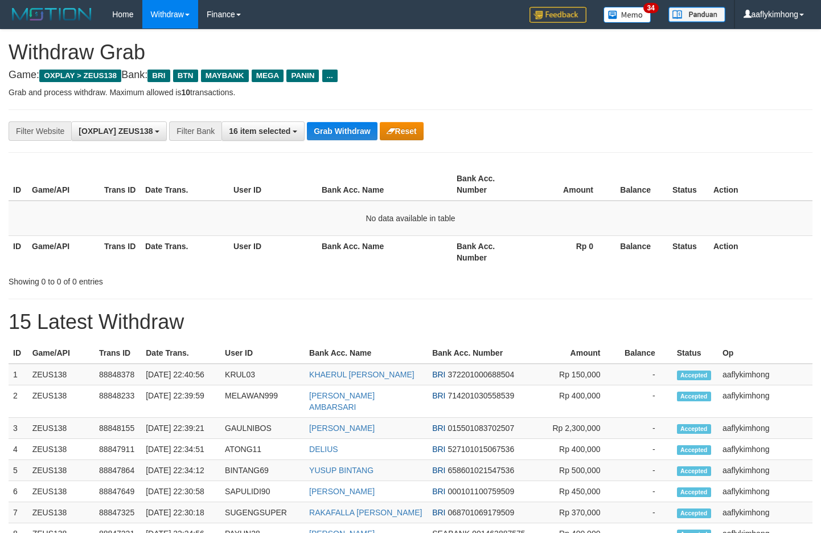
click at [346, 128] on button "Grab Withdraw" at bounding box center [342, 131] width 70 height 18
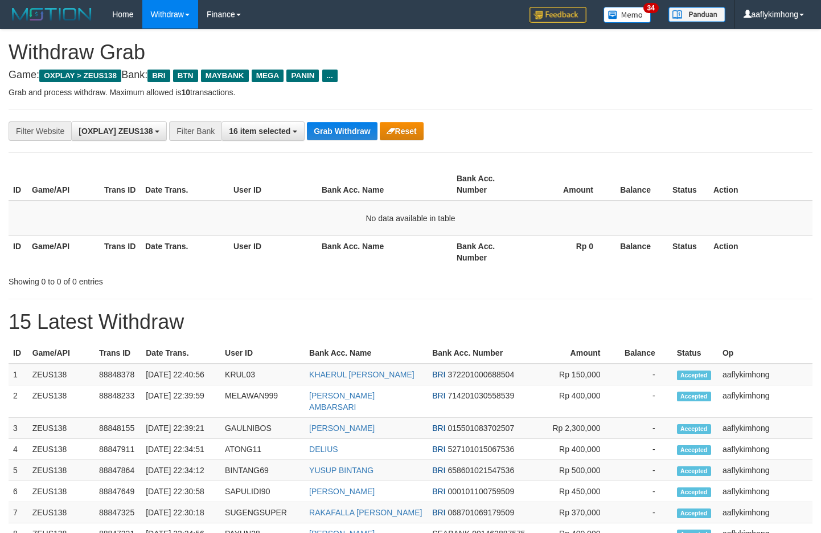
click at [346, 128] on button "Grab Withdraw" at bounding box center [342, 131] width 70 height 18
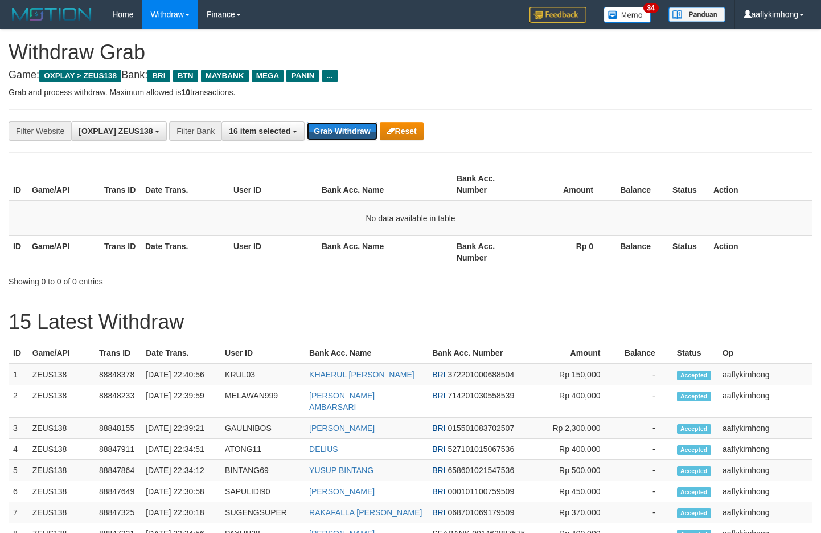
click at [346, 128] on button "Grab Withdraw" at bounding box center [342, 131] width 70 height 18
click at [328, 126] on button "Grab Withdraw" at bounding box center [342, 131] width 70 height 18
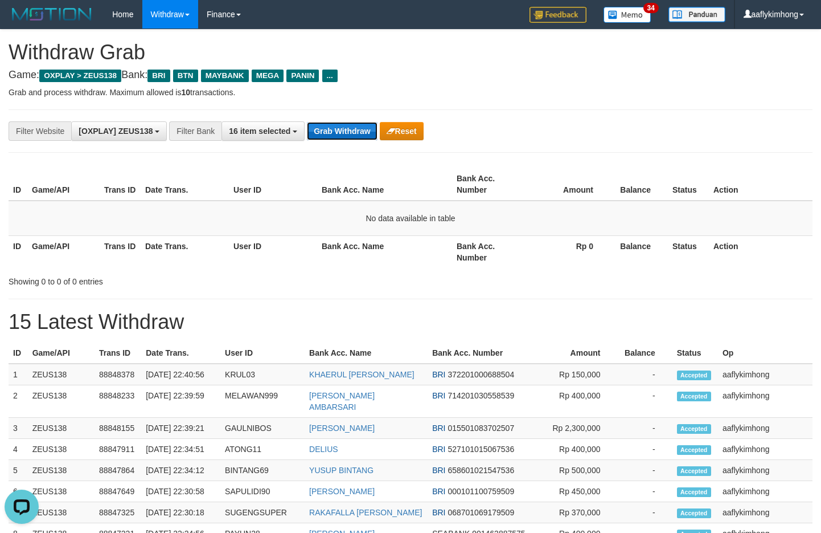
click at [328, 126] on button "Grab Withdraw" at bounding box center [342, 131] width 70 height 18
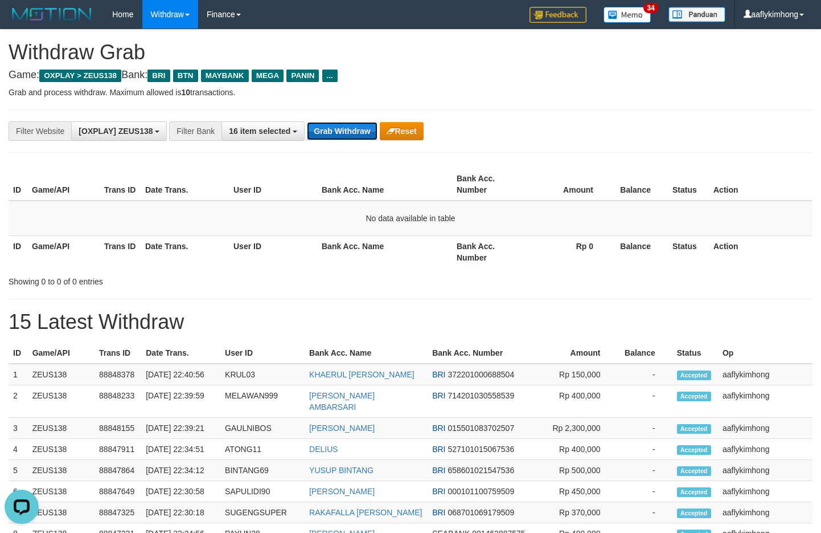
click at [328, 126] on button "Grab Withdraw" at bounding box center [342, 131] width 70 height 18
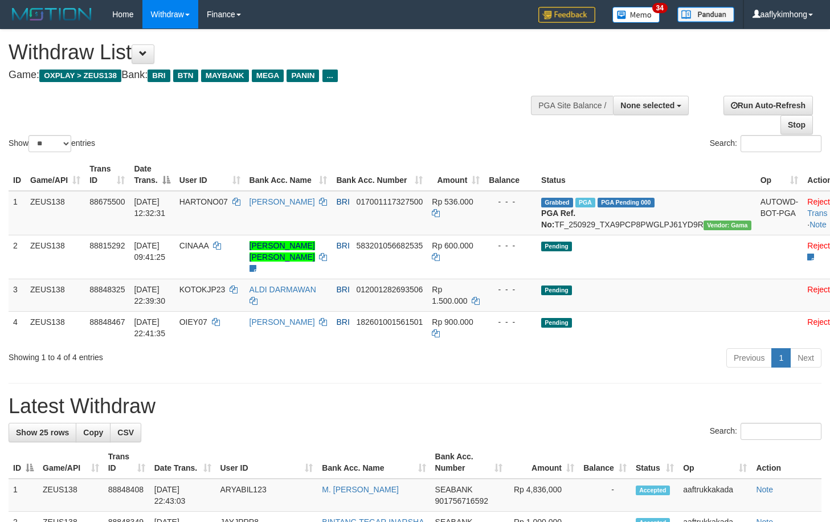
select select
select select "**"
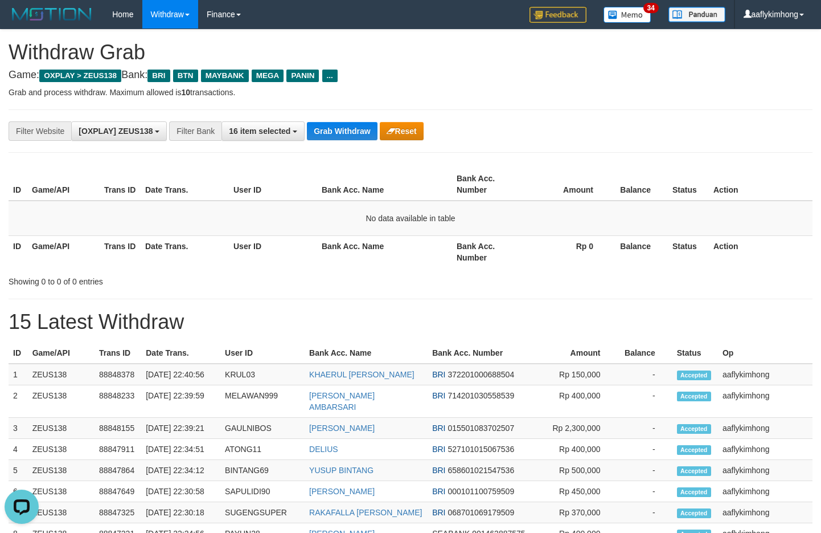
click at [310, 119] on div "**********" at bounding box center [411, 130] width 804 height 43
click at [317, 125] on button "Grab Withdraw" at bounding box center [342, 131] width 70 height 18
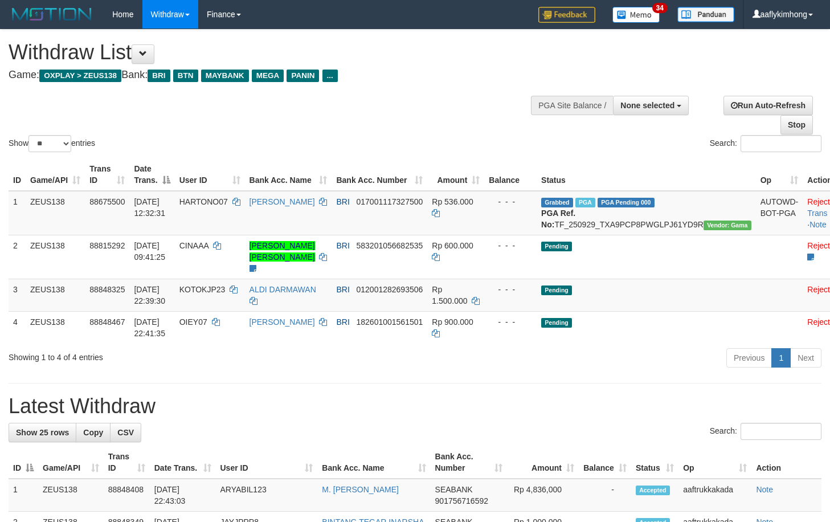
select select
select select "**"
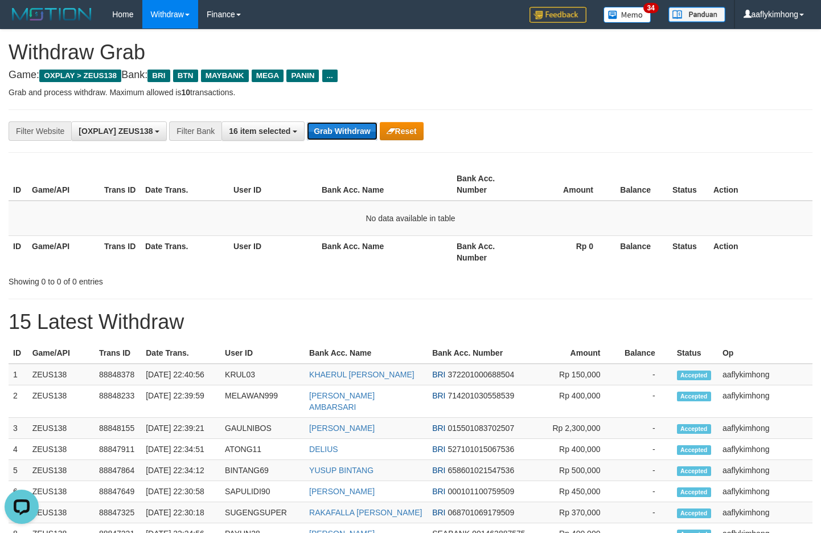
click at [353, 128] on button "Grab Withdraw" at bounding box center [342, 131] width 70 height 18
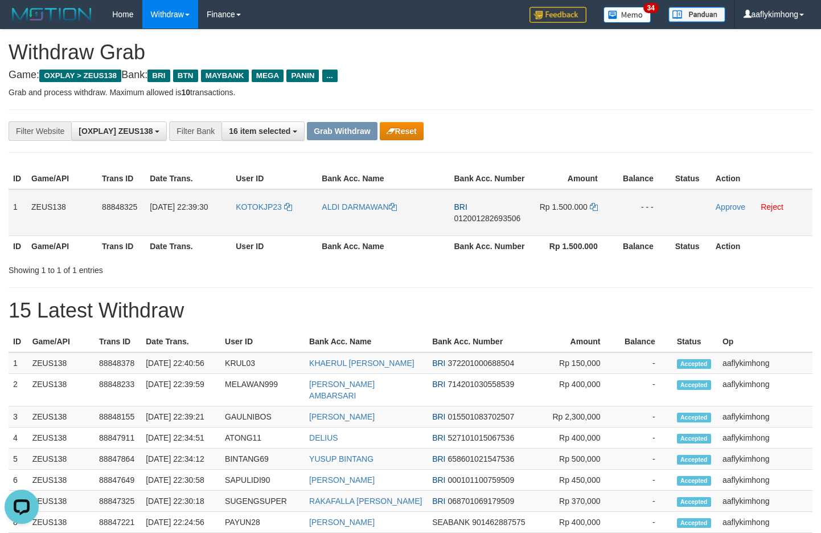
drag, startPoint x: 216, startPoint y: 222, endPoint x: 286, endPoint y: 216, distance: 70.3
click at [286, 216] on tr "1 ZEUS138 88848325 30/09/2025 22:39:30 KOTOKJP23 ALDI DARMAWAN BRI 012001282693…" at bounding box center [411, 212] width 804 height 47
click at [233, 242] on th "User ID" at bounding box center [274, 245] width 86 height 21
click at [235, 224] on td "KOTOKJP23" at bounding box center [274, 212] width 86 height 47
copy span "KOTOKJP"
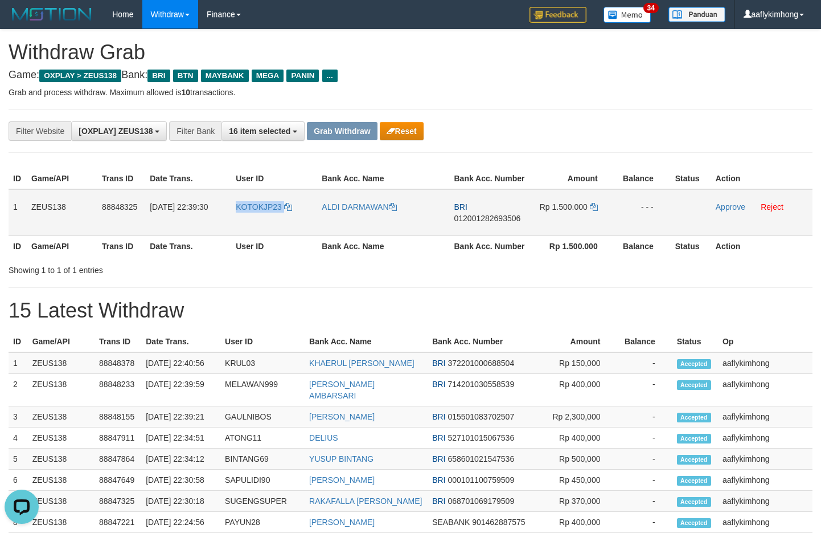
copy link "KOTOKJP23"
drag, startPoint x: 234, startPoint y: 220, endPoint x: 284, endPoint y: 212, distance: 50.8
click at [284, 212] on td "KOTOKJP23" at bounding box center [274, 212] width 86 height 47
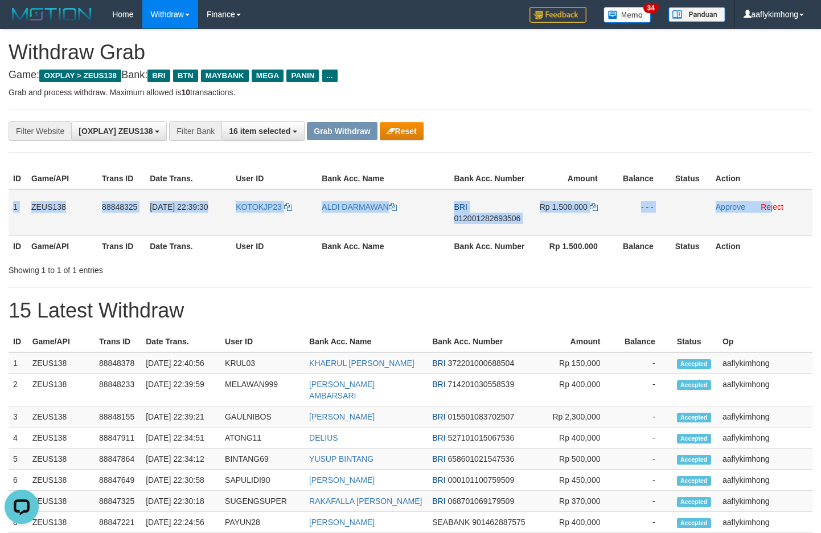
drag, startPoint x: 10, startPoint y: 203, endPoint x: 772, endPoint y: 225, distance: 761.8
click at [772, 225] on tr "1 ZEUS138 88848325 30/09/2025 22:39:30 KOTOKJP23 ALDI DARMAWAN BRI 012001282693…" at bounding box center [411, 212] width 804 height 47
copy tr "1 ZEUS138 88848325 30/09/2025 22:39:30 KOTOKJP23 ALDI DARMAWAN BRI 012001282693…"
click at [502, 221] on span "012001282693506" at bounding box center [487, 218] width 67 height 9
copy tr "1 ZEUS138 88848325 30/09/2025 22:39:30 KOTOKJP23 ALDI DARMAWAN BRI 012001282693…"
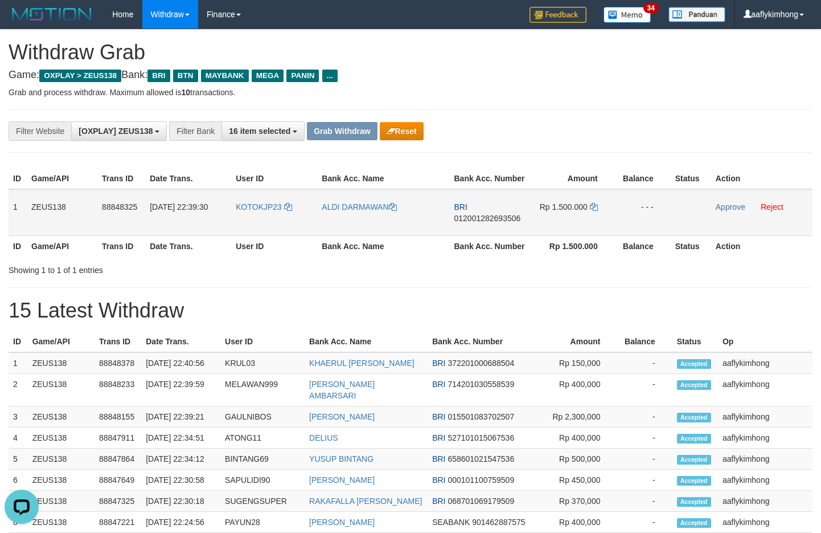
click at [502, 221] on span "012001282693506" at bounding box center [487, 218] width 67 height 9
click at [595, 196] on td "Rp 1.500.000" at bounding box center [573, 212] width 84 height 47
click at [594, 203] on icon at bounding box center [594, 207] width 8 height 8
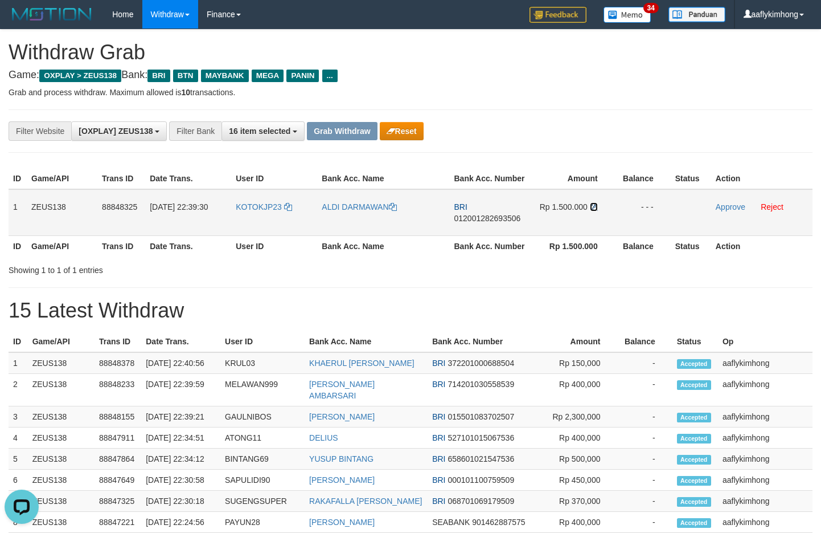
click at [593, 203] on icon at bounding box center [594, 207] width 8 height 8
click at [594, 204] on icon at bounding box center [594, 207] width 8 height 8
click at [560, 77] on h4 "Game: OXPLAY > ZEUS138 Bank: BRI BTN MAYBANK MEGA PANIN ..." at bounding box center [411, 74] width 804 height 11
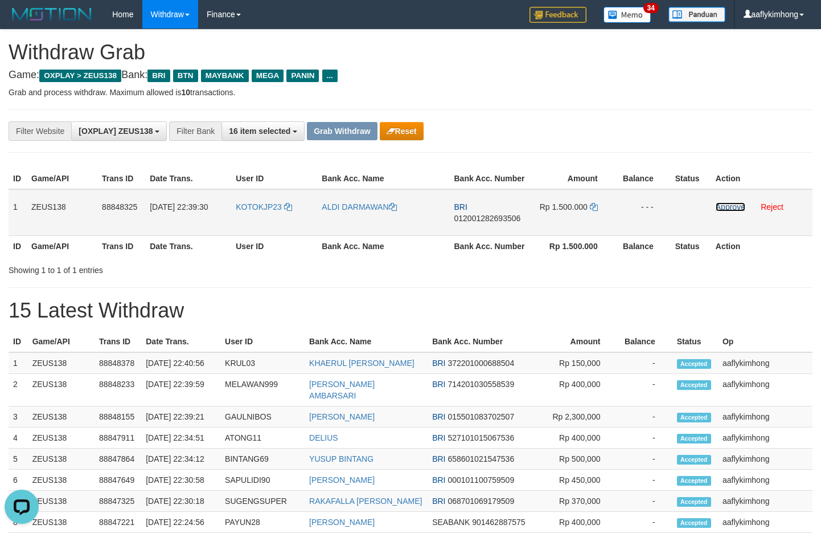
click at [725, 203] on link "Approve" at bounding box center [731, 206] width 30 height 9
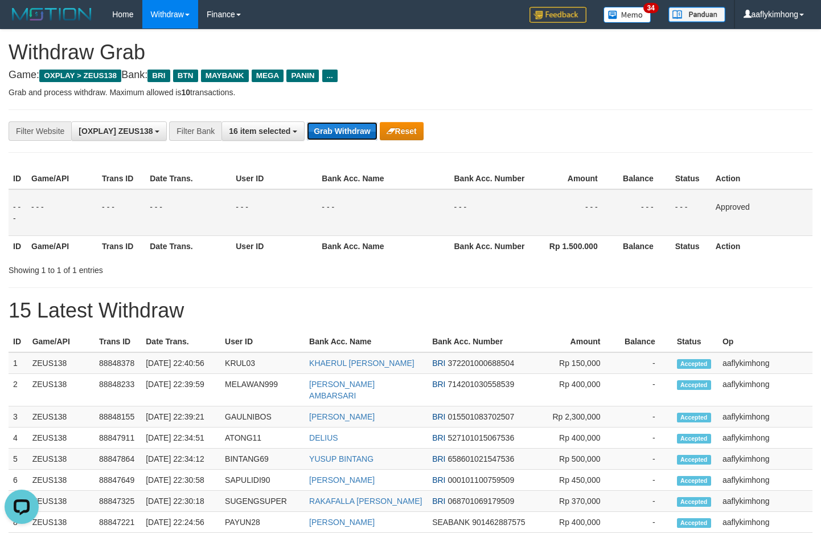
click at [343, 129] on button "Grab Withdraw" at bounding box center [342, 131] width 70 height 18
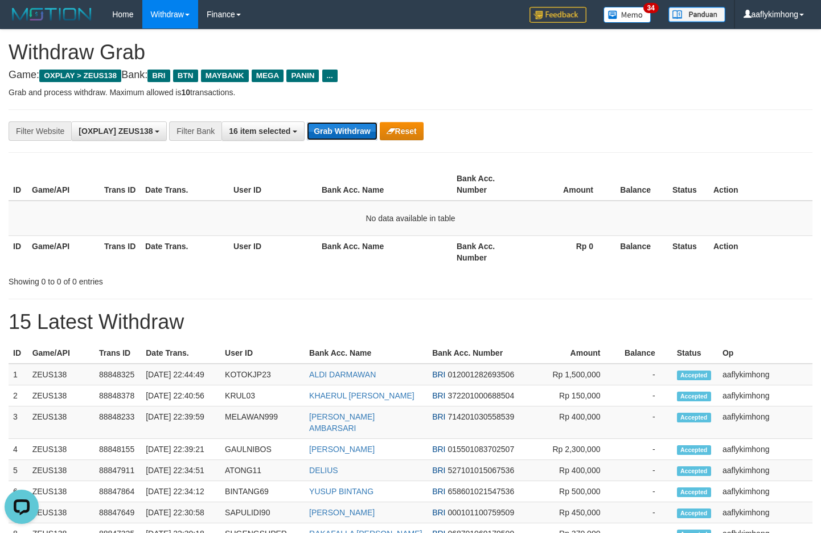
click at [320, 137] on button "Grab Withdraw" at bounding box center [342, 131] width 70 height 18
click at [322, 136] on button "Grab Withdraw" at bounding box center [342, 131] width 70 height 18
click at [328, 133] on button "Grab Withdraw" at bounding box center [342, 131] width 70 height 18
click at [342, 139] on button "Grab Withdraw" at bounding box center [342, 131] width 70 height 18
click at [341, 127] on button "Grab Withdraw" at bounding box center [342, 131] width 70 height 18
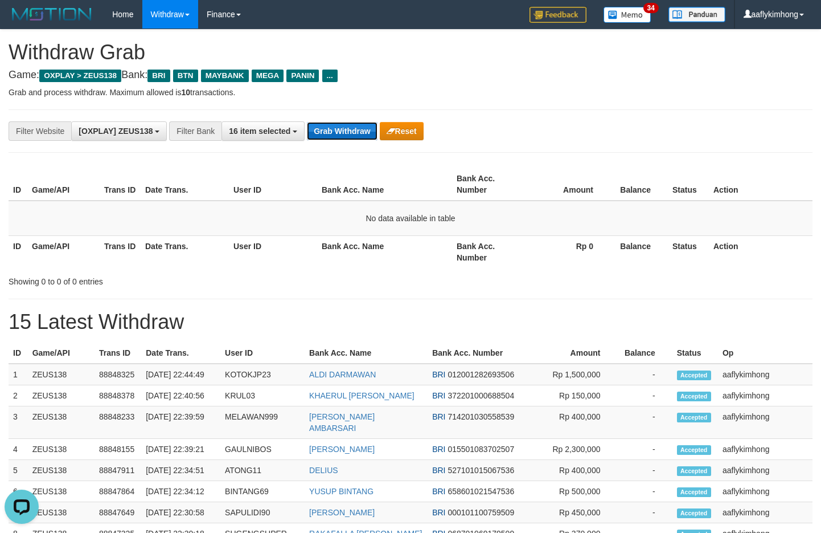
click at [340, 127] on button "Grab Withdraw" at bounding box center [342, 131] width 70 height 18
click at [336, 128] on button "Grab Withdraw" at bounding box center [342, 131] width 70 height 18
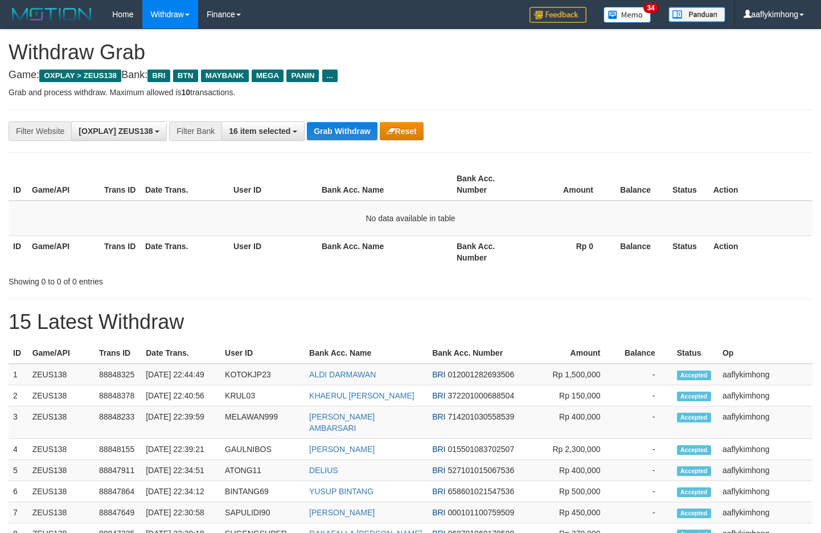
click at [336, 128] on button "Grab Withdraw" at bounding box center [342, 131] width 70 height 18
click at [360, 127] on button "Grab Withdraw" at bounding box center [342, 131] width 70 height 18
click at [360, 126] on button "Grab Withdraw" at bounding box center [342, 131] width 70 height 18
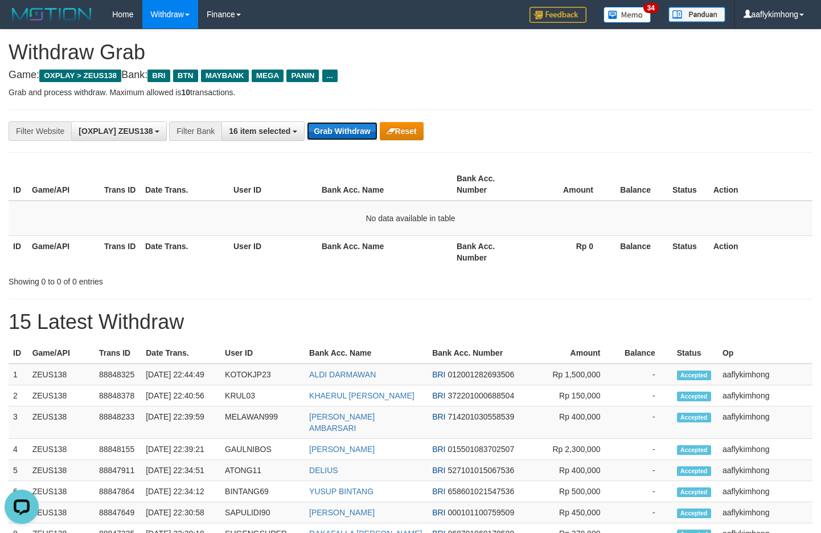
click at [360, 126] on button "Grab Withdraw" at bounding box center [342, 131] width 70 height 18
click at [364, 134] on button "Grab Withdraw" at bounding box center [342, 131] width 70 height 18
click at [363, 134] on button "Grab Withdraw" at bounding box center [342, 131] width 70 height 18
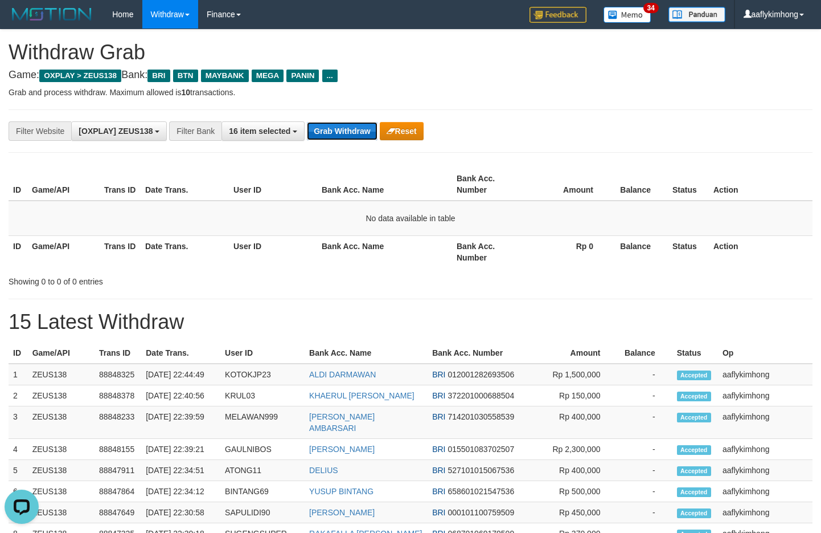
click at [313, 134] on button "Grab Withdraw" at bounding box center [342, 131] width 70 height 18
click at [315, 133] on button "Grab Withdraw" at bounding box center [342, 131] width 70 height 18
click at [335, 129] on button "Grab Withdraw" at bounding box center [342, 131] width 70 height 18
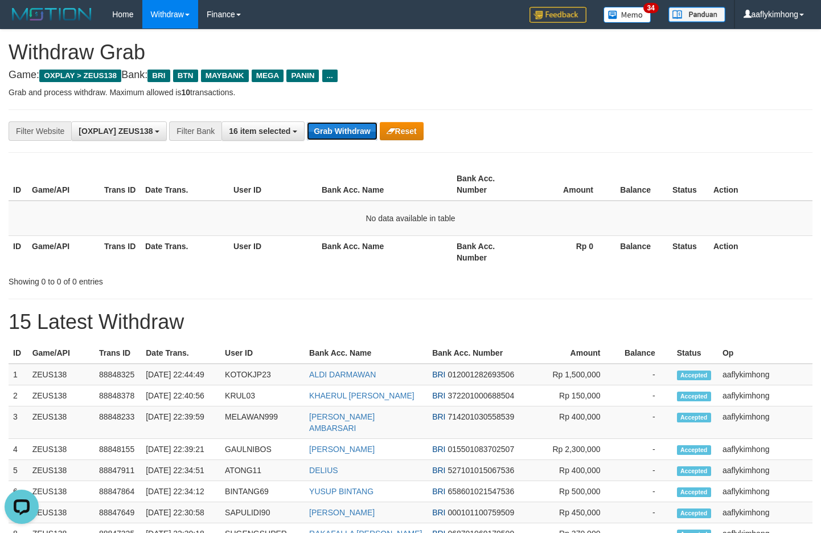
click at [334, 129] on button "Grab Withdraw" at bounding box center [342, 131] width 70 height 18
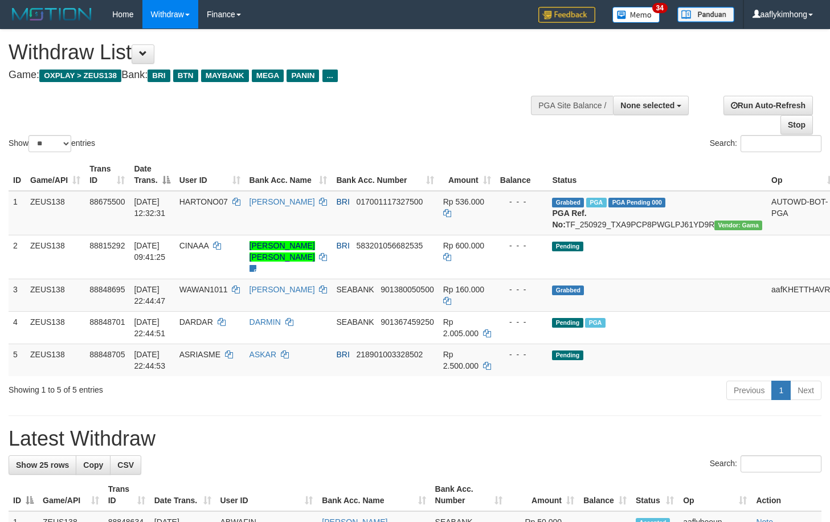
select select
select select "**"
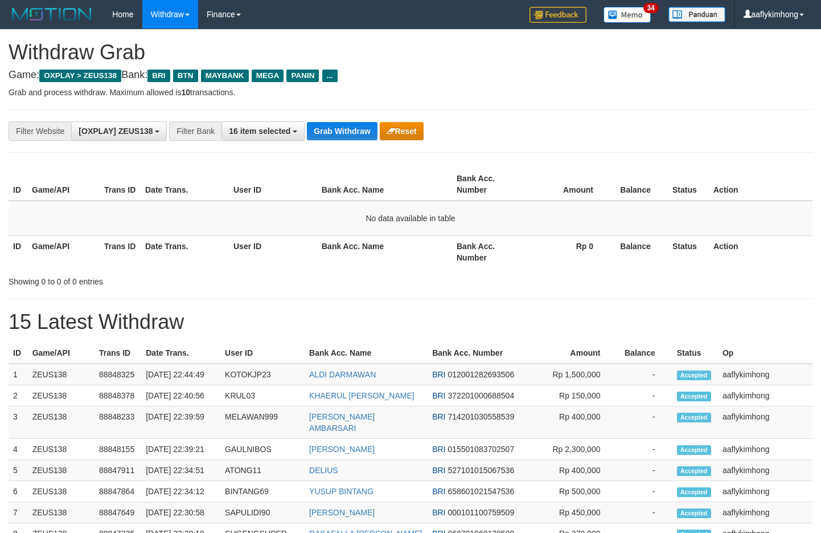
click at [334, 129] on button "Grab Withdraw" at bounding box center [342, 131] width 70 height 18
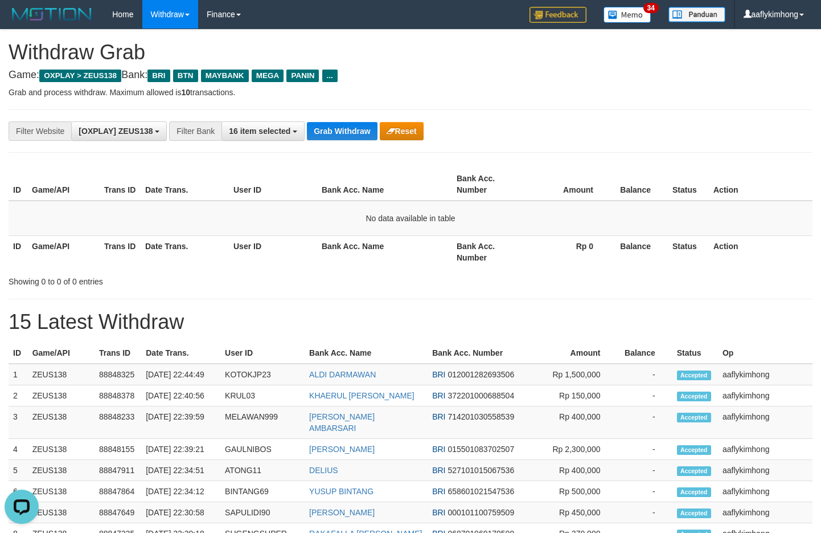
click at [334, 129] on button "Grab Withdraw" at bounding box center [342, 131] width 70 height 18
click at [329, 124] on button "Grab Withdraw" at bounding box center [342, 131] width 70 height 18
click at [335, 125] on button "Grab Withdraw" at bounding box center [342, 131] width 70 height 18
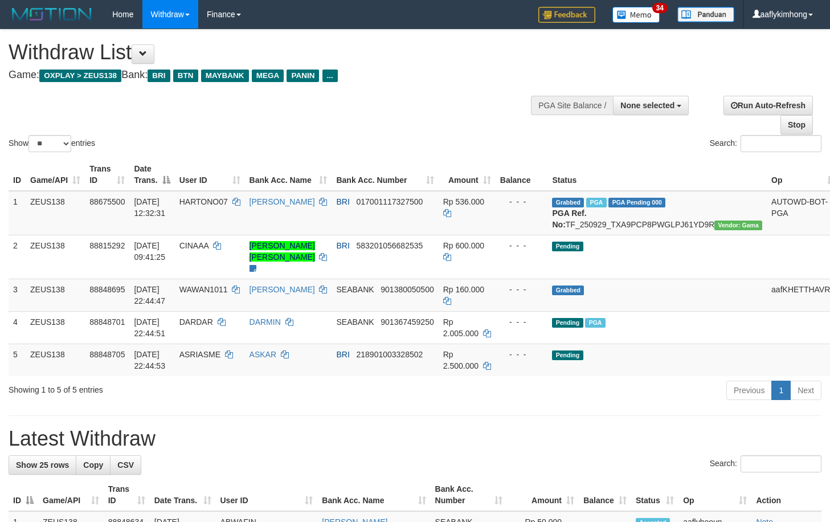
select select
select select "**"
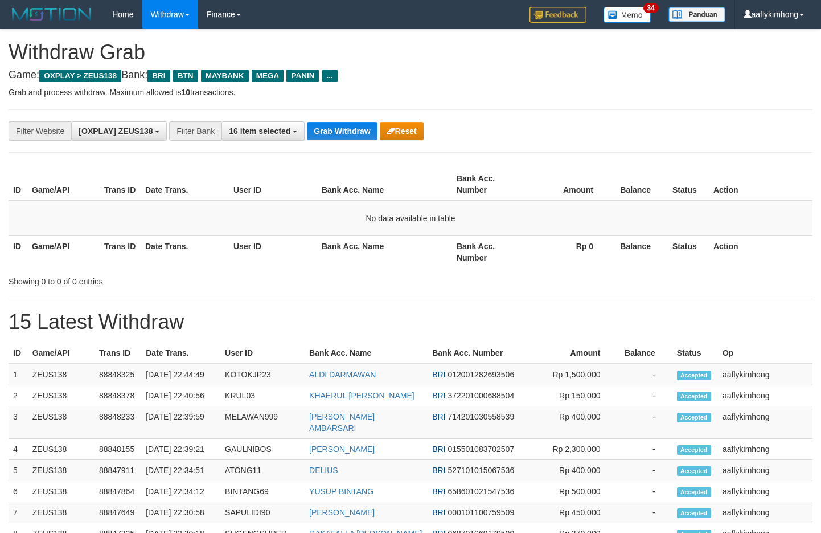
click at [349, 120] on div "**********" at bounding box center [411, 130] width 804 height 43
click at [347, 120] on div "**********" at bounding box center [411, 130] width 804 height 43
click at [354, 134] on button "Grab Withdraw" at bounding box center [342, 131] width 70 height 18
drag, startPoint x: 354, startPoint y: 134, endPoint x: 822, endPoint y: 189, distance: 471.3
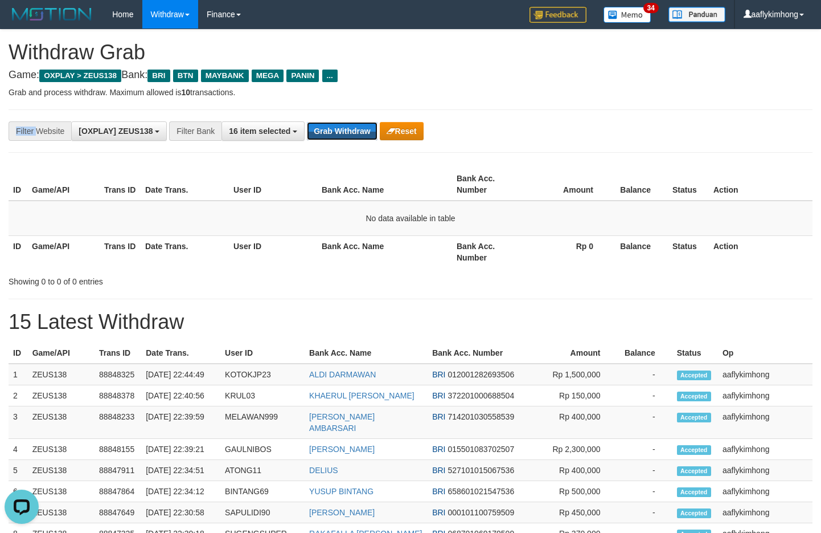
click at [356, 134] on button "Grab Withdraw" at bounding box center [342, 131] width 70 height 18
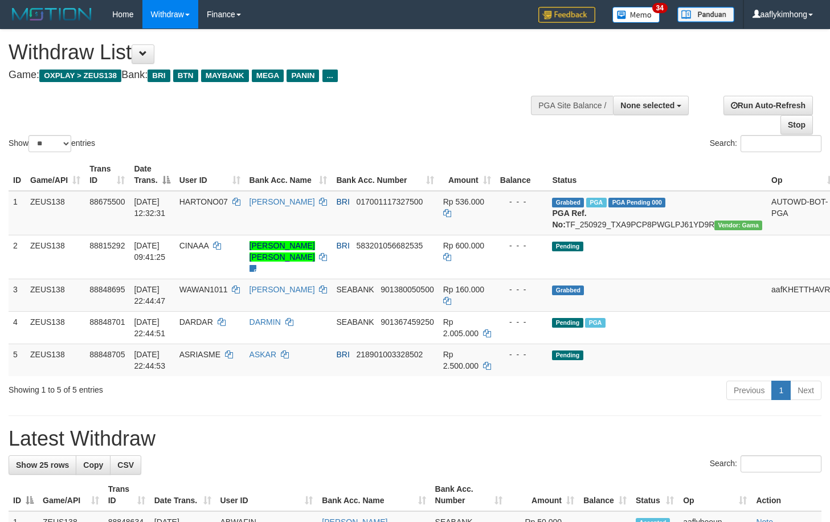
select select
select select "**"
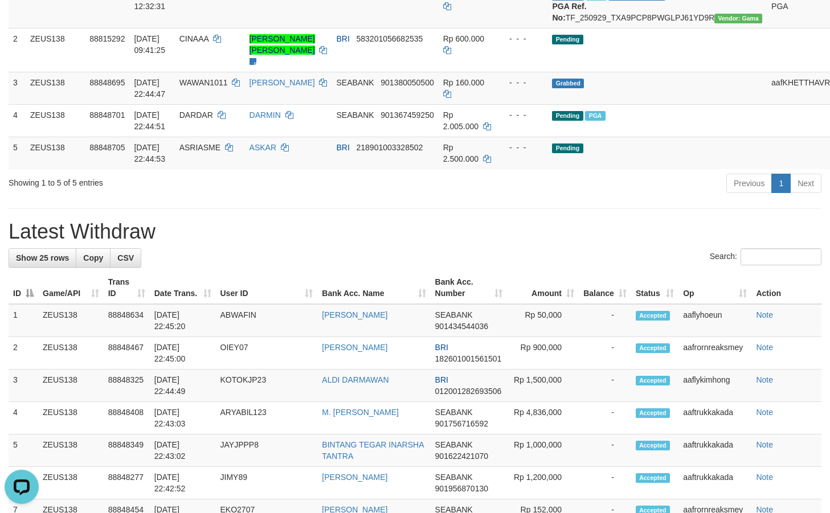
click at [199, 212] on div "**********" at bounding box center [415, 507] width 830 height 1369
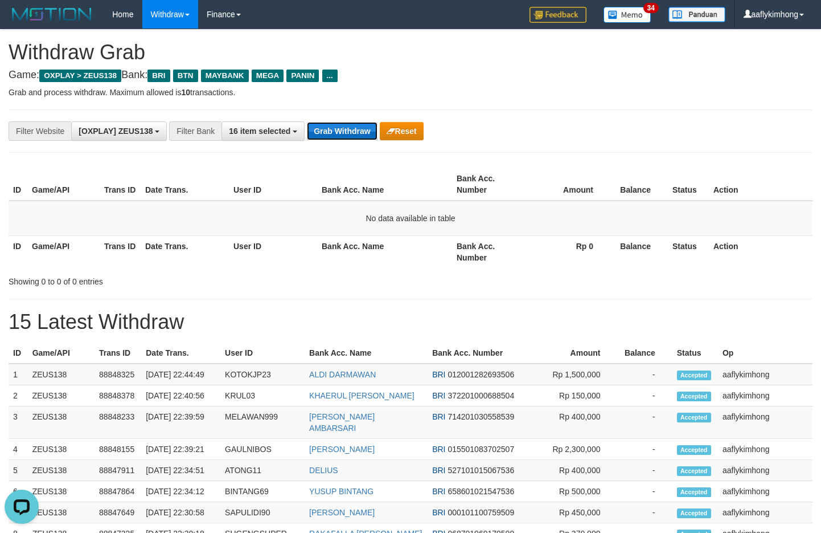
click at [315, 132] on button "Grab Withdraw" at bounding box center [342, 131] width 70 height 18
drag, startPoint x: 317, startPoint y: 131, endPoint x: 577, endPoint y: 140, distance: 259.9
click at [318, 131] on button "Grab Withdraw" at bounding box center [342, 131] width 70 height 18
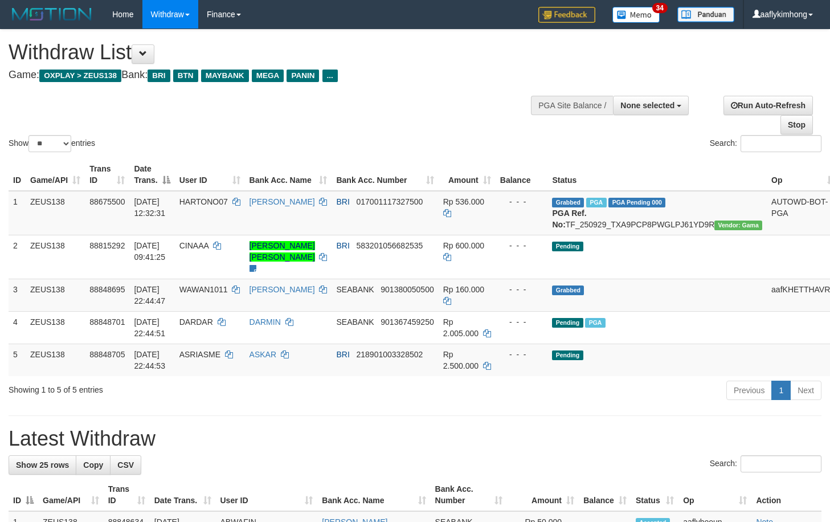
select select
select select "**"
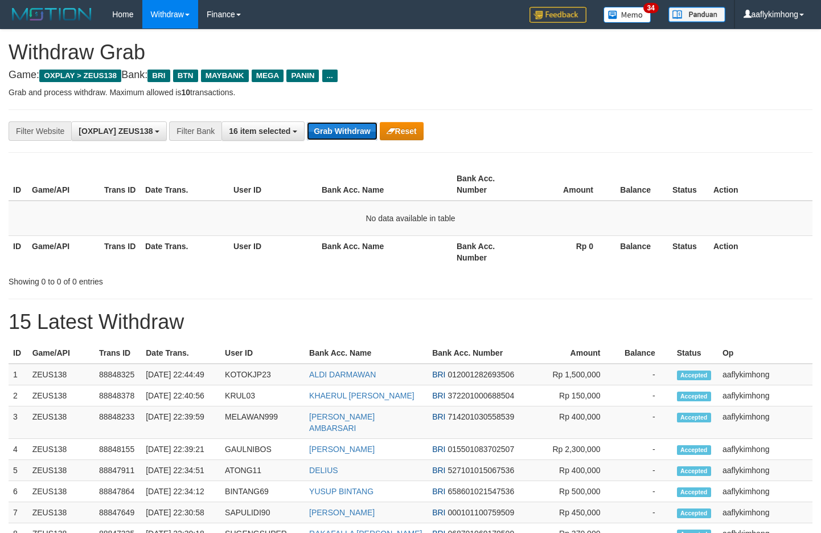
click at [339, 124] on button "Grab Withdraw" at bounding box center [342, 131] width 70 height 18
click at [335, 128] on button "Grab Withdraw" at bounding box center [342, 131] width 70 height 18
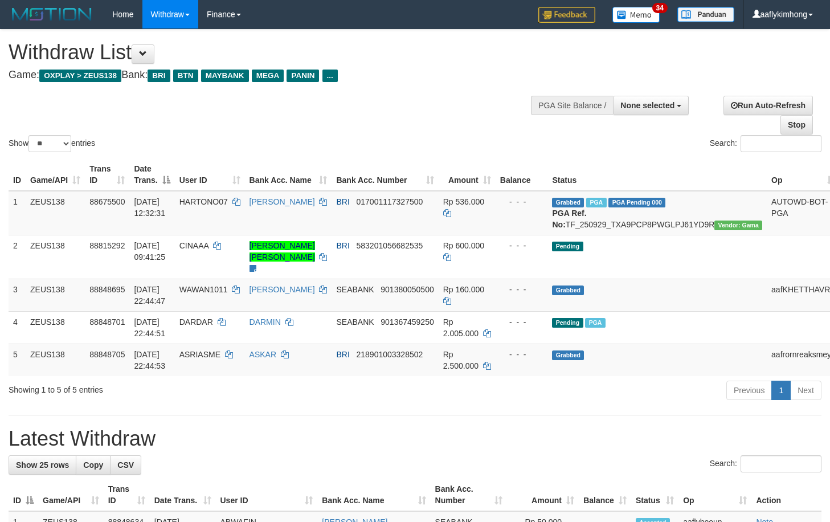
select select
select select "**"
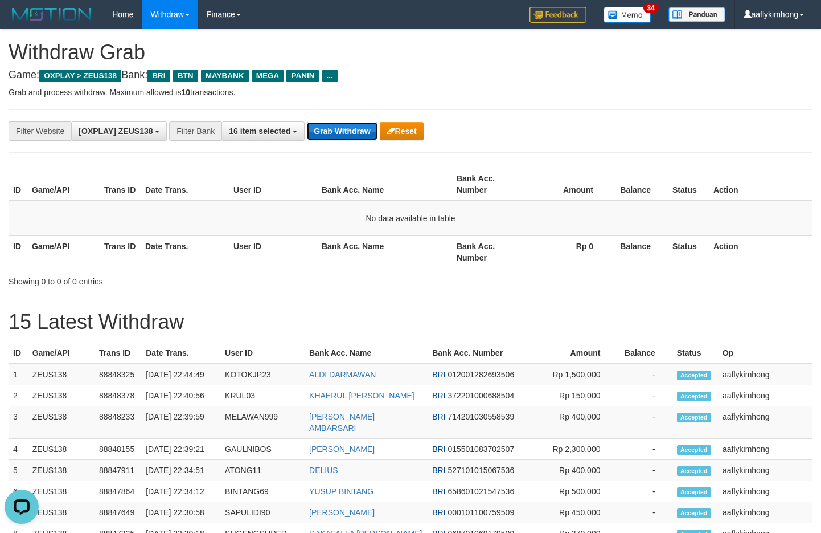
click at [342, 126] on button "Grab Withdraw" at bounding box center [342, 131] width 70 height 18
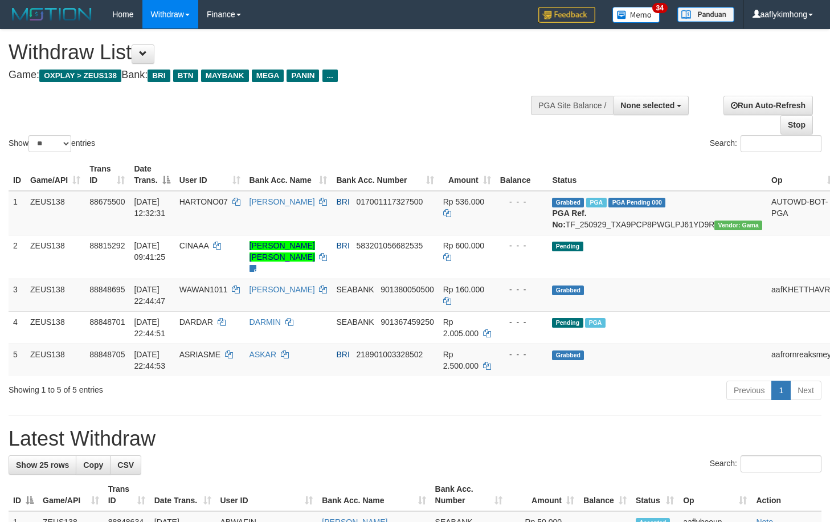
select select
select select "**"
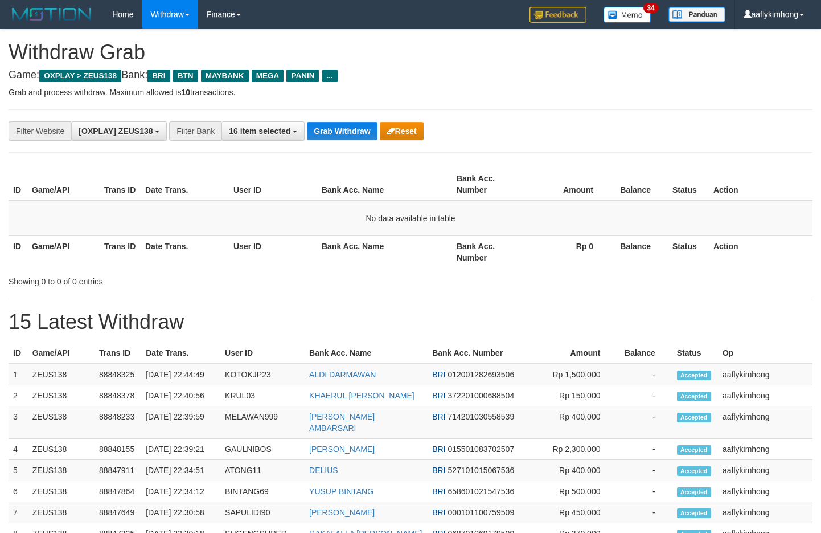
click at [342, 126] on button "Grab Withdraw" at bounding box center [342, 131] width 70 height 18
drag, startPoint x: 0, startPoint y: 0, endPoint x: 501, endPoint y: 130, distance: 517.8
click at [349, 125] on button "Grab Withdraw" at bounding box center [342, 131] width 70 height 18
click at [358, 126] on button "Grab Withdraw" at bounding box center [342, 131] width 70 height 18
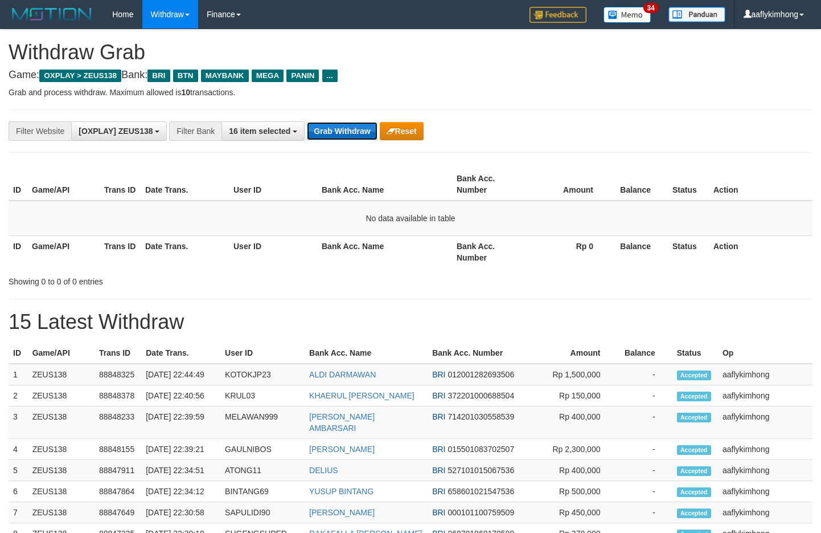
click at [310, 126] on button "Grab Withdraw" at bounding box center [342, 131] width 70 height 18
click at [311, 126] on button "Grab Withdraw" at bounding box center [342, 131] width 70 height 18
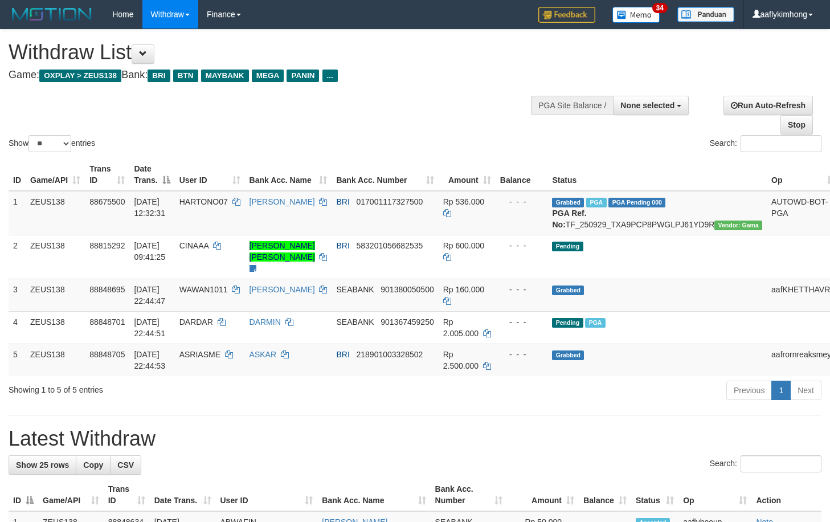
select select
select select "**"
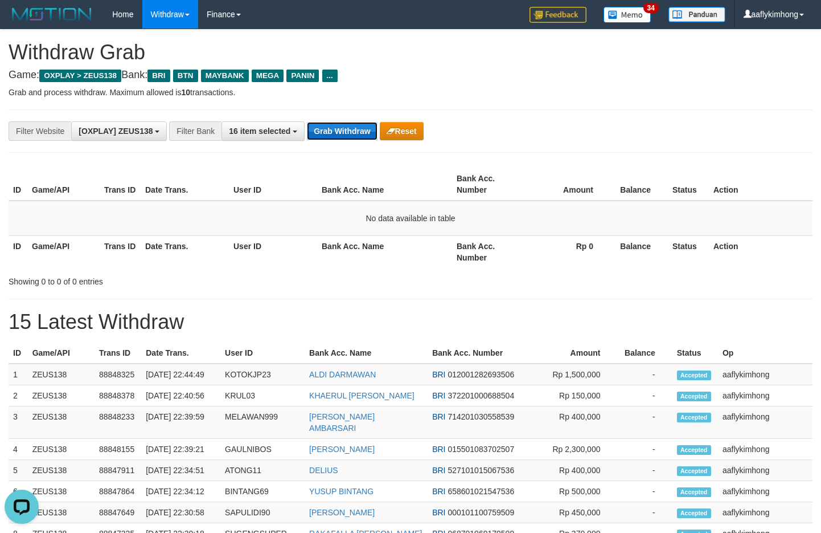
click at [340, 127] on button "Grab Withdraw" at bounding box center [342, 131] width 70 height 18
drag, startPoint x: 340, startPoint y: 127, endPoint x: 546, endPoint y: 188, distance: 214.5
click at [340, 126] on button "Grab Withdraw" at bounding box center [342, 131] width 70 height 18
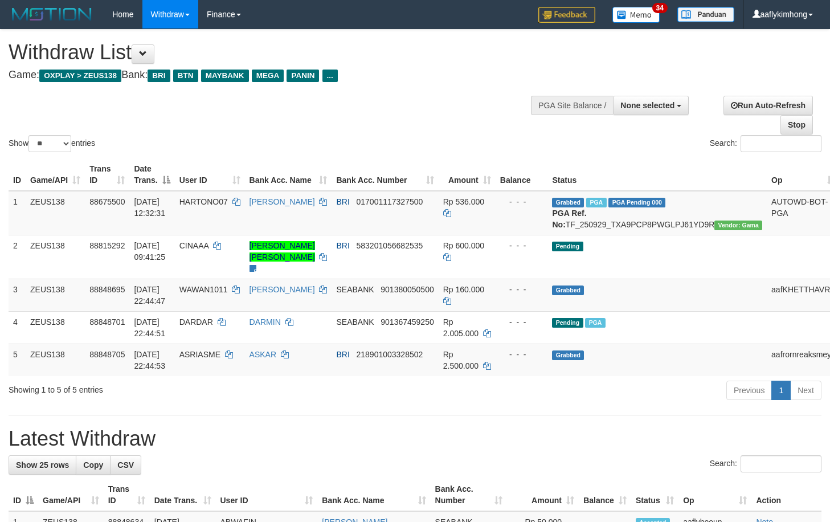
select select
select select "**"
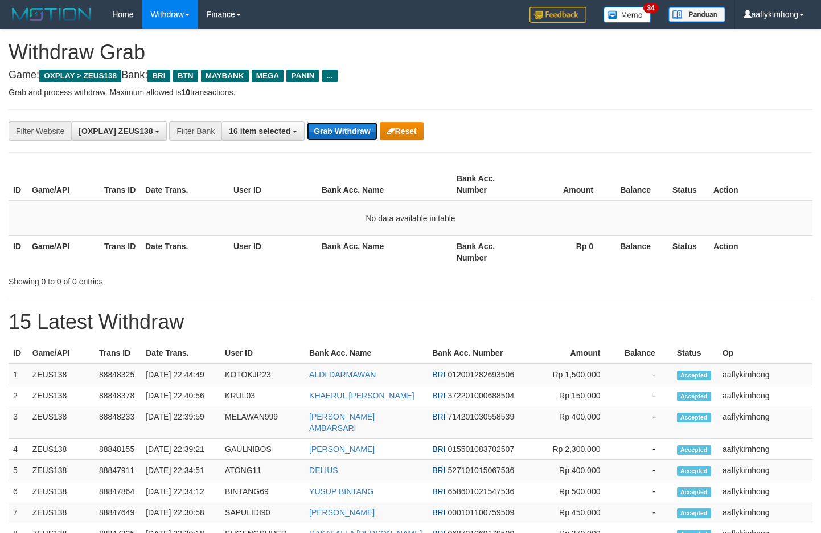
click at [352, 125] on button "Grab Withdraw" at bounding box center [342, 131] width 70 height 18
click at [351, 125] on button "Grab Withdraw" at bounding box center [342, 131] width 70 height 18
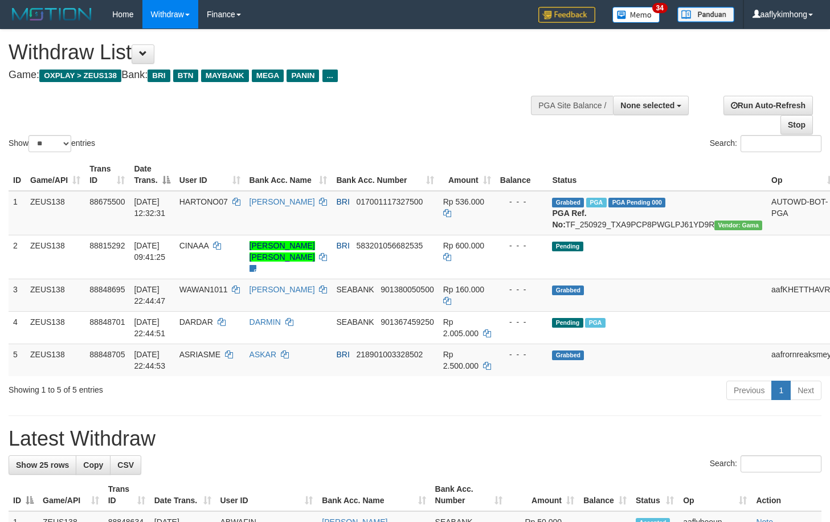
select select
select select "**"
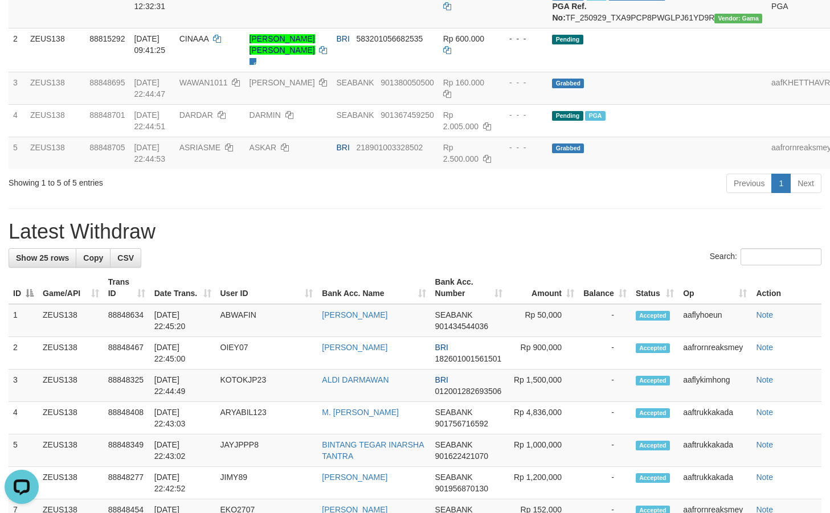
drag, startPoint x: 116, startPoint y: 211, endPoint x: 110, endPoint y: 211, distance: 5.7
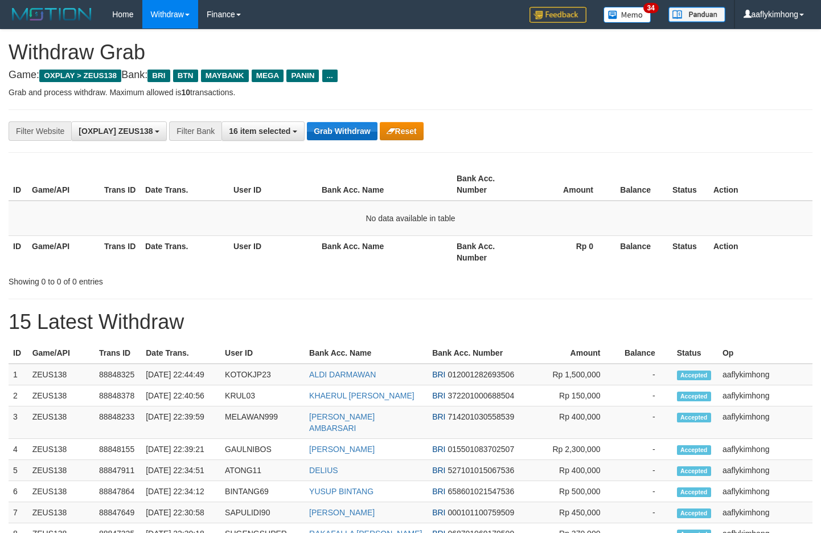
drag, startPoint x: 0, startPoint y: 0, endPoint x: 347, endPoint y: 122, distance: 368.4
click at [347, 122] on button "Grab Withdraw" at bounding box center [342, 131] width 70 height 18
click at [354, 130] on div "**********" at bounding box center [342, 130] width 685 height 19
click at [354, 130] on button "Grab Withdraw" at bounding box center [342, 131] width 70 height 18
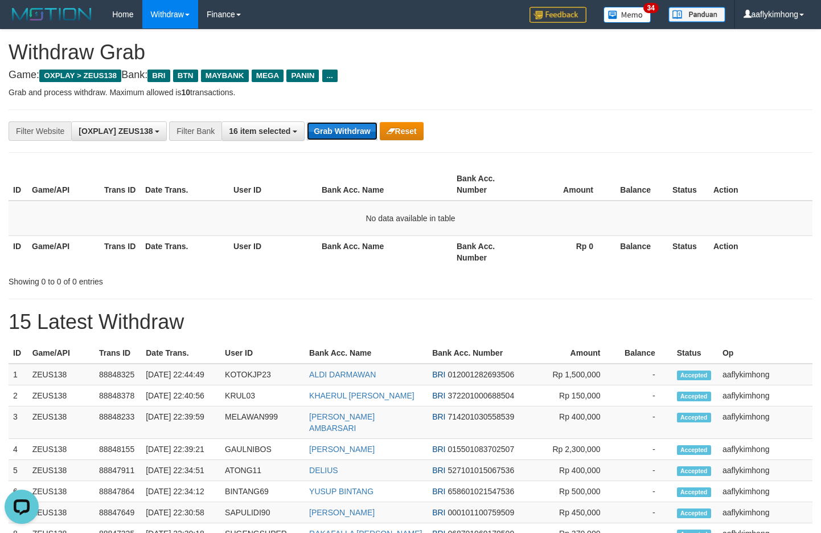
click at [354, 130] on button "Grab Withdraw" at bounding box center [342, 131] width 70 height 18
click at [354, 129] on button "Grab Withdraw" at bounding box center [342, 131] width 70 height 18
click at [354, 124] on button "Grab Withdraw" at bounding box center [342, 131] width 70 height 18
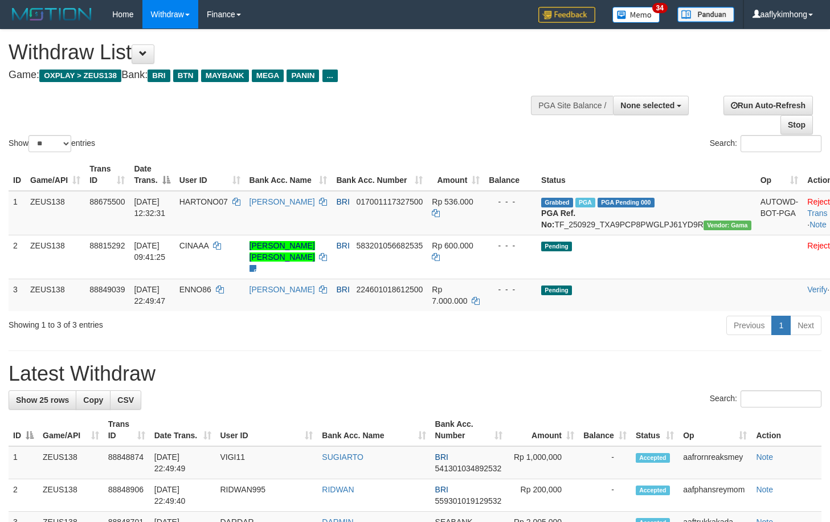
select select
select select "**"
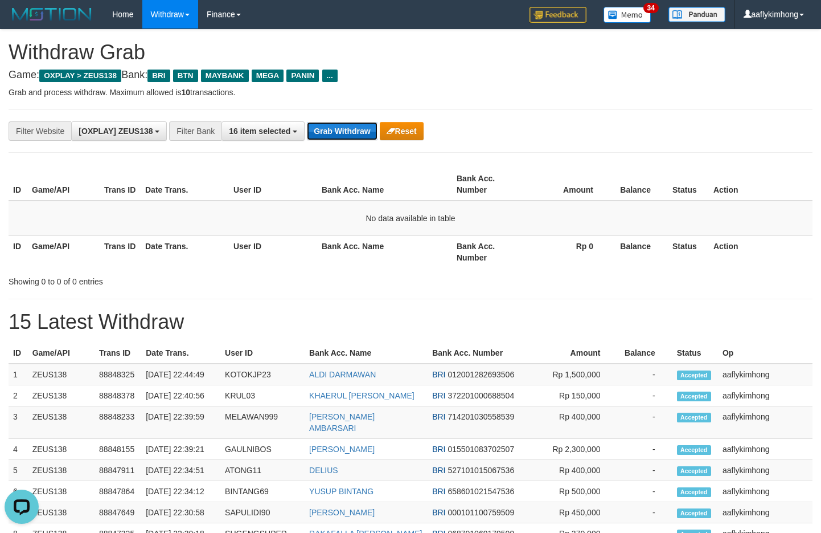
click at [310, 136] on button "Grab Withdraw" at bounding box center [342, 131] width 70 height 18
click at [362, 131] on button "Grab Withdraw" at bounding box center [342, 131] width 70 height 18
click at [362, 130] on button "Grab Withdraw" at bounding box center [342, 131] width 70 height 18
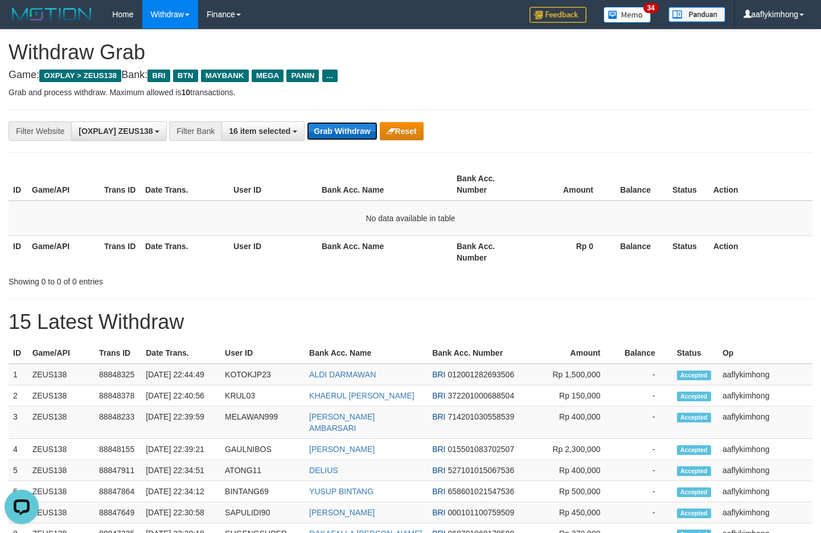
click at [362, 130] on button "Grab Withdraw" at bounding box center [342, 131] width 70 height 18
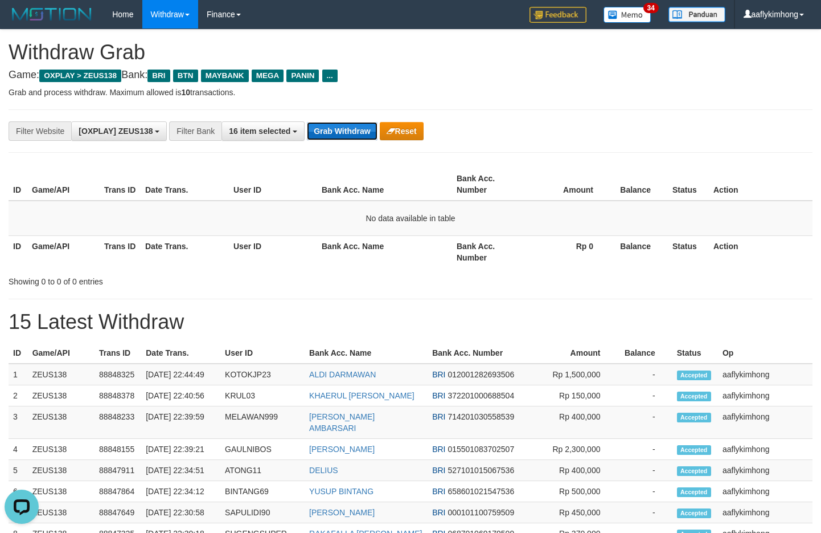
click at [362, 130] on button "Grab Withdraw" at bounding box center [342, 131] width 70 height 18
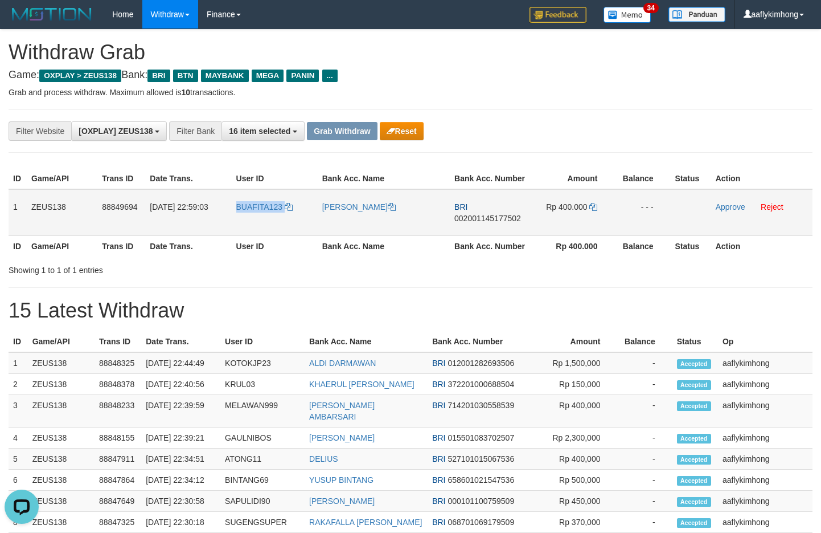
copy tr "BUAFITA123"
drag, startPoint x: 227, startPoint y: 223, endPoint x: 284, endPoint y: 215, distance: 57.5
click at [284, 215] on tr "1 ZEUS138 88849694 30/09/2025 22:59:03 BUAFITA123 MUHAMAD FARHAN BRI 0020011451…" at bounding box center [411, 212] width 804 height 47
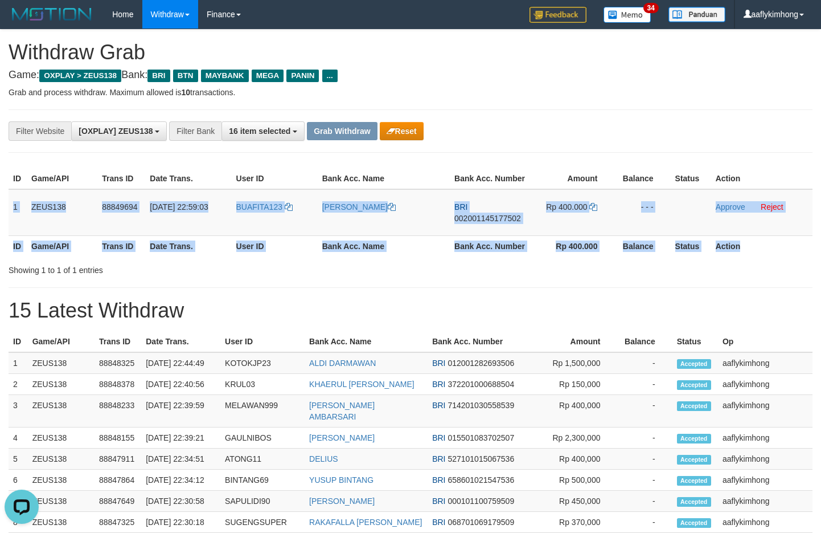
copy table "1 ZEUS138 88849694 30/09/2025 22:59:03 BUAFITA123 MUHAMAD FARHAN BRI 0020011451…"
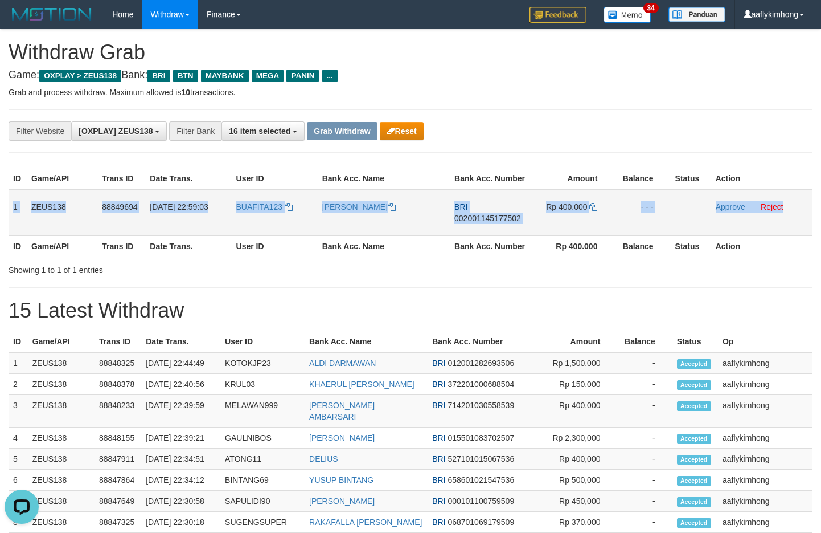
copy tr "1 ZEUS138 88849694 30/09/2025 22:59:03 BUAFITA123 MUHAMAD FARHAN BRI 0020011451…"
drag, startPoint x: 11, startPoint y: 200, endPoint x: 792, endPoint y: 226, distance: 781.3
click at [792, 226] on tr "1 ZEUS138 88849694 30/09/2025 22:59:03 BUAFITA123 MUHAMAD FARHAN BRI 0020011451…" at bounding box center [411, 212] width 804 height 47
click at [494, 214] on span "002001145177502" at bounding box center [488, 218] width 67 height 9
copy tr "1 ZEUS138 88849694 30/09/2025 22:59:03 BUAFITA123 MUHAMAD FARHAN BRI 0020011451…"
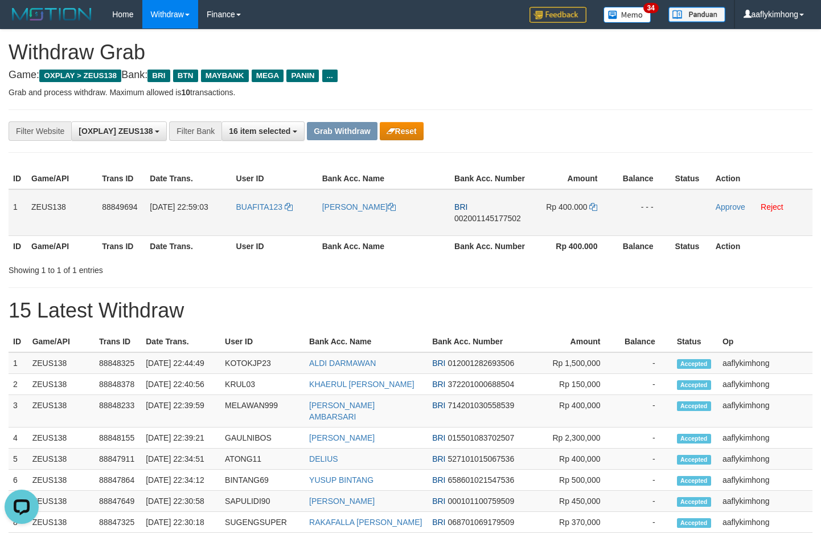
click at [494, 214] on span "002001145177502" at bounding box center [488, 218] width 67 height 9
click at [596, 211] on link at bounding box center [594, 206] width 8 height 9
click at [594, 206] on icon at bounding box center [594, 207] width 8 height 8
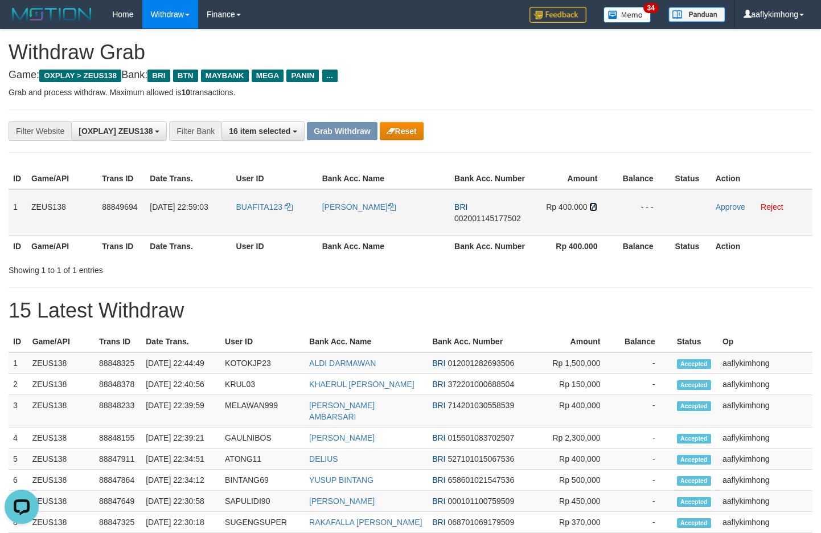
click at [594, 206] on icon at bounding box center [594, 207] width 8 height 8
click at [729, 210] on link "Approve" at bounding box center [731, 206] width 30 height 9
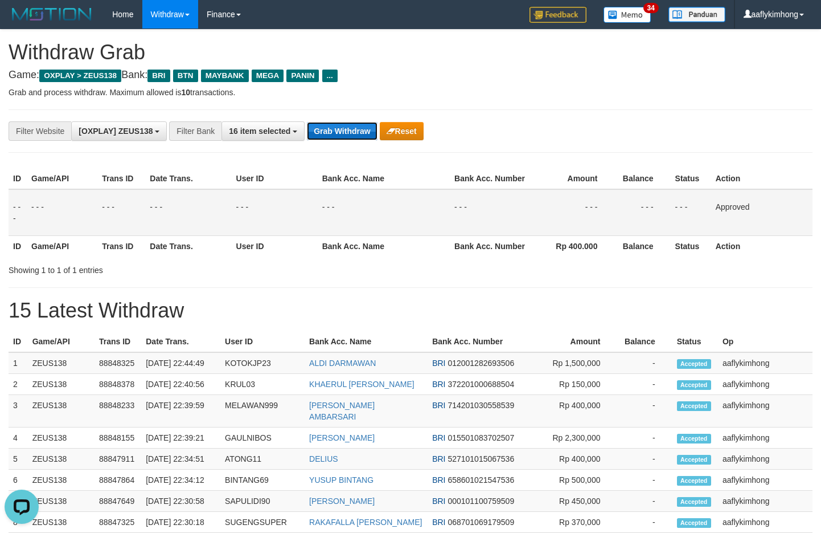
click at [338, 127] on button "Grab Withdraw" at bounding box center [342, 131] width 70 height 18
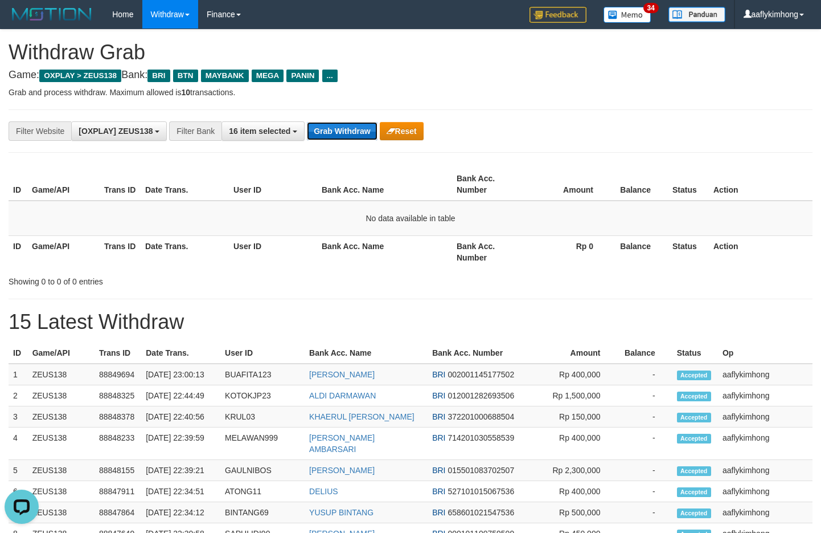
click at [346, 129] on button "Grab Withdraw" at bounding box center [342, 131] width 70 height 18
drag, startPoint x: 346, startPoint y: 129, endPoint x: 526, endPoint y: 162, distance: 183.7
click at [346, 129] on button "Grab Withdraw" at bounding box center [342, 131] width 70 height 18
drag, startPoint x: 353, startPoint y: 117, endPoint x: 342, endPoint y: 129, distance: 16.1
click at [351, 118] on div "**********" at bounding box center [411, 130] width 804 height 43
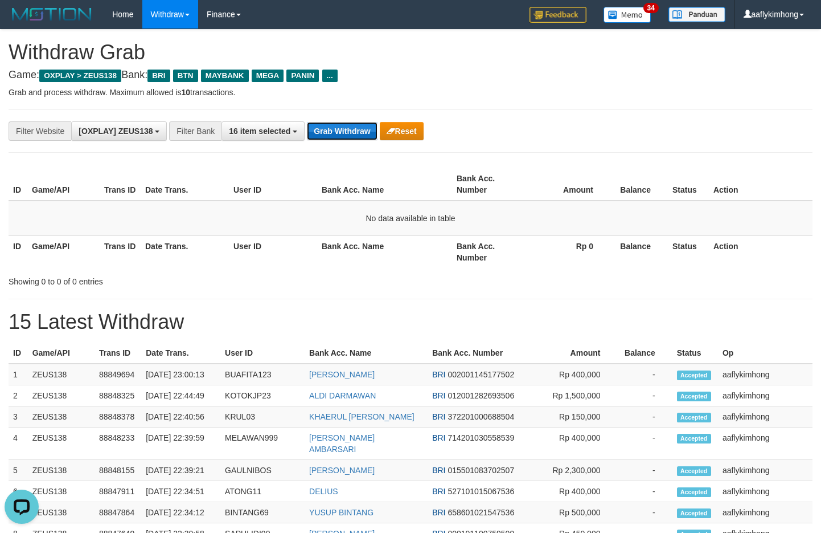
click at [341, 129] on button "Grab Withdraw" at bounding box center [342, 131] width 70 height 18
drag, startPoint x: 341, startPoint y: 129, endPoint x: 781, endPoint y: 118, distance: 439.8
click at [342, 129] on button "Grab Withdraw" at bounding box center [342, 131] width 70 height 18
click at [347, 129] on button "Grab Withdraw" at bounding box center [342, 131] width 70 height 18
click at [348, 129] on button "Grab Withdraw" at bounding box center [342, 131] width 70 height 18
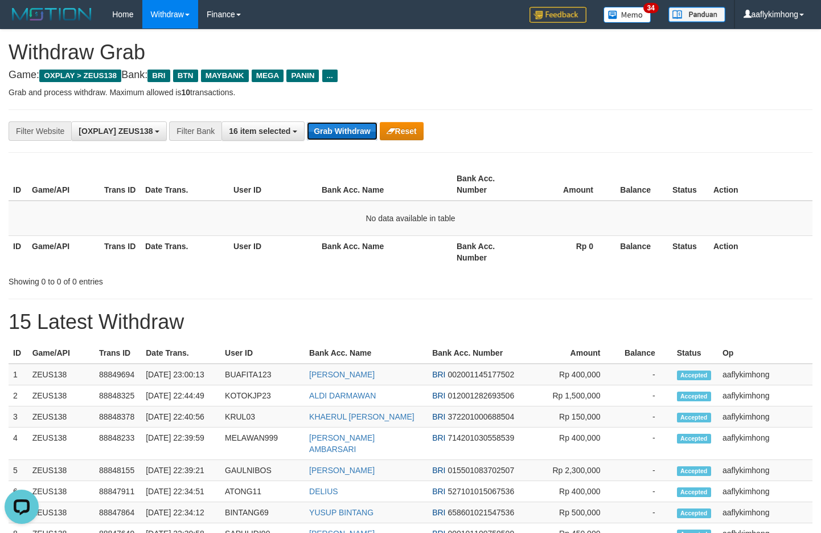
click at [342, 137] on button "Grab Withdraw" at bounding box center [342, 131] width 70 height 18
drag, startPoint x: 342, startPoint y: 137, endPoint x: 669, endPoint y: 187, distance: 331.4
click at [344, 136] on button "Grab Withdraw" at bounding box center [342, 131] width 70 height 18
click at [343, 128] on button "Grab Withdraw" at bounding box center [342, 131] width 70 height 18
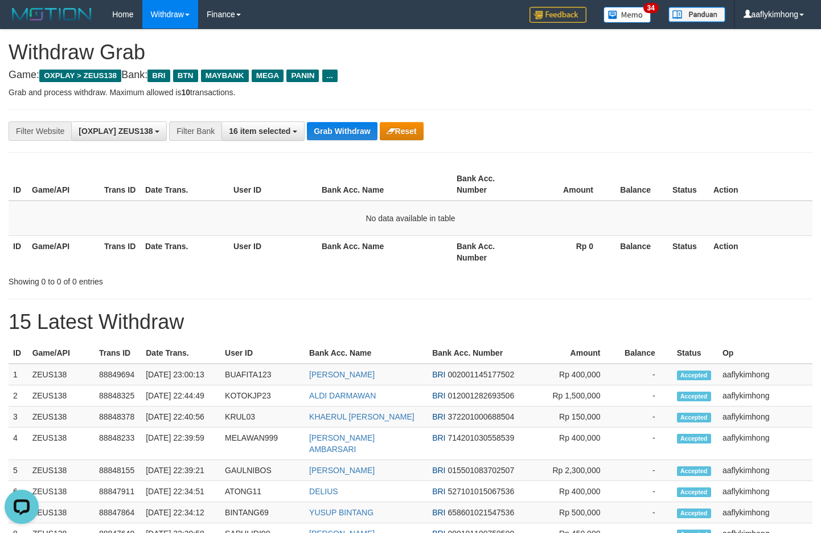
drag, startPoint x: 355, startPoint y: 115, endPoint x: 380, endPoint y: 120, distance: 25.6
click at [358, 112] on div "**********" at bounding box center [411, 130] width 804 height 43
click at [342, 133] on button "Grab Withdraw" at bounding box center [342, 131] width 70 height 18
click at [329, 133] on button "Grab Withdraw" at bounding box center [342, 131] width 70 height 18
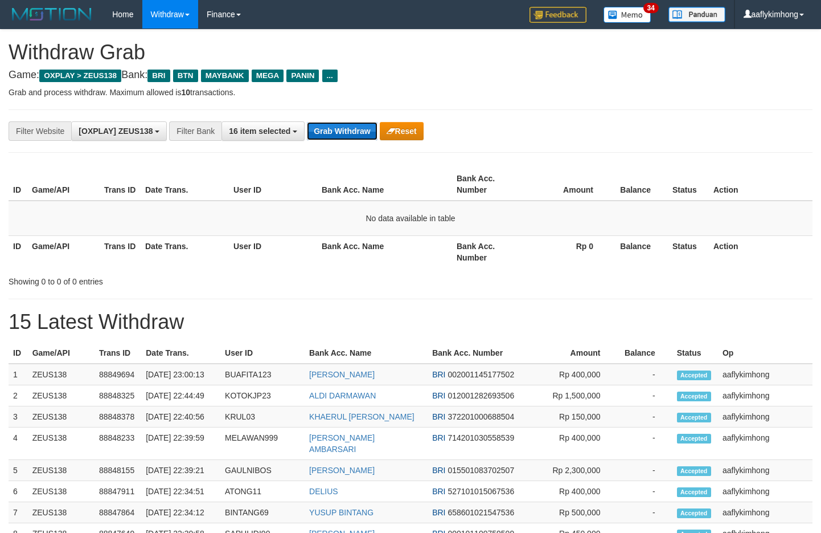
click at [329, 133] on button "Grab Withdraw" at bounding box center [342, 131] width 70 height 18
click at [329, 132] on button "Grab Withdraw" at bounding box center [342, 131] width 70 height 18
click at [340, 129] on button "Grab Withdraw" at bounding box center [342, 131] width 70 height 18
click at [339, 129] on button "Grab Withdraw" at bounding box center [342, 131] width 70 height 18
drag, startPoint x: 339, startPoint y: 129, endPoint x: 680, endPoint y: 141, distance: 340.8
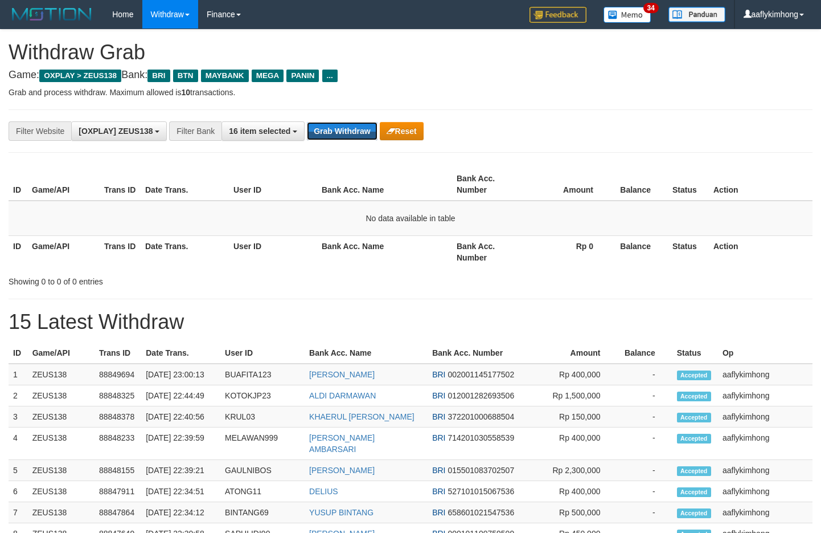
click at [340, 128] on button "Grab Withdraw" at bounding box center [342, 131] width 70 height 18
click at [328, 132] on button "Grab Withdraw" at bounding box center [342, 131] width 70 height 18
click at [344, 134] on button "Grab Withdraw" at bounding box center [342, 131] width 70 height 18
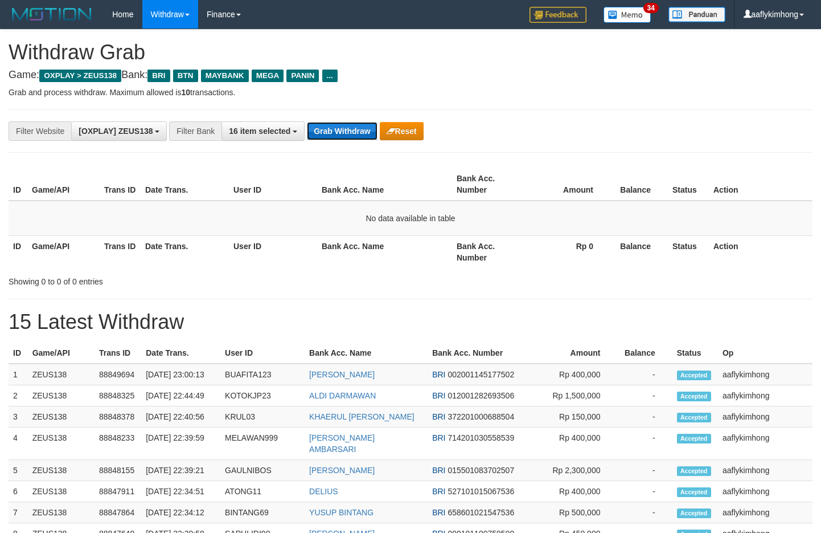
click at [344, 134] on button "Grab Withdraw" at bounding box center [342, 131] width 70 height 18
click at [343, 134] on button "Grab Withdraw" at bounding box center [342, 131] width 70 height 18
click at [334, 140] on div "**********" at bounding box center [342, 130] width 685 height 19
click at [335, 136] on button "Grab Withdraw" at bounding box center [342, 131] width 70 height 18
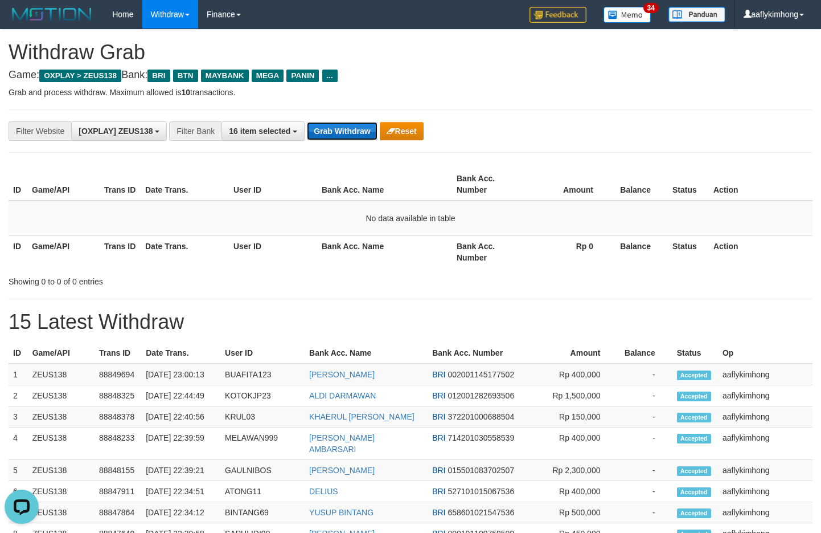
drag, startPoint x: 335, startPoint y: 136, endPoint x: 535, endPoint y: 101, distance: 203.6
click at [337, 135] on button "Grab Withdraw" at bounding box center [342, 131] width 70 height 18
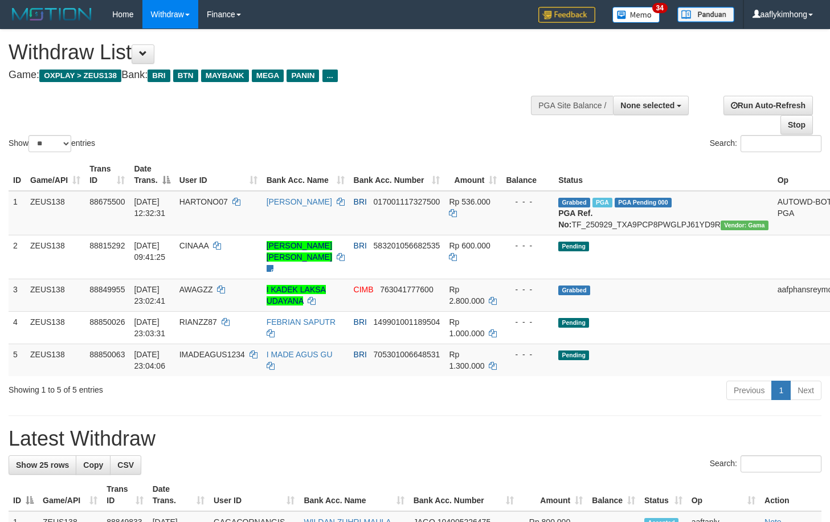
select select
select select "**"
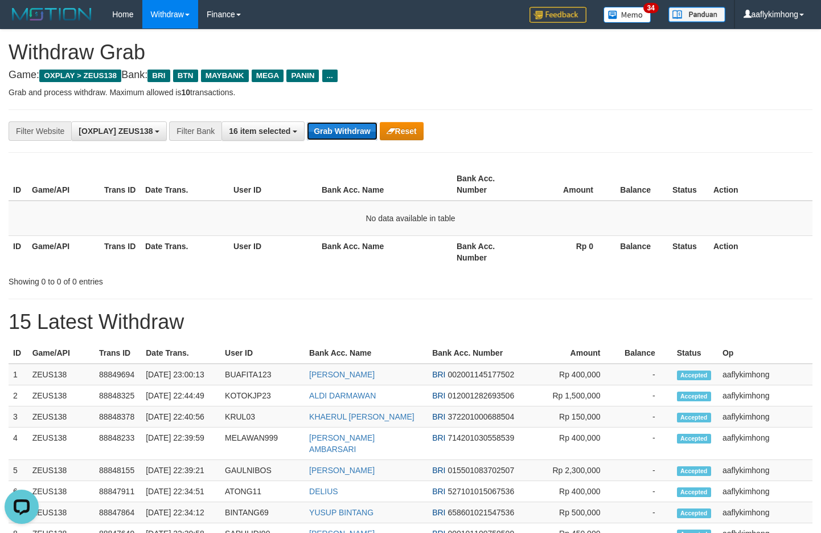
click at [350, 136] on button "Grab Withdraw" at bounding box center [342, 131] width 70 height 18
drag, startPoint x: 346, startPoint y: 134, endPoint x: 578, endPoint y: 141, distance: 231.4
click at [346, 133] on button "Grab Withdraw" at bounding box center [342, 131] width 70 height 18
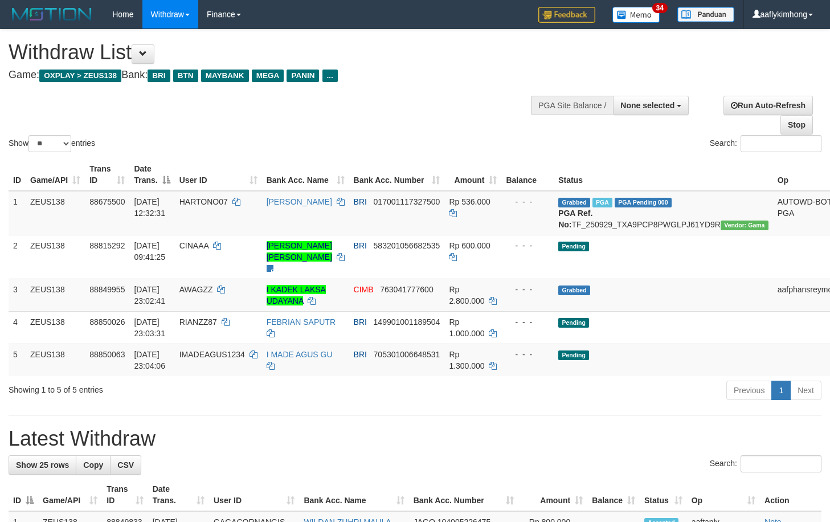
select select
select select "**"
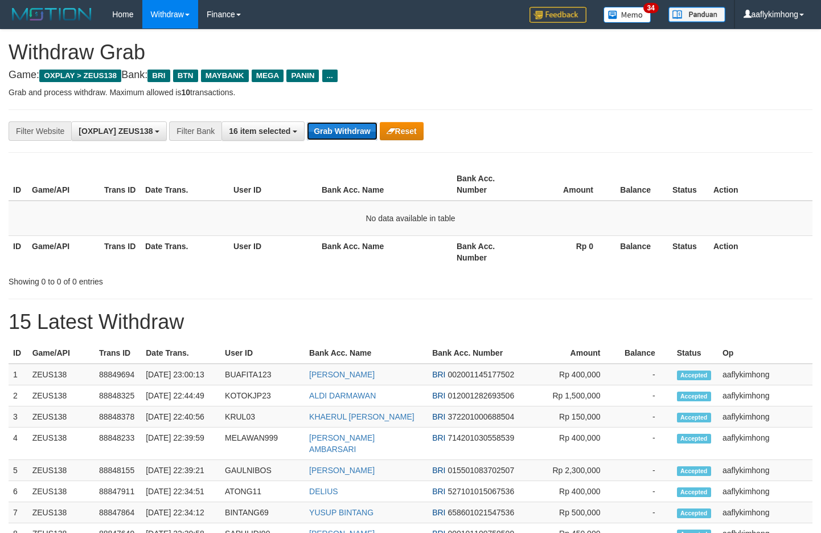
click at [359, 133] on button "Grab Withdraw" at bounding box center [342, 131] width 70 height 18
click at [359, 128] on button "Grab Withdraw" at bounding box center [342, 131] width 70 height 18
click at [358, 126] on button "Grab Withdraw" at bounding box center [342, 131] width 70 height 18
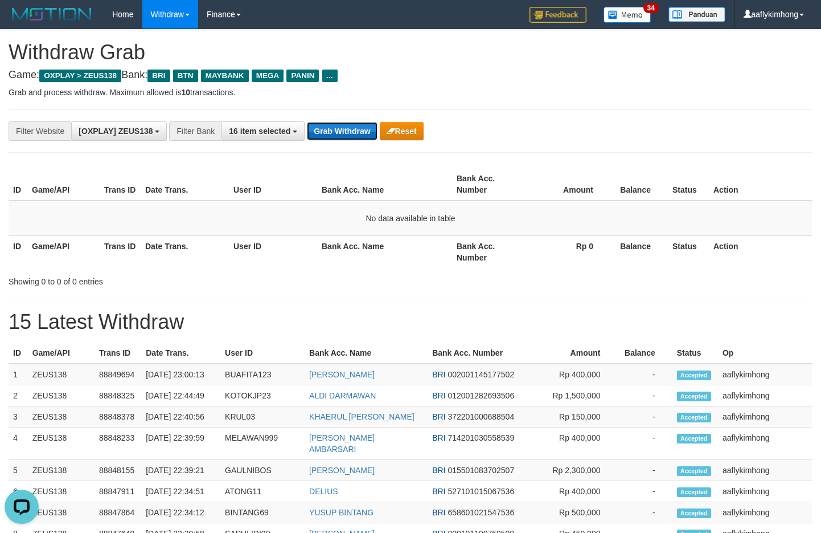
click at [358, 126] on button "Grab Withdraw" at bounding box center [342, 131] width 70 height 18
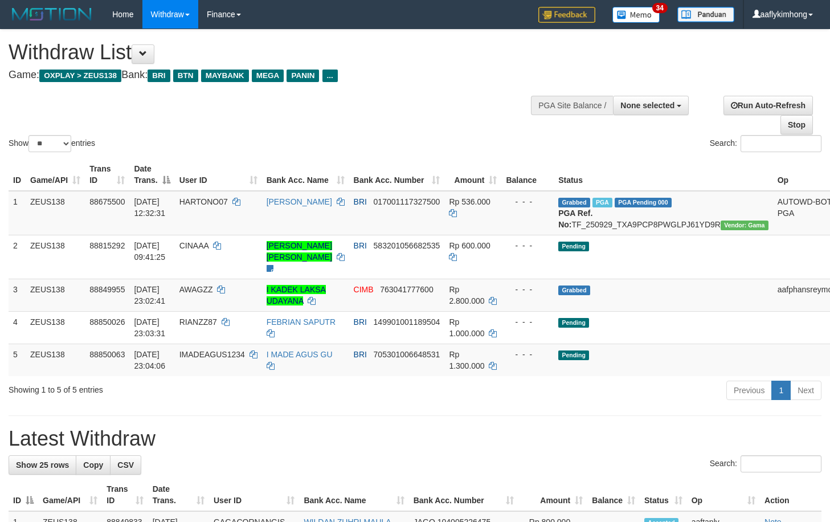
select select
select select "**"
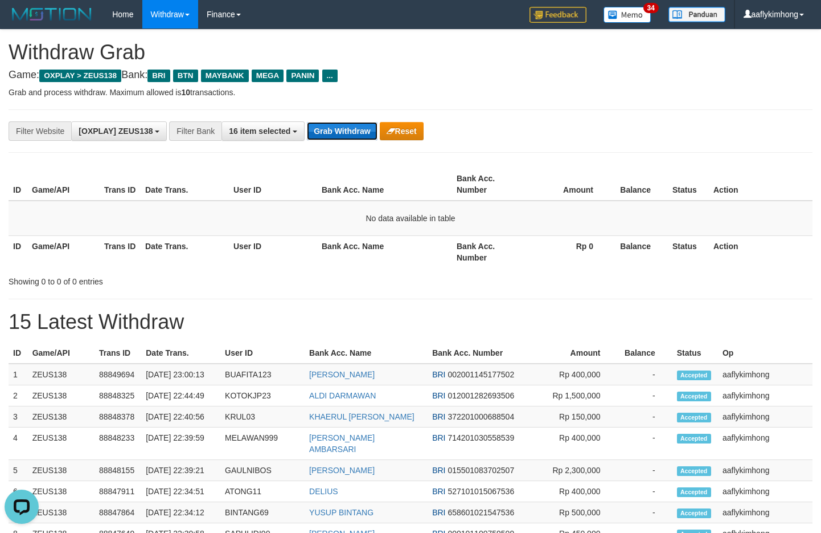
click at [337, 136] on button "Grab Withdraw" at bounding box center [342, 131] width 70 height 18
click at [336, 136] on button "Grab Withdraw" at bounding box center [342, 131] width 70 height 18
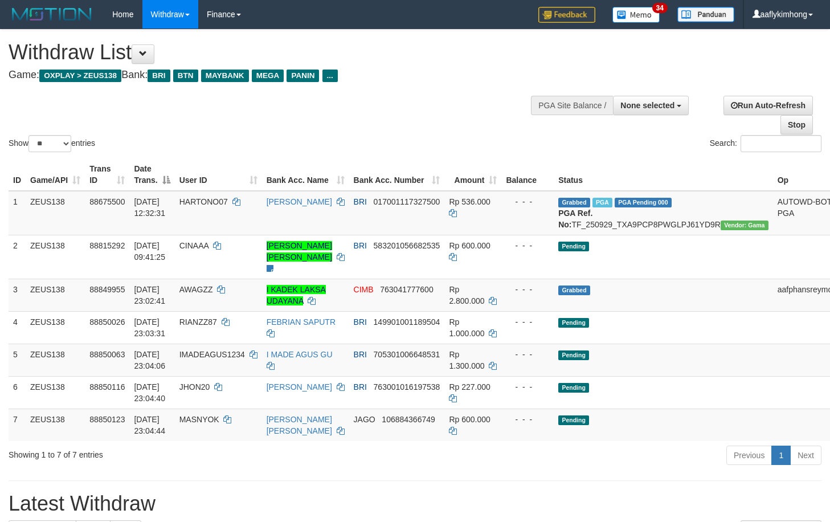
select select
select select "**"
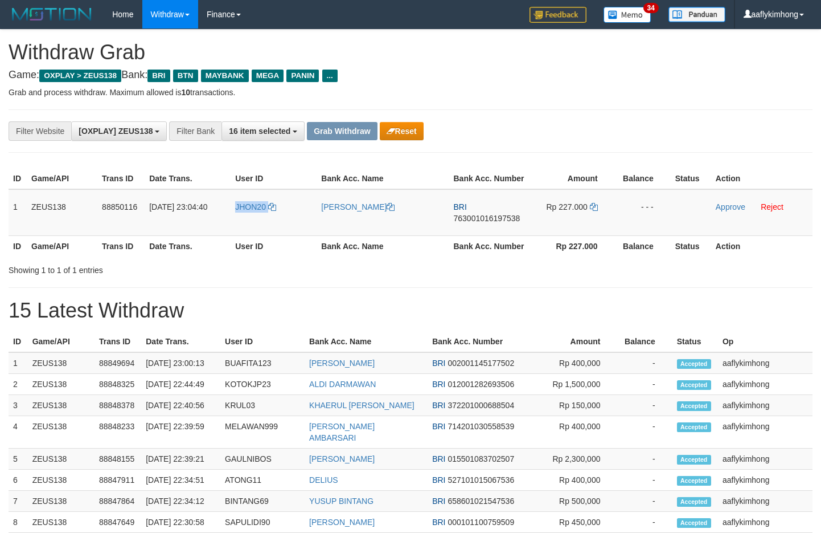
drag, startPoint x: 230, startPoint y: 221, endPoint x: 588, endPoint y: 161, distance: 362.7
click at [285, 215] on tr "1 ZEUS138 88850116 30/09/2025 23:04:40 JHON20 ARIEL JHONPITE BRI 76300101619753…" at bounding box center [411, 212] width 804 height 47
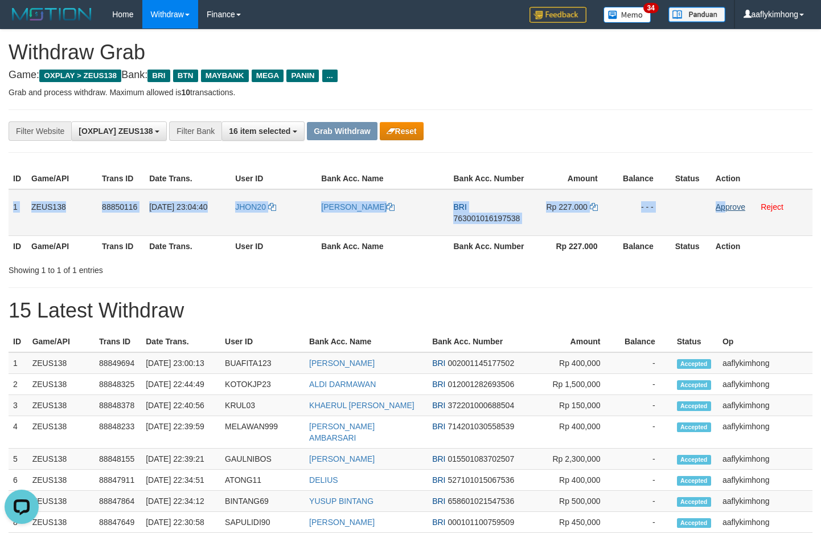
copy tr "1 ZEUS138 88850116 30/09/2025 23:04:40 JHON20 ARIEL JHONPITE BRI 76300101619753…"
drag, startPoint x: 10, startPoint y: 198, endPoint x: 772, endPoint y: 207, distance: 762.7
click at [741, 208] on tr "1 ZEUS138 88850116 30/09/2025 23:04:40 JHON20 ARIEL JHONPITE BRI 76300101619753…" at bounding box center [411, 212] width 804 height 47
copy tr "1 ZEUS138 88850116 30/09/2025 23:04:40 JHON20 ARIEL JHONPITE BRI 76300101619753…"
click at [482, 223] on td "BRI 763001016197538" at bounding box center [489, 212] width 81 height 47
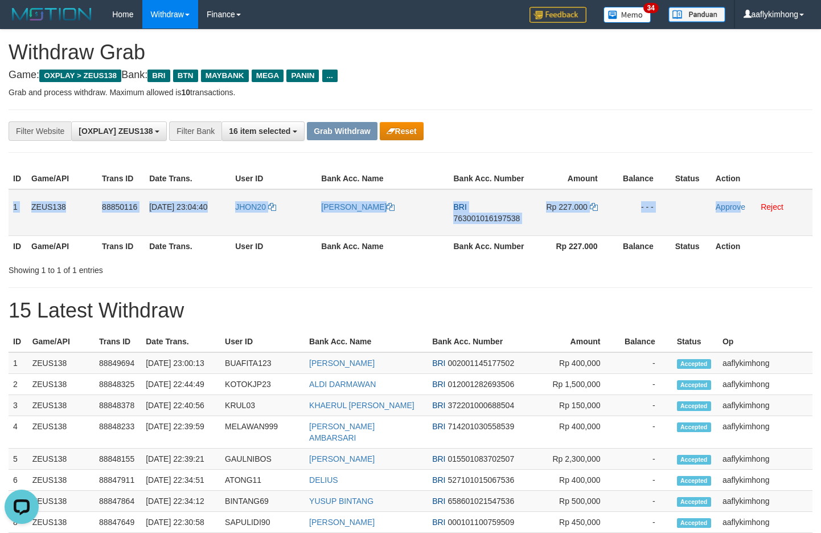
click at [482, 223] on td "BRI 763001016197538" at bounding box center [489, 212] width 81 height 47
click at [481, 220] on span "763001016197538" at bounding box center [486, 218] width 67 height 9
copy tr "1 ZEUS138 88850116 30/09/2025 23:04:40 JHON20 ARIEL JHONPITE BRI 76300101619753…"
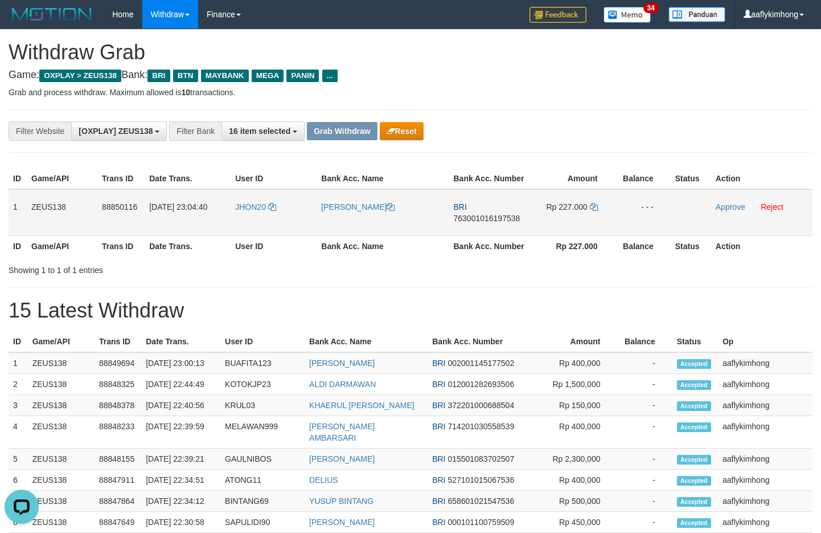
click at [481, 220] on span "763001016197538" at bounding box center [486, 218] width 67 height 9
click at [590, 205] on icon at bounding box center [594, 207] width 8 height 8
click at [591, 204] on icon at bounding box center [594, 207] width 8 height 8
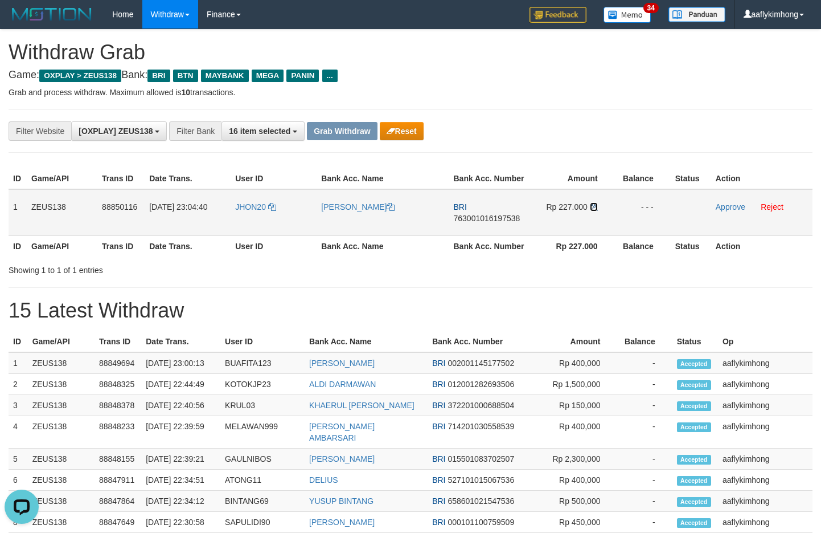
click at [591, 204] on icon at bounding box center [594, 207] width 8 height 8
click at [723, 206] on link "Approve" at bounding box center [731, 206] width 30 height 9
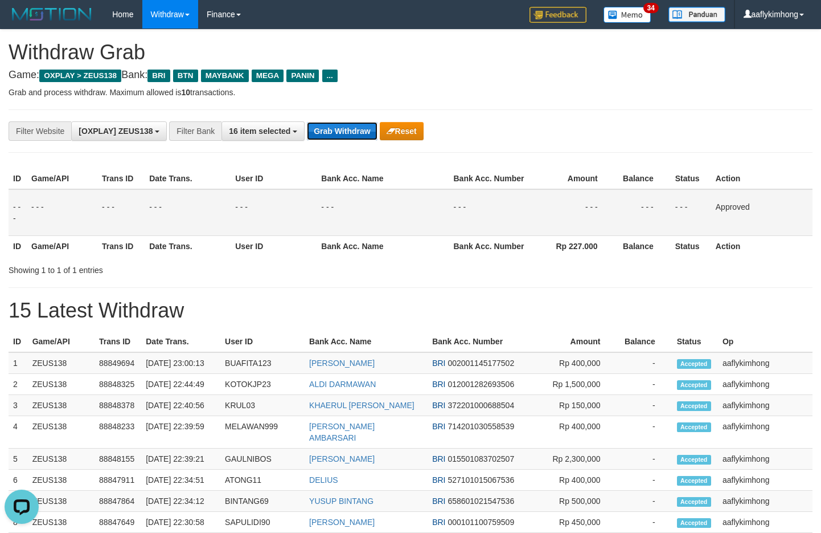
click at [346, 135] on button "Grab Withdraw" at bounding box center [342, 131] width 70 height 18
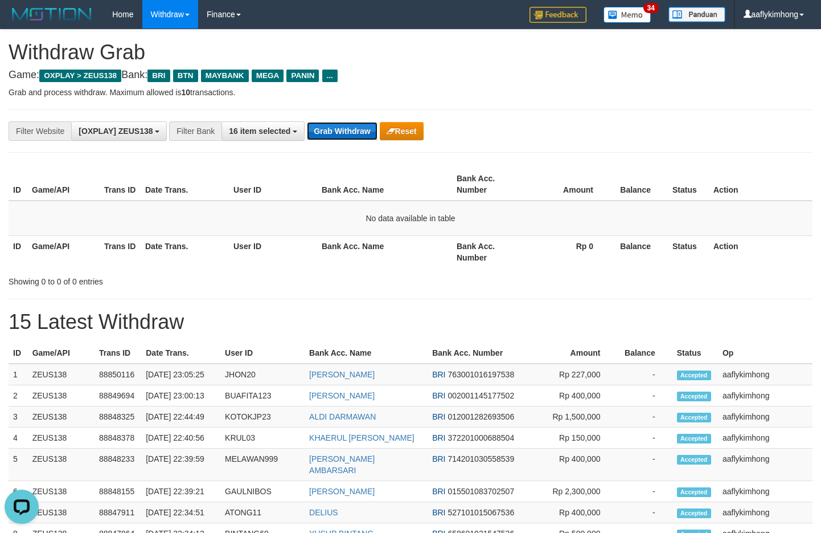
click at [335, 125] on button "Grab Withdraw" at bounding box center [342, 131] width 70 height 18
click at [317, 121] on div "**********" at bounding box center [342, 130] width 685 height 19
click at [337, 128] on button "Grab Withdraw" at bounding box center [342, 131] width 70 height 18
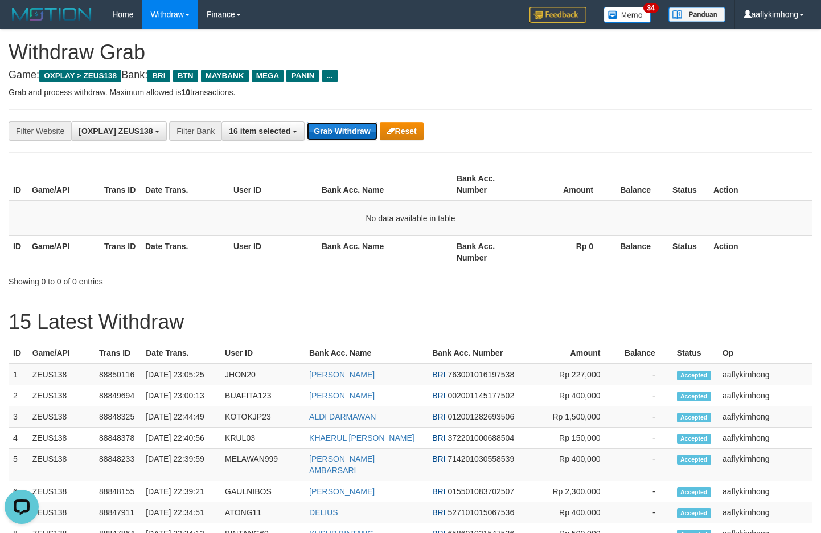
click at [337, 128] on button "Grab Withdraw" at bounding box center [342, 131] width 70 height 18
click at [359, 129] on button "Grab Withdraw" at bounding box center [342, 131] width 70 height 18
click at [334, 126] on button "Grab Withdraw" at bounding box center [342, 131] width 70 height 18
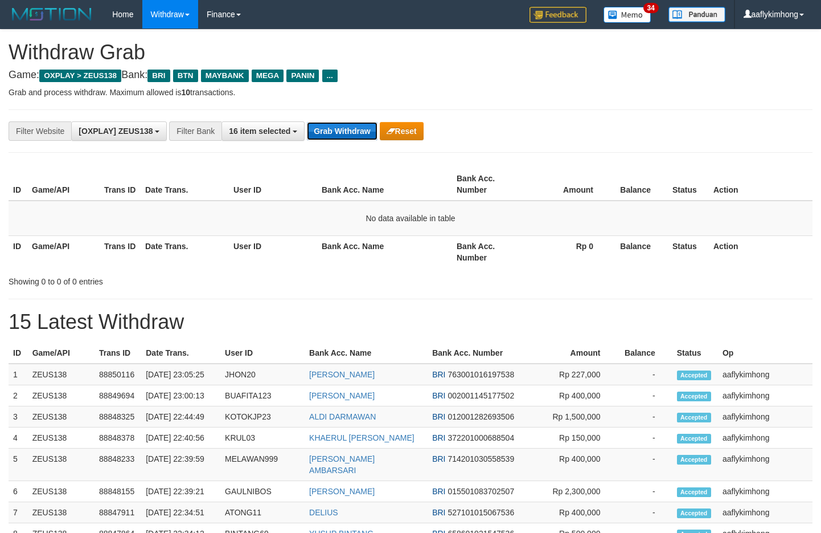
click at [334, 126] on button "Grab Withdraw" at bounding box center [342, 131] width 70 height 18
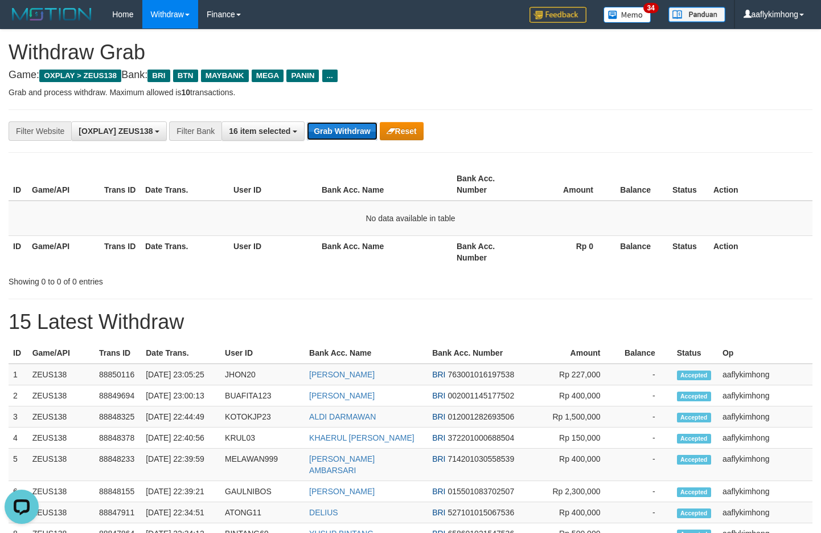
click at [334, 126] on button "Grab Withdraw" at bounding box center [342, 131] width 70 height 18
click at [345, 128] on button "Grab Withdraw" at bounding box center [342, 131] width 70 height 18
click at [343, 126] on button "Grab Withdraw" at bounding box center [342, 131] width 70 height 18
click at [322, 132] on button "Grab Withdraw" at bounding box center [342, 131] width 70 height 18
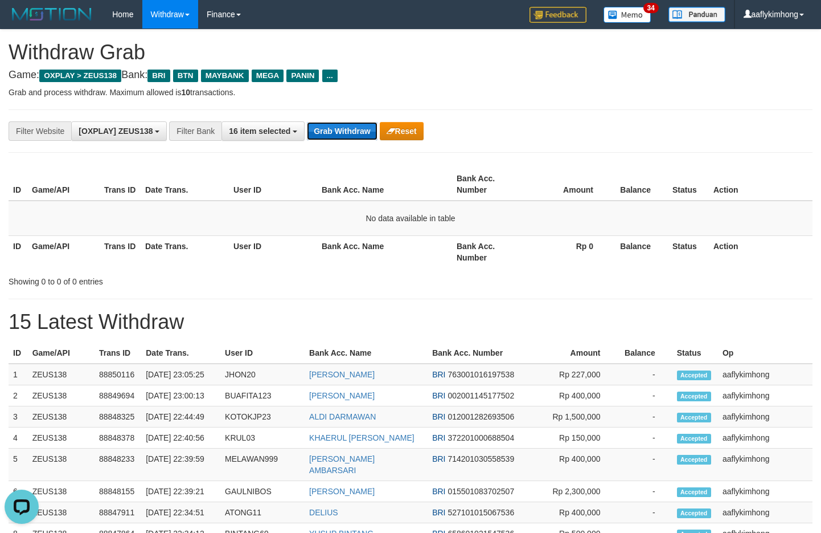
click at [322, 132] on button "Grab Withdraw" at bounding box center [342, 131] width 70 height 18
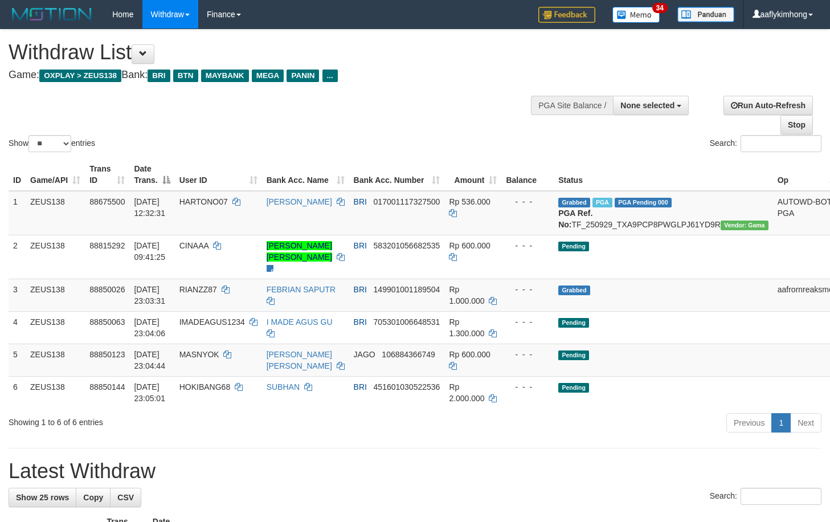
select select
select select "**"
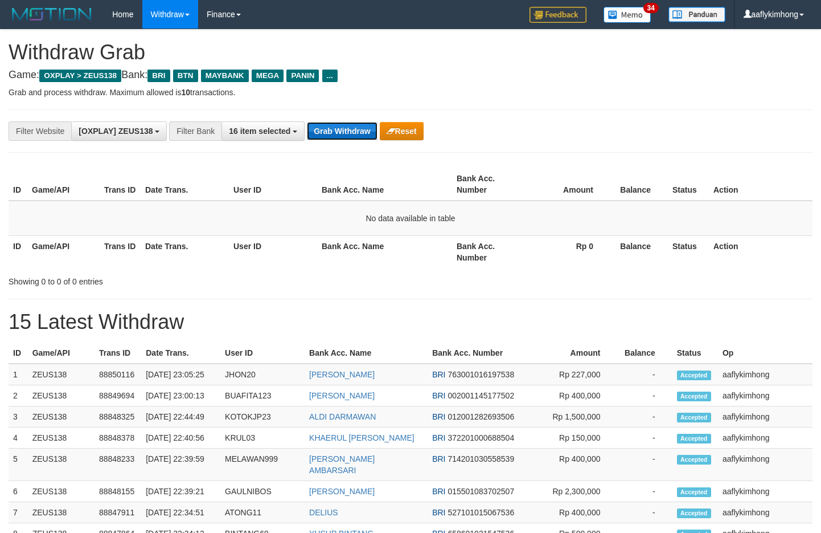
click at [346, 124] on button "Grab Withdraw" at bounding box center [342, 131] width 70 height 18
click at [345, 112] on div "**********" at bounding box center [411, 130] width 804 height 43
click at [339, 124] on button "Grab Withdraw" at bounding box center [342, 131] width 70 height 18
click at [338, 124] on button "Grab Withdraw" at bounding box center [342, 131] width 70 height 18
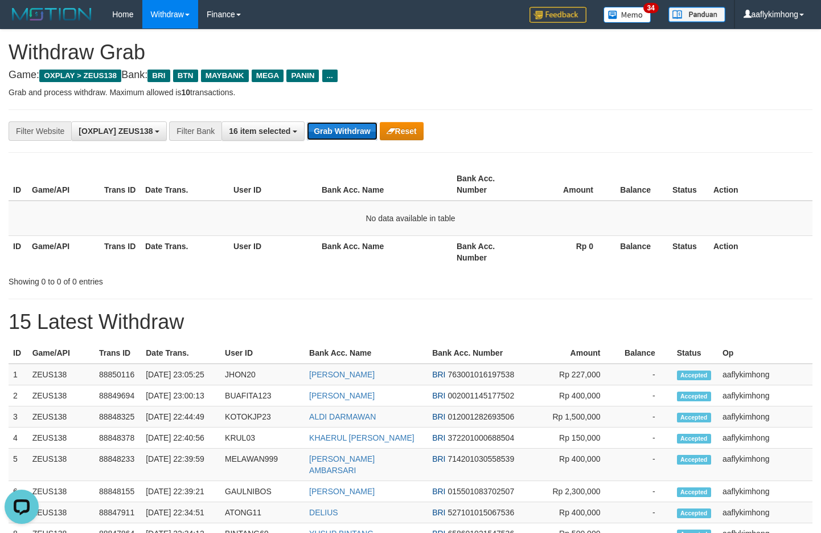
click at [338, 124] on button "Grab Withdraw" at bounding box center [342, 131] width 70 height 18
click at [343, 128] on button "Grab Withdraw" at bounding box center [342, 131] width 70 height 18
click at [340, 126] on button "Grab Withdraw" at bounding box center [342, 131] width 70 height 18
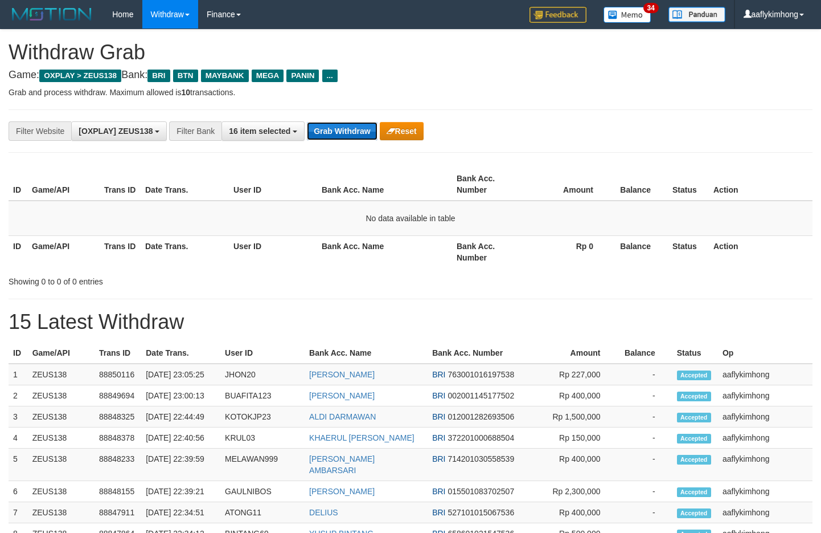
click at [340, 126] on button "Grab Withdraw" at bounding box center [342, 131] width 70 height 18
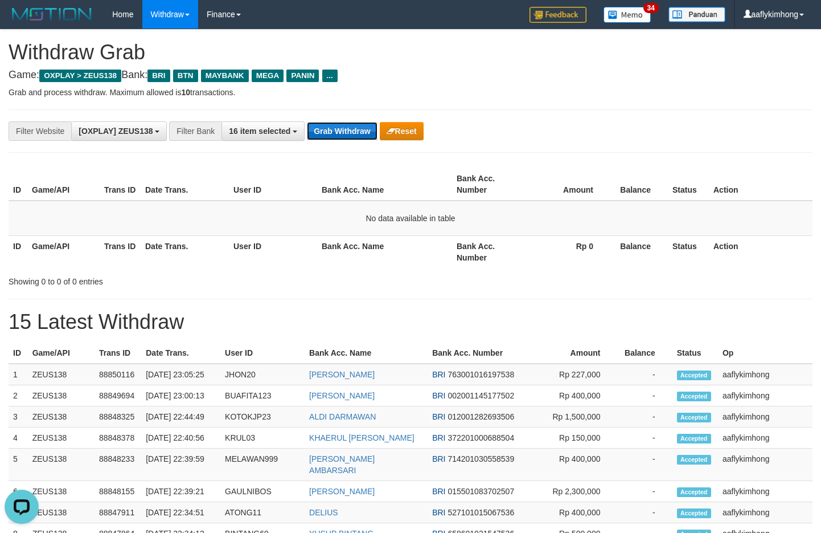
click at [340, 126] on button "Grab Withdraw" at bounding box center [342, 131] width 70 height 18
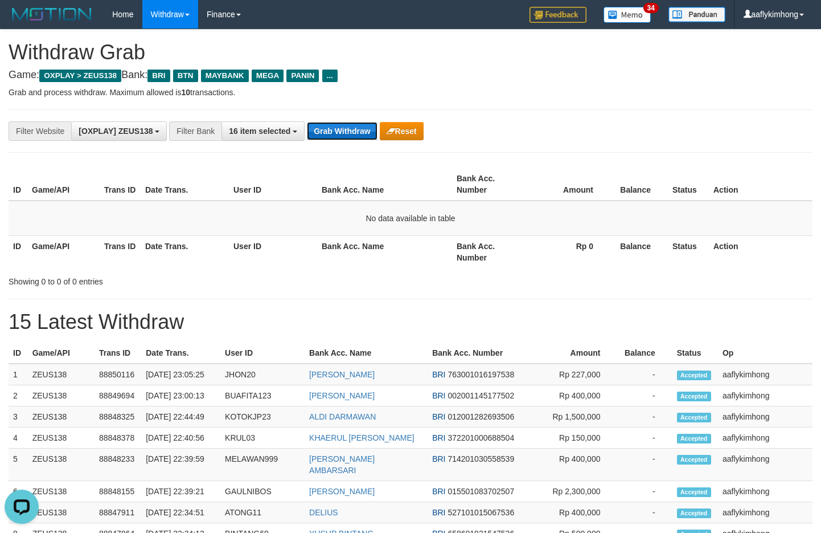
click at [340, 126] on button "Grab Withdraw" at bounding box center [342, 131] width 70 height 18
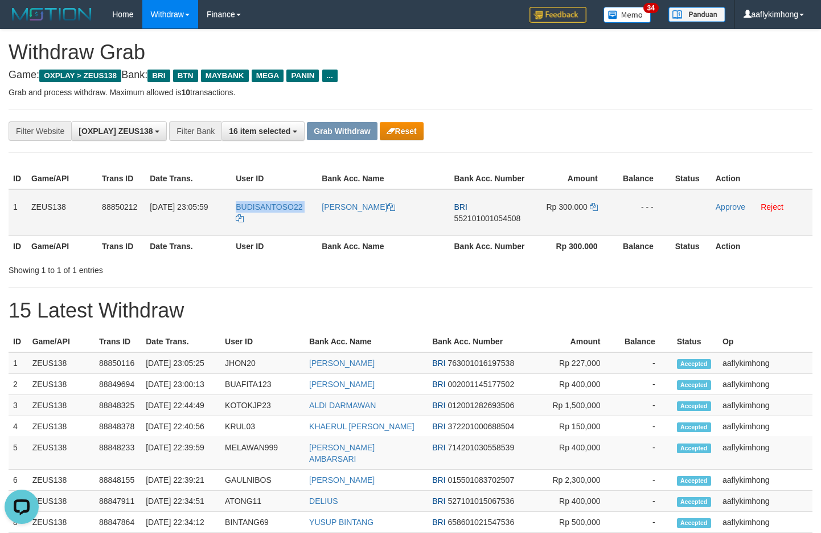
copy link "BUDISANTOSO22"
drag, startPoint x: 232, startPoint y: 205, endPoint x: 264, endPoint y: 220, distance: 35.4
click at [264, 220] on td "BUDISANTOSO22" at bounding box center [274, 212] width 86 height 47
copy tr "1 ZEUS138 88850212 30/09/2025 23:05:59 BUDISANTOSO22 IWAN BUDI SANT BRI 5521010…"
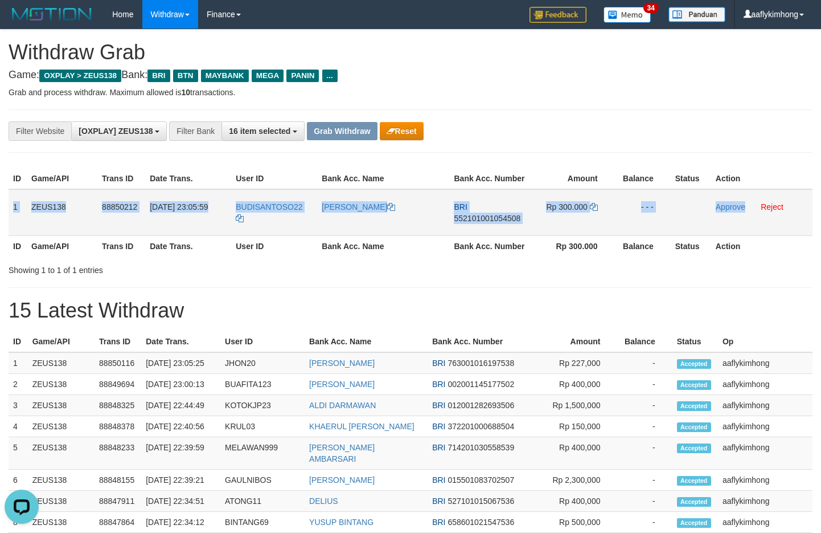
drag, startPoint x: 11, startPoint y: 199, endPoint x: 746, endPoint y: 214, distance: 734.9
click at [746, 214] on tr "1 ZEUS138 88850212 30/09/2025 23:05:59 BUDISANTOSO22 IWAN BUDI SANT BRI 5521010…" at bounding box center [411, 212] width 804 height 47
copy tr "1 ZEUS138 88850212 30/09/2025 23:05:59 BUDISANTOSO22 IWAN BUDI SANT BRI 5521010…"
click at [496, 222] on span "552101001054508" at bounding box center [487, 218] width 67 height 9
copy tr "1 ZEUS138 88850212 30/09/2025 23:05:59 BUDISANTOSO22 IWAN BUDI SANT BRI 5521010…"
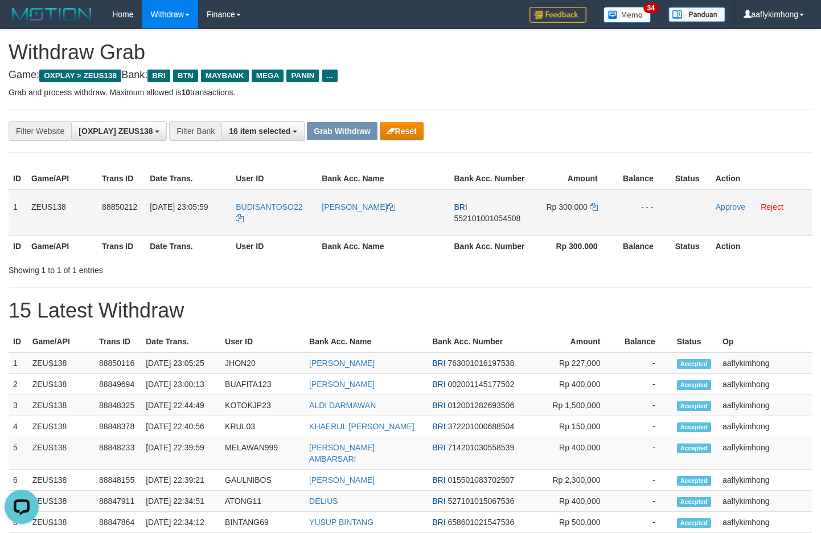
click at [496, 222] on span "552101001054508" at bounding box center [487, 218] width 67 height 9
click at [591, 208] on icon at bounding box center [594, 207] width 8 height 8
click at [592, 205] on icon at bounding box center [594, 207] width 8 height 8
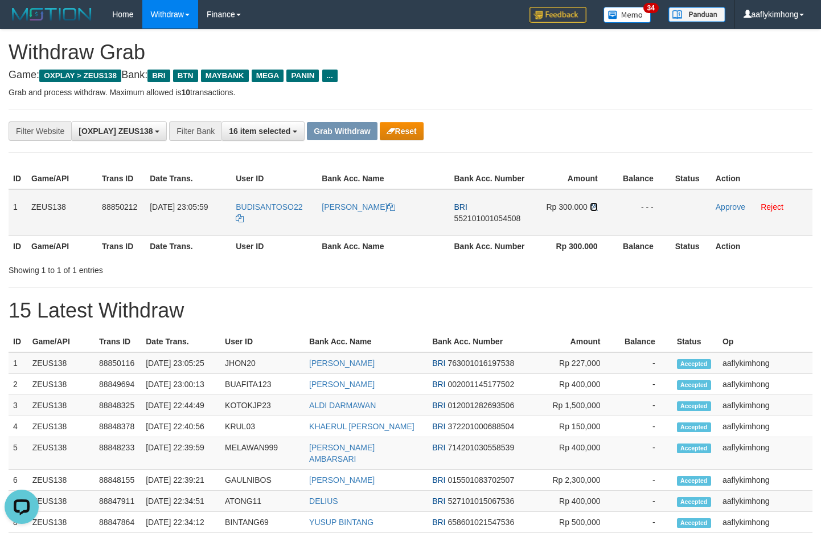
click at [592, 205] on icon at bounding box center [594, 207] width 8 height 8
drag, startPoint x: 721, startPoint y: 208, endPoint x: 462, endPoint y: 117, distance: 274.4
click at [721, 208] on link "Approve" at bounding box center [731, 206] width 30 height 9
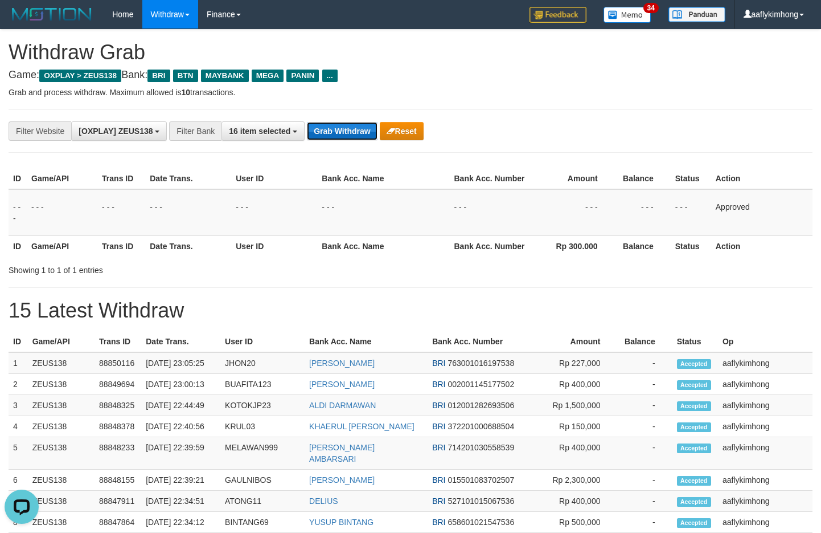
click at [329, 134] on button "Grab Withdraw" at bounding box center [342, 131] width 70 height 18
click at [329, 133] on button "Grab Withdraw" at bounding box center [342, 131] width 70 height 18
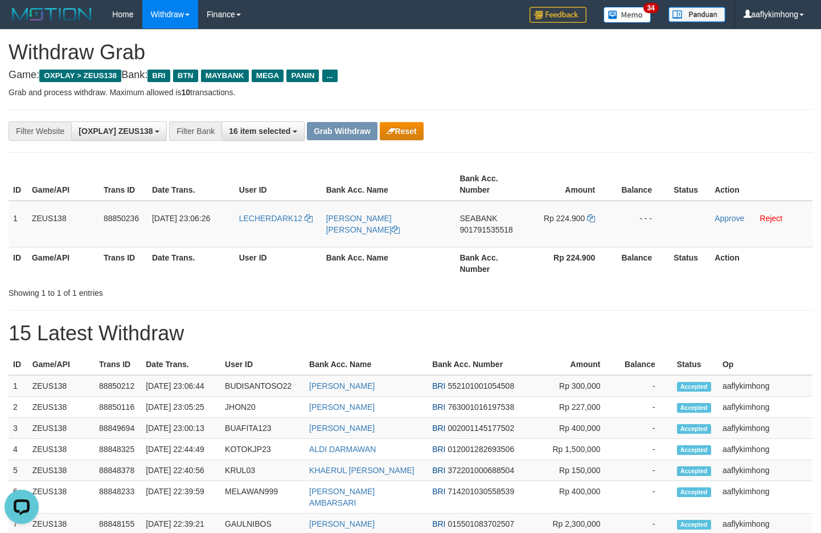
click at [325, 142] on div "**********" at bounding box center [411, 130] width 804 height 43
copy link "LECHERDARK12"
drag, startPoint x: 240, startPoint y: 226, endPoint x: 651, endPoint y: 203, distance: 411.3
click at [305, 233] on td "LECHERDARK12" at bounding box center [278, 223] width 87 height 47
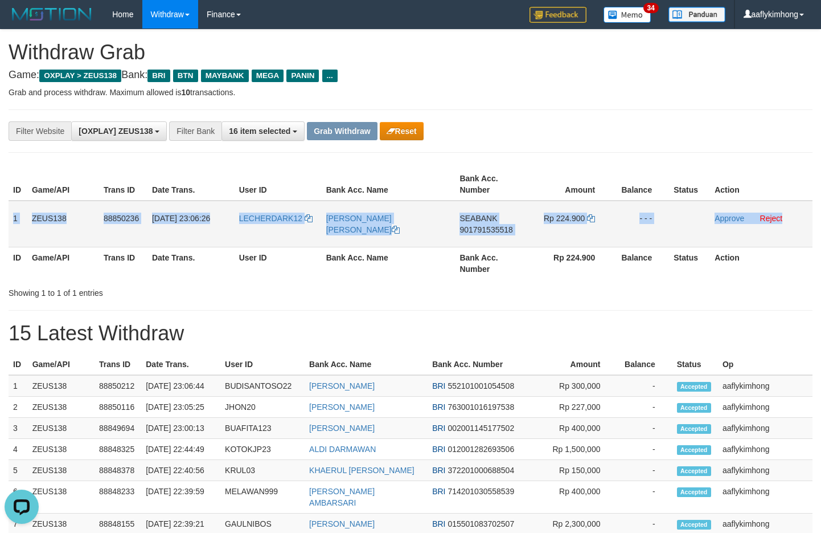
copy tr "1 ZEUS138 88850236 30/09/2025 23:06:26 LECHERDARK12 LEONARD EZEKIEL SUTANA SEAB…"
drag, startPoint x: 10, startPoint y: 210, endPoint x: 800, endPoint y: 231, distance: 790.9
click at [800, 231] on tr "1 ZEUS138 88850236 30/09/2025 23:06:26 LECHERDARK12 LEONARD EZEKIEL SUTANA SEAB…" at bounding box center [411, 223] width 804 height 47
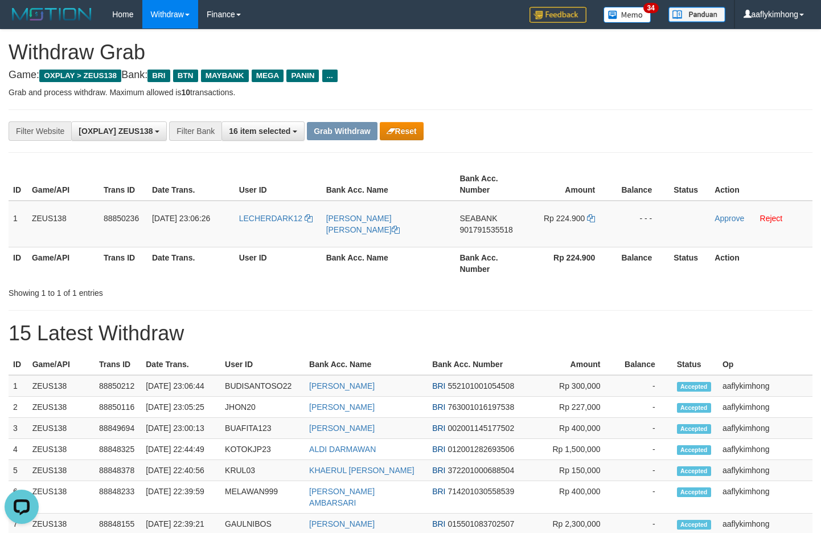
click at [463, 311] on div "**********" at bounding box center [410, 514] width 821 height 969
copy span "SEABANK"
drag, startPoint x: 458, startPoint y: 212, endPoint x: 510, endPoint y: 208, distance: 52.6
click at [510, 208] on td "SEABANK 901791535518" at bounding box center [491, 223] width 72 height 47
click at [485, 230] on span "901791535518" at bounding box center [486, 229] width 53 height 9
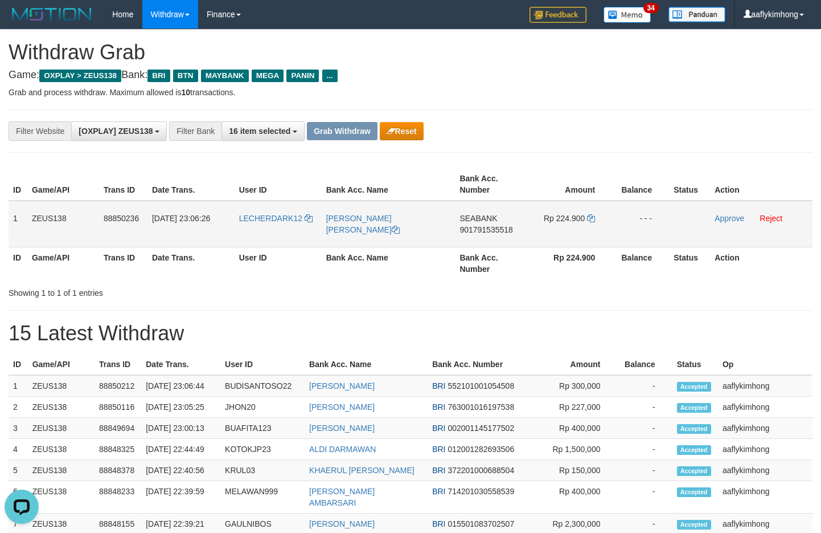
click at [485, 229] on span "901791535518" at bounding box center [486, 229] width 53 height 9
click at [594, 218] on icon at bounding box center [591, 218] width 8 height 8
click at [590, 216] on icon at bounding box center [591, 218] width 8 height 8
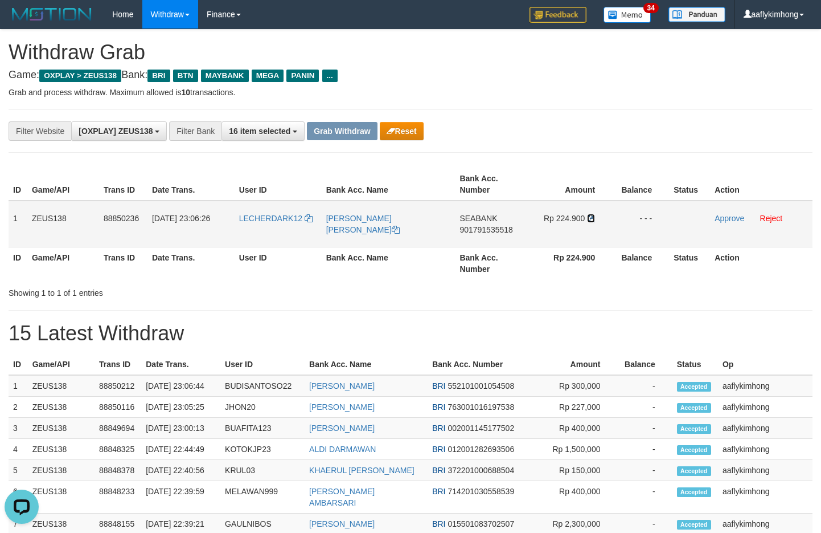
click at [590, 216] on icon at bounding box center [591, 218] width 8 height 8
click at [606, 128] on div "**********" at bounding box center [342, 130] width 685 height 19
click at [724, 218] on link "Approve" at bounding box center [730, 218] width 30 height 9
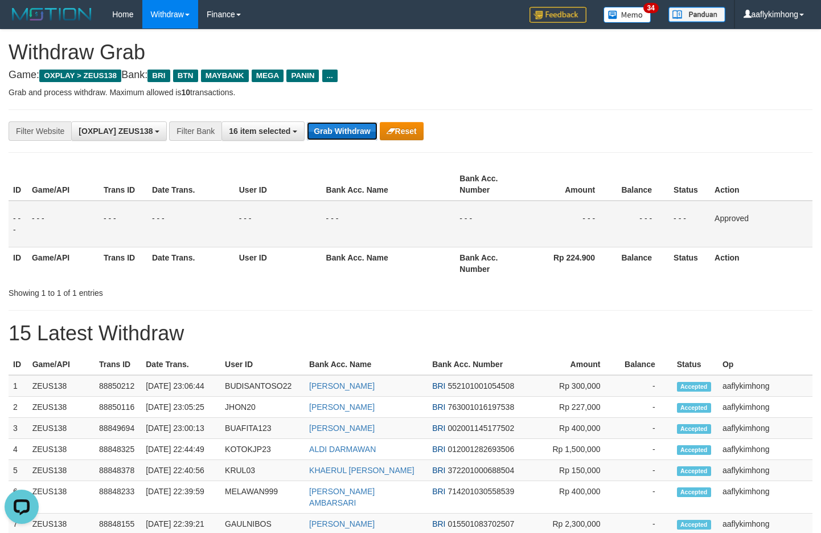
click at [337, 130] on button "Grab Withdraw" at bounding box center [342, 131] width 70 height 18
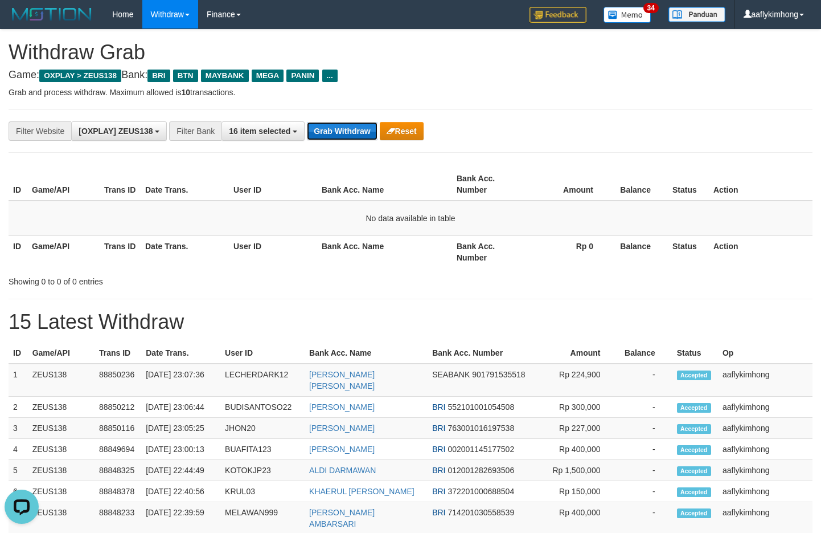
click at [335, 128] on button "Grab Withdraw" at bounding box center [342, 131] width 70 height 18
click at [370, 125] on button "Grab Withdraw" at bounding box center [342, 131] width 70 height 18
click at [366, 126] on button "Grab Withdraw" at bounding box center [342, 131] width 70 height 18
click at [309, 132] on button "Grab Withdraw" at bounding box center [342, 131] width 70 height 18
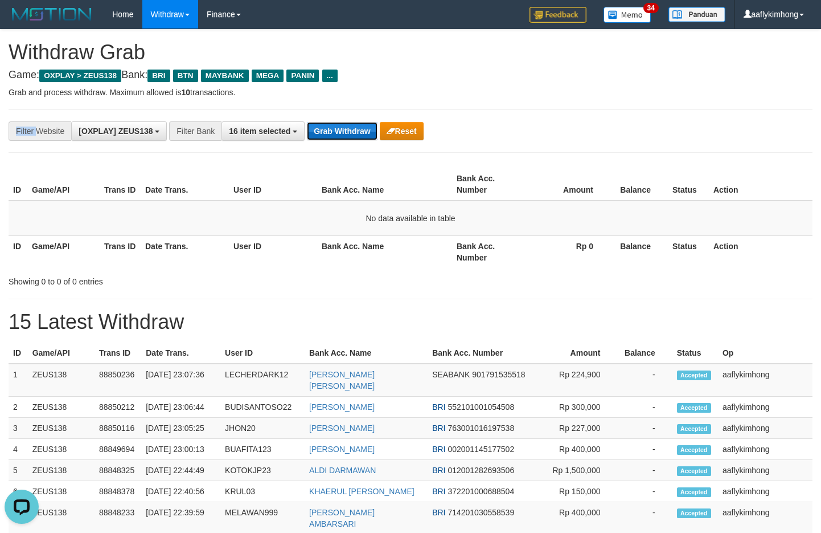
click at [353, 133] on button "Grab Withdraw" at bounding box center [342, 131] width 70 height 18
click at [408, 185] on th "Bank Acc. Name" at bounding box center [384, 184] width 135 height 32
click at [326, 132] on button "Grab Withdraw" at bounding box center [342, 131] width 70 height 18
drag, startPoint x: 326, startPoint y: 132, endPoint x: 344, endPoint y: 127, distance: 18.8
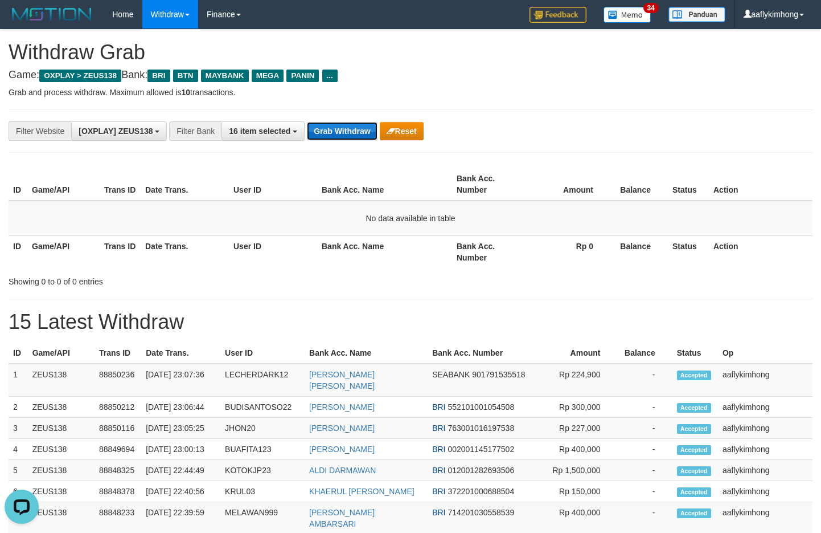
click at [327, 132] on button "Grab Withdraw" at bounding box center [342, 131] width 70 height 18
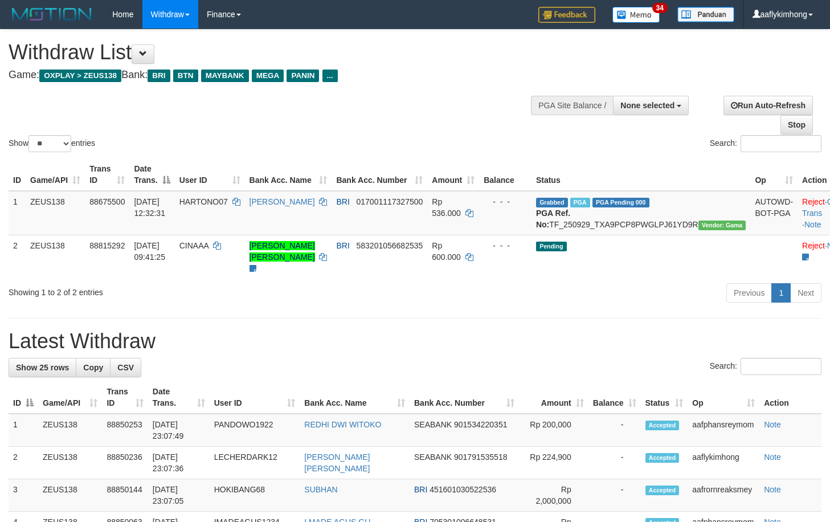
select select
select select "**"
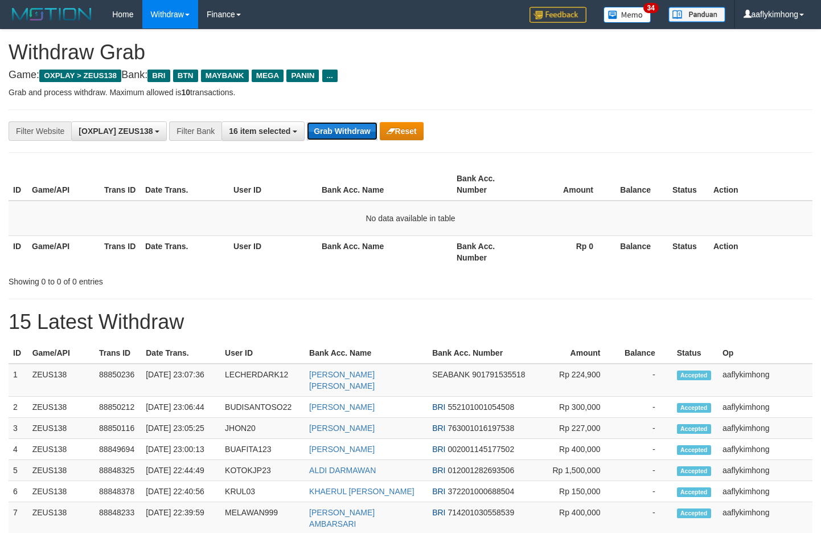
click at [343, 132] on button "Grab Withdraw" at bounding box center [342, 131] width 70 height 18
click at [355, 134] on button "Grab Withdraw" at bounding box center [342, 131] width 70 height 18
drag, startPoint x: 357, startPoint y: 134, endPoint x: 395, endPoint y: 131, distance: 38.3
click at [358, 134] on button "Grab Withdraw" at bounding box center [342, 131] width 70 height 18
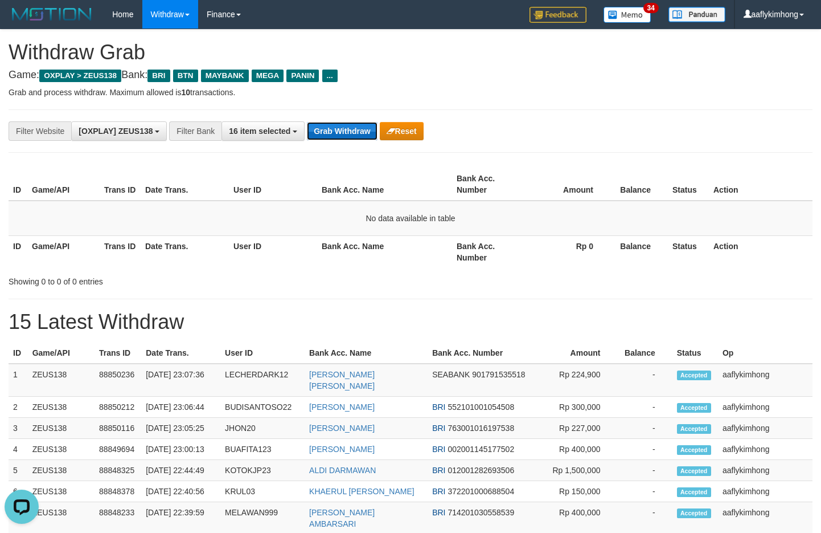
click at [371, 125] on button "Grab Withdraw" at bounding box center [342, 131] width 70 height 18
click at [352, 128] on button "Grab Withdraw" at bounding box center [342, 131] width 70 height 18
drag, startPoint x: 352, startPoint y: 128, endPoint x: 767, endPoint y: 196, distance: 420.7
click at [355, 129] on button "Grab Withdraw" at bounding box center [342, 131] width 70 height 18
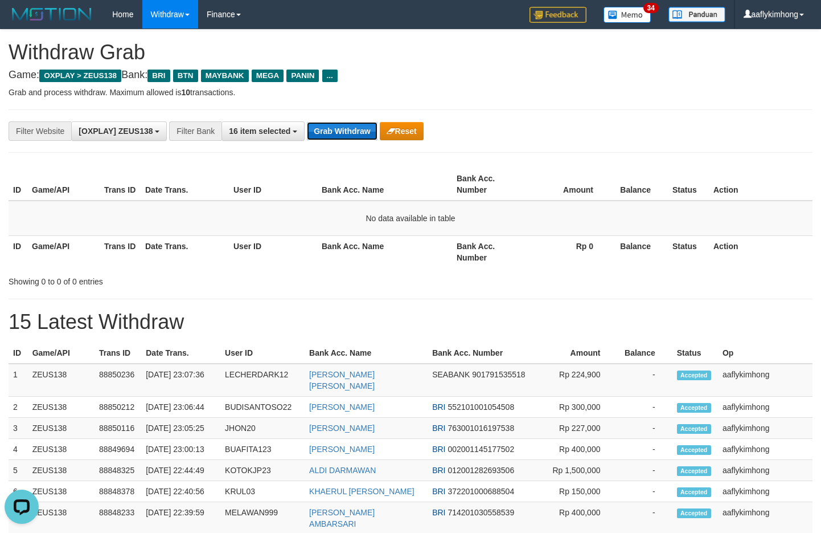
click at [347, 125] on button "Grab Withdraw" at bounding box center [342, 131] width 70 height 18
click at [363, 134] on button "Grab Withdraw" at bounding box center [342, 131] width 70 height 18
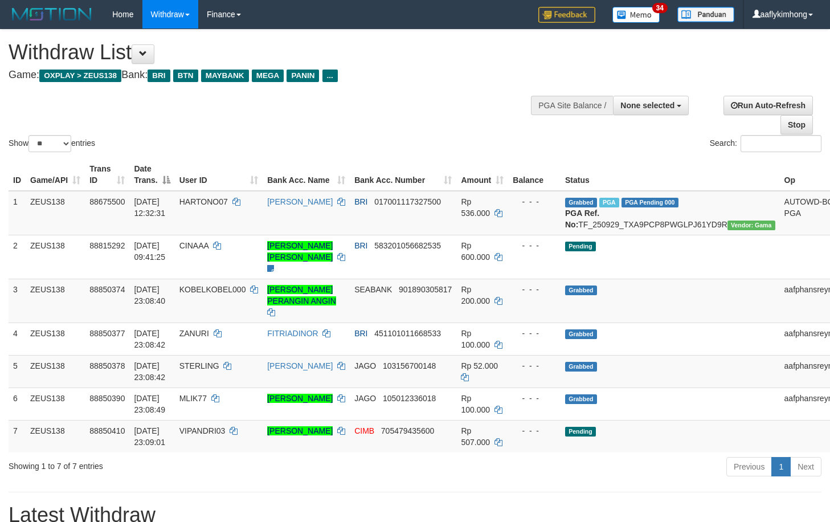
select select
select select "**"
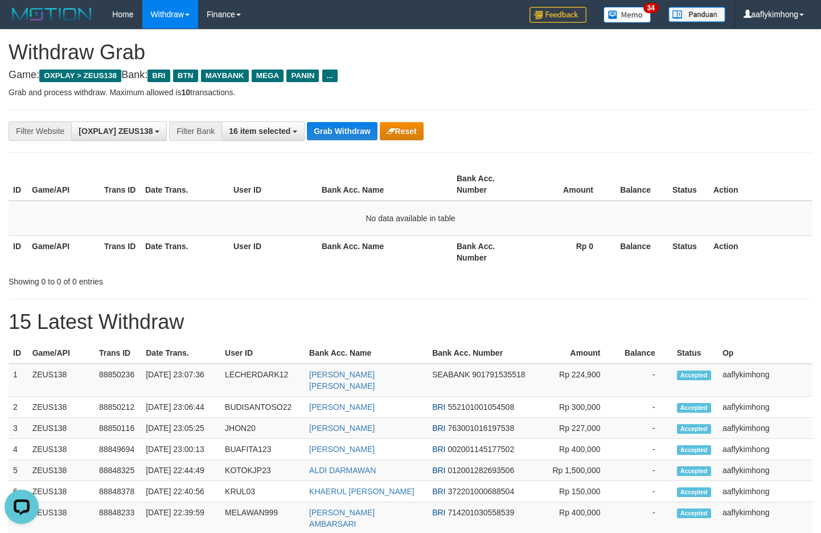
click at [337, 146] on div "**********" at bounding box center [411, 130] width 804 height 43
click at [335, 136] on button "Grab Withdraw" at bounding box center [342, 131] width 70 height 18
click at [334, 126] on button "Grab Withdraw" at bounding box center [342, 131] width 70 height 18
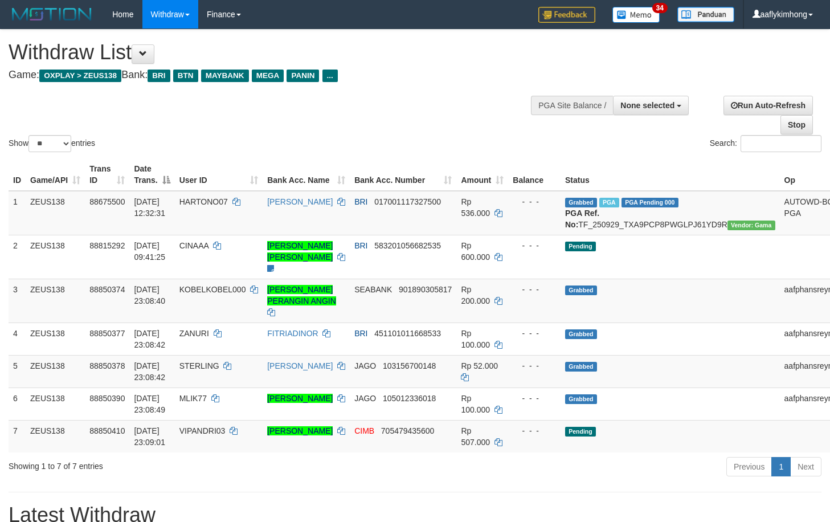
select select
select select "**"
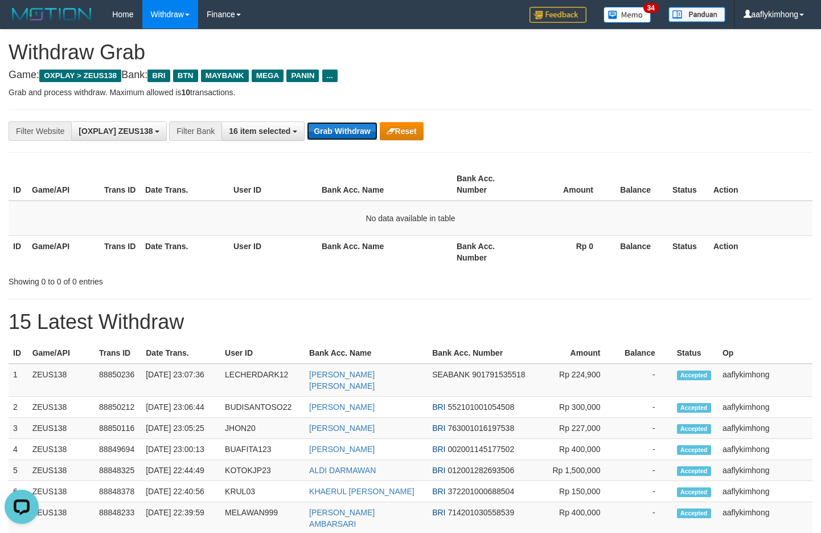
click at [355, 140] on button "Grab Withdraw" at bounding box center [342, 131] width 70 height 18
click at [354, 137] on button "Grab Withdraw" at bounding box center [342, 131] width 70 height 18
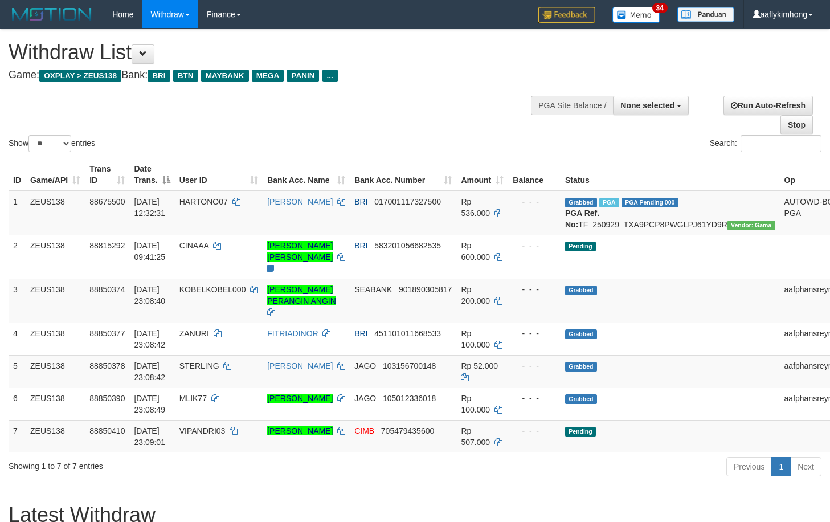
select select
select select "**"
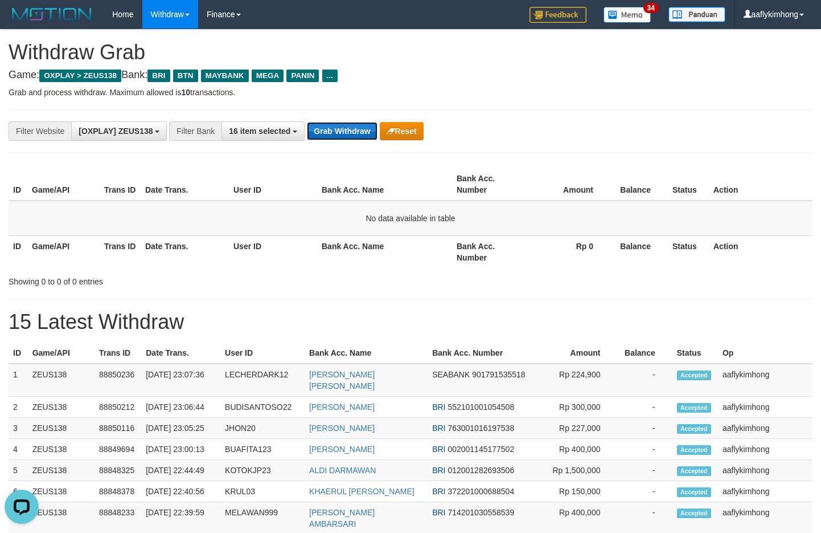
click at [347, 124] on button "Grab Withdraw" at bounding box center [342, 131] width 70 height 18
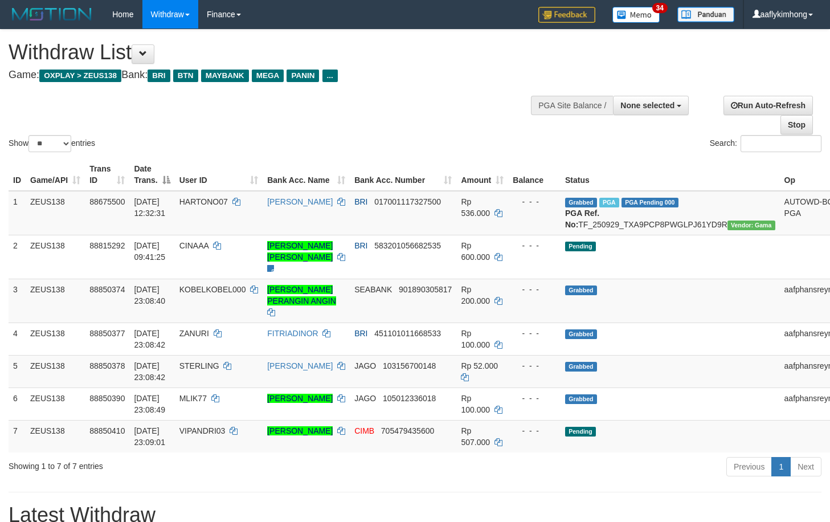
select select
select select "**"
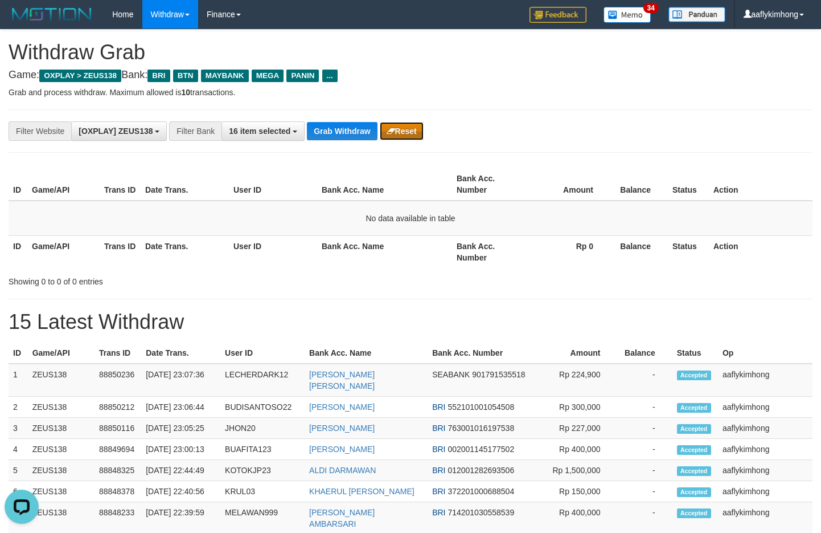
click at [385, 129] on button "Reset" at bounding box center [402, 131] width 44 height 18
click at [357, 174] on th "Bank Acc. Name" at bounding box center [384, 184] width 135 height 32
click at [332, 121] on div "**********" at bounding box center [342, 130] width 685 height 19
click at [337, 125] on button "Grab Withdraw" at bounding box center [342, 131] width 70 height 18
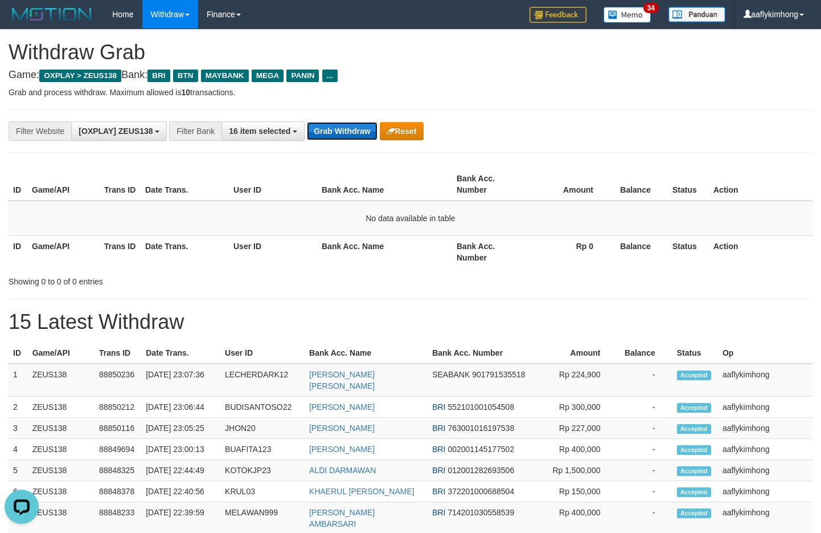
click at [337, 125] on button "Grab Withdraw" at bounding box center [342, 131] width 70 height 18
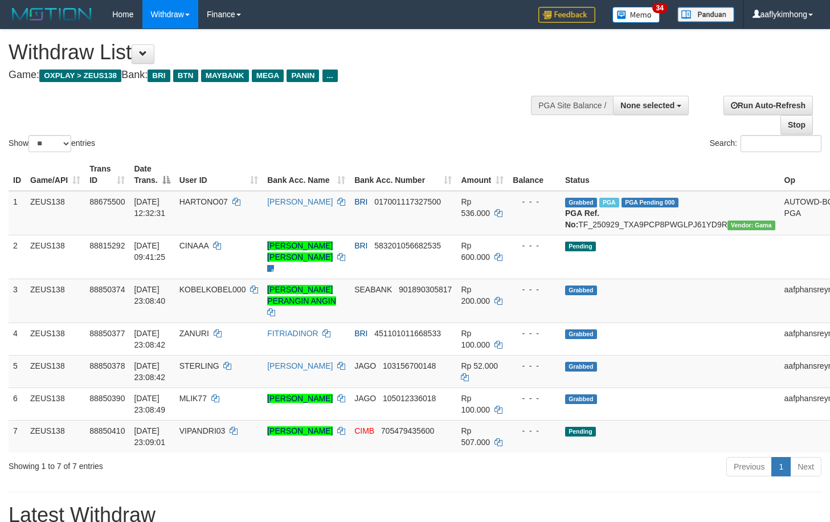
select select
select select "**"
select select
select select "**"
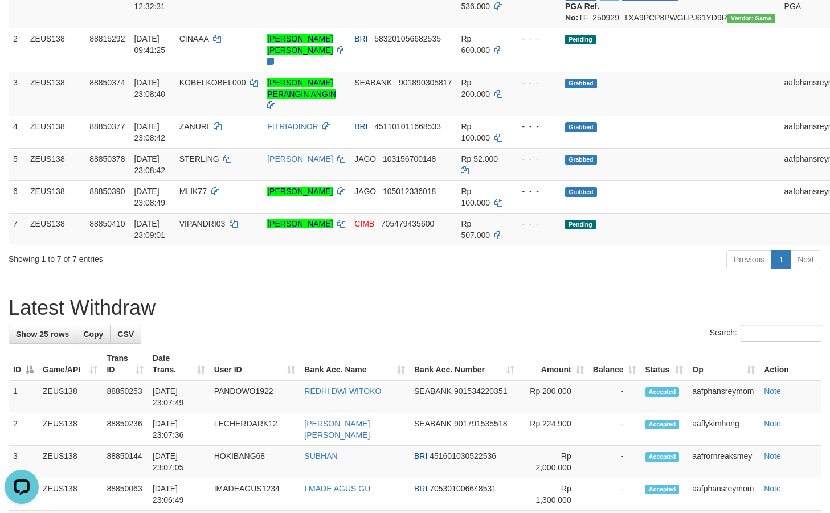
drag, startPoint x: 242, startPoint y: 374, endPoint x: 243, endPoint y: 367, distance: 7.4
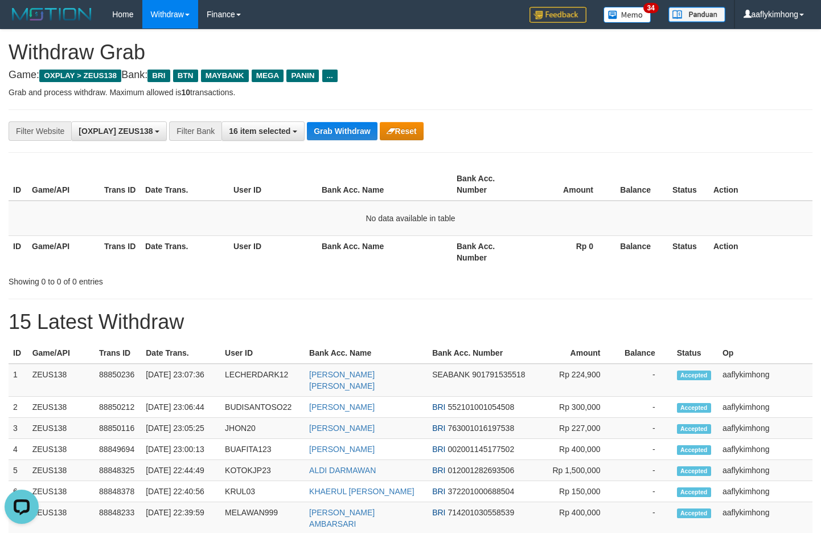
click at [343, 113] on div "**********" at bounding box center [411, 130] width 804 height 43
click at [335, 120] on div "**********" at bounding box center [411, 130] width 804 height 43
click at [359, 132] on button "Grab Withdraw" at bounding box center [342, 131] width 70 height 18
click at [343, 153] on div "**********" at bounding box center [410, 514] width 821 height 969
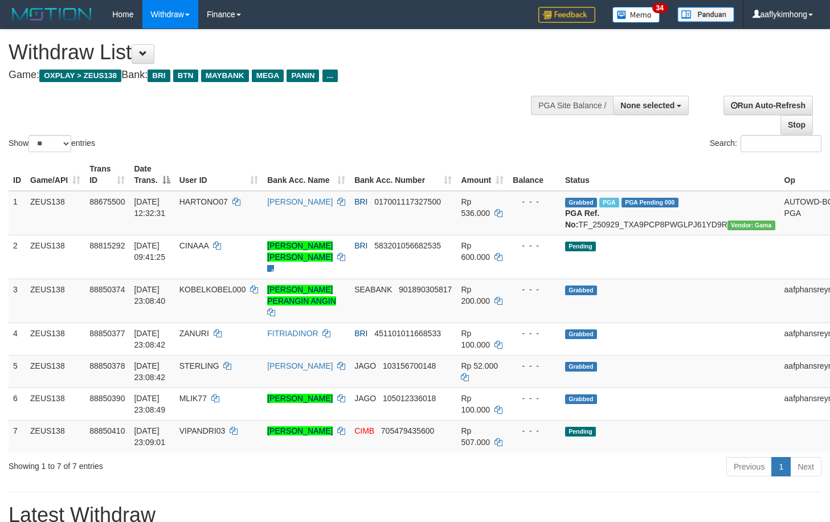
select select
select select "**"
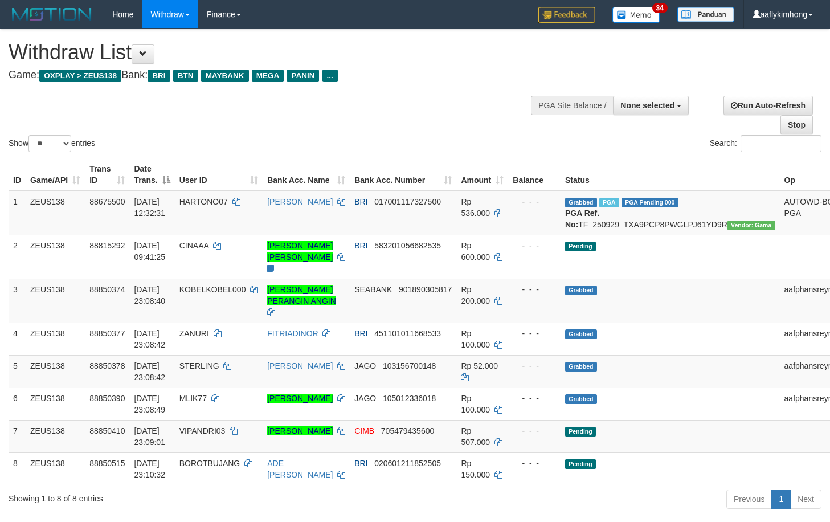
select select
select select "**"
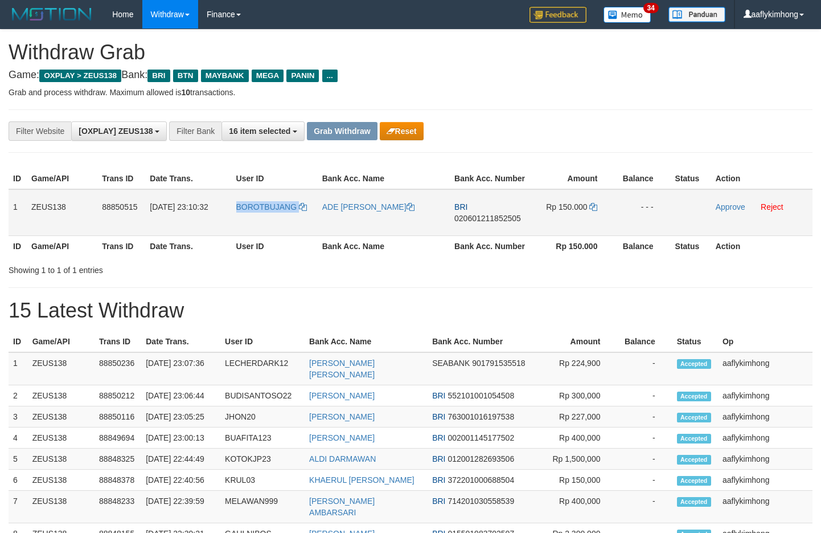
drag, startPoint x: 231, startPoint y: 228, endPoint x: 324, endPoint y: 227, distance: 92.8
click at [324, 227] on tr "1 ZEUS138 88850515 30/09/2025 23:10:32 BOROTBUJANG ADE YOSHE FERN BRI 020601211…" at bounding box center [411, 212] width 804 height 47
copy tr "BOROTBUJANG"
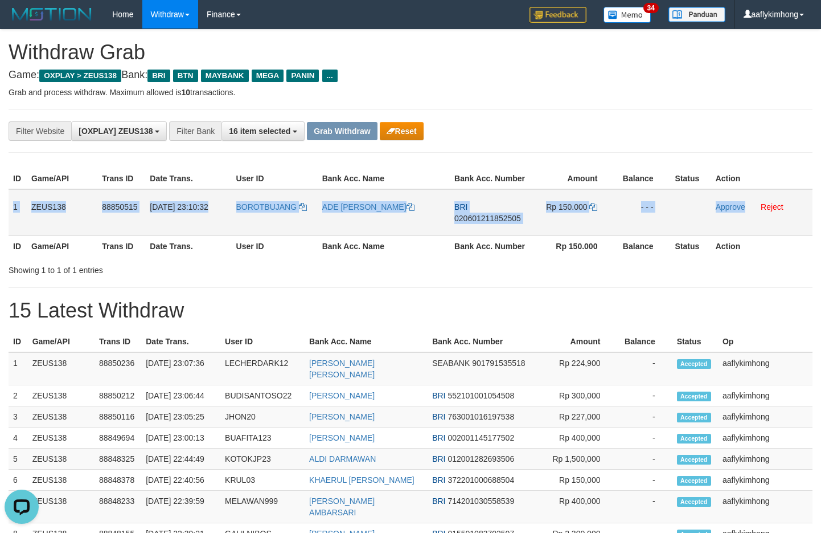
copy tr "1 ZEUS138 88850515 30/09/2025 23:10:32 BOROTBUJANG ADE YOSHE FERN BRI 020601211…"
drag, startPoint x: 11, startPoint y: 197, endPoint x: 747, endPoint y: 224, distance: 736.4
click at [747, 224] on tr "1 ZEUS138 88850515 30/09/2025 23:10:32 BOROTBUJANG ADE YOSHE FERN BRI 020601211…" at bounding box center [411, 212] width 804 height 47
copy tr "1 ZEUS138 88850515 30/09/2025 23:10:32 BOROTBUJANG ADE YOSHE FERN BRI 020601211…"
click at [478, 220] on span "020601211852505" at bounding box center [488, 218] width 67 height 9
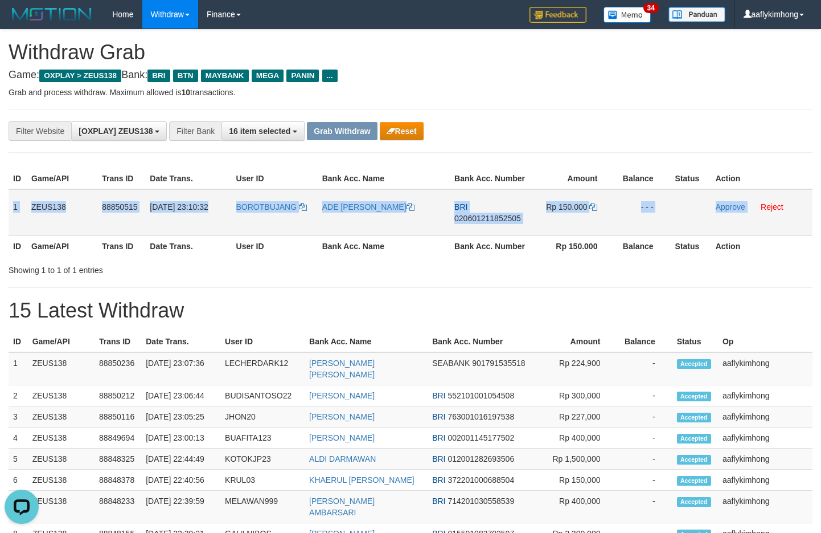
copy tr "1 ZEUS138 88850515 30/09/2025 23:10:32 BOROTBUJANG ADE YOSHE FERN BRI 020601211…"
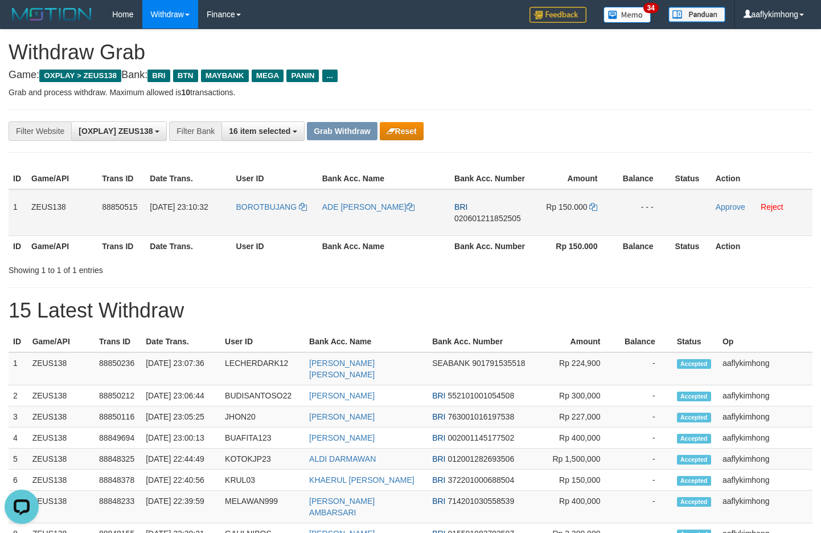
click at [478, 219] on span "020601211852505" at bounding box center [488, 218] width 67 height 9
click at [590, 194] on td "Rp 150.000" at bounding box center [572, 212] width 84 height 47
click at [598, 204] on td "Rp 150.000" at bounding box center [572, 212] width 84 height 47
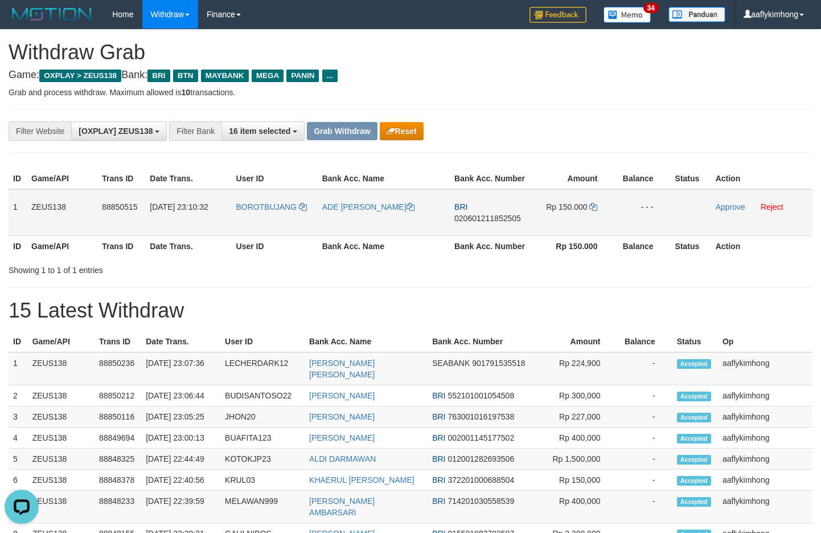
click at [588, 204] on td "Rp 150.000" at bounding box center [572, 212] width 84 height 47
click at [594, 206] on icon at bounding box center [594, 207] width 8 height 8
click at [593, 206] on icon at bounding box center [594, 207] width 8 height 8
drag, startPoint x: 722, startPoint y: 202, endPoint x: 450, endPoint y: 120, distance: 284.2
click at [722, 202] on link "Approve" at bounding box center [731, 206] width 30 height 9
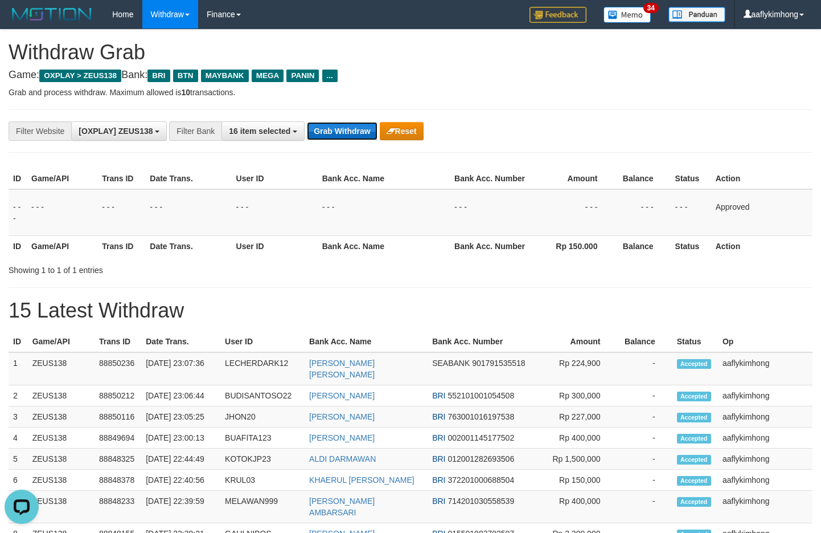
click at [332, 126] on button "Grab Withdraw" at bounding box center [342, 131] width 70 height 18
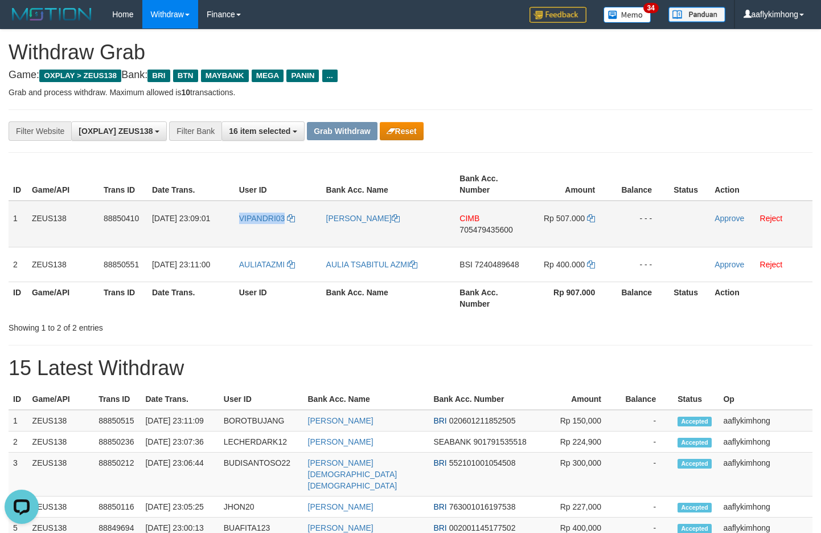
drag, startPoint x: 234, startPoint y: 234, endPoint x: 286, endPoint y: 226, distance: 53.0
click at [286, 226] on tr "1 ZEUS138 88850410 [DATE] 23:09:01 VIPANDRI03 [PERSON_NAME] CIMB 705479435600 R…" at bounding box center [411, 223] width 804 height 47
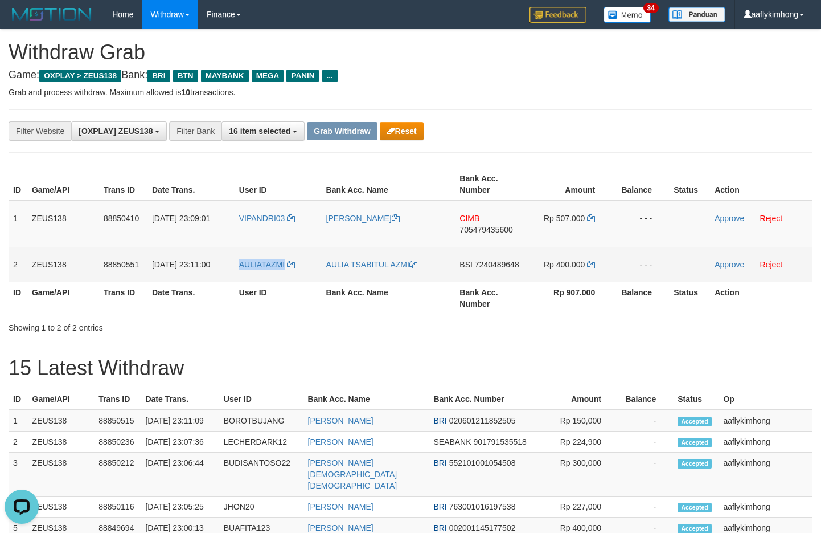
copy tr "AULIATAZMI"
drag, startPoint x: 231, startPoint y: 275, endPoint x: 290, endPoint y: 273, distance: 59.3
click at [286, 273] on tr "2 ZEUS138 88850551 [DATE] 23:11:00 AULIATAZMI [PERSON_NAME] BSI 7240489648 Rp 4…" at bounding box center [411, 264] width 804 height 35
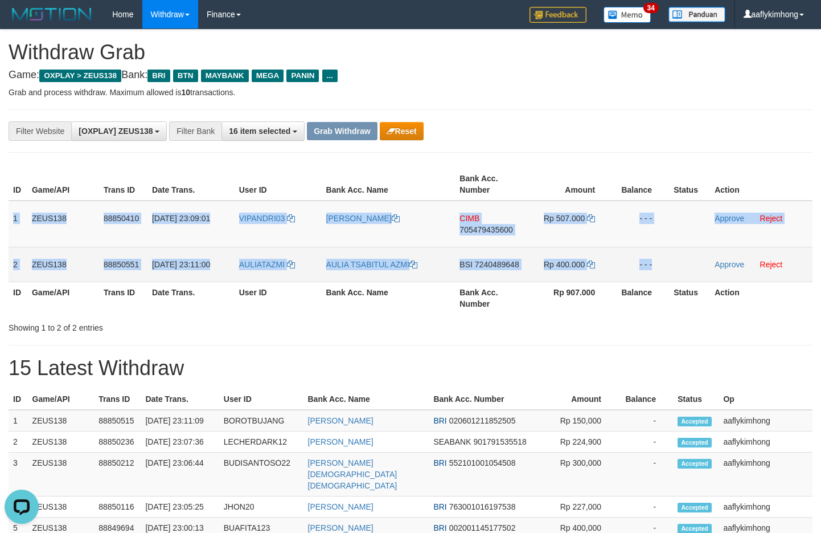
copy tbody "1 ZEUS138 88850410 30/09/2025 23:09:01 VIPANDRI03 ANDRI FAUZI MAULANA CIMB 7054…"
drag, startPoint x: 14, startPoint y: 208, endPoint x: 829, endPoint y: 253, distance: 816.9
click at [736, 267] on tbody "1 ZEUS138 88850410 30/09/2025 23:09:01 VIPANDRI03 ANDRI FAUZI MAULANA CIMB 7054…" at bounding box center [411, 240] width 804 height 81
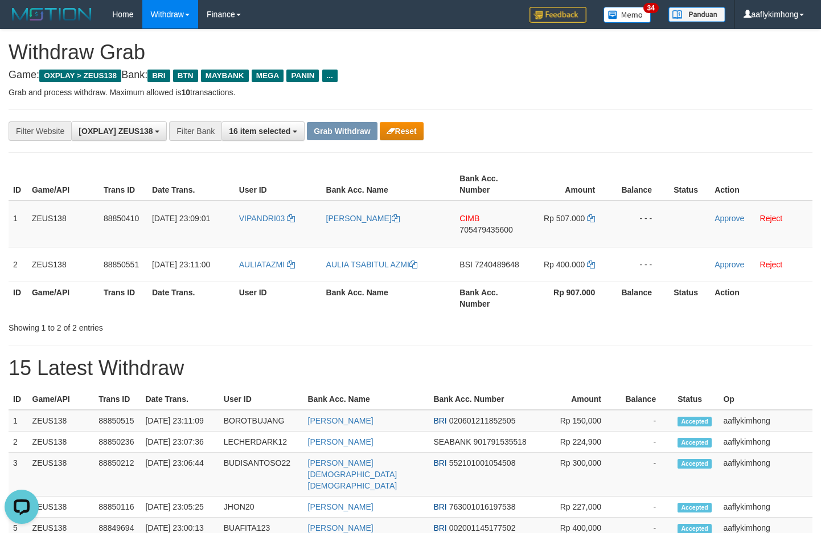
click at [556, 145] on div "**********" at bounding box center [411, 130] width 804 height 43
drag, startPoint x: 456, startPoint y: 210, endPoint x: 488, endPoint y: 208, distance: 31.4
click at [488, 208] on td "CIMB 705479435600" at bounding box center [491, 223] width 72 height 47
copy span "CIMB"
click at [484, 230] on span "705479435600" at bounding box center [486, 229] width 53 height 9
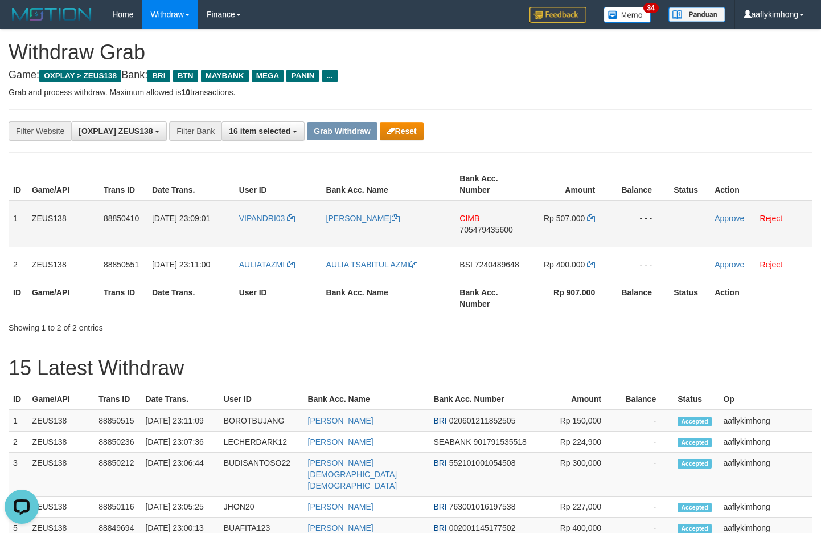
click at [484, 230] on span "705479435600" at bounding box center [486, 229] width 53 height 9
drag, startPoint x: 484, startPoint y: 230, endPoint x: 491, endPoint y: 227, distance: 7.9
click at [484, 230] on span "705479435600" at bounding box center [486, 229] width 53 height 9
click at [594, 207] on td "Rp 507.000" at bounding box center [569, 223] width 85 height 47
click at [592, 219] on icon at bounding box center [591, 218] width 8 height 8
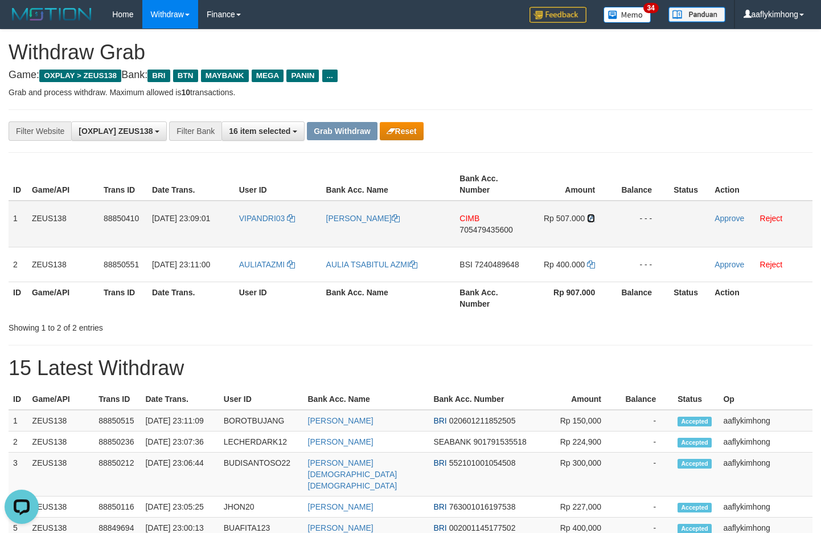
click at [592, 219] on icon at bounding box center [591, 218] width 8 height 8
click at [592, 218] on icon at bounding box center [591, 218] width 8 height 8
click at [592, 215] on icon at bounding box center [591, 218] width 8 height 8
click at [721, 215] on link "Approve" at bounding box center [730, 218] width 30 height 9
click at [609, 115] on div "**********" at bounding box center [411, 130] width 804 height 43
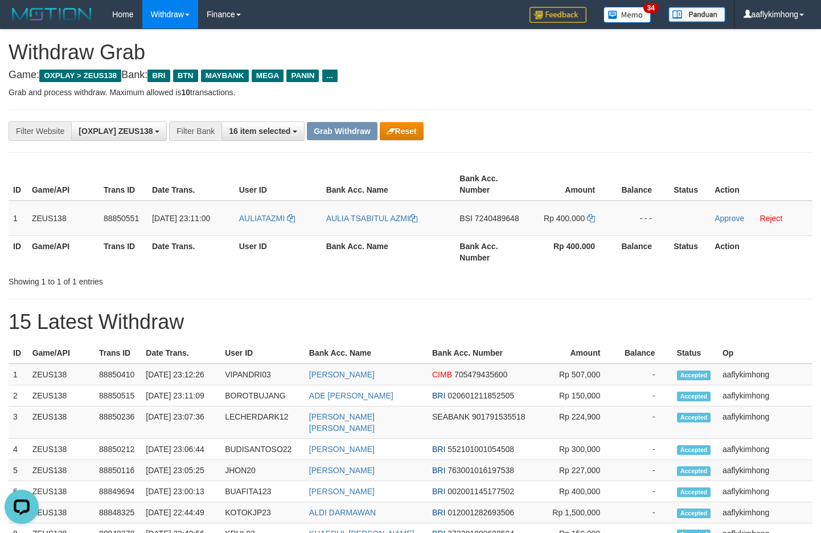
drag, startPoint x: 449, startPoint y: 296, endPoint x: 448, endPoint y: 268, distance: 28.5
click at [449, 295] on div "**********" at bounding box center [410, 503] width 821 height 947
copy td "BSI"
drag, startPoint x: 456, startPoint y: 224, endPoint x: 476, endPoint y: 220, distance: 19.7
click at [476, 220] on td "BSI 7240489648" at bounding box center [491, 217] width 72 height 35
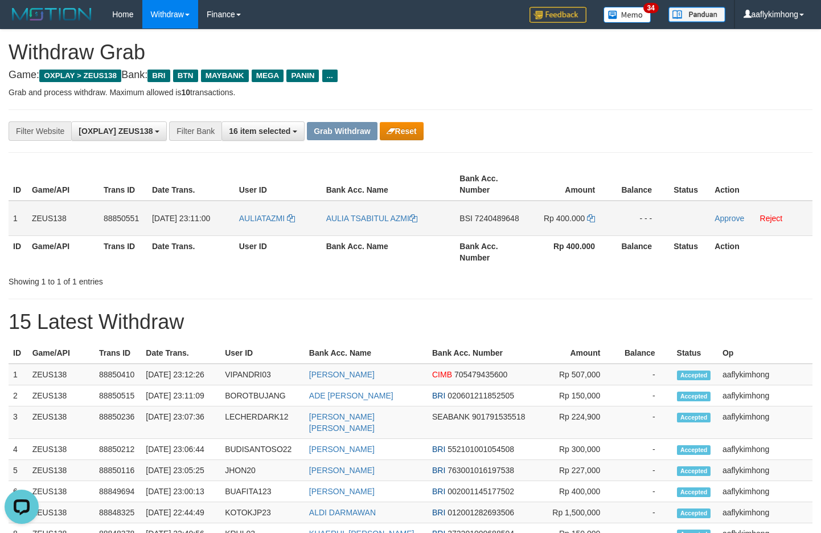
click at [477, 221] on span "7240489648" at bounding box center [497, 218] width 44 height 9
drag, startPoint x: 477, startPoint y: 221, endPoint x: 654, endPoint y: 231, distance: 177.4
click at [478, 221] on span "7240489648" at bounding box center [497, 218] width 44 height 9
click at [590, 221] on icon at bounding box center [591, 218] width 8 height 8
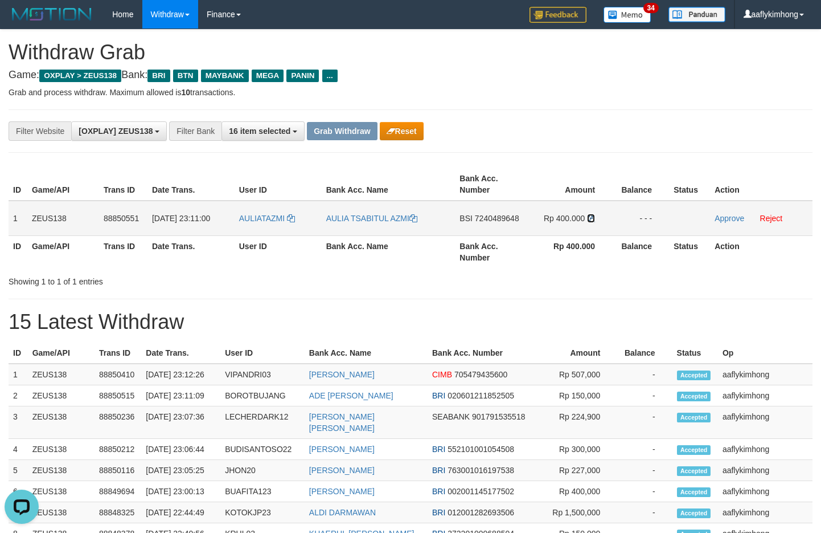
click at [591, 217] on icon at bounding box center [591, 218] width 8 height 8
click at [590, 150] on div "**********" at bounding box center [411, 130] width 804 height 43
click at [721, 216] on link "Approve" at bounding box center [730, 218] width 30 height 9
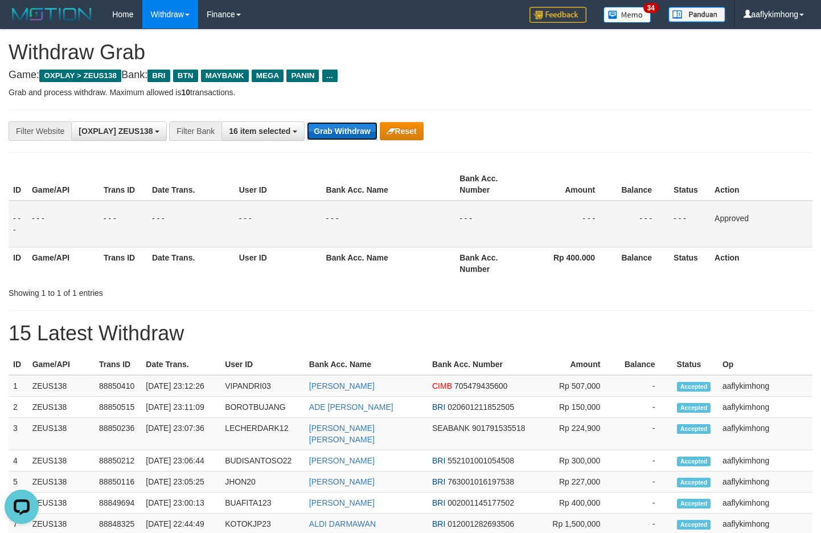
click at [373, 132] on button "Grab Withdraw" at bounding box center [342, 131] width 70 height 18
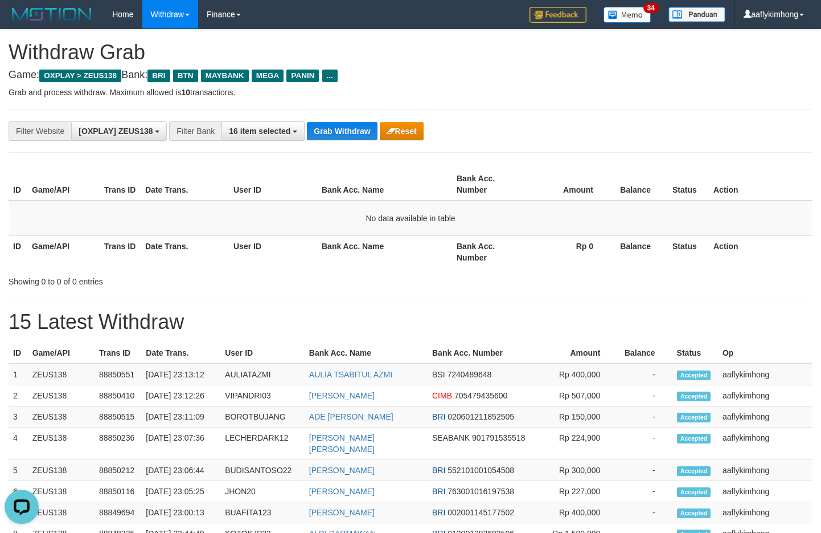
drag, startPoint x: 308, startPoint y: 142, endPoint x: 335, endPoint y: 135, distance: 27.8
click at [309, 142] on div "**********" at bounding box center [411, 130] width 804 height 43
click at [335, 135] on button "Grab Withdraw" at bounding box center [342, 131] width 70 height 18
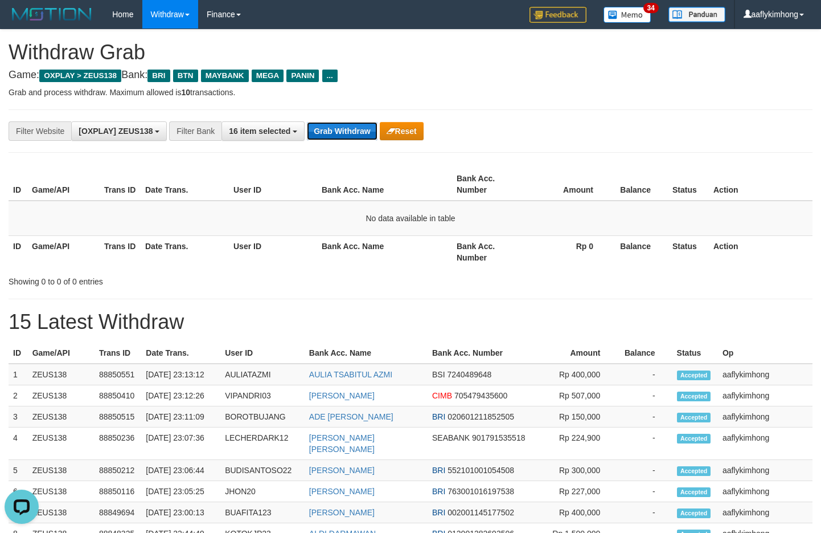
click at [335, 135] on button "Grab Withdraw" at bounding box center [342, 131] width 70 height 18
click at [323, 129] on button "Grab Withdraw" at bounding box center [342, 131] width 70 height 18
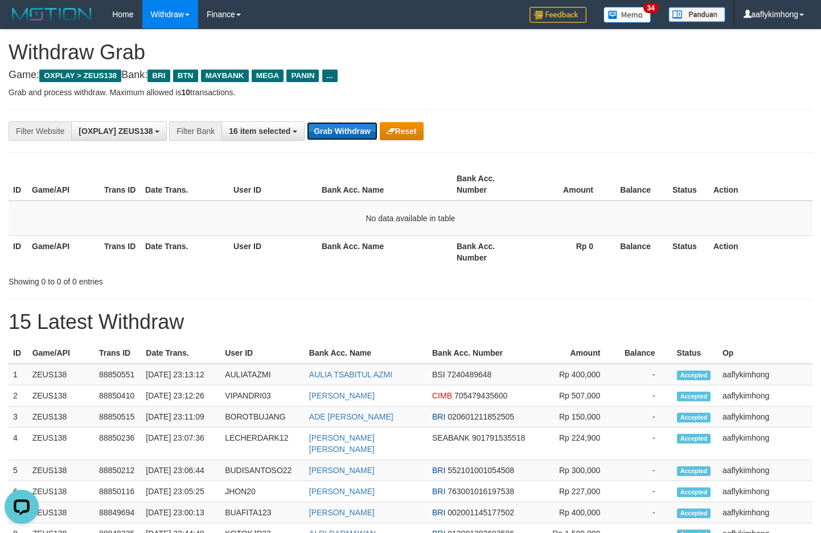
click at [323, 128] on button "Grab Withdraw" at bounding box center [342, 131] width 70 height 18
click at [343, 133] on button "Grab Withdraw" at bounding box center [342, 131] width 70 height 18
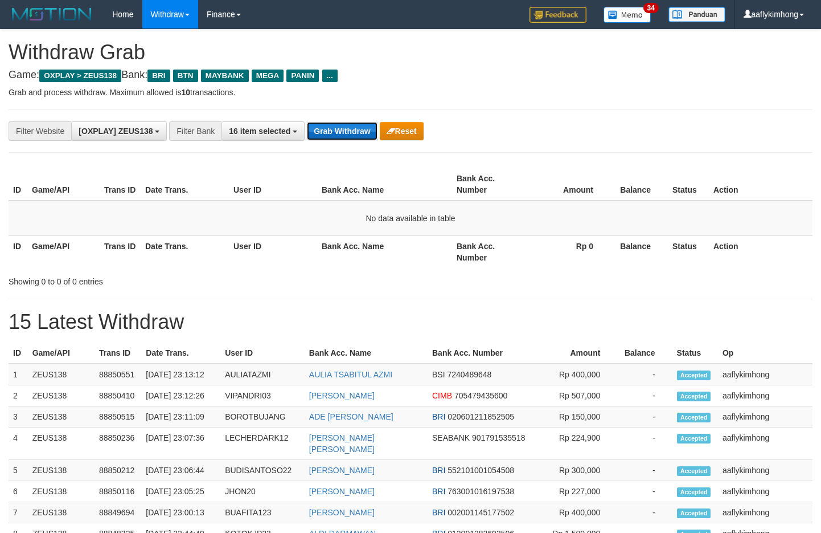
click at [351, 129] on button "Grab Withdraw" at bounding box center [342, 131] width 70 height 18
click at [346, 128] on button "Grab Withdraw" at bounding box center [342, 131] width 70 height 18
click at [344, 125] on button "Grab Withdraw" at bounding box center [342, 131] width 70 height 18
click at [365, 126] on button "Grab Withdraw" at bounding box center [342, 131] width 70 height 18
drag, startPoint x: 363, startPoint y: 126, endPoint x: 409, endPoint y: 133, distance: 46.0
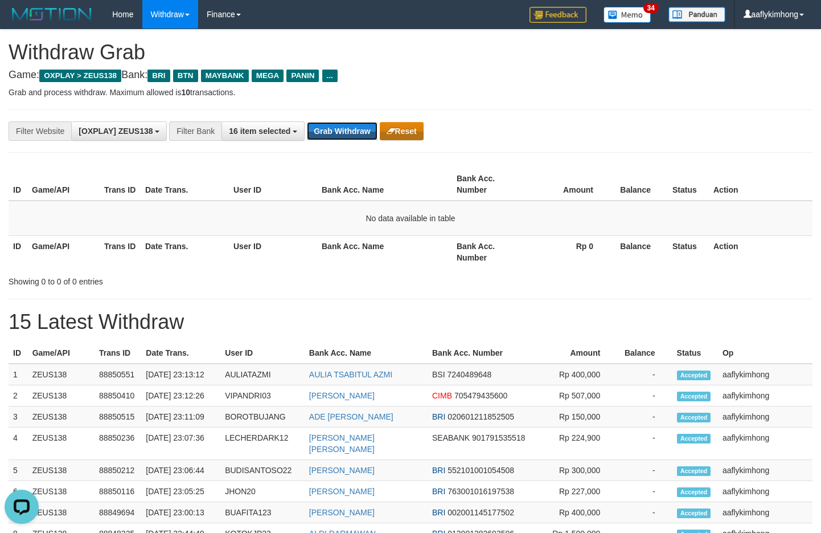
click at [364, 126] on button "Grab Withdraw" at bounding box center [342, 131] width 70 height 18
click at [316, 136] on button "Grab Withdraw" at bounding box center [342, 131] width 70 height 18
click at [316, 135] on button "Grab Withdraw" at bounding box center [342, 131] width 70 height 18
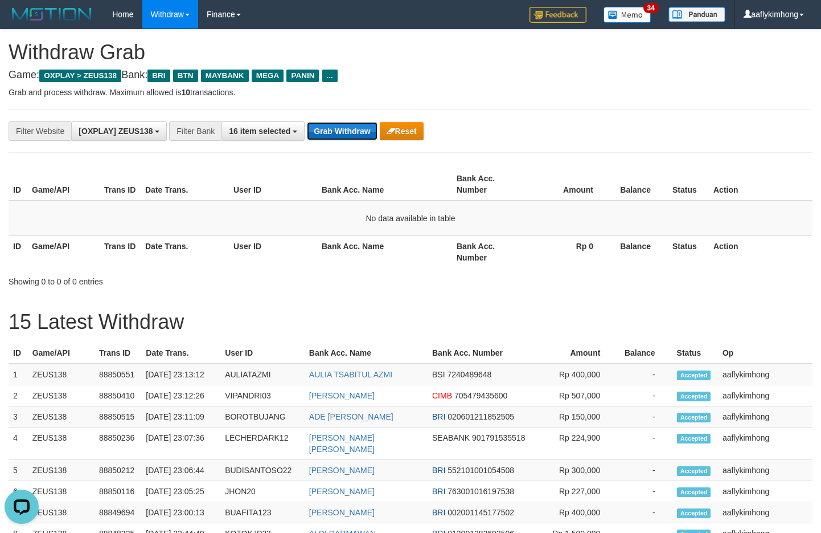
click at [316, 135] on button "Grab Withdraw" at bounding box center [342, 131] width 70 height 18
click at [316, 134] on button "Grab Withdraw" at bounding box center [342, 131] width 70 height 18
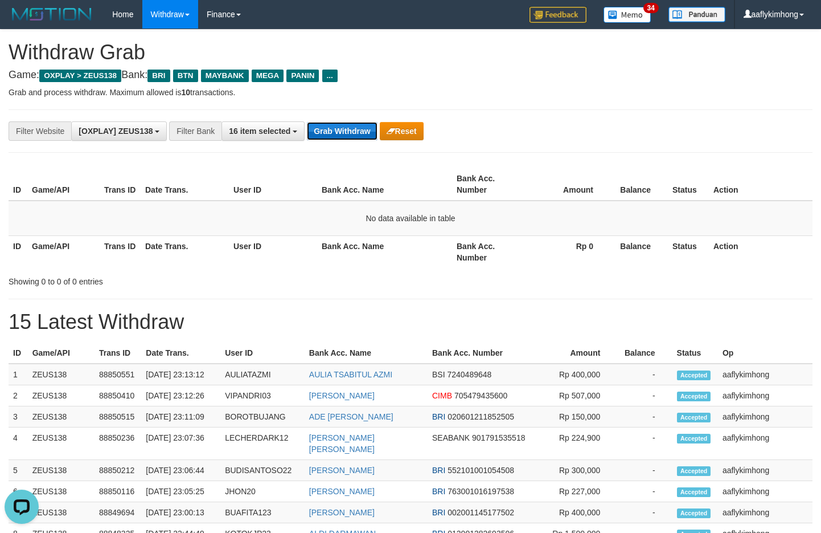
click at [316, 134] on button "Grab Withdraw" at bounding box center [342, 131] width 70 height 18
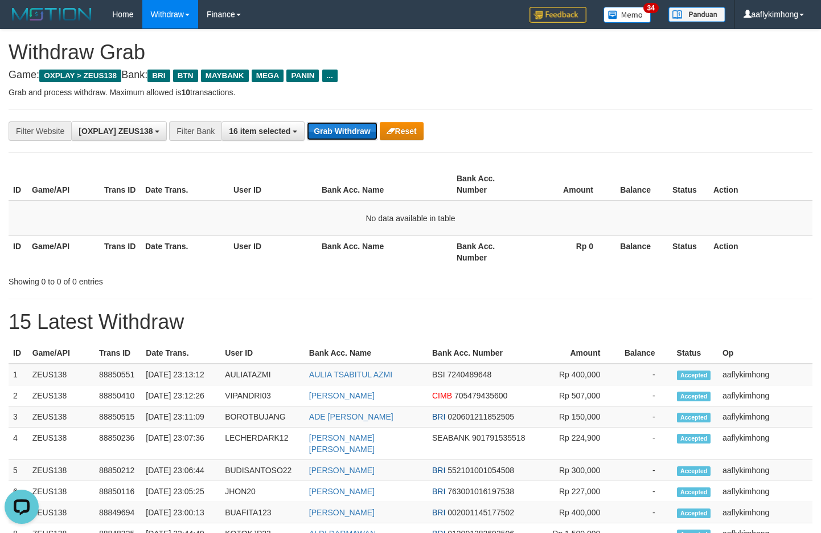
click at [316, 134] on button "Grab Withdraw" at bounding box center [342, 131] width 70 height 18
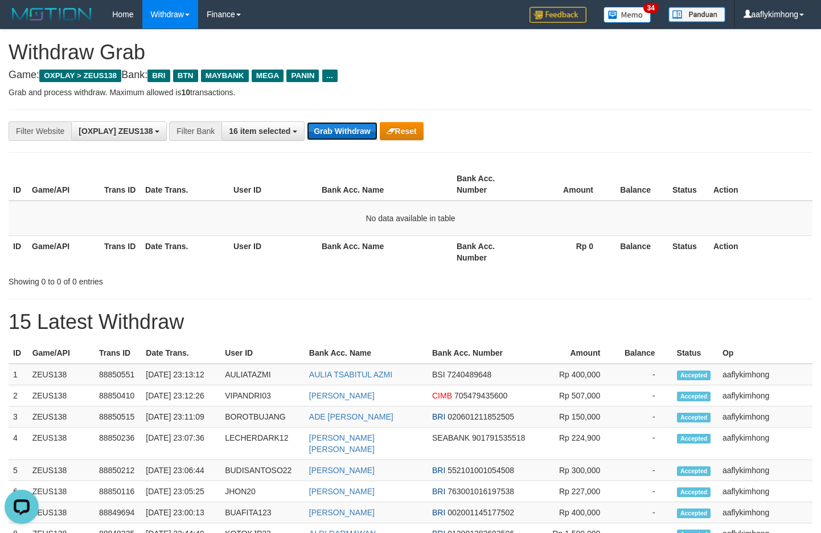
click at [316, 133] on button "Grab Withdraw" at bounding box center [342, 131] width 70 height 18
click at [316, 132] on button "Grab Withdraw" at bounding box center [342, 131] width 70 height 18
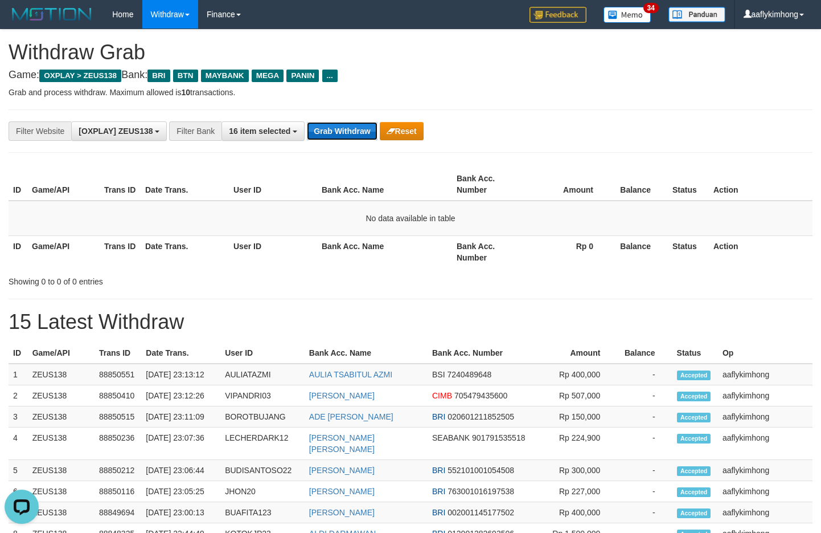
click at [316, 132] on button "Grab Withdraw" at bounding box center [342, 131] width 70 height 18
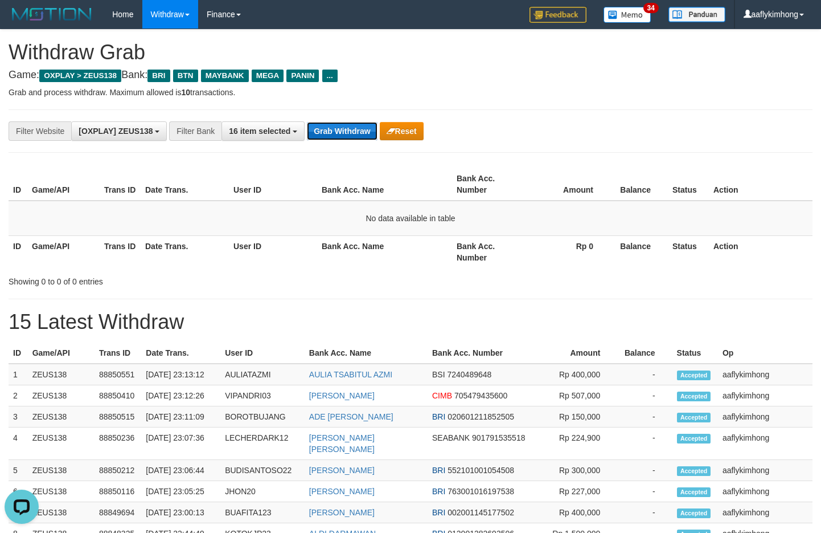
click at [316, 132] on button "Grab Withdraw" at bounding box center [342, 131] width 70 height 18
click at [316, 130] on button "Grab Withdraw" at bounding box center [342, 131] width 70 height 18
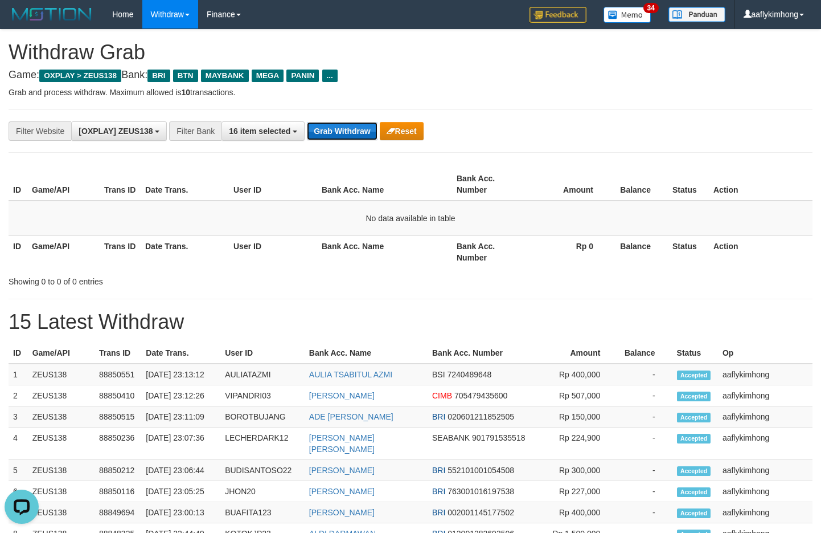
click at [316, 130] on button "Grab Withdraw" at bounding box center [342, 131] width 70 height 18
click at [315, 130] on button "Grab Withdraw" at bounding box center [342, 131] width 70 height 18
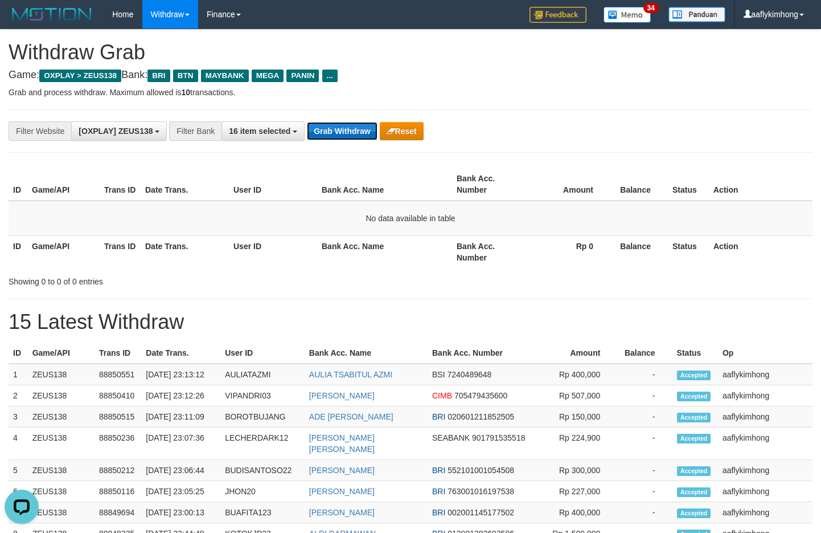
click at [315, 130] on button "Grab Withdraw" at bounding box center [342, 131] width 70 height 18
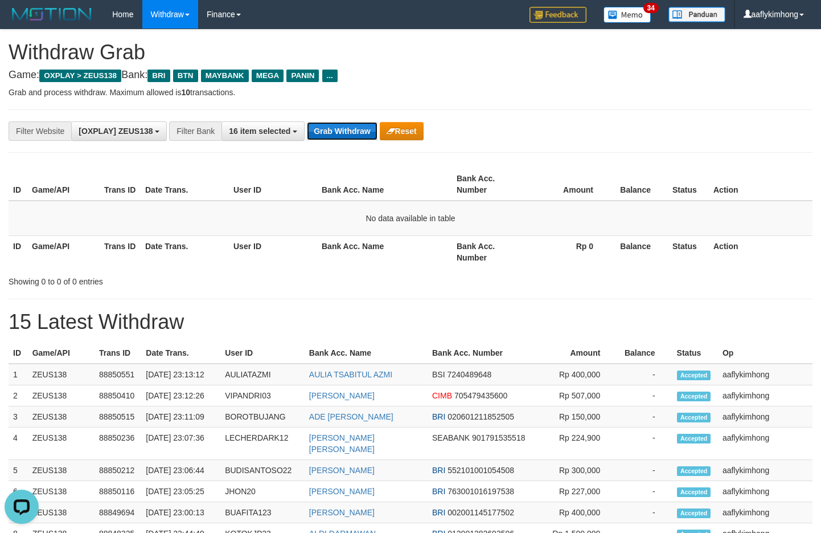
click at [315, 130] on button "Grab Withdraw" at bounding box center [342, 131] width 70 height 18
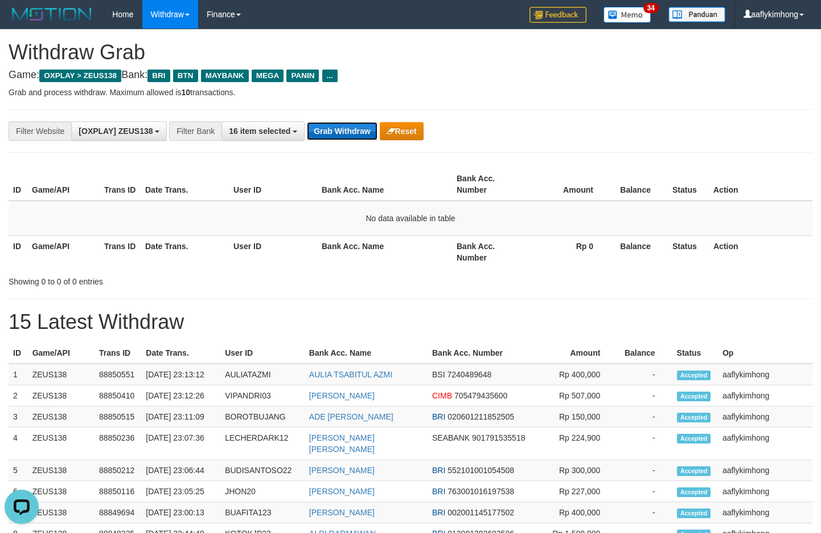
click at [315, 130] on button "Grab Withdraw" at bounding box center [342, 131] width 70 height 18
click at [315, 129] on button "Grab Withdraw" at bounding box center [342, 131] width 70 height 18
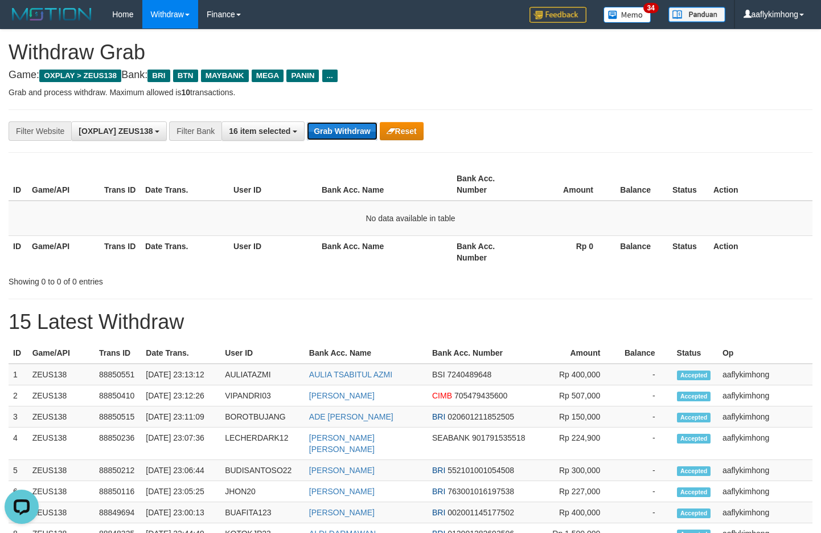
click at [315, 129] on button "Grab Withdraw" at bounding box center [342, 131] width 70 height 18
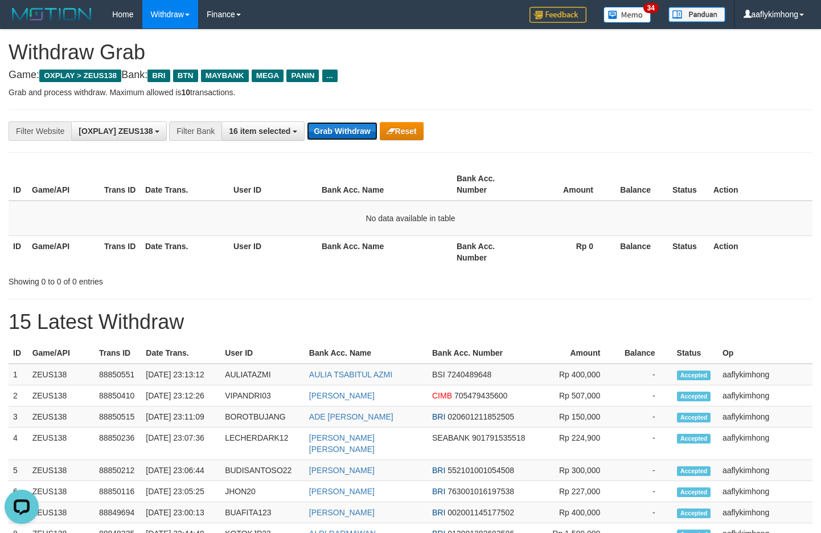
click at [315, 129] on button "Grab Withdraw" at bounding box center [342, 131] width 70 height 18
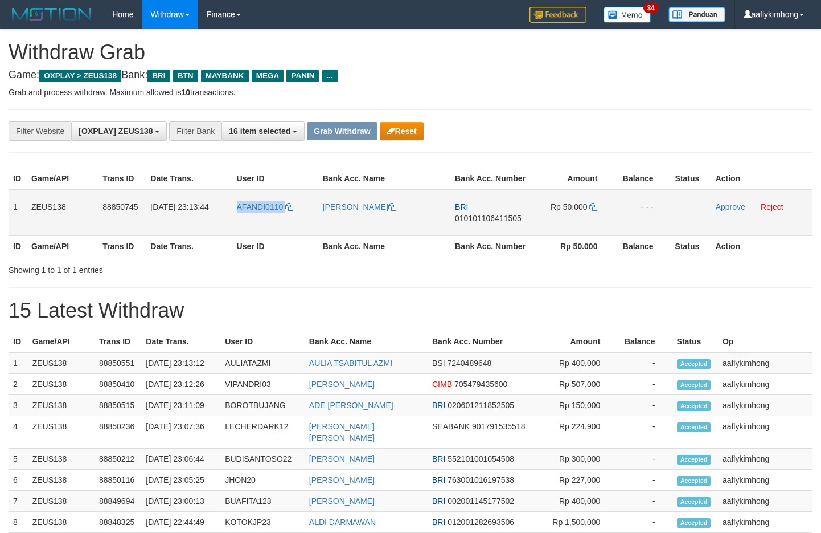
drag, startPoint x: 244, startPoint y: 217, endPoint x: 597, endPoint y: 232, distance: 354.0
click at [285, 213] on td "AFANDI0110" at bounding box center [275, 212] width 86 height 47
copy link "AFANDI0110"
copy tr "1 ZEUS138 88850745 30/09/2025 23:13:44 AFANDI0110 AHMAD AFANDI BRI 010101106411…"
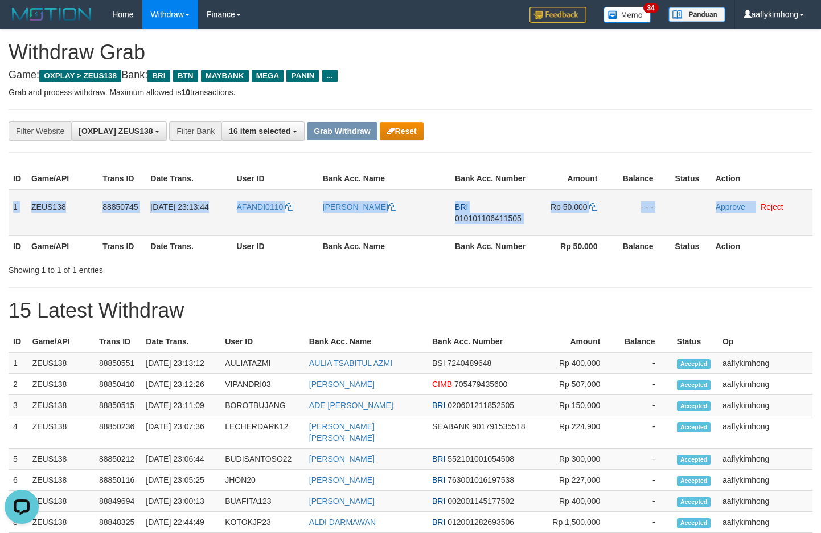
drag, startPoint x: 14, startPoint y: 208, endPoint x: 756, endPoint y: 212, distance: 742.2
click at [756, 212] on tr "1 ZEUS138 88850745 30/09/2025 23:13:44 AFANDI0110 AHMAD AFANDI BRI 010101106411…" at bounding box center [411, 212] width 804 height 47
copy tr "1 ZEUS138 88850745 30/09/2025 23:13:44 AFANDI0110 AHMAD AFANDI BRI 010101106411…"
click at [479, 217] on span "010101106411505" at bounding box center [488, 218] width 67 height 9
copy tr "1 ZEUS138 88850745 30/09/2025 23:13:44 AFANDI0110 AHMAD AFANDI BRI 010101106411…"
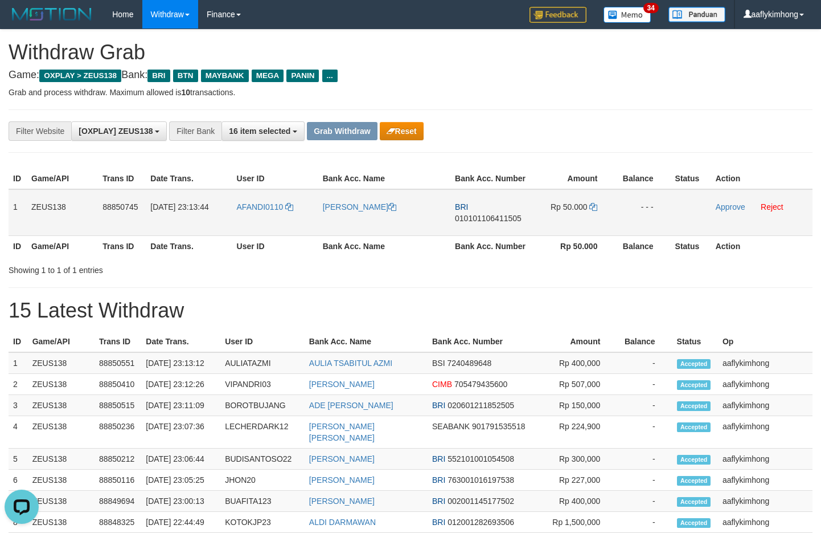
click at [479, 217] on span "010101106411505" at bounding box center [488, 218] width 67 height 9
click at [594, 205] on icon at bounding box center [594, 207] width 8 height 8
click at [592, 205] on icon at bounding box center [594, 207] width 8 height 8
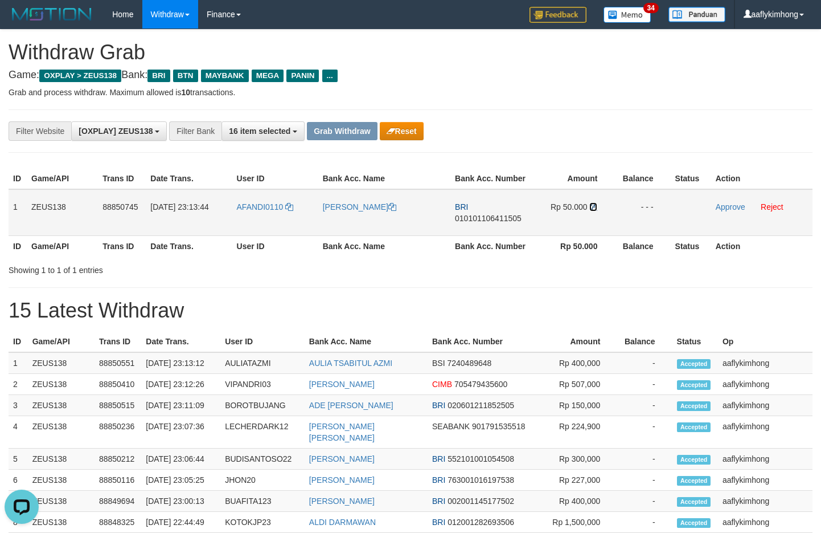
click at [592, 205] on icon at bounding box center [594, 207] width 8 height 8
click at [483, 96] on p "Grab and process withdraw. Maximum allowed is 10 transactions." at bounding box center [411, 92] width 804 height 11
click at [721, 204] on link "Approve" at bounding box center [731, 206] width 30 height 9
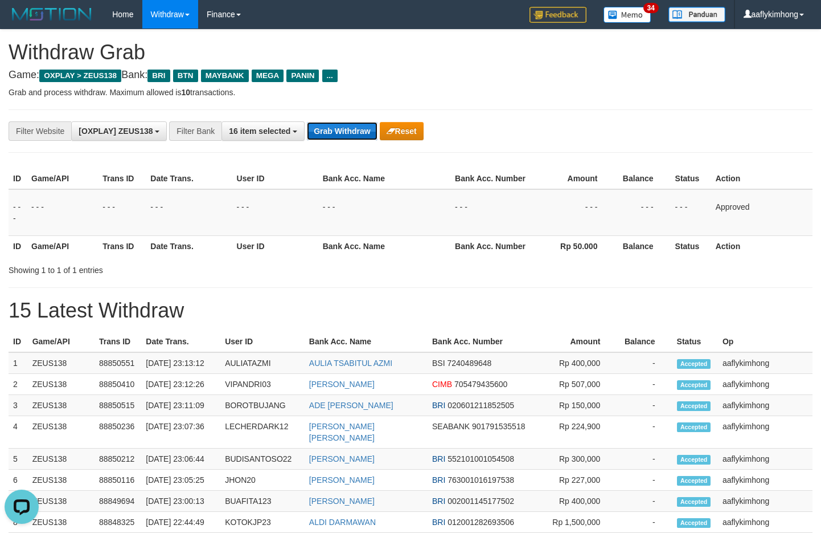
click at [340, 128] on button "Grab Withdraw" at bounding box center [342, 131] width 70 height 18
drag, startPoint x: 340, startPoint y: 128, endPoint x: 290, endPoint y: 129, distance: 49.6
click at [339, 128] on button "Grab Withdraw" at bounding box center [342, 131] width 70 height 18
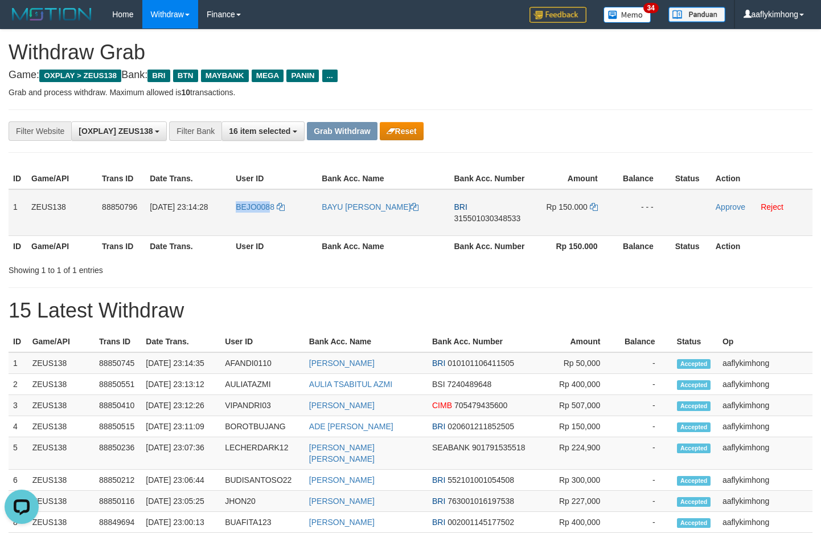
copy tr "BEJO008"
drag, startPoint x: 226, startPoint y: 223, endPoint x: 275, endPoint y: 212, distance: 49.5
click at [275, 212] on tr "1 ZEUS138 88850796 [DATE] 23:14:28 BEJO0088 BAYU [PERSON_NAME] BRI 315501030348…" at bounding box center [411, 212] width 804 height 47
copy tr "1 ZEUS138 88850796 [DATE] 23:14:28 BEJO0088 BAYU [PERSON_NAME] BRI 315501030348…"
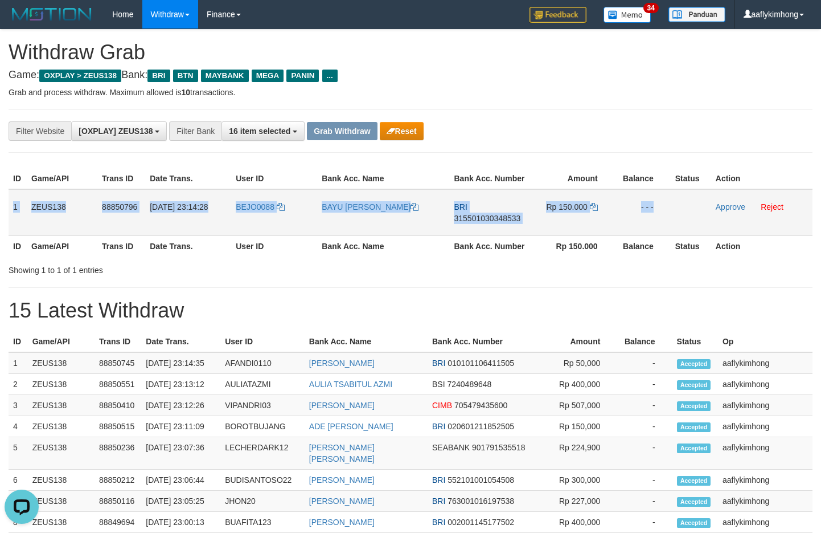
drag, startPoint x: 14, startPoint y: 200, endPoint x: 683, endPoint y: 211, distance: 669.9
click at [683, 211] on tr "1 ZEUS138 88850796 30/09/2025 23:14:28 BEJO0088 BAYU AJI PRATA BRI 315501030348…" at bounding box center [411, 212] width 804 height 47
copy tr "1 ZEUS138 88850796 30/09/2025 23:14:28 BEJO0088 BAYU AJI PRATA BRI 315501030348…"
click at [485, 218] on span "315501030348533" at bounding box center [487, 218] width 67 height 9
copy tr "1 ZEUS138 88850796 30/09/2025 23:14:28 BEJO0088 BAYU AJI PRATA BRI 315501030348…"
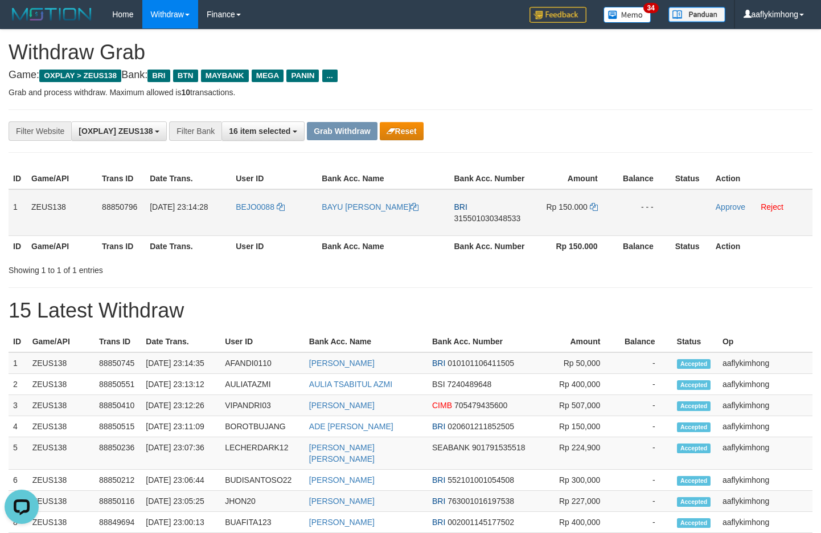
click at [485, 218] on span "315501030348533" at bounding box center [487, 218] width 67 height 9
click at [592, 203] on icon at bounding box center [594, 207] width 8 height 8
click at [592, 204] on icon at bounding box center [594, 207] width 8 height 8
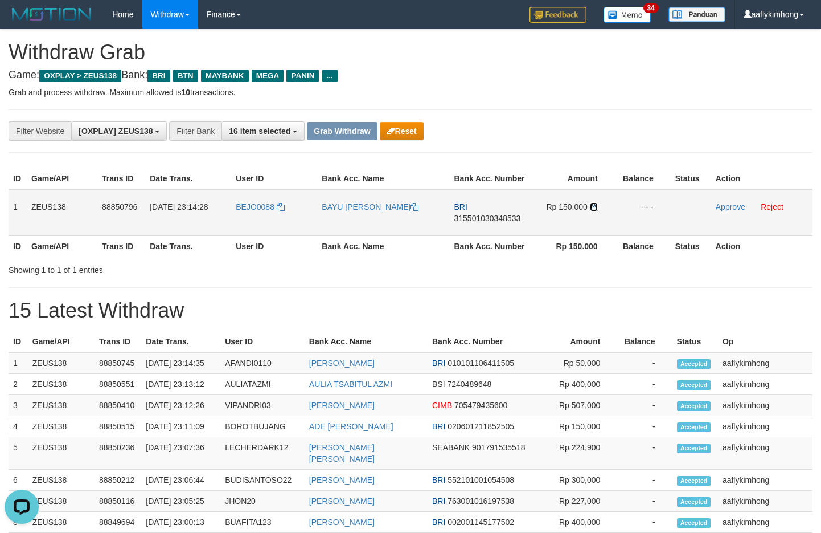
click at [592, 204] on icon at bounding box center [594, 207] width 8 height 8
click at [565, 108] on div "**********" at bounding box center [410, 497] width 821 height 935
click at [726, 202] on link "Approve" at bounding box center [731, 206] width 30 height 9
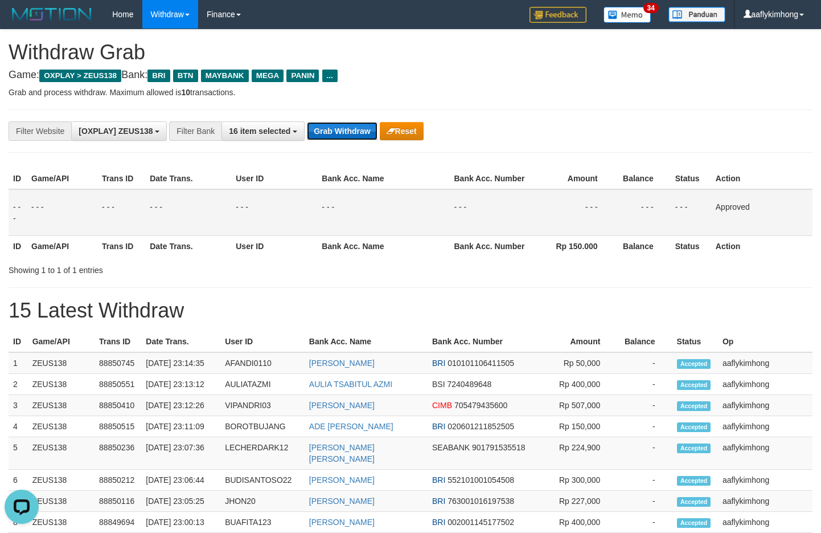
click at [346, 127] on button "Grab Withdraw" at bounding box center [342, 131] width 70 height 18
click at [346, 126] on button "Grab Withdraw" at bounding box center [342, 131] width 70 height 18
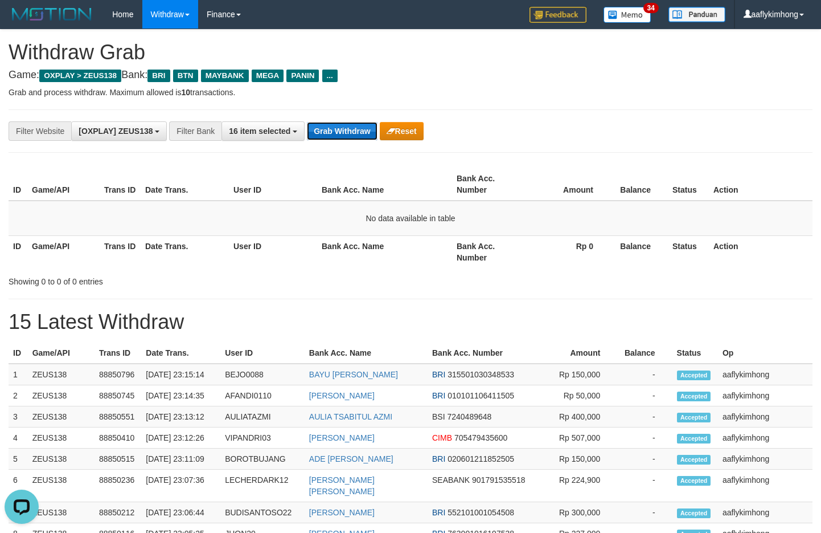
click at [338, 124] on button "Grab Withdraw" at bounding box center [342, 131] width 70 height 18
drag, startPoint x: 338, startPoint y: 124, endPoint x: 352, endPoint y: 122, distance: 13.7
click at [338, 123] on button "Grab Withdraw" at bounding box center [342, 131] width 70 height 18
click at [358, 132] on button "Grab Withdraw" at bounding box center [342, 131] width 70 height 18
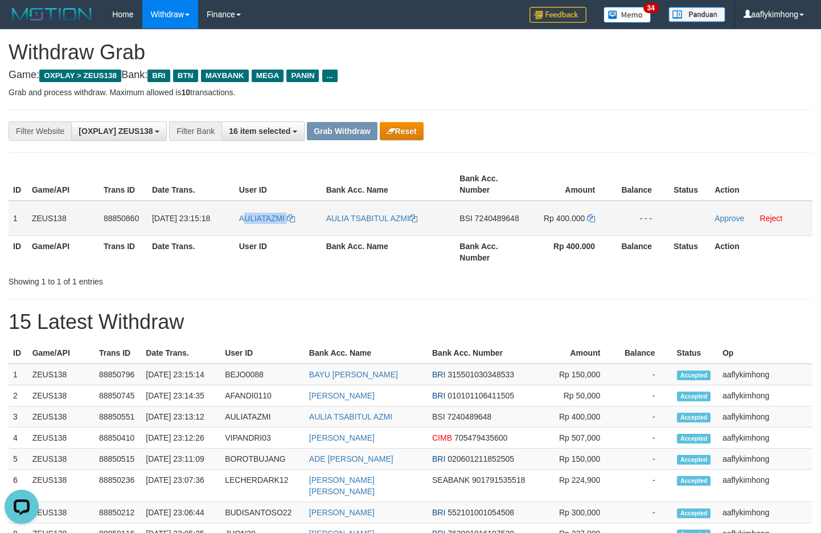
drag, startPoint x: 265, startPoint y: 226, endPoint x: 305, endPoint y: 226, distance: 39.3
click at [305, 226] on td "AULIATAZMI" at bounding box center [278, 217] width 87 height 35
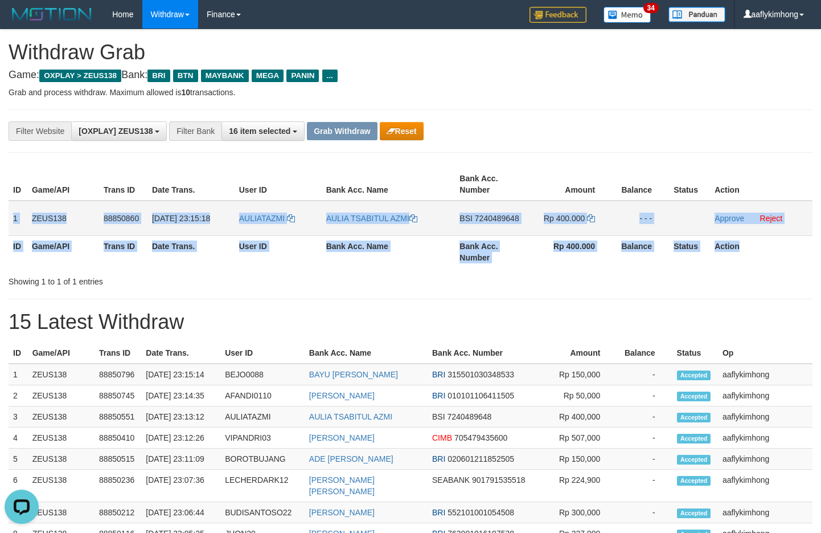
copy tr "1 ZEUS138 88850860 [DATE] 23:15:18 AULIATAZMI AULIA TSABITUL AZMI BSI 724048964…"
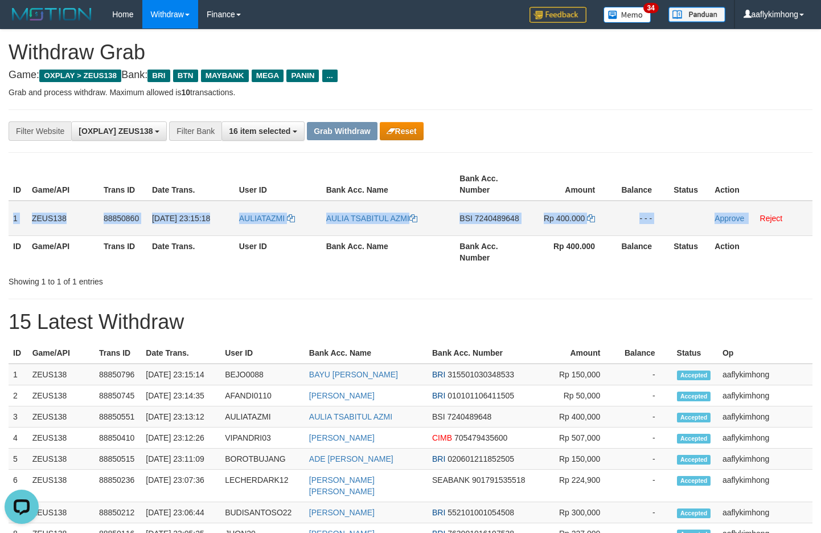
drag, startPoint x: 12, startPoint y: 216, endPoint x: 750, endPoint y: 235, distance: 738.4
click at [750, 234] on tr "1 ZEUS138 88850860 [DATE] 23:15:18 AULIATAZMI AULIA TSABITUL AZMI BSI 724048964…" at bounding box center [411, 217] width 804 height 35
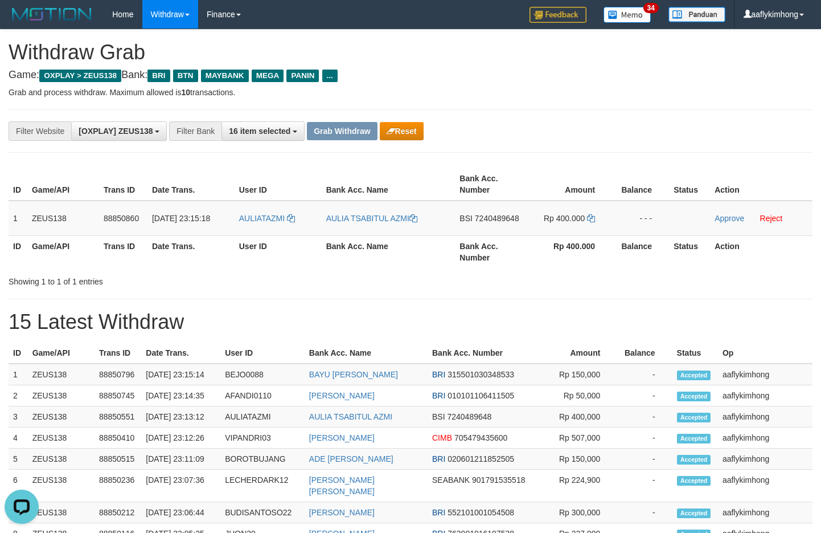
click at [542, 318] on h1 "15 Latest Withdraw" at bounding box center [411, 321] width 804 height 23
copy td "BSI 7"
drag, startPoint x: 460, startPoint y: 227, endPoint x: 481, endPoint y: 230, distance: 21.8
click at [481, 230] on td "BSI 7240489648" at bounding box center [491, 217] width 72 height 35
click at [500, 221] on span "7240489648" at bounding box center [497, 218] width 44 height 9
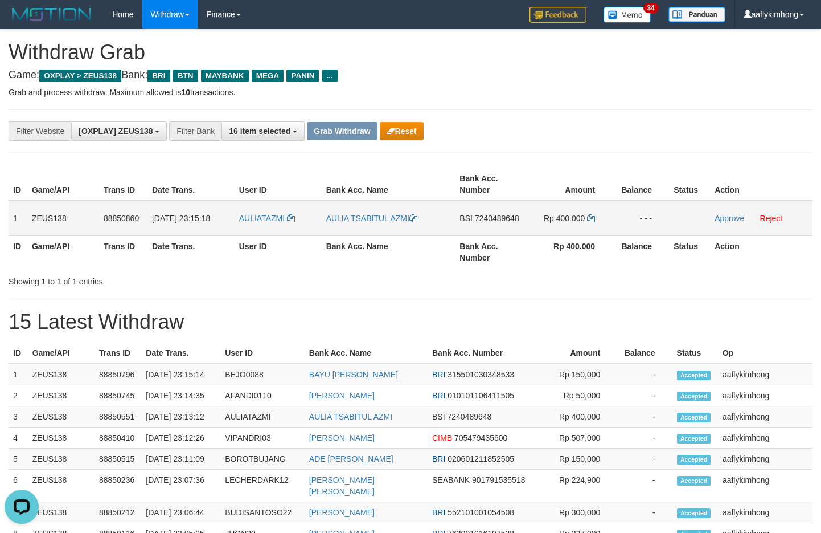
click at [500, 221] on span "7240489648" at bounding box center [497, 218] width 44 height 9
drag, startPoint x: 500, startPoint y: 221, endPoint x: 759, endPoint y: 183, distance: 262.5
click at [500, 221] on span "7240489648" at bounding box center [497, 218] width 44 height 9
click at [588, 216] on icon at bounding box center [591, 218] width 8 height 8
drag, startPoint x: 594, startPoint y: 217, endPoint x: 586, endPoint y: 214, distance: 8.5
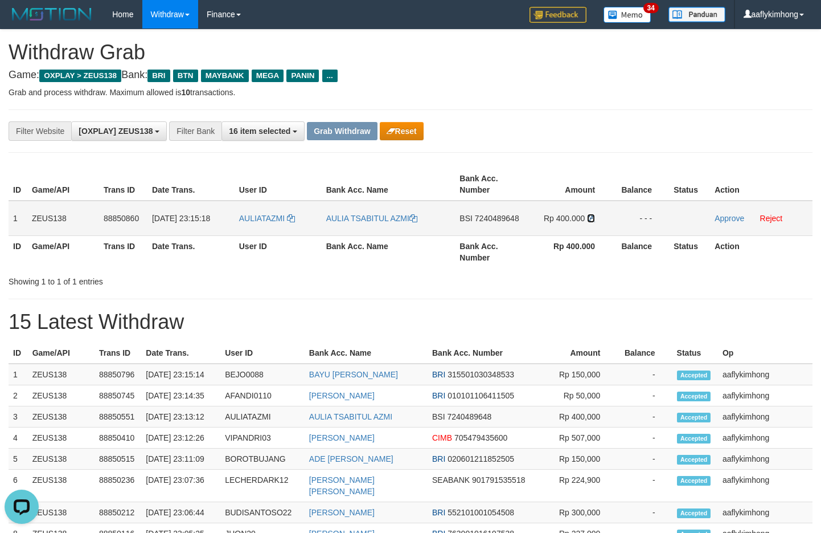
click at [593, 216] on icon at bounding box center [591, 218] width 8 height 8
click at [586, 214] on td "Rp 400.000" at bounding box center [569, 217] width 85 height 35
click at [587, 214] on td "Rp 400.000" at bounding box center [569, 217] width 85 height 35
click at [592, 216] on icon at bounding box center [591, 218] width 8 height 8
copy td
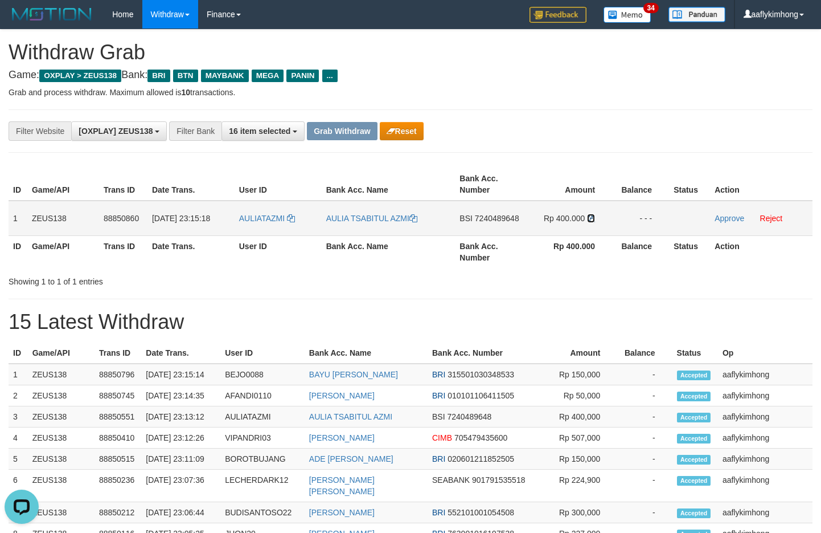
click at [592, 216] on icon at bounding box center [591, 218] width 8 height 8
click at [661, 99] on div "**********" at bounding box center [410, 503] width 821 height 947
click at [719, 218] on link "Approve" at bounding box center [730, 218] width 30 height 9
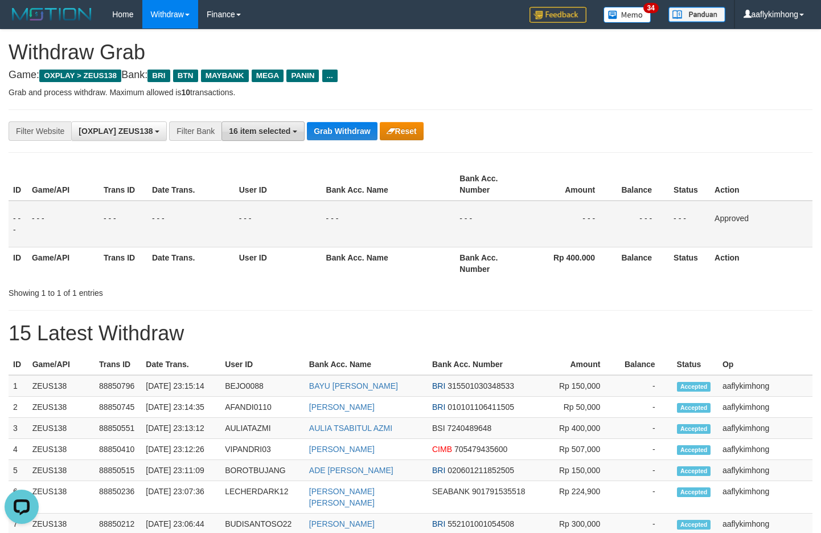
click at [285, 125] on button "16 item selected" at bounding box center [263, 130] width 83 height 19
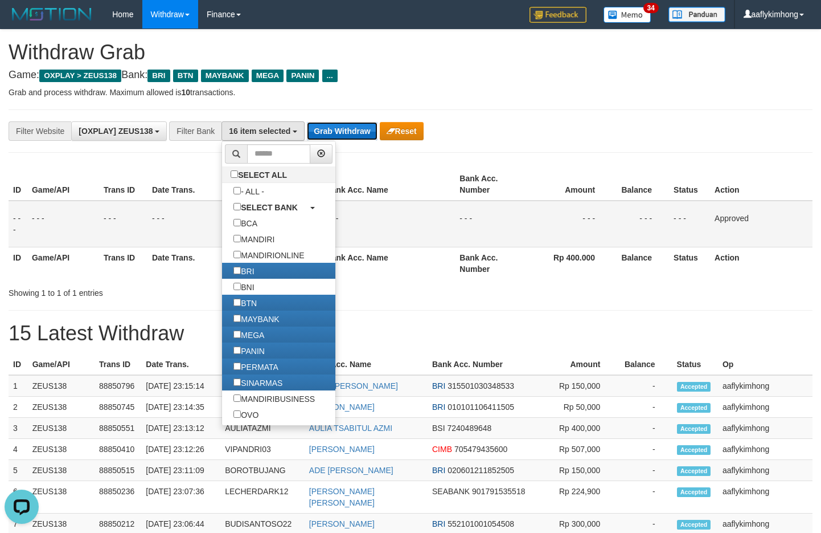
click at [334, 130] on button "Grab Withdraw" at bounding box center [342, 131] width 70 height 18
drag, startPoint x: 334, startPoint y: 130, endPoint x: 361, endPoint y: 136, distance: 26.9
click at [337, 129] on button "Grab Withdraw" at bounding box center [342, 131] width 70 height 18
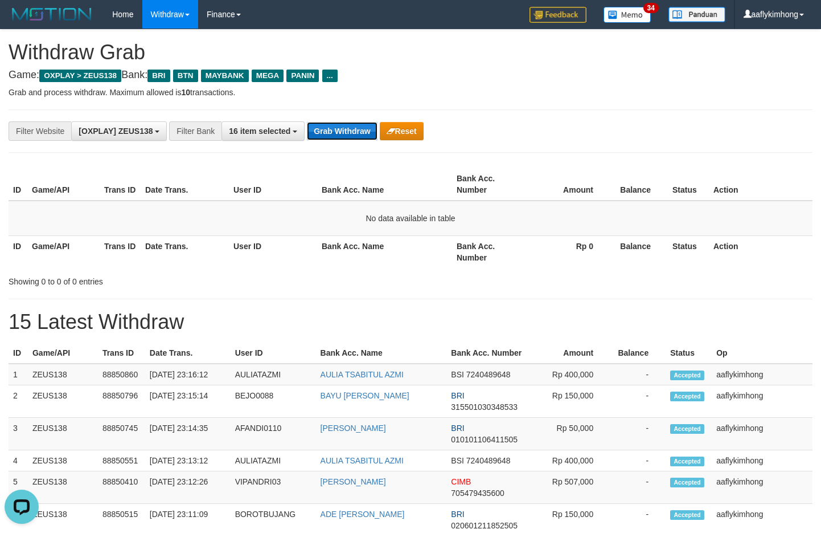
drag, startPoint x: 336, startPoint y: 136, endPoint x: 337, endPoint y: 129, distance: 6.9
click at [337, 129] on button "Grab Withdraw" at bounding box center [342, 131] width 70 height 18
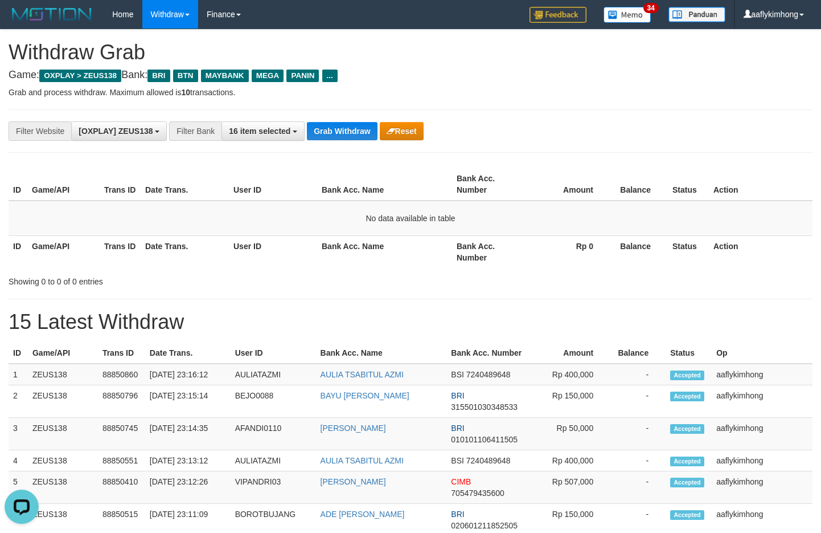
click at [339, 148] on div "**********" at bounding box center [411, 130] width 804 height 43
click at [341, 137] on button "Grab Withdraw" at bounding box center [342, 131] width 70 height 18
click at [338, 131] on button "Grab Withdraw" at bounding box center [342, 131] width 70 height 18
click at [358, 128] on button "Grab Withdraw" at bounding box center [342, 131] width 70 height 18
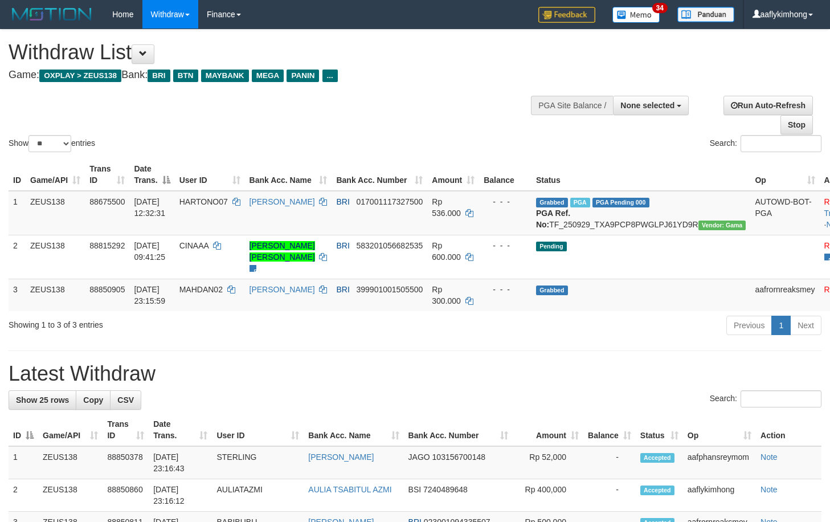
select select
select select "**"
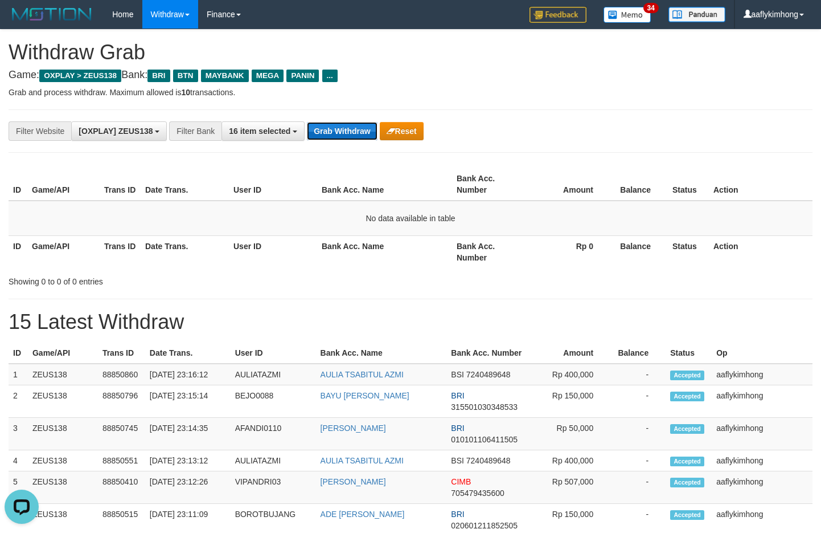
click at [347, 126] on button "Grab Withdraw" at bounding box center [342, 131] width 70 height 18
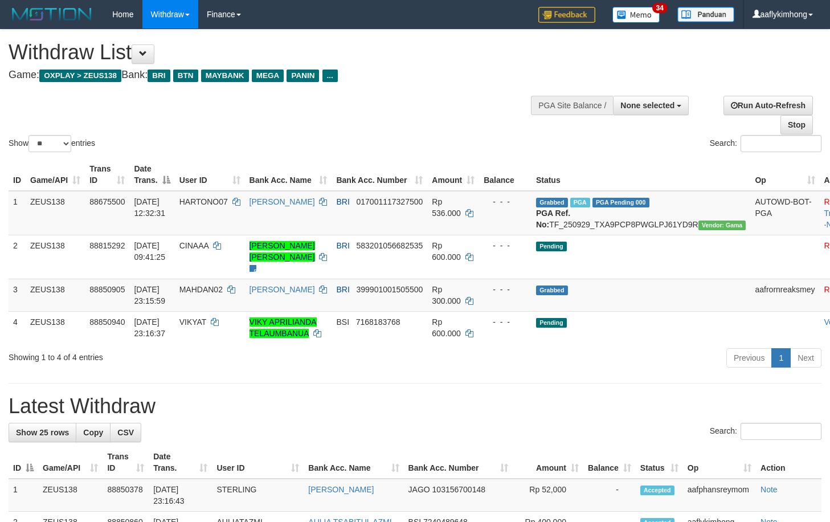
select select
select select "**"
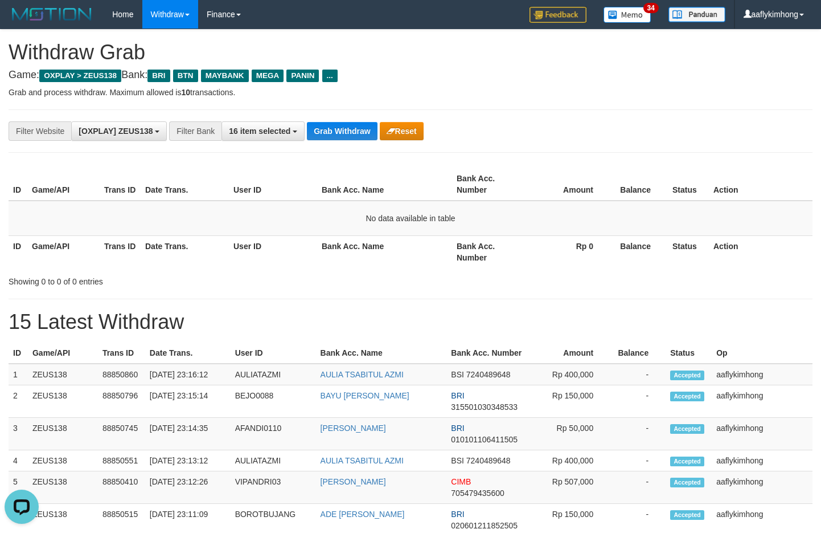
click at [301, 118] on div "**********" at bounding box center [411, 130] width 804 height 43
drag, startPoint x: 323, startPoint y: 123, endPoint x: 330, endPoint y: 125, distance: 7.2
click at [324, 124] on button "Grab Withdraw" at bounding box center [342, 131] width 70 height 18
drag, startPoint x: 330, startPoint y: 125, endPoint x: 531, endPoint y: 146, distance: 202.1
click at [331, 125] on button "Grab Withdraw" at bounding box center [342, 131] width 70 height 18
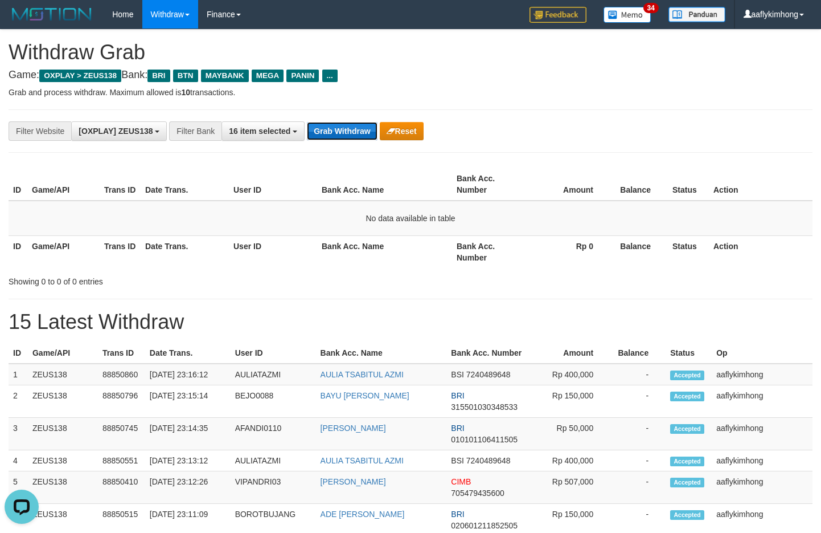
click at [345, 134] on button "Grab Withdraw" at bounding box center [342, 131] width 70 height 18
click at [342, 130] on button "Grab Withdraw" at bounding box center [342, 131] width 70 height 18
click at [364, 126] on button "Grab Withdraw" at bounding box center [342, 131] width 70 height 18
click at [363, 126] on button "Grab Withdraw" at bounding box center [342, 131] width 70 height 18
click at [362, 126] on button "Grab Withdraw" at bounding box center [342, 131] width 70 height 18
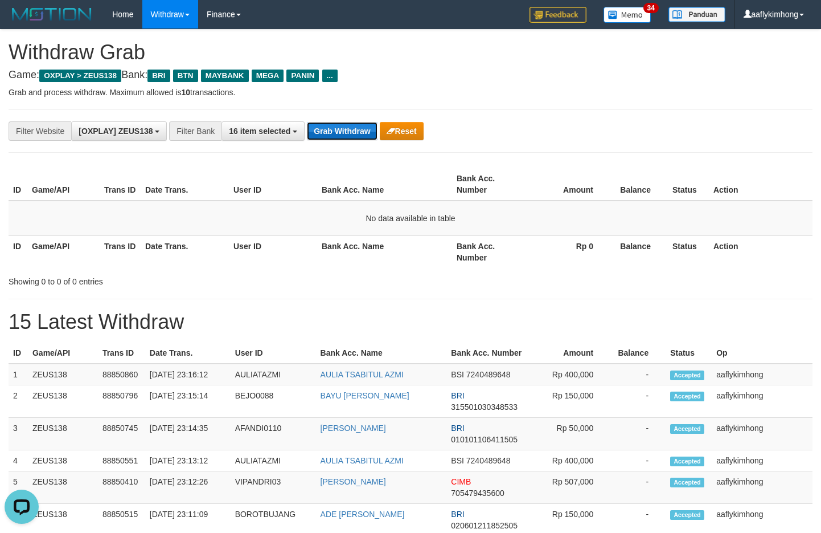
click at [362, 125] on button "Grab Withdraw" at bounding box center [342, 131] width 70 height 18
click at [338, 131] on button "Grab Withdraw" at bounding box center [342, 131] width 70 height 18
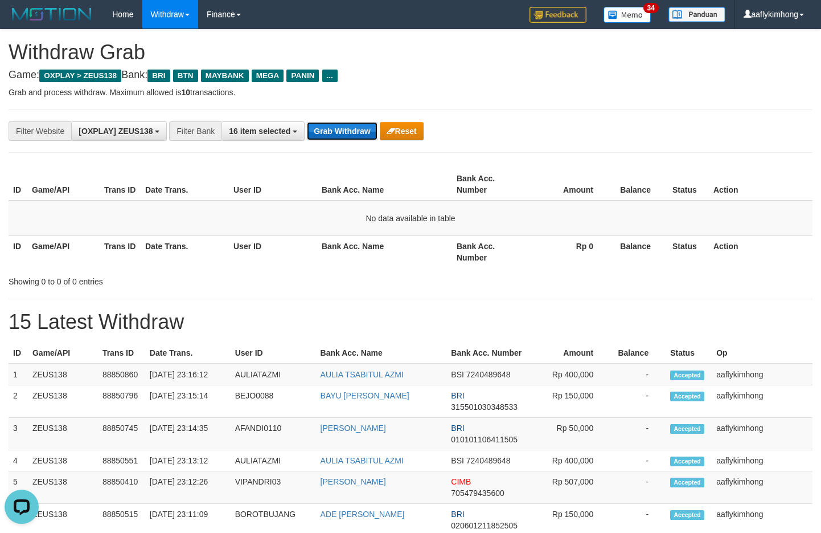
click at [338, 131] on button "Grab Withdraw" at bounding box center [342, 131] width 70 height 18
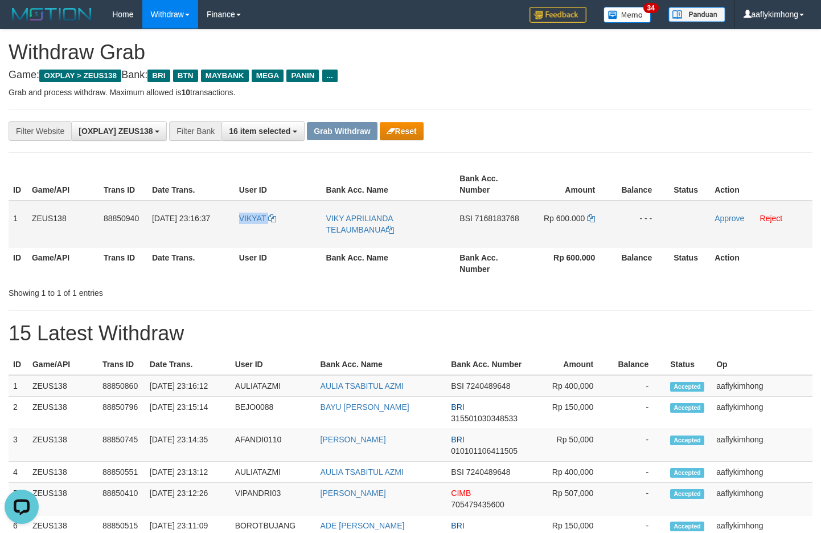
drag, startPoint x: 236, startPoint y: 228, endPoint x: 280, endPoint y: 227, distance: 43.3
click at [280, 227] on td "VIKYAT" at bounding box center [278, 223] width 87 height 47
copy link "VIKYAT"
click at [15, 206] on td "1" at bounding box center [18, 223] width 19 height 47
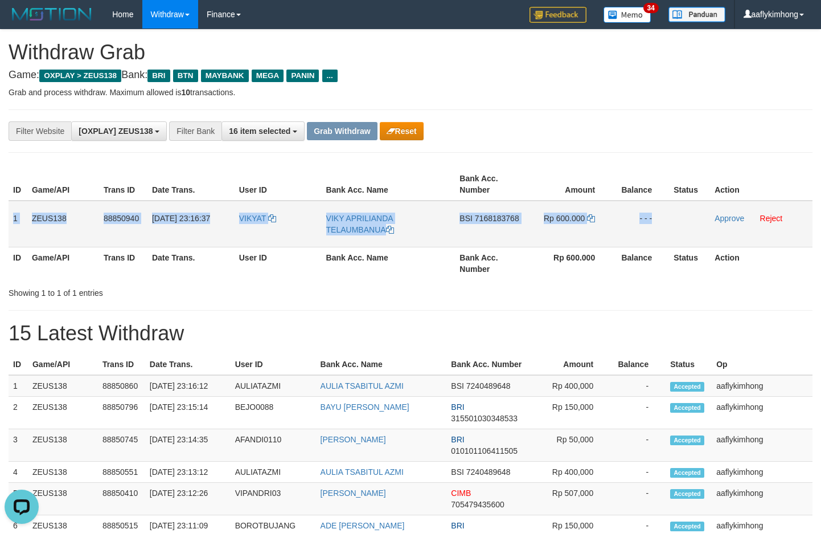
copy tr "1 ZEUS138 88850940 30/09/2025 23:16:37 VIKYAT VIKY APRILIANDA TELAUMBANUA BSI 7…"
drag, startPoint x: 15, startPoint y: 206, endPoint x: 694, endPoint y: 224, distance: 679.2
click at [694, 224] on tr "1 ZEUS138 88850940 30/09/2025 23:16:37 VIKYAT VIKY APRILIANDA TELAUMBANUA BSI 7…" at bounding box center [411, 223] width 804 height 47
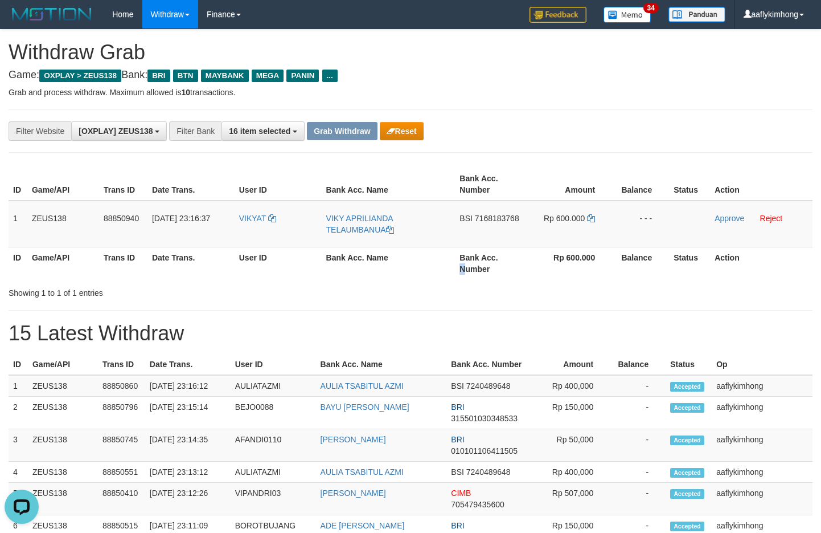
click at [460, 264] on th "Bank Acc. Number" at bounding box center [491, 263] width 72 height 32
copy tr "BSI"
drag, startPoint x: 453, startPoint y: 229, endPoint x: 474, endPoint y: 226, distance: 20.7
click at [474, 226] on tr "1 ZEUS138 88850940 30/09/2025 23:16:37 VIKYAT VIKY APRILIANDA TELAUMBANUA BSI 7…" at bounding box center [411, 223] width 804 height 47
click at [494, 216] on span "7168183768" at bounding box center [497, 218] width 44 height 9
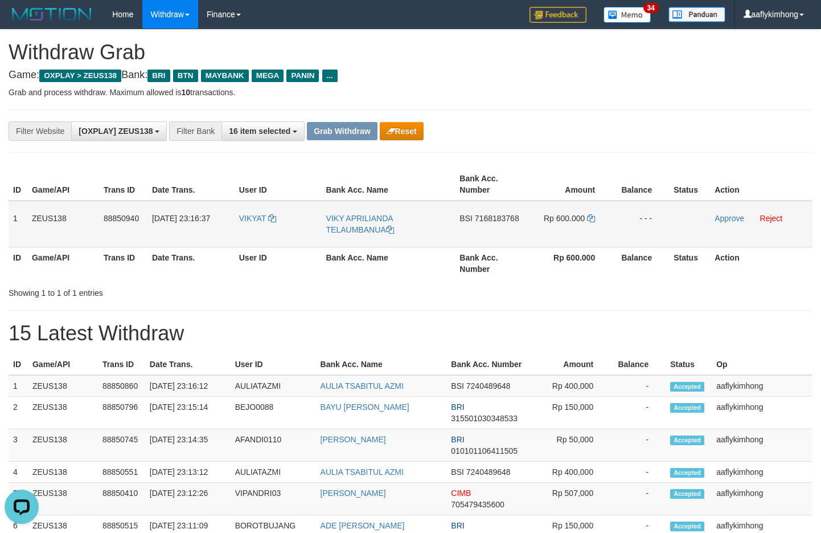
click at [494, 216] on span "7168183768" at bounding box center [497, 218] width 44 height 9
click at [495, 216] on span "7168183768" at bounding box center [497, 218] width 44 height 9
click at [587, 208] on td "Rp 600.000" at bounding box center [569, 223] width 85 height 47
click at [591, 219] on icon at bounding box center [591, 218] width 8 height 8
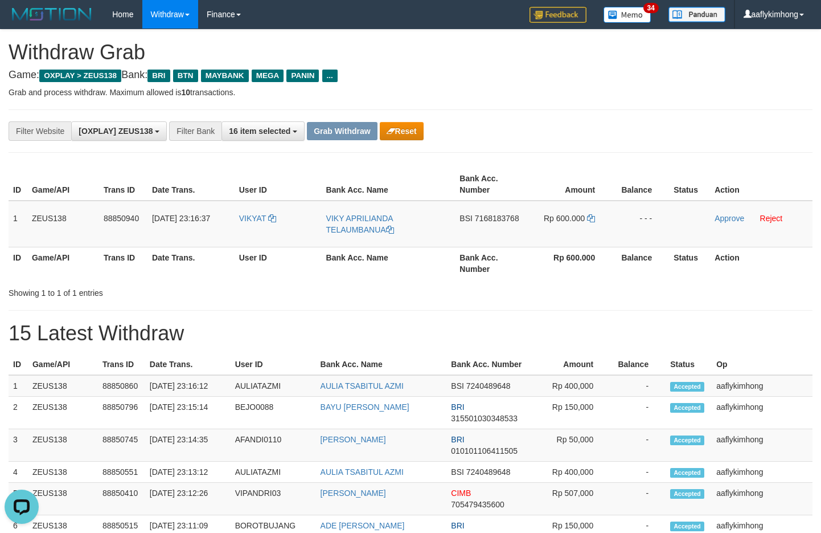
click at [722, 215] on link "Approve" at bounding box center [730, 218] width 30 height 9
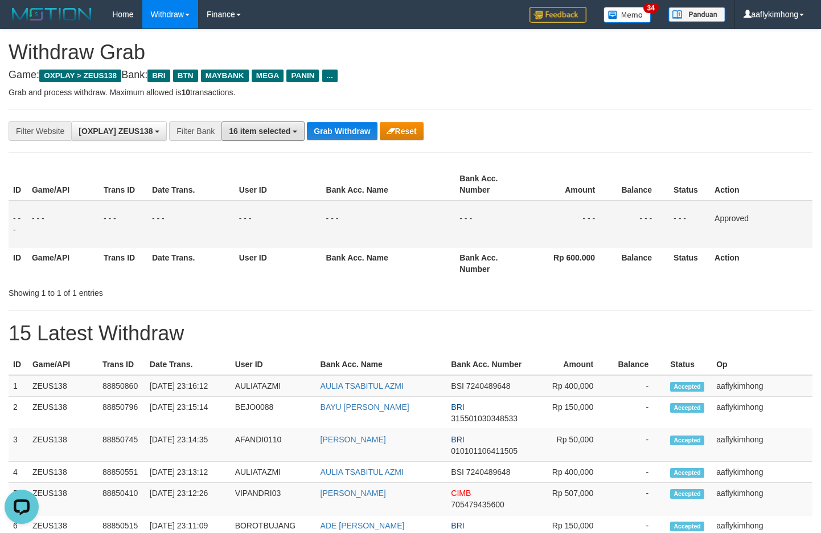
drag, startPoint x: 288, startPoint y: 122, endPoint x: 306, endPoint y: 129, distance: 20.0
click at [289, 124] on button "16 item selected" at bounding box center [263, 130] width 83 height 19
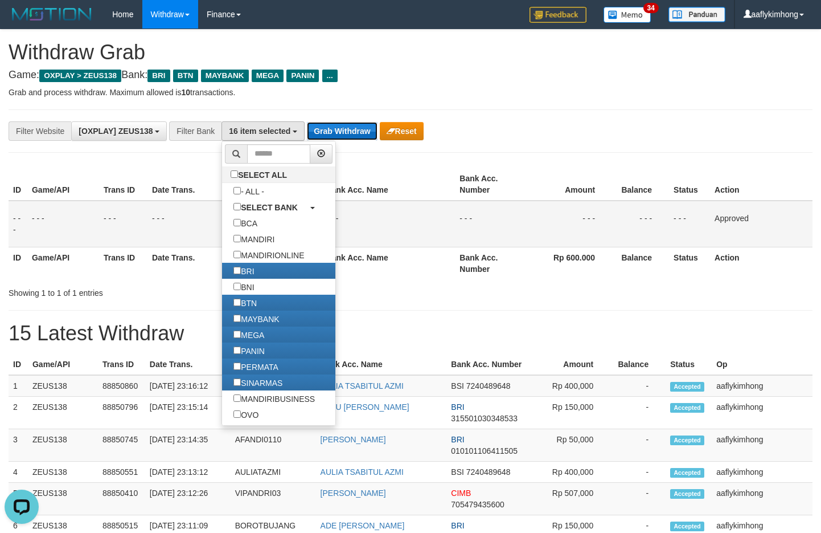
click at [353, 130] on button "Grab Withdraw" at bounding box center [342, 131] width 70 height 18
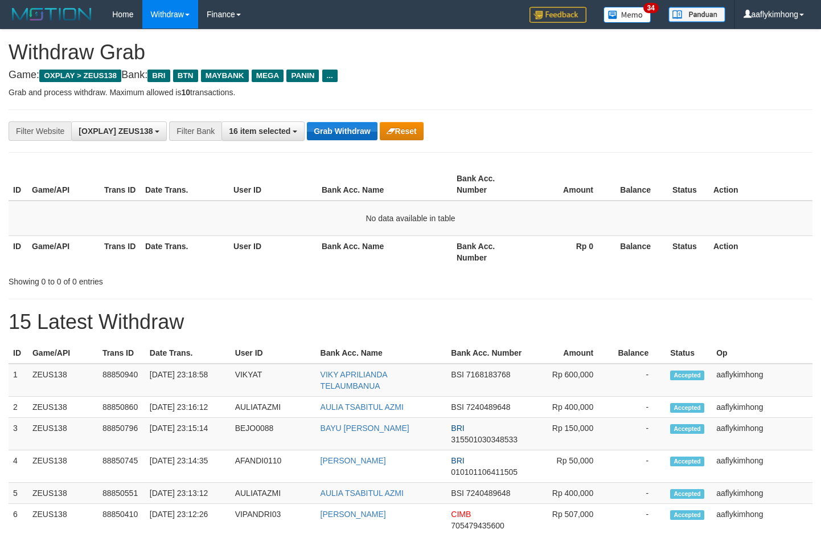
click at [351, 128] on button "Grab Withdraw" at bounding box center [342, 131] width 70 height 18
click at [355, 128] on button "Grab Withdraw" at bounding box center [342, 131] width 70 height 18
click at [353, 126] on button "Grab Withdraw" at bounding box center [342, 131] width 70 height 18
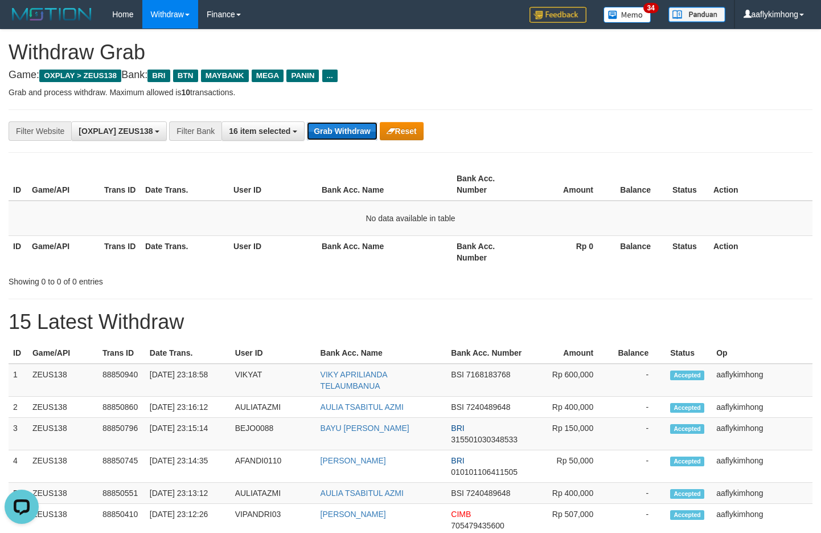
click at [355, 133] on button "Grab Withdraw" at bounding box center [342, 131] width 70 height 18
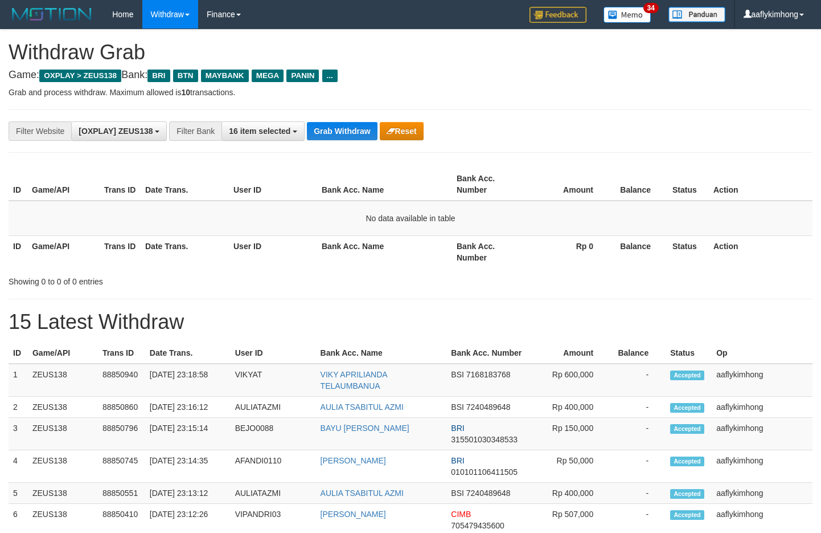
click at [355, 133] on button "Grab Withdraw" at bounding box center [342, 131] width 70 height 18
drag, startPoint x: 322, startPoint y: 118, endPoint x: 335, endPoint y: 124, distance: 15.0
click at [322, 118] on div "**********" at bounding box center [411, 130] width 804 height 43
click at [337, 125] on button "Grab Withdraw" at bounding box center [342, 131] width 70 height 18
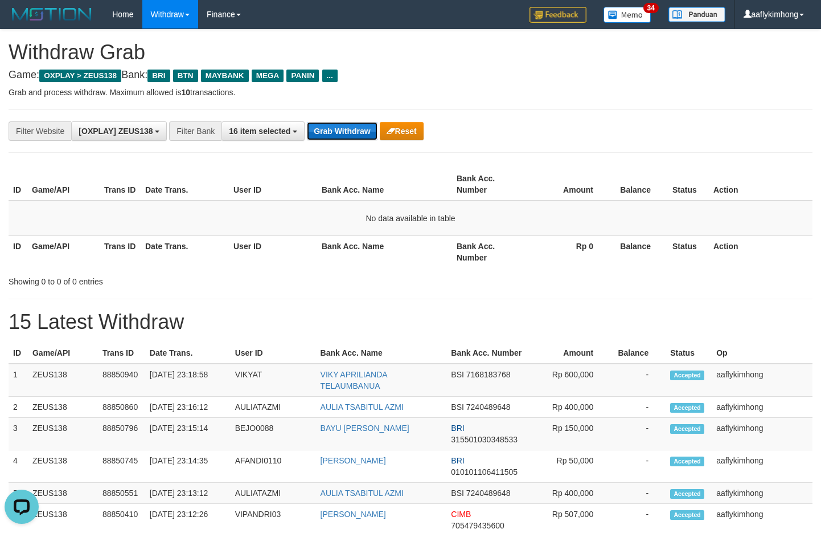
click at [337, 125] on button "Grab Withdraw" at bounding box center [342, 131] width 70 height 18
click at [343, 126] on button "Grab Withdraw" at bounding box center [342, 131] width 70 height 18
click at [347, 124] on button "Grab Withdraw" at bounding box center [342, 131] width 70 height 18
click at [346, 124] on button "Grab Withdraw" at bounding box center [342, 131] width 70 height 18
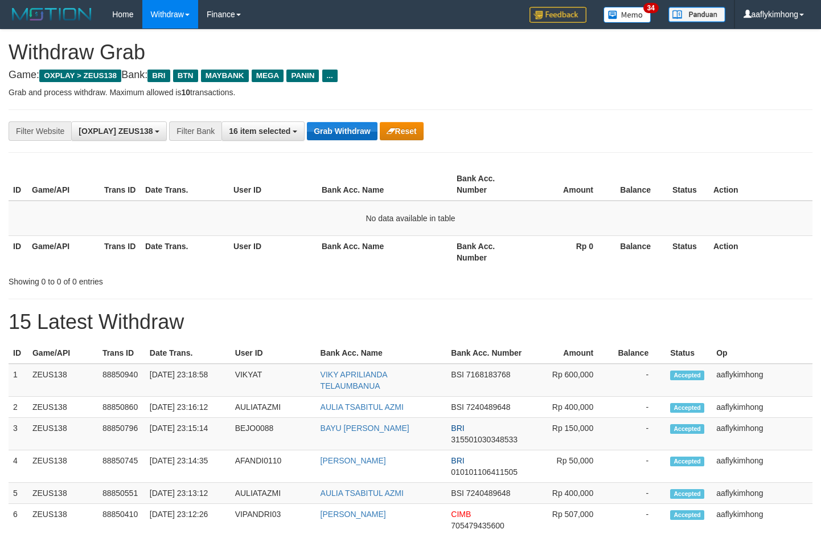
click at [346, 124] on button "Grab Withdraw" at bounding box center [342, 131] width 70 height 18
drag, startPoint x: 338, startPoint y: 115, endPoint x: 339, endPoint y: 123, distance: 8.1
click at [338, 115] on div "**********" at bounding box center [411, 130] width 804 height 43
click at [339, 123] on button "Grab Withdraw" at bounding box center [342, 131] width 70 height 18
click at [321, 124] on button "Grab Withdraw" at bounding box center [342, 131] width 70 height 18
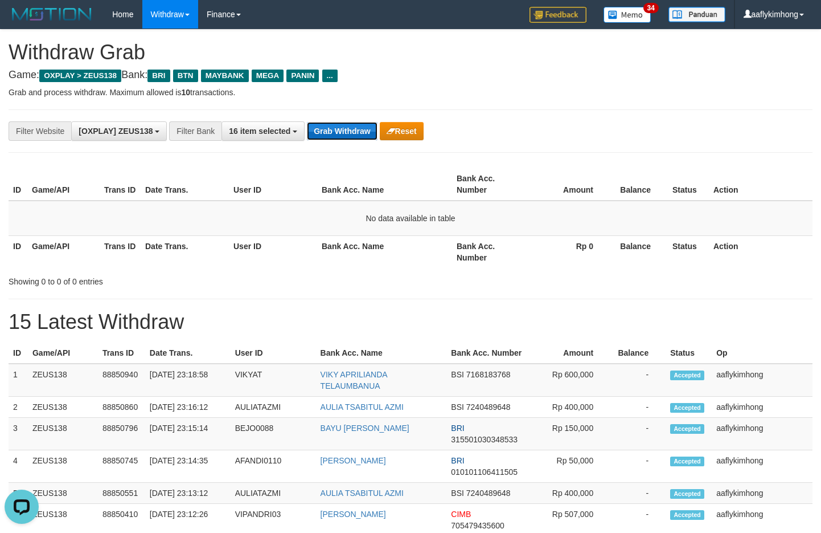
click at [320, 125] on button "Grab Withdraw" at bounding box center [342, 131] width 70 height 18
click at [316, 125] on button "Grab Withdraw" at bounding box center [342, 131] width 70 height 18
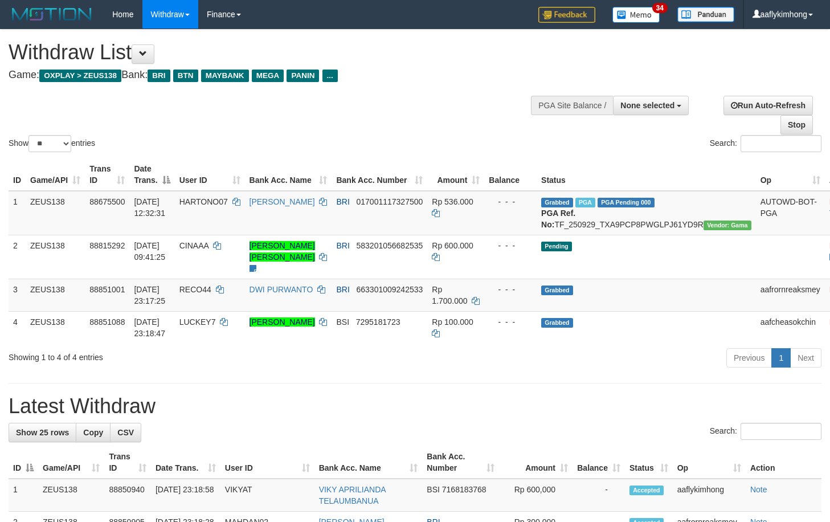
select select
select select "**"
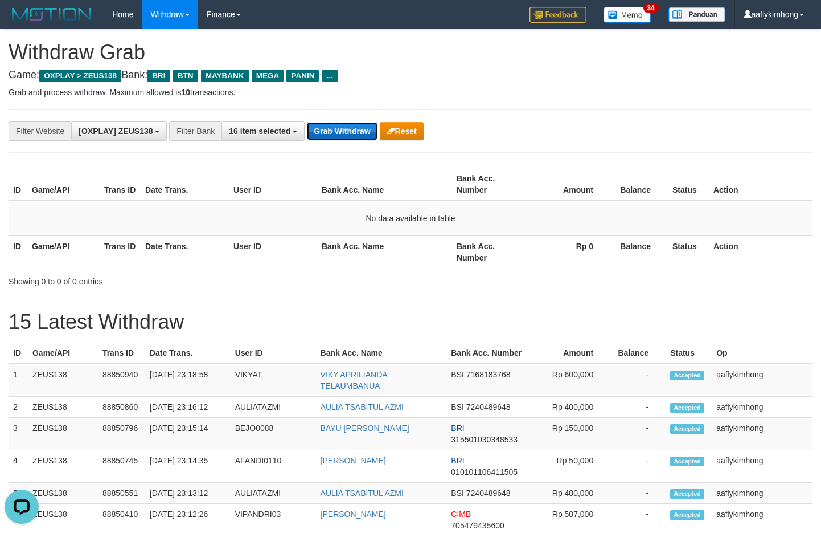
drag, startPoint x: 364, startPoint y: 123, endPoint x: 357, endPoint y: 126, distance: 7.9
click at [363, 123] on button "Grab Withdraw" at bounding box center [342, 131] width 70 height 18
click at [347, 130] on button "Grab Withdraw" at bounding box center [342, 131] width 70 height 18
click at [347, 129] on button "Grab Withdraw" at bounding box center [342, 131] width 70 height 18
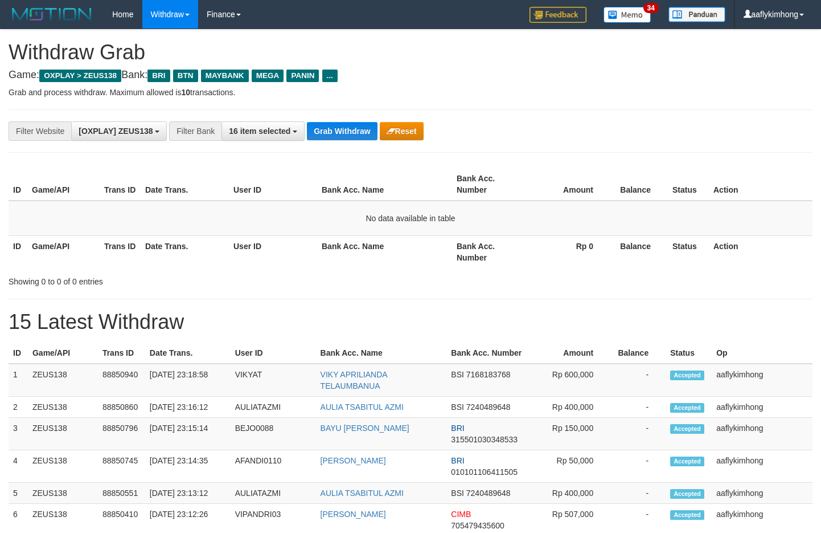
click at [347, 129] on button "Grab Withdraw" at bounding box center [342, 131] width 70 height 18
click at [345, 131] on button "Grab Withdraw" at bounding box center [342, 131] width 70 height 18
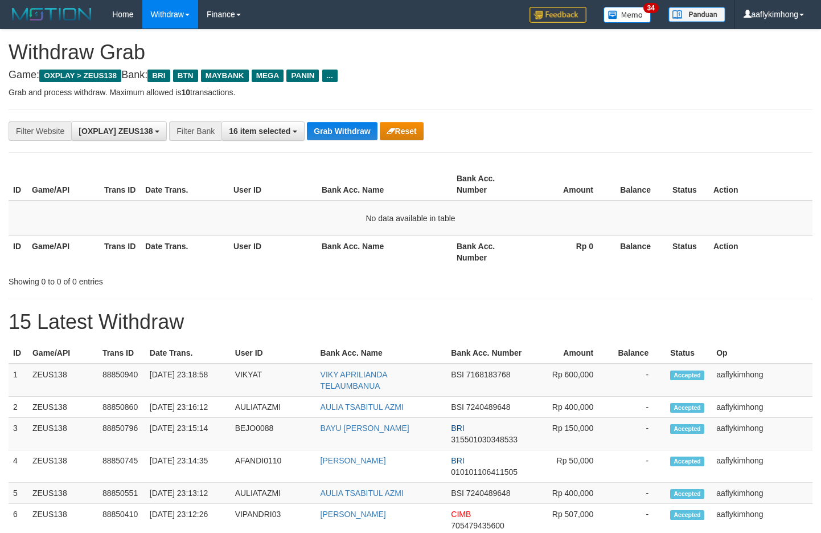
click at [345, 131] on button "Grab Withdraw" at bounding box center [342, 131] width 70 height 18
click at [344, 131] on button "Grab Withdraw" at bounding box center [342, 131] width 70 height 18
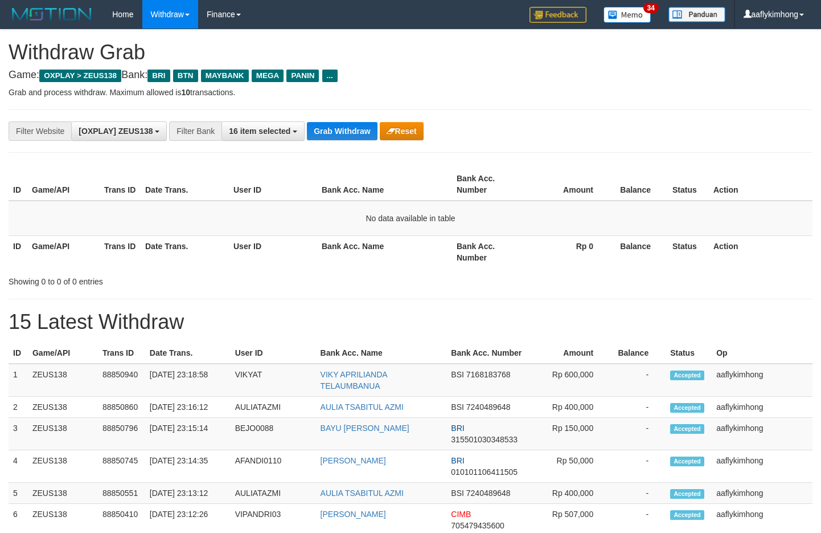
click at [343, 131] on button "Grab Withdraw" at bounding box center [342, 131] width 70 height 18
click at [341, 129] on button "Grab Withdraw" at bounding box center [342, 131] width 70 height 18
click at [322, 130] on button "Grab Withdraw" at bounding box center [342, 131] width 70 height 18
drag, startPoint x: 322, startPoint y: 130, endPoint x: 538, endPoint y: 109, distance: 216.4
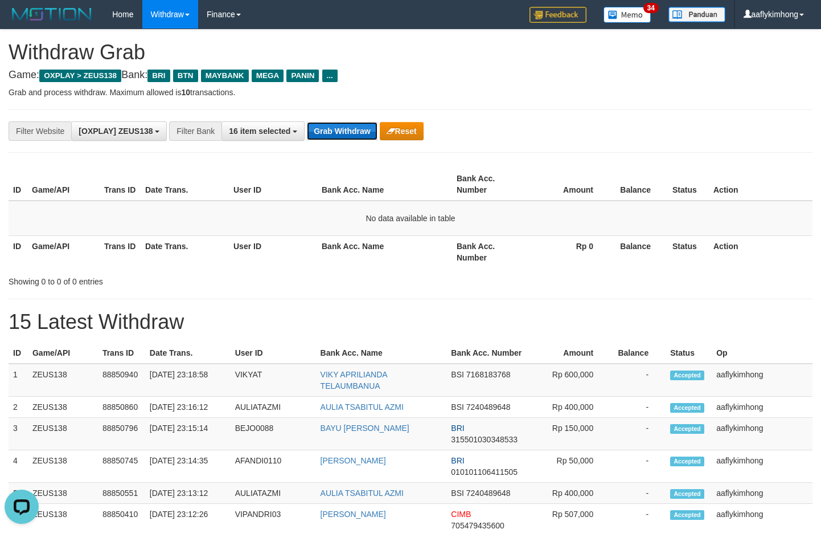
click at [323, 130] on button "Grab Withdraw" at bounding box center [342, 131] width 70 height 18
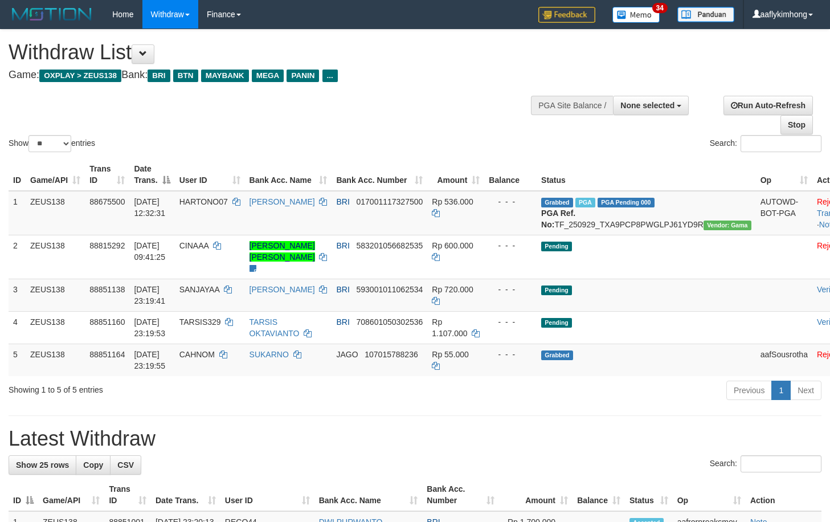
select select
select select "**"
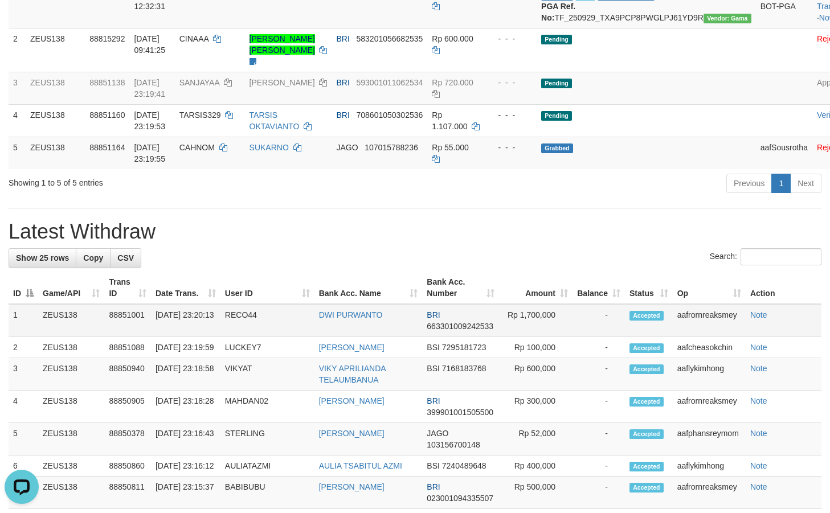
click at [305, 317] on td "RECO44" at bounding box center [267, 320] width 94 height 33
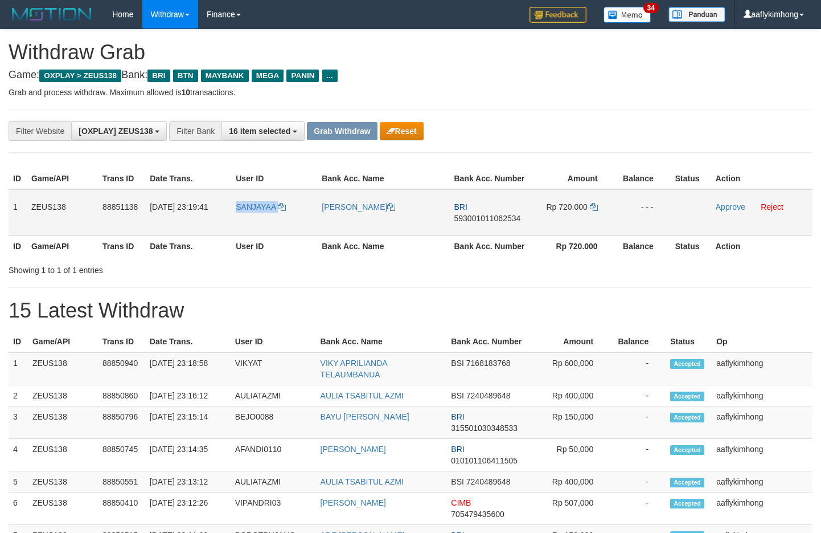
drag, startPoint x: 235, startPoint y: 219, endPoint x: 310, endPoint y: 226, distance: 75.5
click at [310, 226] on td "SANJAYAA" at bounding box center [274, 212] width 86 height 47
copy link "SANJAYAA"
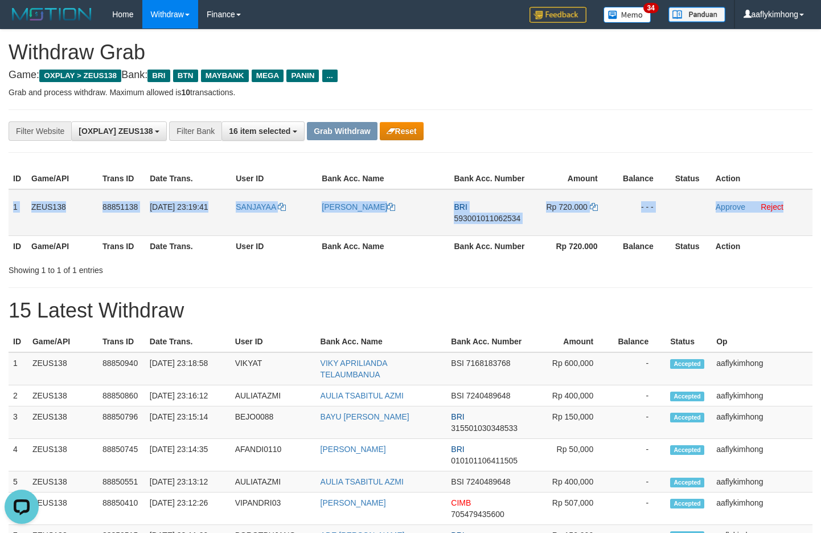
copy tr "1 ZEUS138 88851138 30/09/2025 23:19:41 SANJAYAA DEDY SETIAWAN BRI 5930010110625…"
drag, startPoint x: 9, startPoint y: 199, endPoint x: 784, endPoint y: 226, distance: 775.7
click at [784, 226] on tr "1 ZEUS138 88851138 30/09/2025 23:19:41 SANJAYAA DEDY SETIAWAN BRI 5930010110625…" at bounding box center [411, 212] width 804 height 47
click at [484, 214] on span "593001011062534" at bounding box center [487, 218] width 67 height 9
copy tr "1 ZEUS138 88851138 30/09/2025 23:19:41 SANJAYAA DEDY SETIAWAN BRI 5930010110625…"
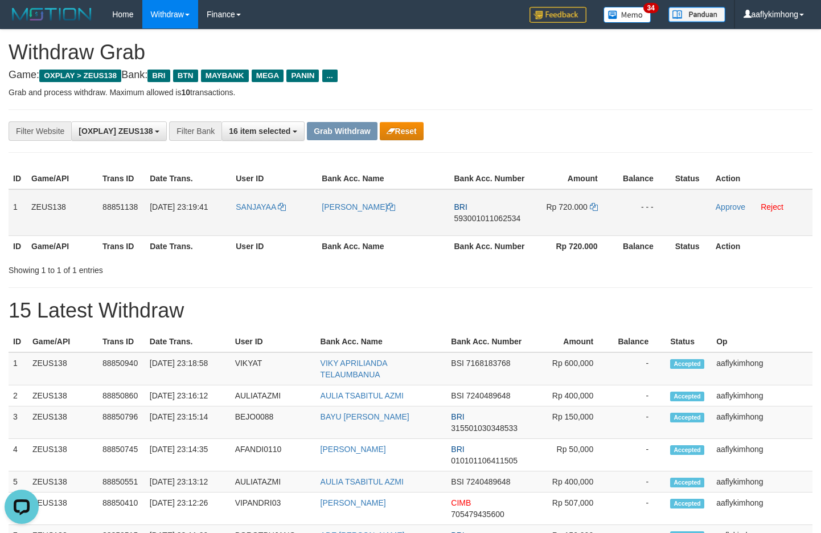
click at [484, 214] on span "593001011062534" at bounding box center [487, 218] width 67 height 9
click at [595, 208] on icon at bounding box center [594, 207] width 8 height 8
click at [594, 205] on icon at bounding box center [594, 207] width 8 height 8
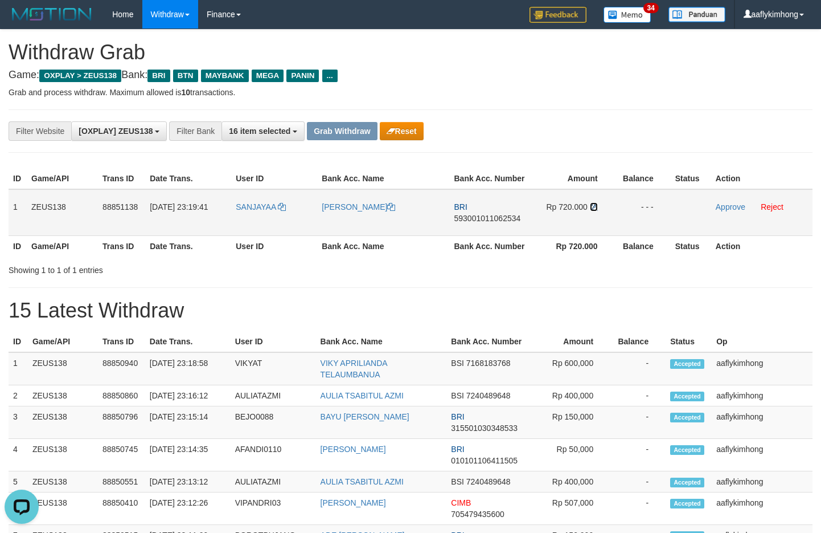
click at [594, 205] on icon at bounding box center [594, 207] width 8 height 8
click at [723, 204] on link "Approve" at bounding box center [731, 206] width 30 height 9
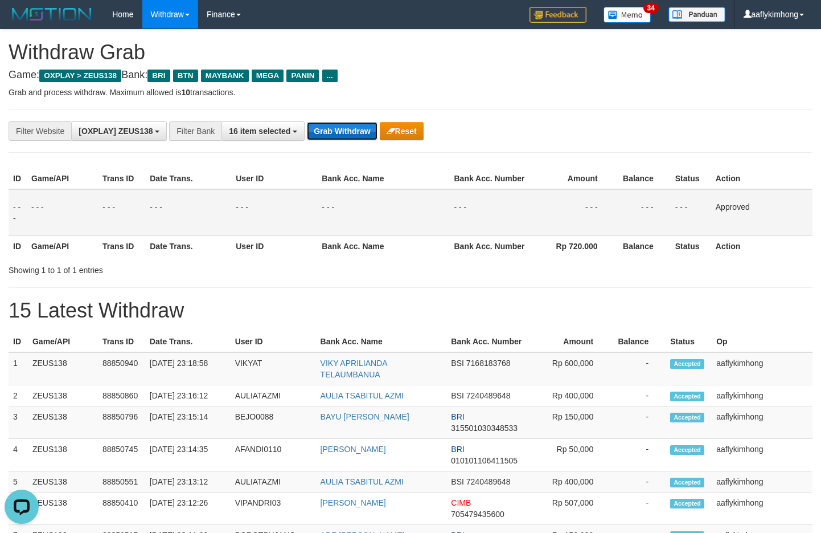
click at [332, 131] on button "Grab Withdraw" at bounding box center [342, 131] width 70 height 18
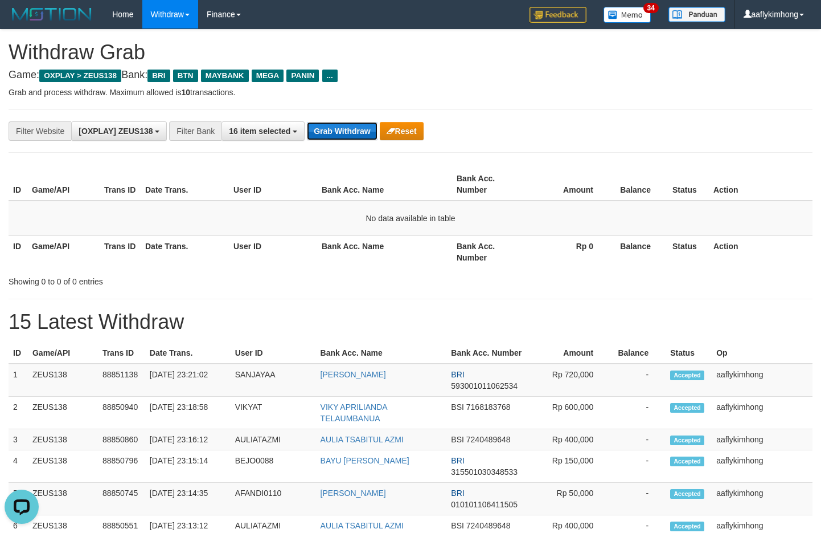
click at [343, 123] on button "Grab Withdraw" at bounding box center [342, 131] width 70 height 18
click at [347, 124] on button "Grab Withdraw" at bounding box center [342, 131] width 70 height 18
click at [327, 131] on button "Grab Withdraw" at bounding box center [342, 131] width 70 height 18
click at [337, 124] on button "Grab Withdraw" at bounding box center [342, 131] width 70 height 18
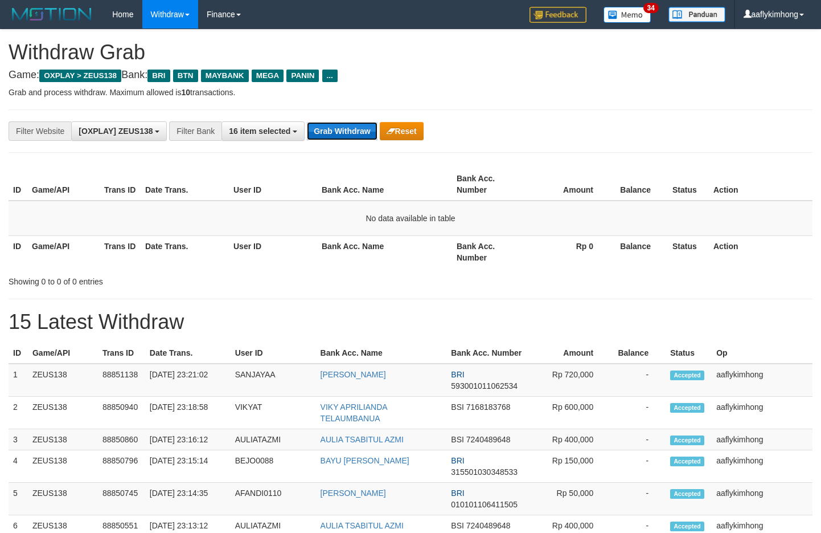
click at [337, 124] on button "Grab Withdraw" at bounding box center [342, 131] width 70 height 18
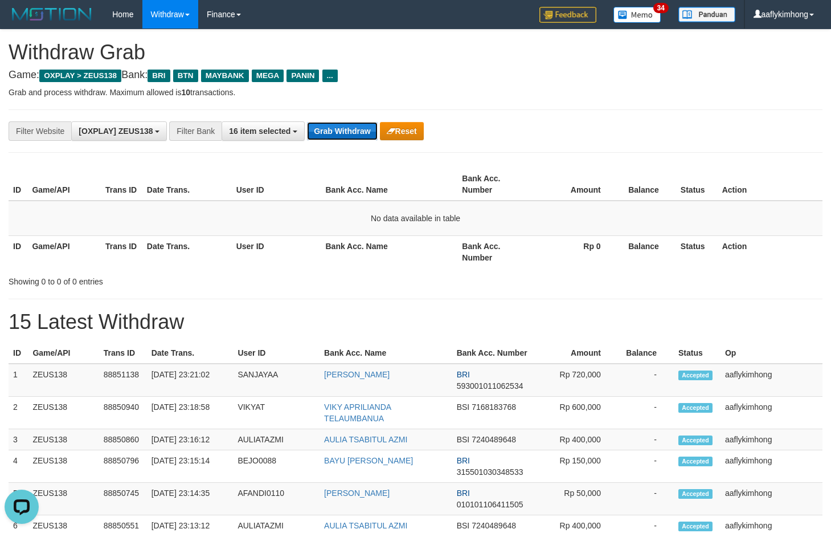
click at [343, 126] on button "Grab Withdraw" at bounding box center [342, 131] width 70 height 18
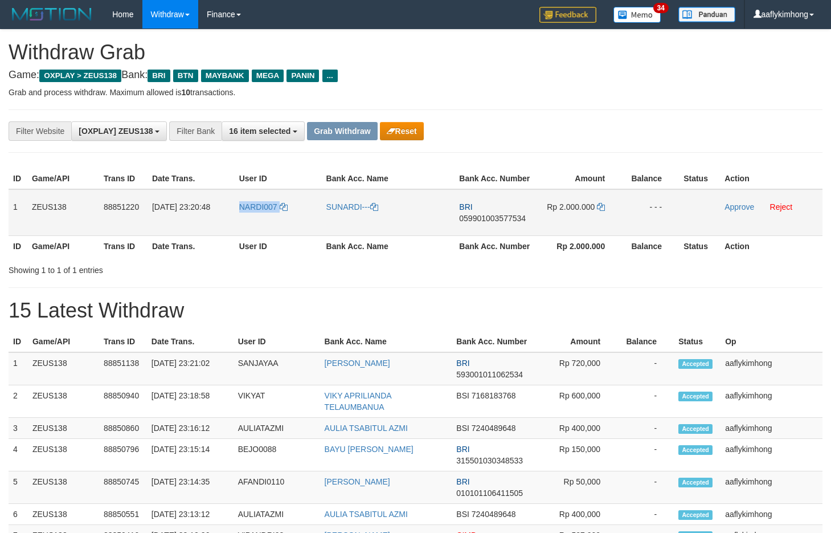
copy link "NARDI007"
drag, startPoint x: 235, startPoint y: 228, endPoint x: 286, endPoint y: 223, distance: 50.9
click at [286, 223] on td "NARDI007" at bounding box center [278, 212] width 87 height 47
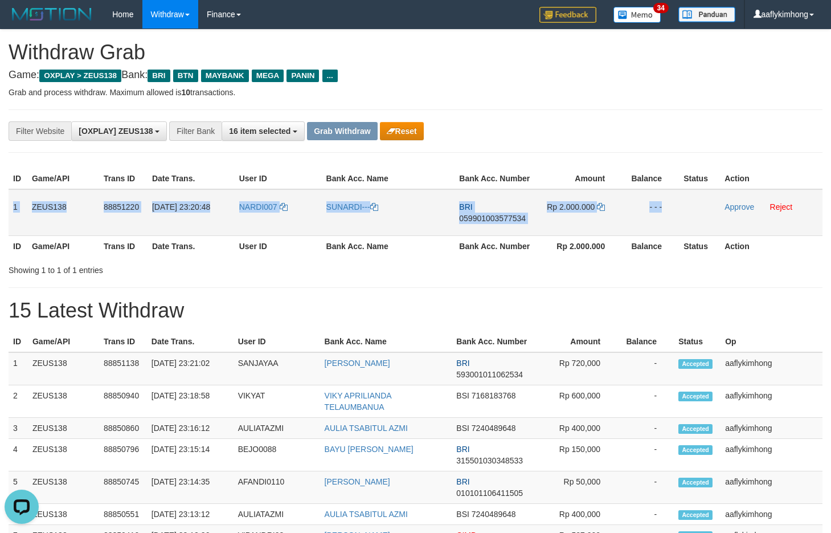
copy tr "1 ZEUS138 88851220 30/09/2025 23:20:48 NARDI007 SUNARDI--- BRI 059901003577534 …"
drag, startPoint x: 9, startPoint y: 198, endPoint x: 717, endPoint y: 214, distance: 708.7
click at [717, 214] on tr "1 ZEUS138 88851220 30/09/2025 23:20:48 NARDI007 SUNARDI--- BRI 059901003577534 …" at bounding box center [416, 212] width 814 height 47
click at [490, 220] on span "059901003577534" at bounding box center [492, 218] width 67 height 9
copy tr "1 ZEUS138 88851220 30/09/2025 23:20:48 NARDI007 SUNARDI--- BRI 059901003577534 …"
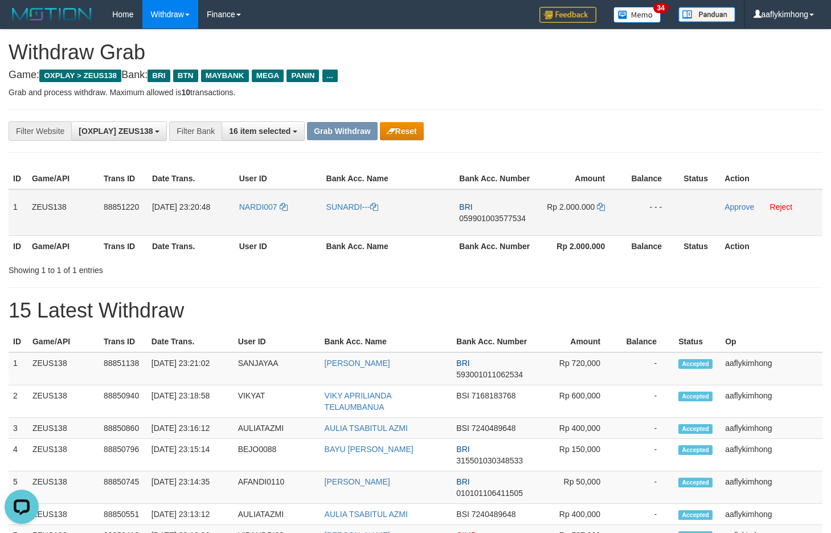
click at [490, 220] on span "059901003577534" at bounding box center [492, 218] width 67 height 9
click at [597, 197] on td "Rp 2.000.000" at bounding box center [579, 212] width 85 height 47
click at [599, 200] on td "Rp 2.000.000" at bounding box center [579, 212] width 85 height 47
click at [600, 206] on icon at bounding box center [601, 207] width 8 height 8
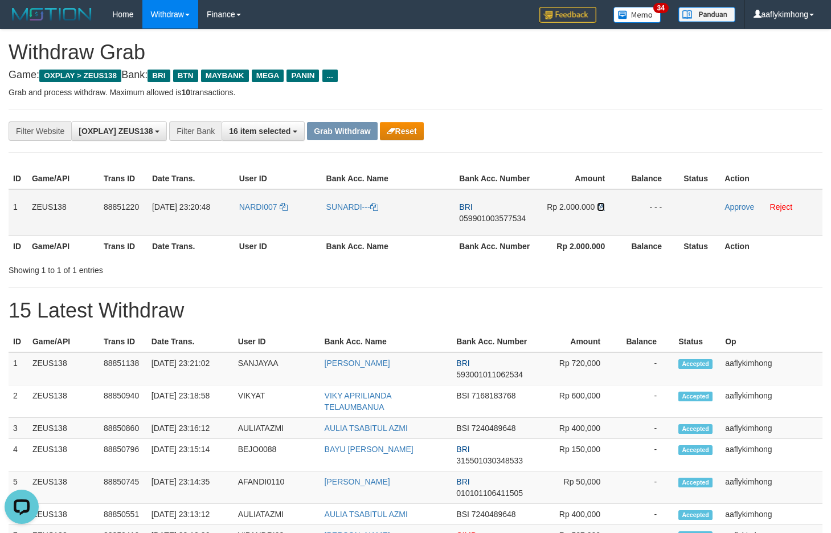
click at [600, 205] on icon at bounding box center [601, 207] width 8 height 8
drag, startPoint x: 730, startPoint y: 206, endPoint x: 468, endPoint y: 116, distance: 276.3
click at [730, 205] on link "Approve" at bounding box center [740, 206] width 30 height 9
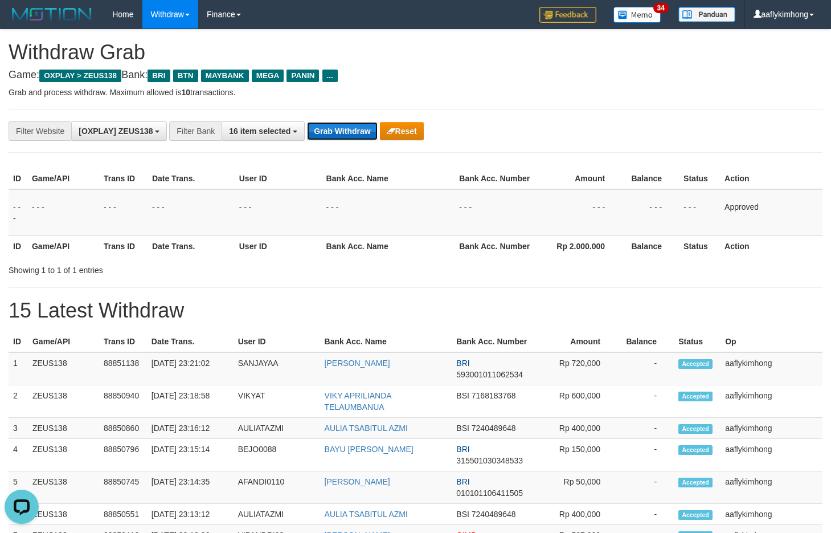
click at [364, 137] on button "Grab Withdraw" at bounding box center [342, 131] width 70 height 18
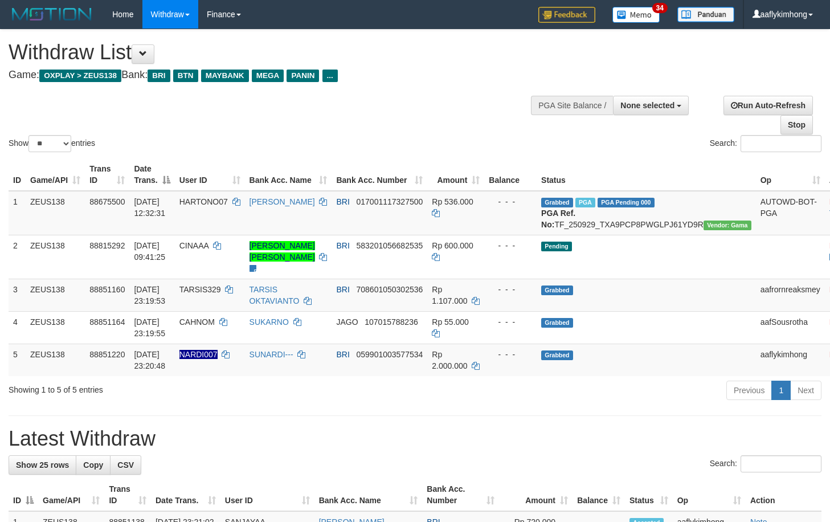
select select
select select "**"
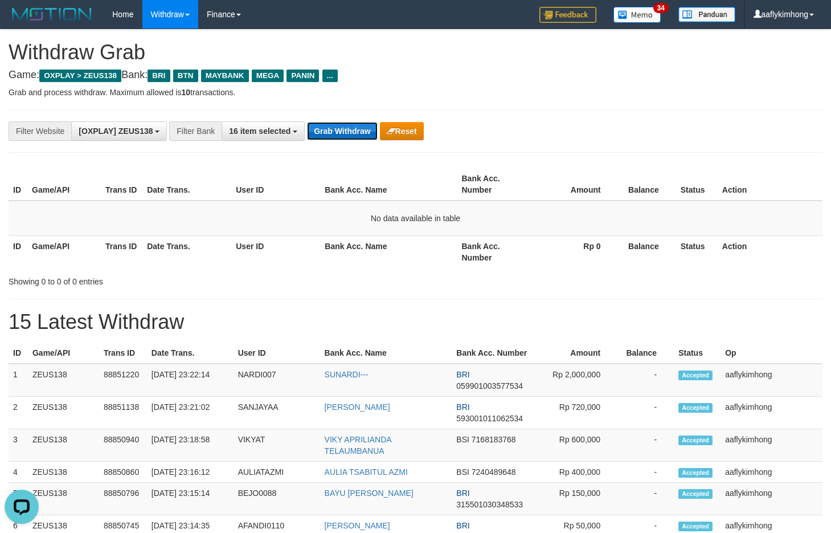
click at [355, 128] on button "Grab Withdraw" at bounding box center [342, 131] width 70 height 18
click at [354, 128] on button "Grab Withdraw" at bounding box center [342, 131] width 70 height 18
click at [354, 127] on button "Grab Withdraw" at bounding box center [342, 131] width 70 height 18
click at [353, 122] on button "Grab Withdraw" at bounding box center [342, 131] width 70 height 18
click at [348, 117] on div "**********" at bounding box center [416, 130] width 814 height 43
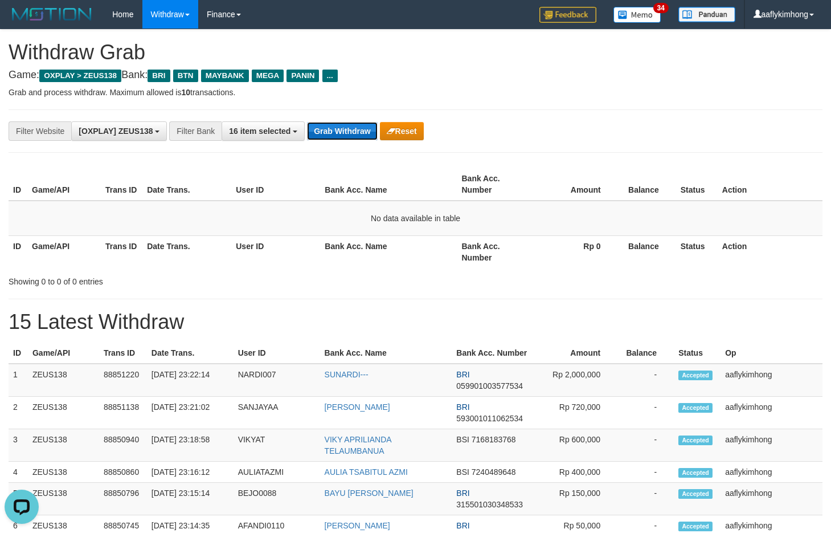
click at [330, 128] on button "Grab Withdraw" at bounding box center [342, 131] width 70 height 18
click at [328, 128] on button "Grab Withdraw" at bounding box center [342, 131] width 70 height 18
click at [313, 129] on button "Grab Withdraw" at bounding box center [342, 131] width 70 height 18
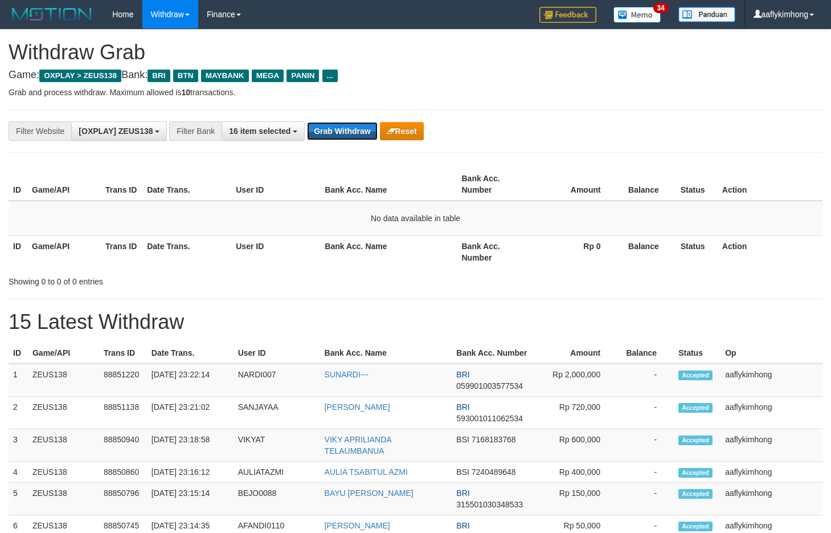
drag, startPoint x: 313, startPoint y: 129, endPoint x: 586, endPoint y: 197, distance: 281.1
click at [313, 129] on button "Grab Withdraw" at bounding box center [342, 131] width 70 height 18
click at [361, 135] on button "Grab Withdraw" at bounding box center [342, 131] width 70 height 18
click at [361, 129] on button "Grab Withdraw" at bounding box center [342, 131] width 70 height 18
drag, startPoint x: 784, startPoint y: 68, endPoint x: 758, endPoint y: 286, distance: 220.4
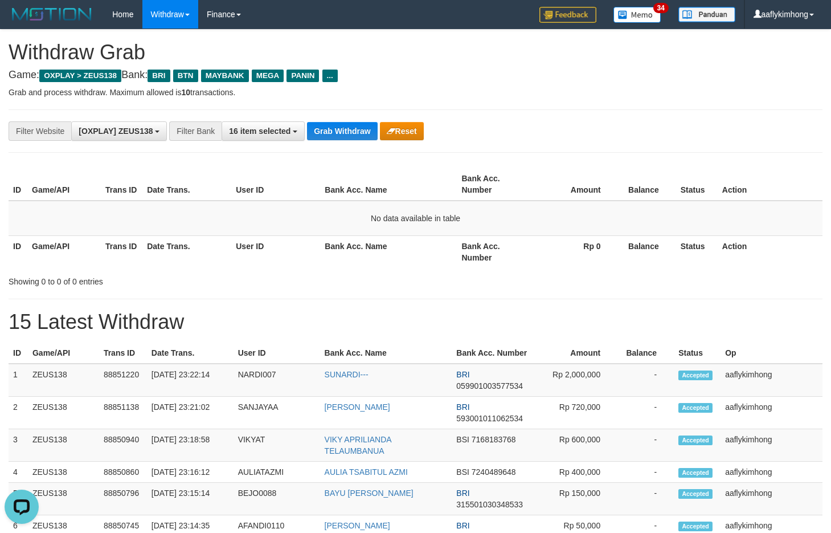
click at [354, 126] on button "Grab Withdraw" at bounding box center [342, 131] width 70 height 18
drag, startPoint x: 353, startPoint y: 126, endPoint x: 817, endPoint y: 88, distance: 465.2
click at [355, 126] on button "Grab Withdraw" at bounding box center [342, 131] width 70 height 18
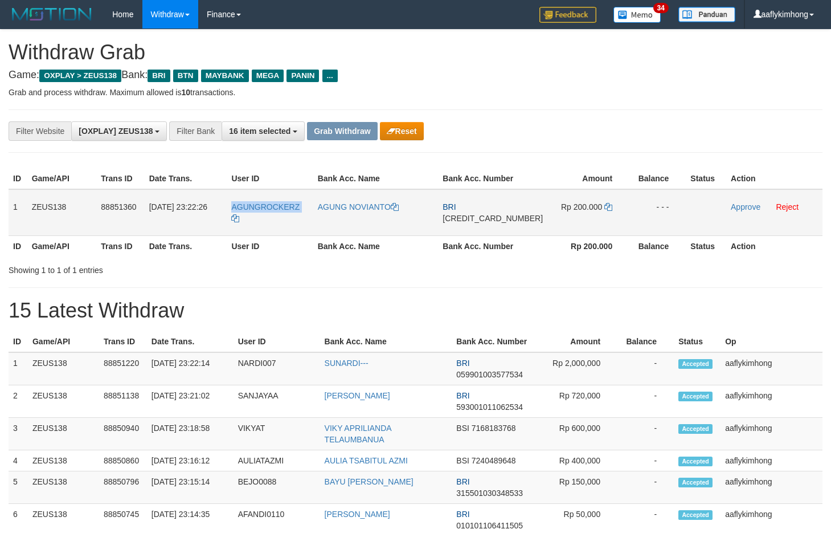
copy tr "AGUNGROCKERZ"
drag, startPoint x: 230, startPoint y: 206, endPoint x: 833, endPoint y: 293, distance: 610.0
click at [287, 224] on tr "1 ZEUS138 88851360 [DATE] 23:22:26 [GEOGRAPHIC_DATA] AGUNG NOVIANTO BRI [CREDIT…" at bounding box center [416, 212] width 814 height 47
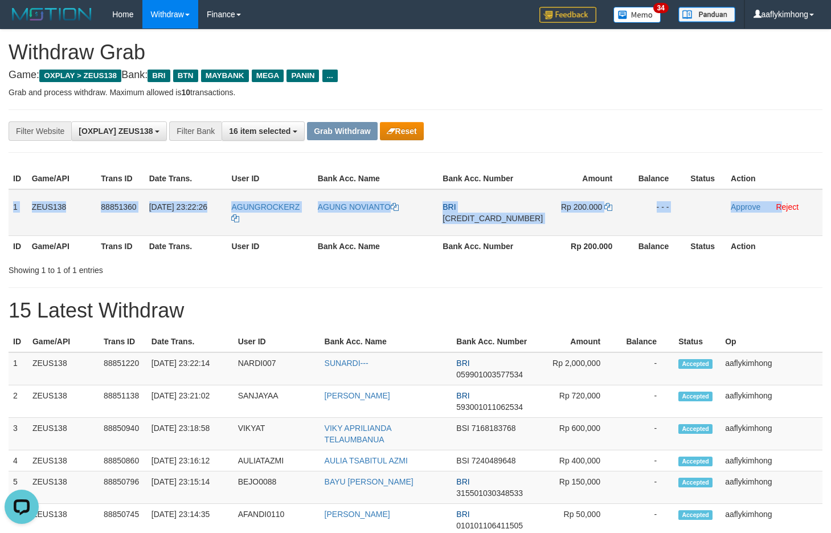
copy tr "1 ZEUS138 88851360 30/09/2025 23:22:26 AGUNGROCKERZ AGUNG NOVIANTO BRI 62940101…"
drag, startPoint x: 12, startPoint y: 204, endPoint x: 779, endPoint y: 224, distance: 766.9
click at [779, 224] on tr "1 ZEUS138 88851360 30/09/2025 23:22:26 AGUNGROCKERZ AGUNG NOVIANTO BRI 62940101…" at bounding box center [416, 212] width 814 height 47
copy tr "1 ZEUS138 88851360 30/09/2025 23:22:26 AGUNGROCKERZ AGUNG NOVIANTO BRI 62940101…"
click at [504, 215] on span "[CREDIT_CARD_NUMBER]" at bounding box center [493, 218] width 100 height 9
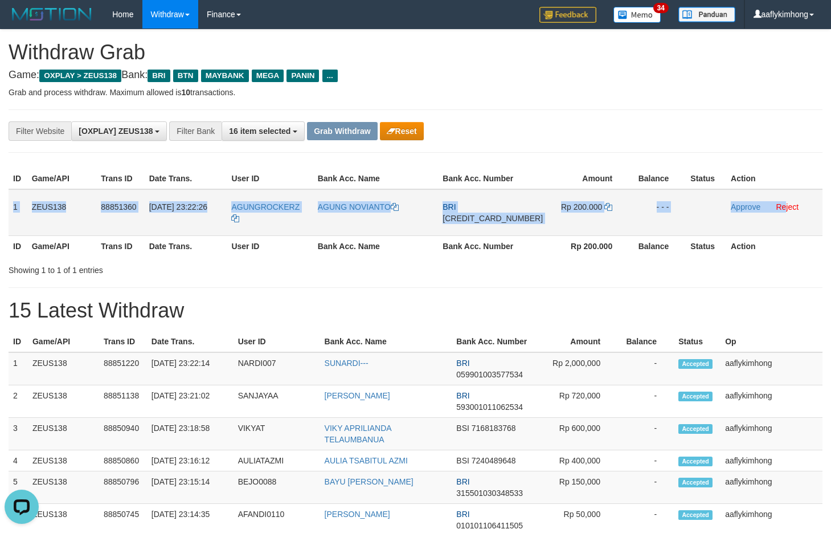
copy tr "1 ZEUS138 88851360 30/09/2025 23:22:26 AGUNGROCKERZ AGUNG NOVIANTO BRI 62940101…"
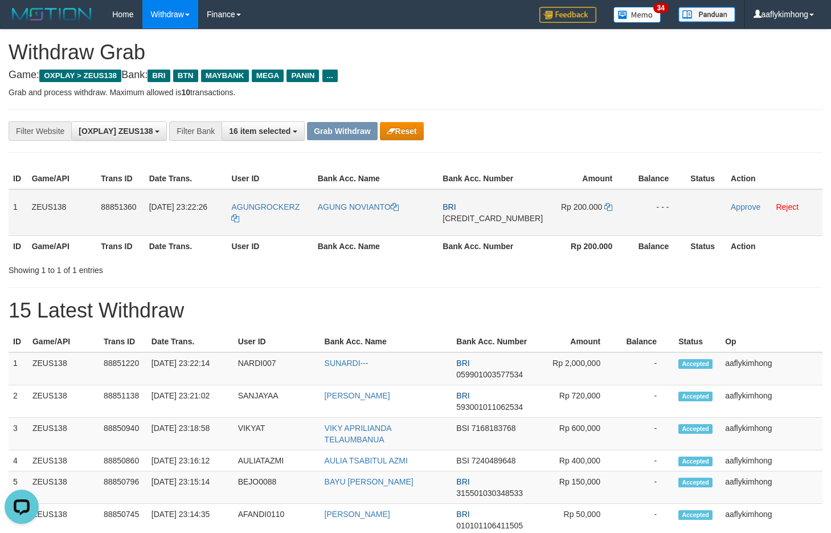
click at [504, 215] on span "[CREDIT_CARD_NUMBER]" at bounding box center [493, 218] width 100 height 9
click at [604, 204] on icon at bounding box center [608, 207] width 8 height 8
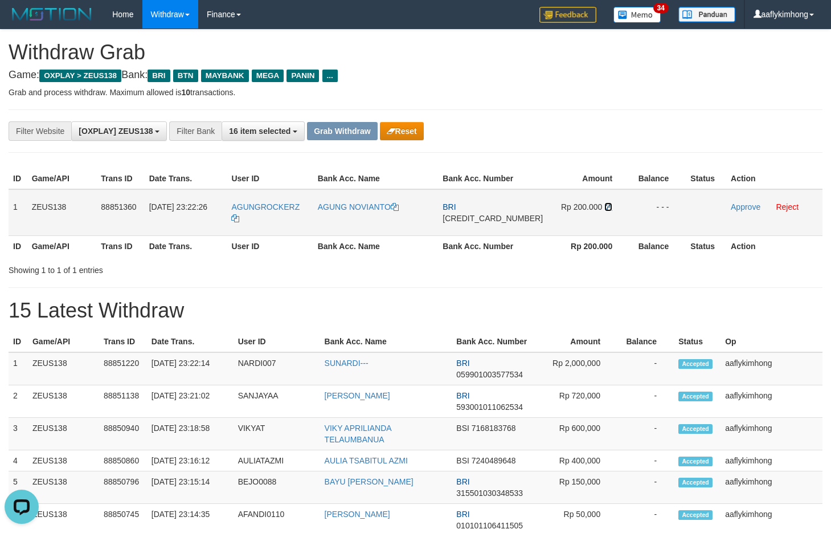
click at [604, 204] on icon at bounding box center [608, 207] width 8 height 8
click at [731, 204] on link "Approve" at bounding box center [746, 206] width 30 height 9
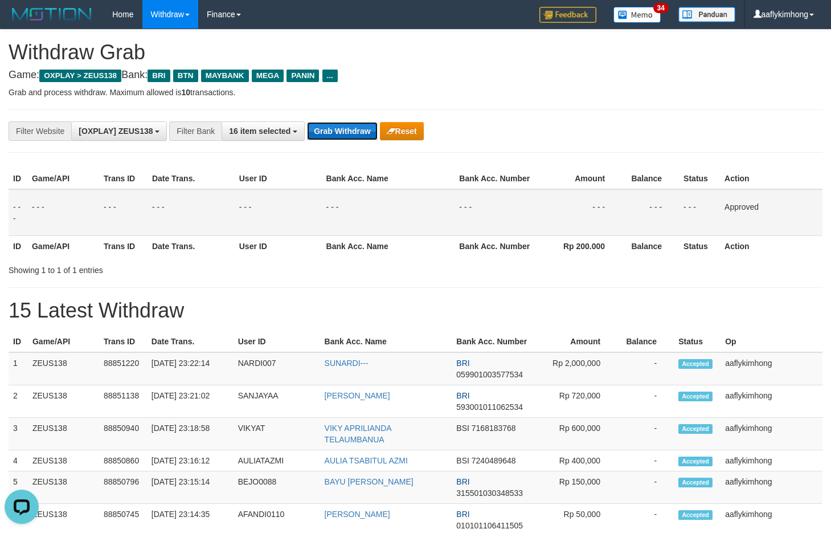
click at [340, 124] on button "Grab Withdraw" at bounding box center [342, 131] width 70 height 18
click at [339, 124] on button "Grab Withdraw" at bounding box center [342, 131] width 70 height 18
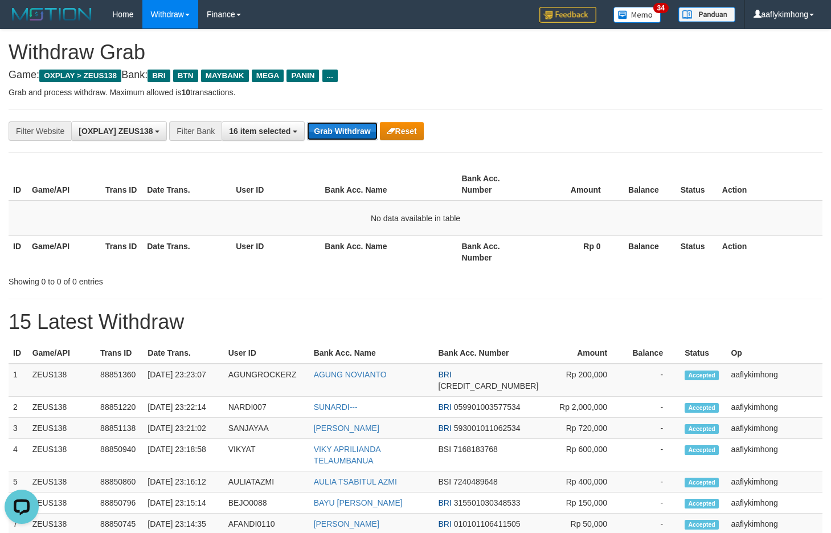
click at [357, 122] on button "Grab Withdraw" at bounding box center [342, 131] width 70 height 18
click at [323, 136] on button "Grab Withdraw" at bounding box center [342, 131] width 70 height 18
click at [323, 135] on button "Grab Withdraw" at bounding box center [342, 131] width 70 height 18
click at [347, 140] on div "**********" at bounding box center [416, 130] width 814 height 43
click at [347, 129] on button "Grab Withdraw" at bounding box center [342, 131] width 70 height 18
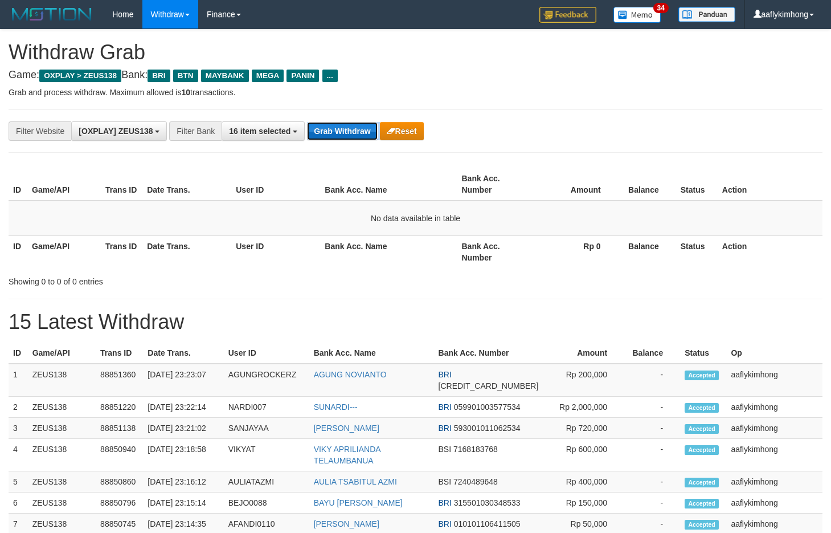
click at [347, 129] on button "Grab Withdraw" at bounding box center [342, 131] width 70 height 18
drag, startPoint x: 768, startPoint y: 94, endPoint x: 770, endPoint y: 216, distance: 121.9
click at [772, 203] on div "**********" at bounding box center [415, 497] width 831 height 935
click at [457, 28] on div "Home Withdraw WD List WD Grab Mutasi WD Report Report Link History Finance Fina…" at bounding box center [416, 14] width 814 height 29
drag, startPoint x: 373, startPoint y: 120, endPoint x: 359, endPoint y: 125, distance: 15.1
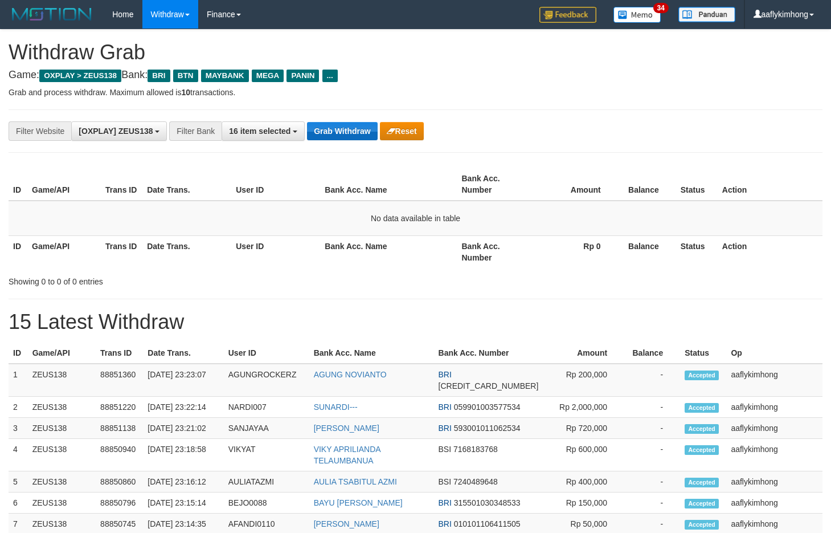
click at [362, 124] on div "**********" at bounding box center [416, 130] width 814 height 43
drag, startPoint x: 354, startPoint y: 127, endPoint x: 833, endPoint y: 175, distance: 480.8
click at [355, 127] on button "Grab Withdraw" at bounding box center [342, 131] width 70 height 18
click at [352, 126] on button "Grab Withdraw" at bounding box center [342, 131] width 70 height 18
click at [349, 126] on button "Grab Withdraw" at bounding box center [342, 131] width 70 height 18
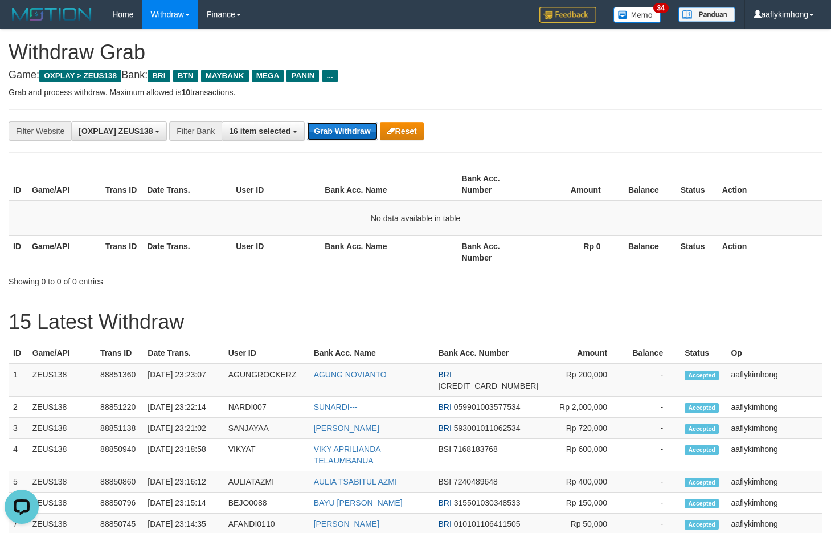
click at [342, 135] on button "Grab Withdraw" at bounding box center [342, 131] width 70 height 18
click at [342, 134] on button "Grab Withdraw" at bounding box center [342, 131] width 70 height 18
click at [341, 133] on button "Grab Withdraw" at bounding box center [342, 131] width 70 height 18
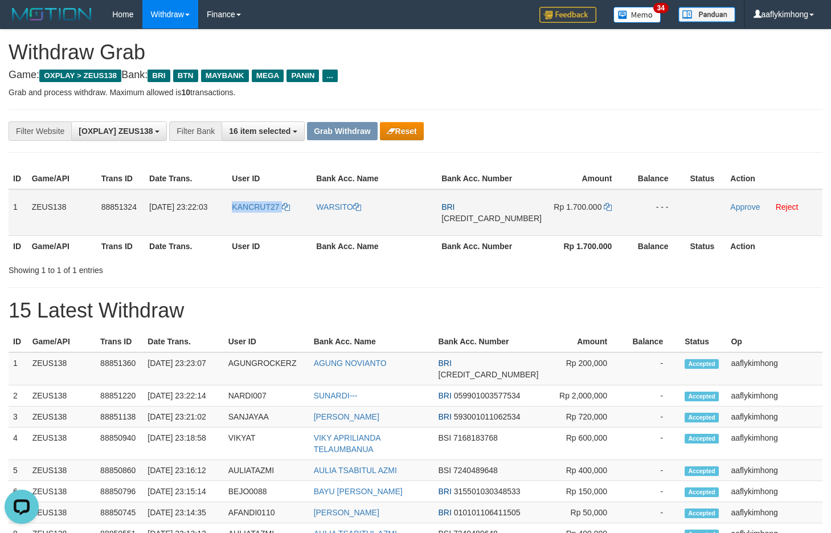
drag, startPoint x: 238, startPoint y: 217, endPoint x: 316, endPoint y: 218, distance: 78.0
click at [312, 218] on td "KANCRUT27" at bounding box center [269, 212] width 84 height 47
copy link "KANCRUT27"
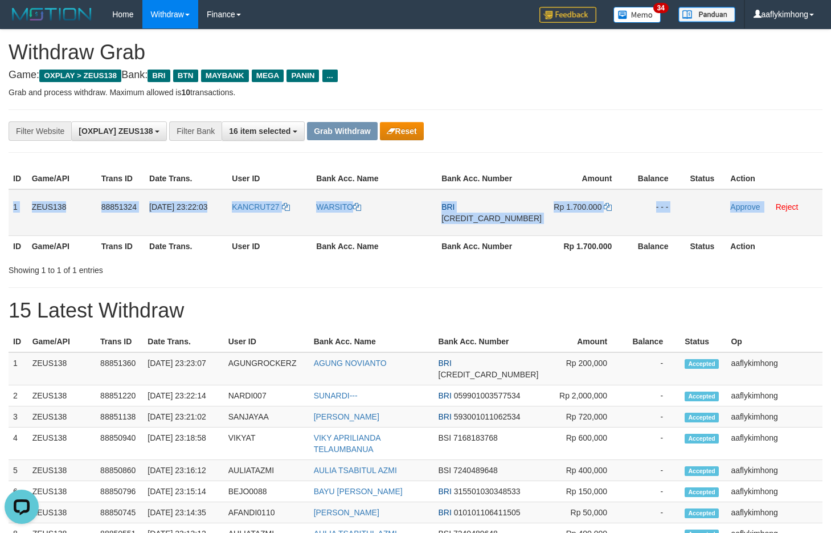
copy tr "1 ZEUS138 88851324 [DATE] 23:22:03 KANCRUT27 WARSITO BRI [CREDIT_CARD_NUMBER] R…"
drag, startPoint x: 13, startPoint y: 195, endPoint x: 759, endPoint y: 210, distance: 746.9
click at [759, 210] on tr "1 ZEUS138 88851324 [DATE] 23:22:03 KANCRUT27 [GEOGRAPHIC_DATA] BRI [CREDIT_CARD…" at bounding box center [416, 212] width 814 height 47
click at [476, 217] on span "[CREDIT_CARD_NUMBER]" at bounding box center [491, 218] width 100 height 9
copy tr "1 ZEUS138 88851324 30/09/2025 23:22:03 KANCRUT27 WARSITO BRI 643201024270537 Rp…"
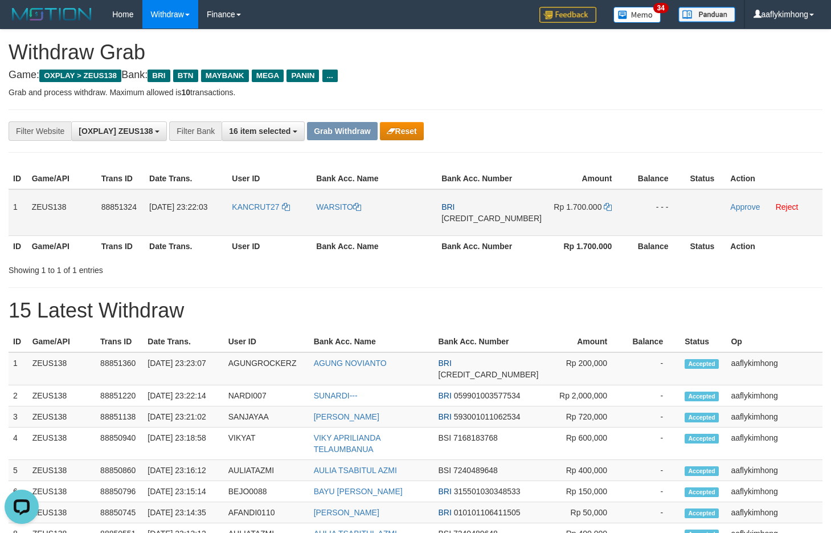
click at [476, 217] on span "[CREDIT_CARD_NUMBER]" at bounding box center [491, 218] width 100 height 9
click at [596, 193] on td "Rp 1.700.000" at bounding box center [587, 212] width 83 height 47
click at [605, 207] on icon at bounding box center [608, 207] width 8 height 8
click at [595, 202] on td "Rp 1.700.000" at bounding box center [587, 212] width 83 height 47
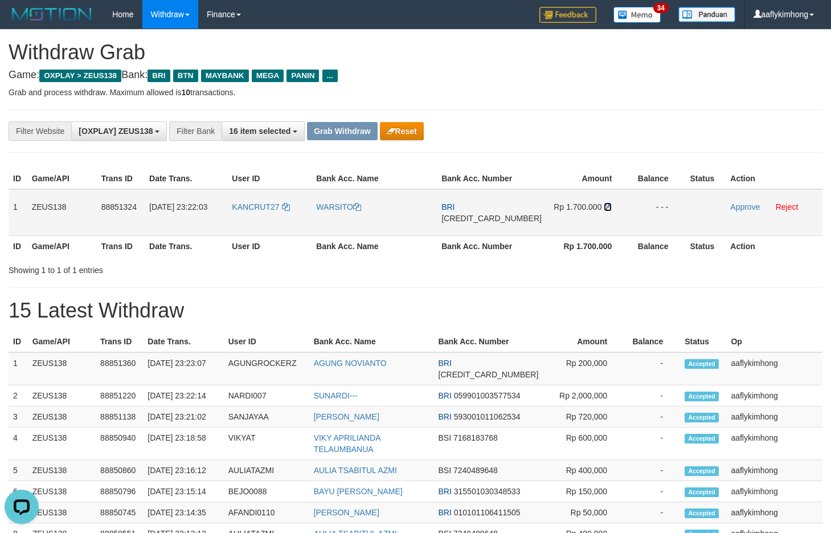
click at [604, 204] on icon at bounding box center [608, 207] width 8 height 8
click at [599, 130] on div "**********" at bounding box center [346, 130] width 693 height 19
click at [731, 205] on link "Approve" at bounding box center [745, 206] width 30 height 9
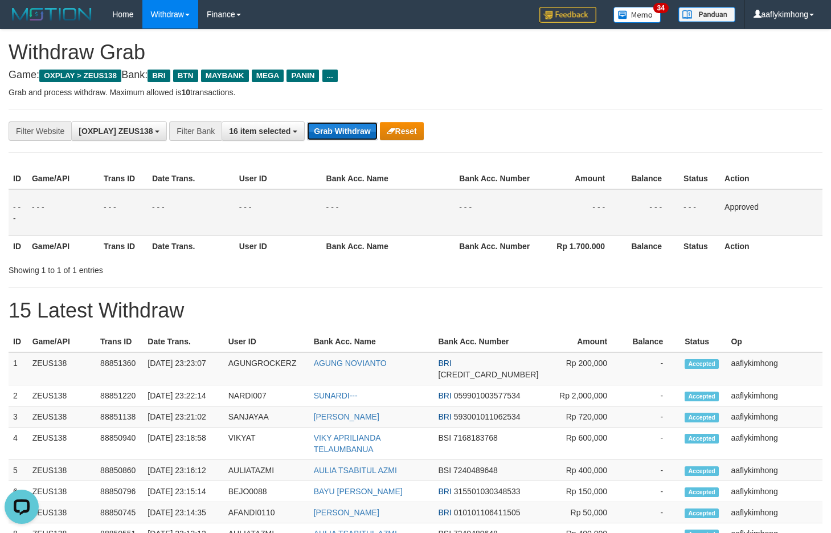
click at [337, 127] on button "Grab Withdraw" at bounding box center [342, 131] width 70 height 18
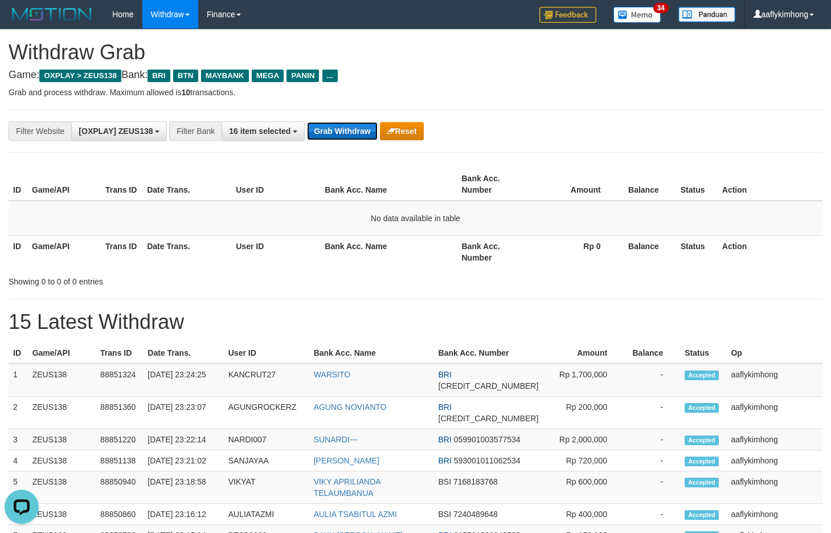
click at [316, 124] on button "Grab Withdraw" at bounding box center [342, 131] width 70 height 18
click at [339, 130] on button "Grab Withdraw" at bounding box center [342, 131] width 70 height 18
click at [339, 126] on button "Grab Withdraw" at bounding box center [342, 131] width 70 height 18
click at [355, 131] on button "Grab Withdraw" at bounding box center [342, 131] width 70 height 18
click at [354, 131] on button "Grab Withdraw" at bounding box center [342, 131] width 70 height 18
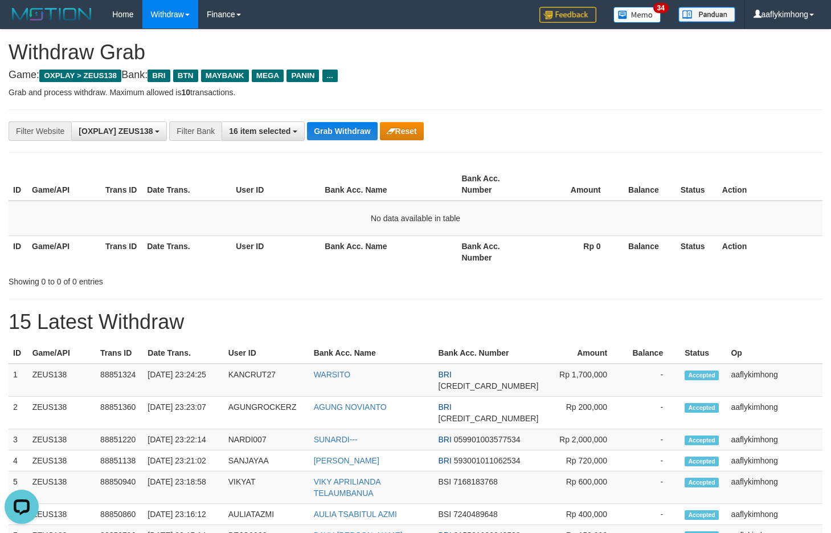
click at [313, 113] on div "**********" at bounding box center [416, 130] width 814 height 43
click at [375, 138] on button "Grab Withdraw" at bounding box center [342, 131] width 70 height 18
click at [358, 127] on button "Grab Withdraw" at bounding box center [342, 131] width 70 height 18
click at [339, 130] on button "Grab Withdraw" at bounding box center [342, 131] width 70 height 18
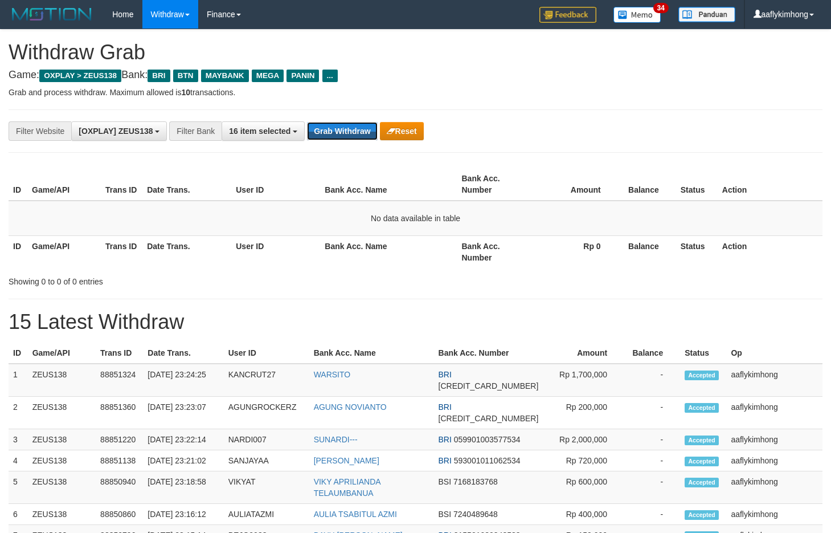
drag, startPoint x: 338, startPoint y: 129, endPoint x: 522, endPoint y: 152, distance: 185.4
click at [338, 129] on button "Grab Withdraw" at bounding box center [342, 131] width 70 height 18
click at [347, 132] on button "Grab Withdraw" at bounding box center [342, 131] width 70 height 18
click at [367, 122] on button "Grab Withdraw" at bounding box center [342, 131] width 70 height 18
click at [355, 132] on button "Grab Withdraw" at bounding box center [342, 131] width 70 height 18
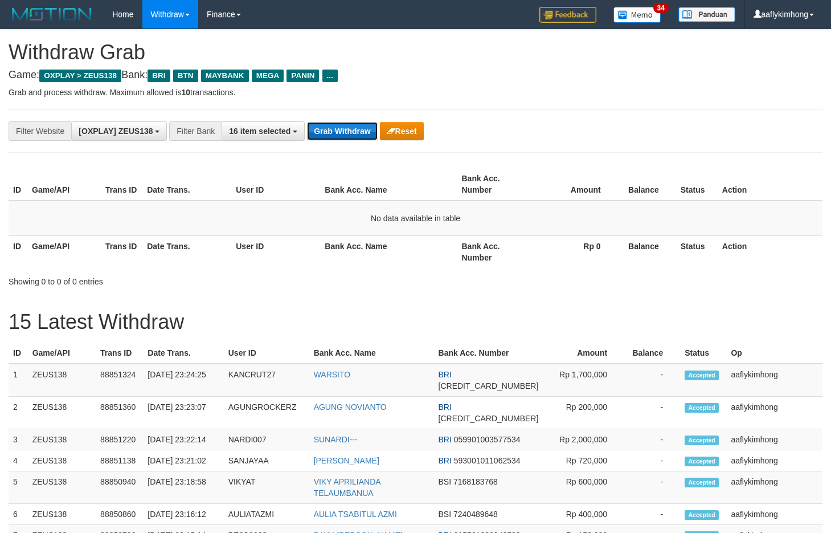
click at [355, 132] on button "Grab Withdraw" at bounding box center [342, 131] width 70 height 18
click at [346, 133] on button "Grab Withdraw" at bounding box center [342, 131] width 70 height 18
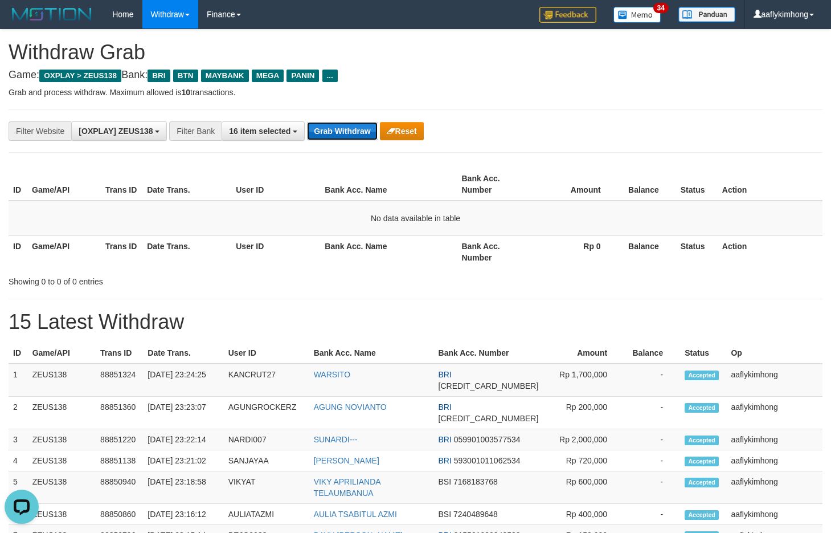
click at [346, 133] on button "Grab Withdraw" at bounding box center [342, 131] width 70 height 18
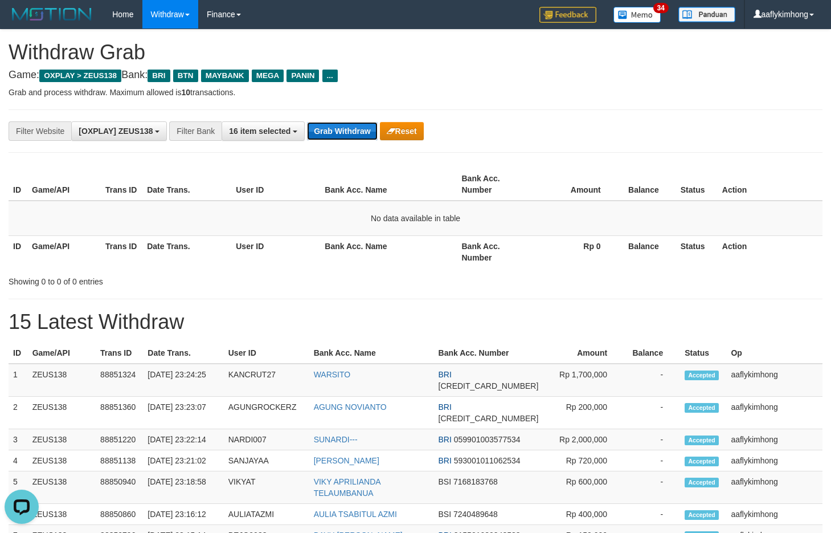
click at [346, 133] on button "Grab Withdraw" at bounding box center [342, 131] width 70 height 18
click at [346, 132] on button "Grab Withdraw" at bounding box center [342, 131] width 70 height 18
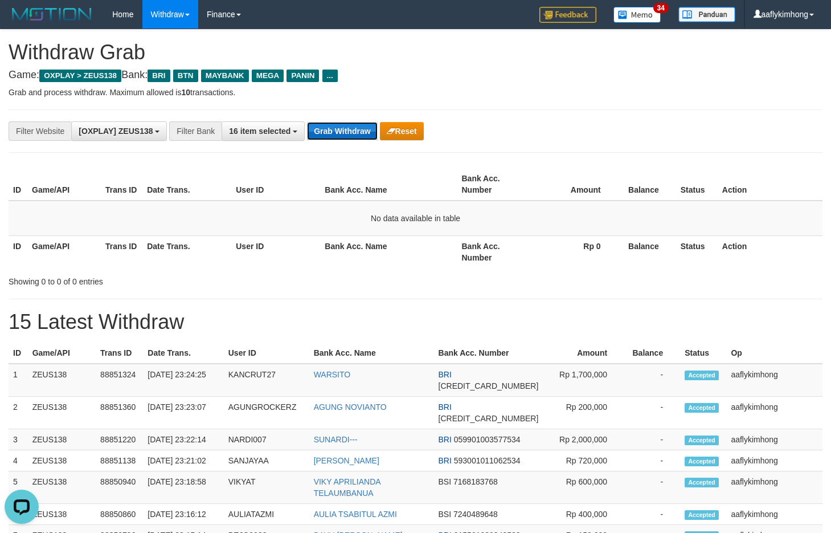
click at [346, 132] on button "Grab Withdraw" at bounding box center [342, 131] width 70 height 18
click at [345, 132] on button "Grab Withdraw" at bounding box center [342, 131] width 70 height 18
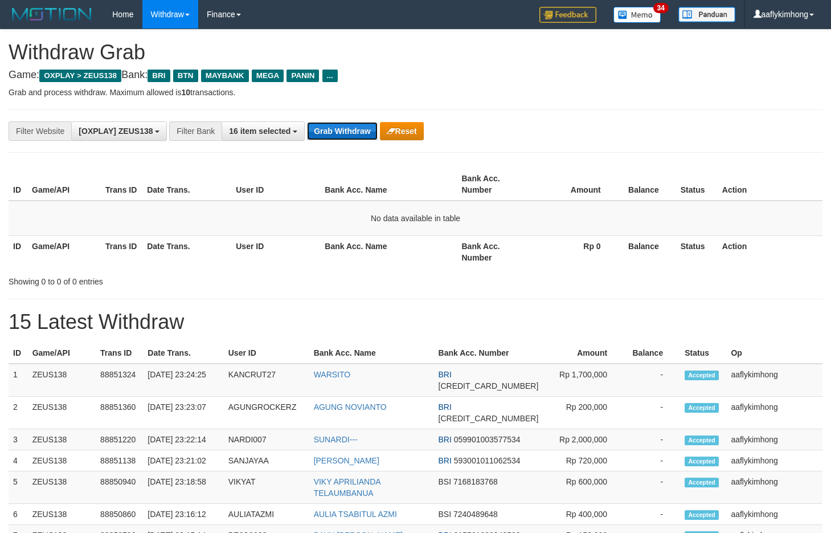
click at [332, 132] on button "Grab Withdraw" at bounding box center [342, 131] width 70 height 18
drag, startPoint x: 331, startPoint y: 126, endPoint x: 574, endPoint y: 85, distance: 245.5
click at [334, 125] on button "Grab Withdraw" at bounding box center [342, 131] width 70 height 18
click at [334, 129] on button "Grab Withdraw" at bounding box center [342, 131] width 70 height 18
click at [333, 128] on button "Grab Withdraw" at bounding box center [342, 131] width 70 height 18
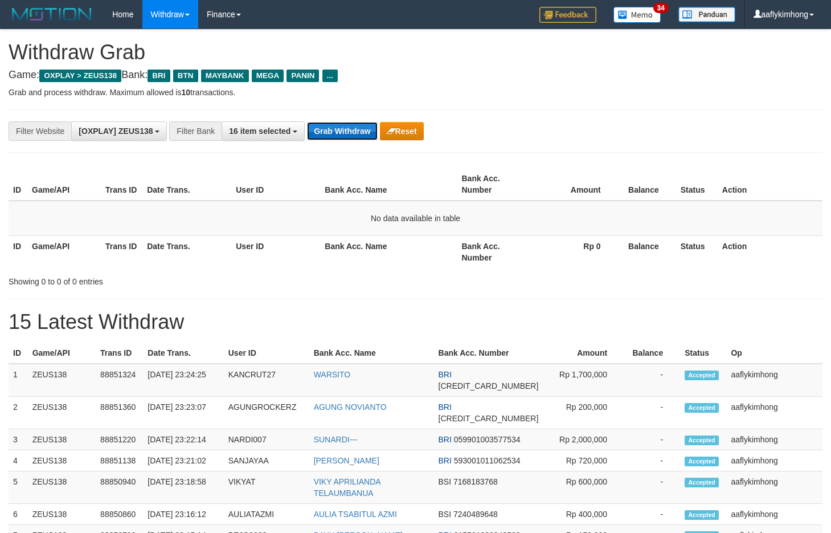
click at [326, 124] on button "Grab Withdraw" at bounding box center [342, 131] width 70 height 18
click at [339, 126] on button "Grab Withdraw" at bounding box center [342, 131] width 70 height 18
click at [337, 126] on button "Grab Withdraw" at bounding box center [342, 131] width 70 height 18
click at [348, 128] on button "Grab Withdraw" at bounding box center [342, 131] width 70 height 18
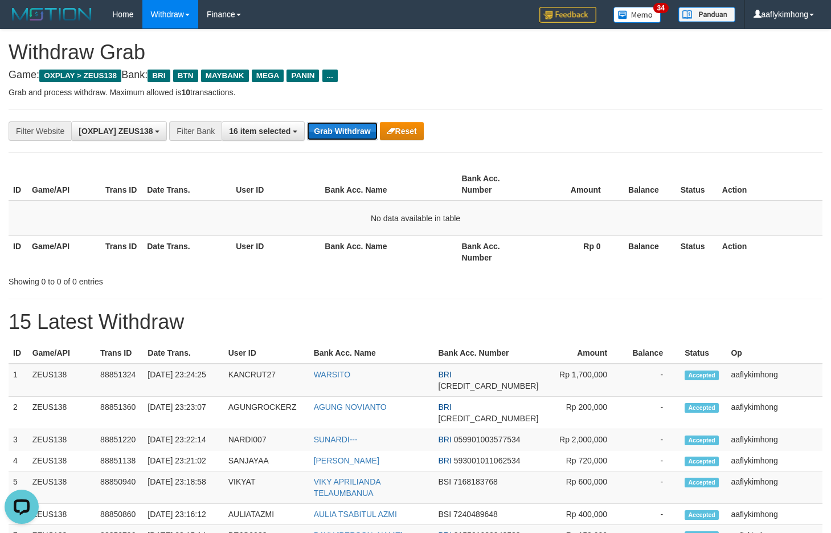
click at [348, 128] on button "Grab Withdraw" at bounding box center [342, 131] width 70 height 18
click at [352, 132] on button "Grab Withdraw" at bounding box center [342, 131] width 70 height 18
click at [361, 129] on button "Grab Withdraw" at bounding box center [342, 131] width 70 height 18
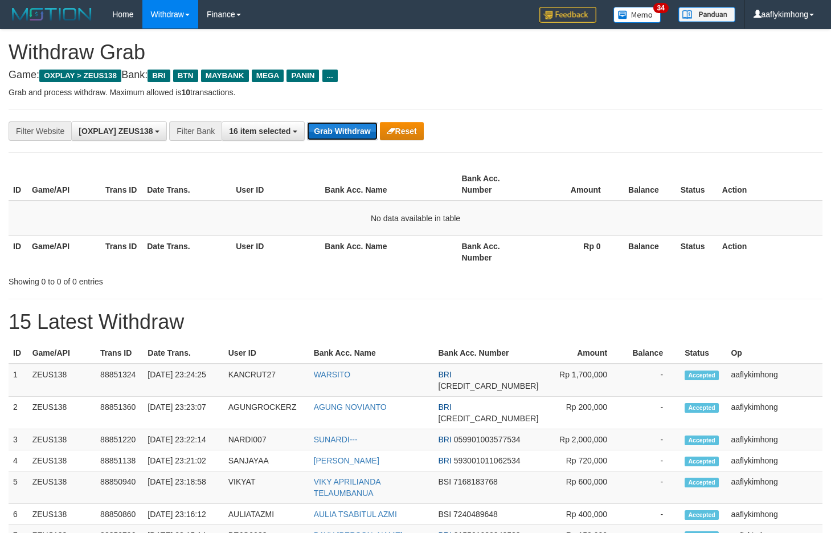
drag, startPoint x: 0, startPoint y: 0, endPoint x: 367, endPoint y: 140, distance: 392.5
click at [367, 140] on button "Grab Withdraw" at bounding box center [342, 131] width 70 height 18
click at [367, 139] on button "Grab Withdraw" at bounding box center [342, 131] width 70 height 18
click at [335, 124] on button "Grab Withdraw" at bounding box center [342, 131] width 70 height 18
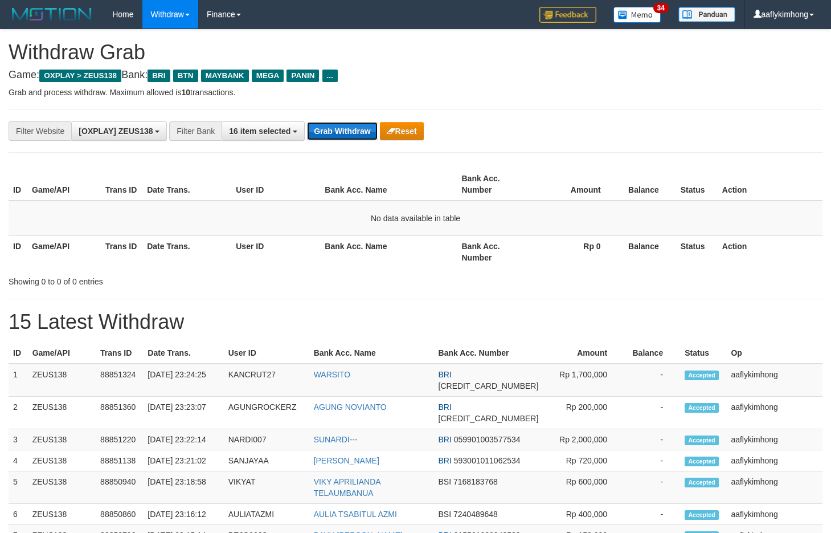
click at [335, 124] on button "Grab Withdraw" at bounding box center [342, 131] width 70 height 18
click at [348, 126] on button "Grab Withdraw" at bounding box center [342, 131] width 70 height 18
click at [347, 127] on button "Grab Withdraw" at bounding box center [342, 131] width 70 height 18
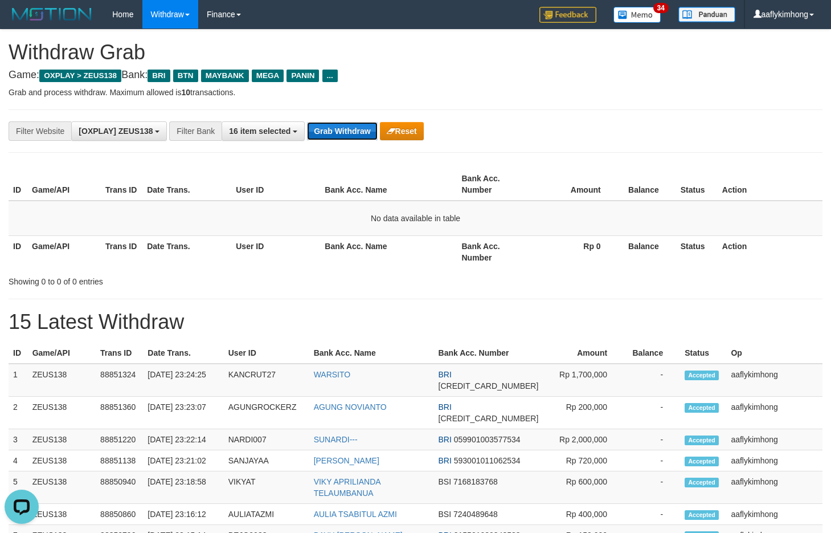
click at [347, 128] on button "Grab Withdraw" at bounding box center [342, 131] width 70 height 18
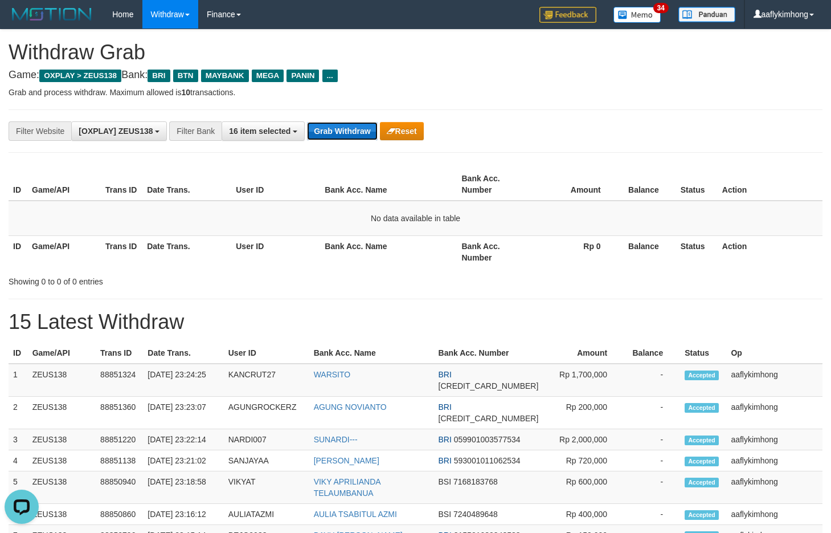
click at [346, 128] on button "Grab Withdraw" at bounding box center [342, 131] width 70 height 18
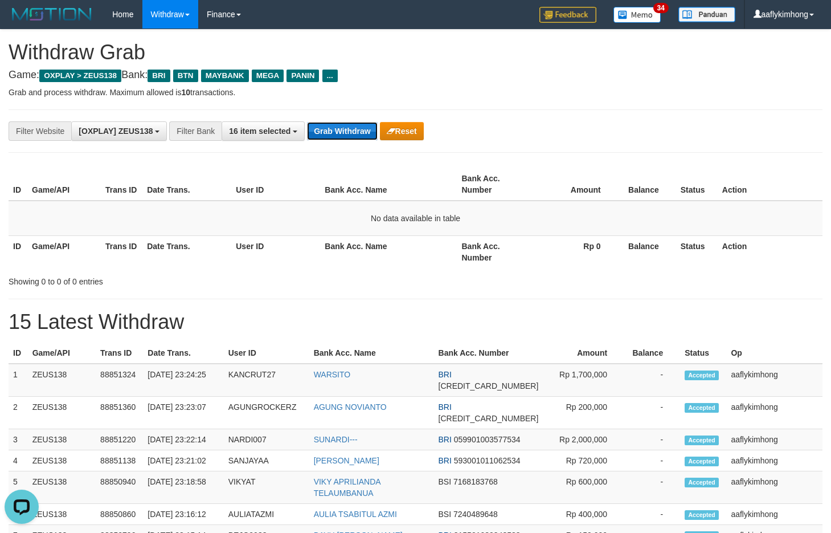
click at [346, 128] on button "Grab Withdraw" at bounding box center [342, 131] width 70 height 18
click at [328, 146] on div "**********" at bounding box center [416, 130] width 814 height 43
click at [331, 138] on button "Grab Withdraw" at bounding box center [342, 131] width 70 height 18
click at [331, 137] on button "Grab Withdraw" at bounding box center [342, 131] width 70 height 18
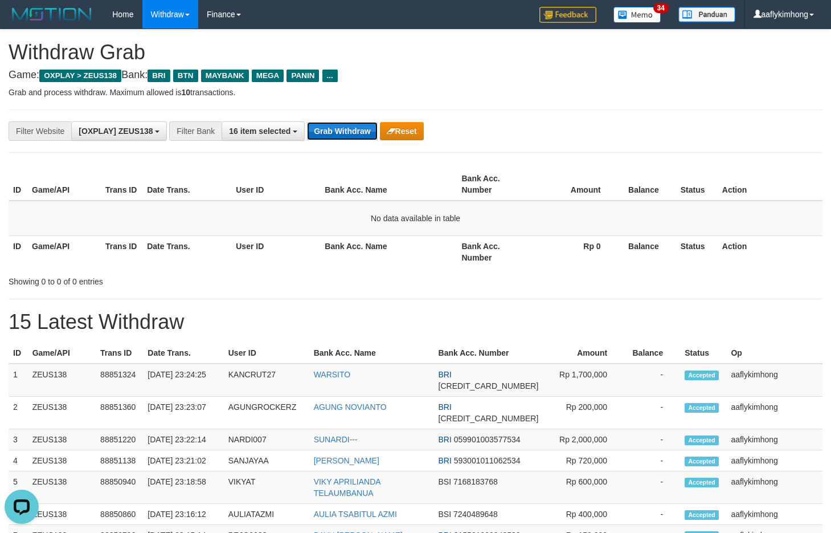
click at [331, 137] on button "Grab Withdraw" at bounding box center [342, 131] width 70 height 18
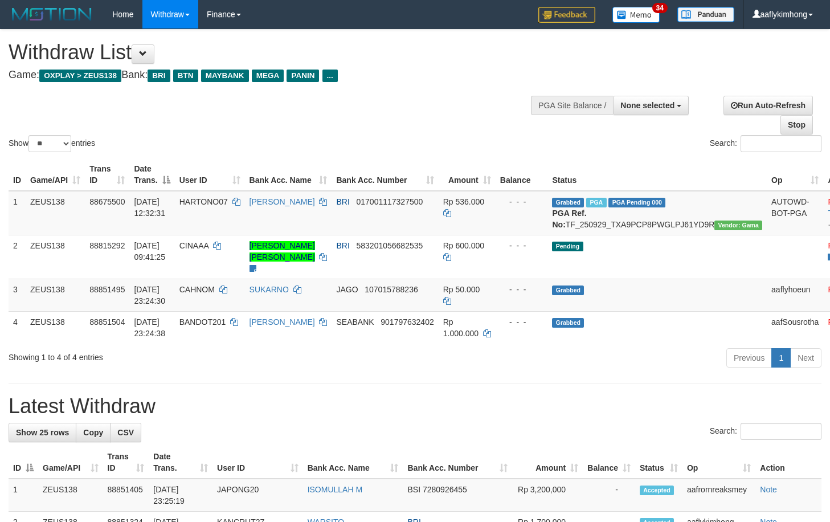
select select
select select "**"
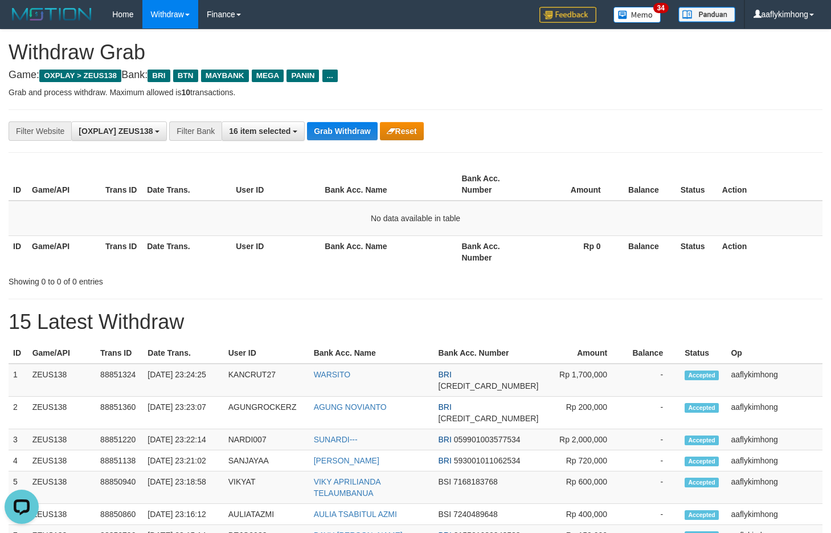
click at [318, 89] on p "Grab and process withdraw. Maximum allowed is 10 transactions." at bounding box center [416, 92] width 814 height 11
drag, startPoint x: 323, startPoint y: 128, endPoint x: 333, endPoint y: 114, distance: 17.5
click at [333, 114] on div "**********" at bounding box center [416, 130] width 814 height 43
drag, startPoint x: 838, startPoint y: 174, endPoint x: 354, endPoint y: 126, distance: 487.1
click at [354, 126] on button "Grab Withdraw" at bounding box center [342, 131] width 70 height 18
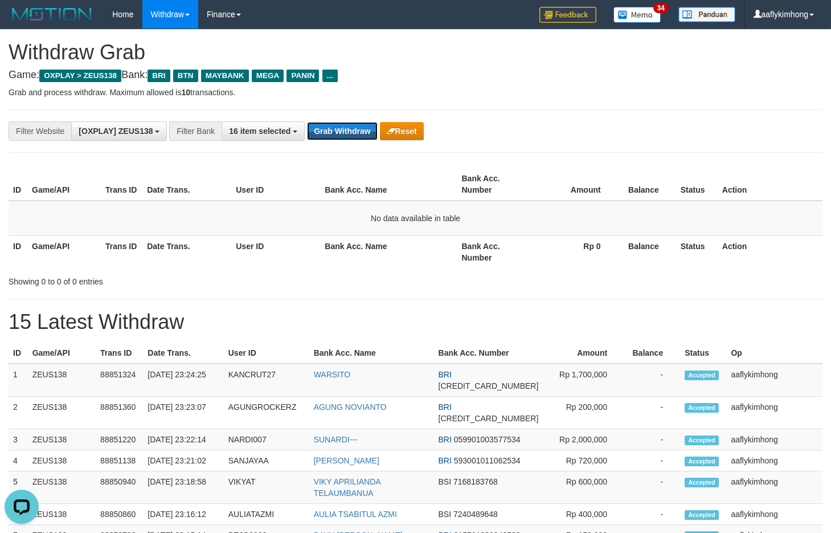
drag, startPoint x: 354, startPoint y: 126, endPoint x: 576, endPoint y: 124, distance: 222.1
click at [357, 126] on button "Grab Withdraw" at bounding box center [342, 131] width 70 height 18
click at [350, 134] on button "Grab Withdraw" at bounding box center [342, 131] width 70 height 18
click at [349, 129] on button "Grab Withdraw" at bounding box center [342, 131] width 70 height 18
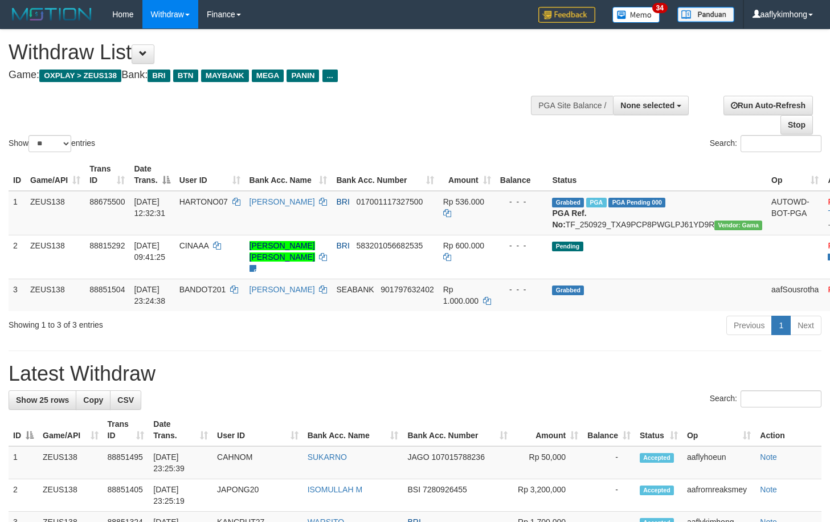
select select
select select "**"
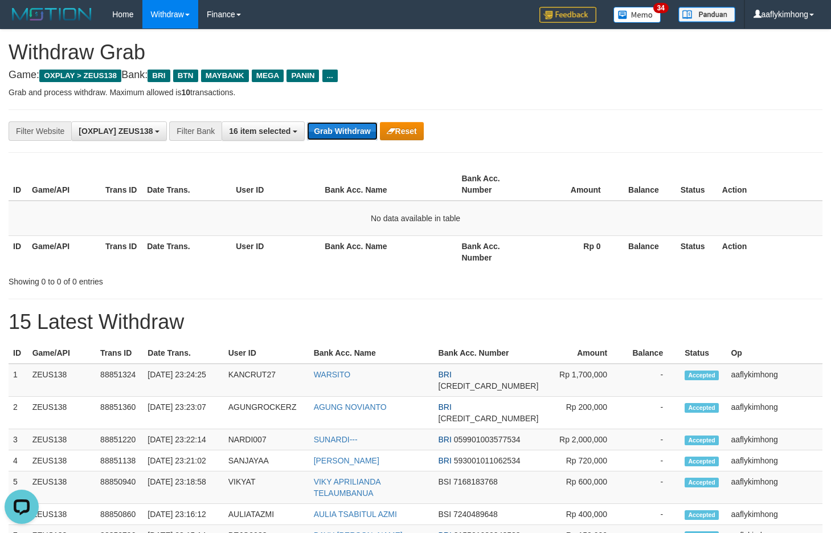
click at [343, 137] on button "Grab Withdraw" at bounding box center [342, 131] width 70 height 18
click at [342, 136] on button "Grab Withdraw" at bounding box center [342, 131] width 70 height 18
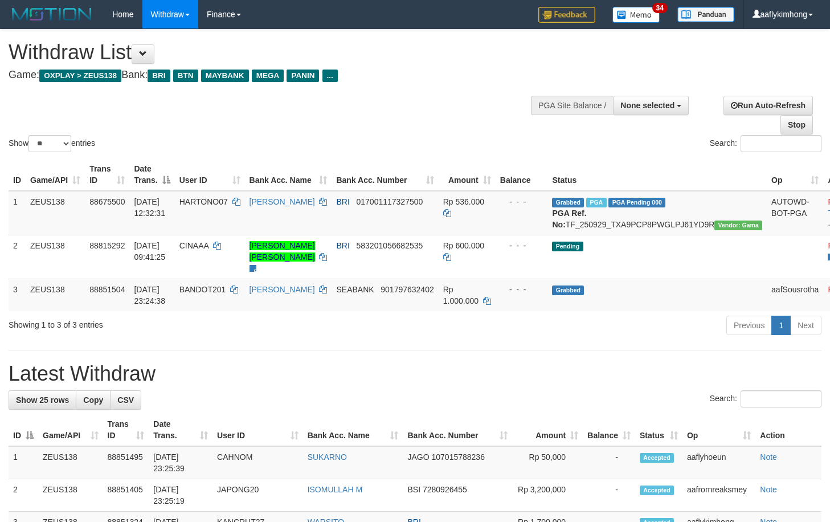
select select
select select "**"
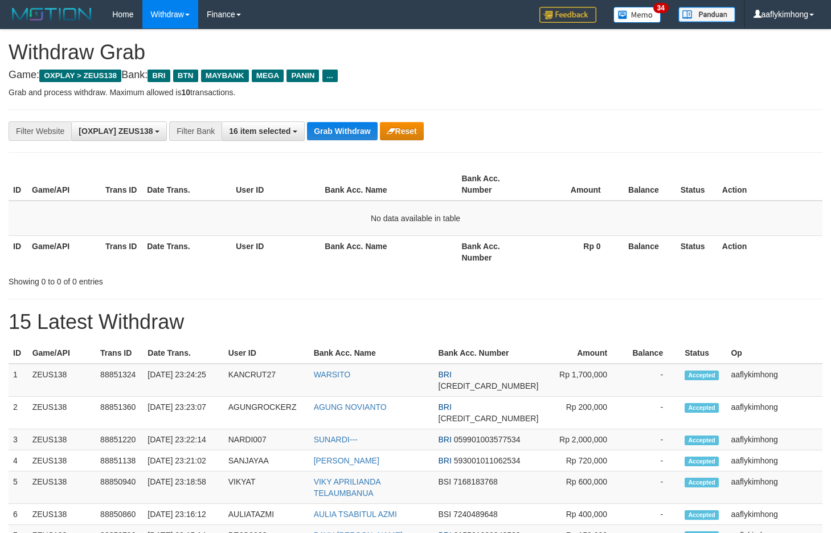
click at [343, 116] on div "**********" at bounding box center [416, 130] width 814 height 43
click at [339, 119] on div "**********" at bounding box center [416, 130] width 814 height 43
click at [338, 123] on button "Grab Withdraw" at bounding box center [342, 131] width 70 height 18
click at [335, 137] on button "Grab Withdraw" at bounding box center [342, 131] width 70 height 18
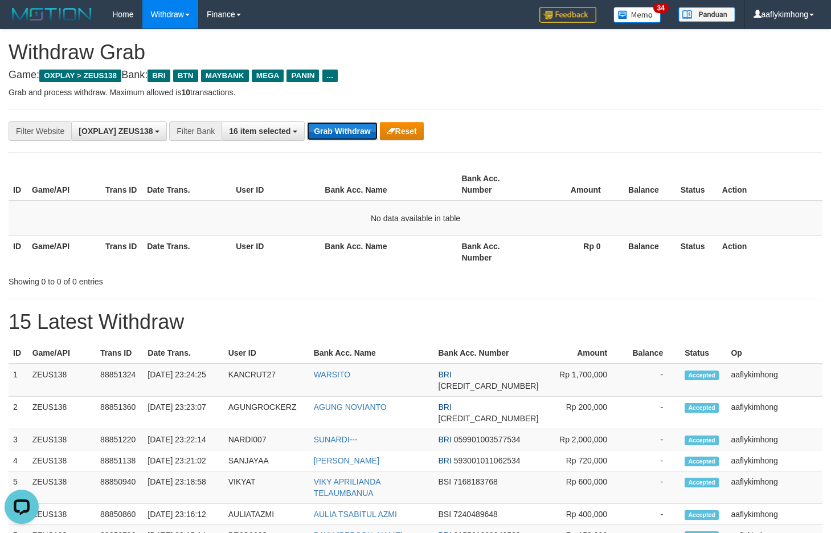
click at [335, 137] on button "Grab Withdraw" at bounding box center [342, 131] width 70 height 18
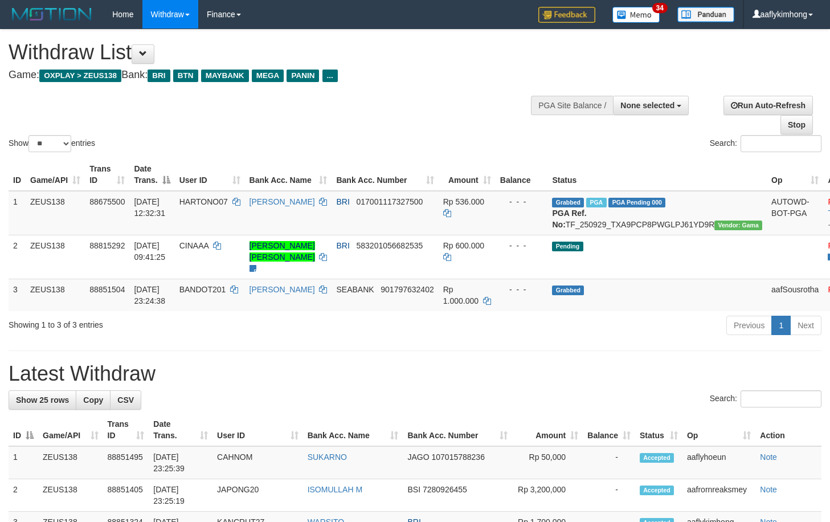
select select
select select "**"
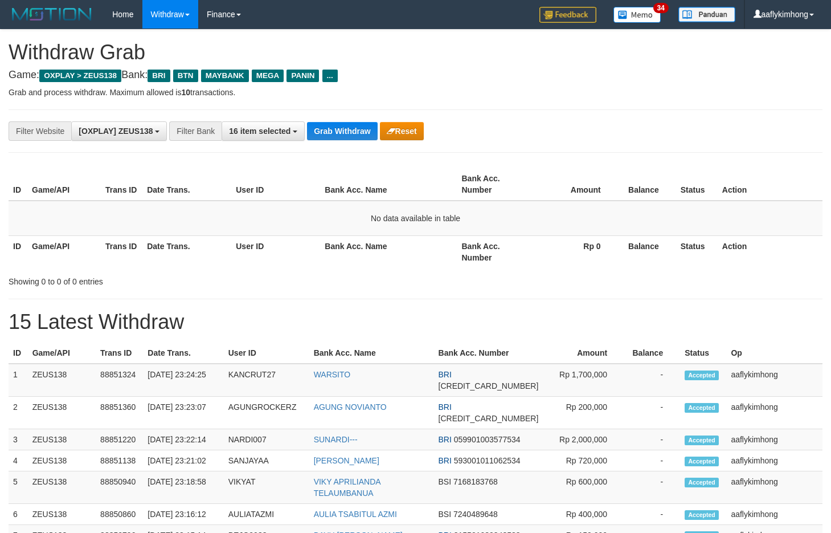
click at [335, 133] on button "Grab Withdraw" at bounding box center [342, 131] width 70 height 18
click at [336, 132] on button "Grab Withdraw" at bounding box center [342, 131] width 70 height 18
click at [336, 131] on button "Grab Withdraw" at bounding box center [342, 131] width 70 height 18
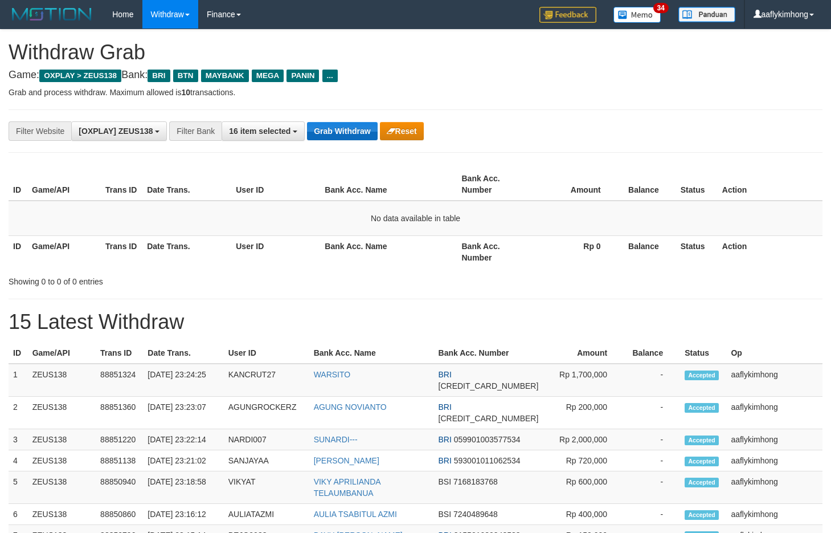
click at [336, 131] on button "Grab Withdraw" at bounding box center [342, 131] width 70 height 18
click at [337, 129] on button "Grab Withdraw" at bounding box center [342, 131] width 70 height 18
click at [339, 122] on button "Grab Withdraw" at bounding box center [342, 131] width 70 height 18
click at [340, 122] on button "Grab Withdraw" at bounding box center [342, 131] width 70 height 18
click at [341, 119] on div "**********" at bounding box center [416, 130] width 814 height 43
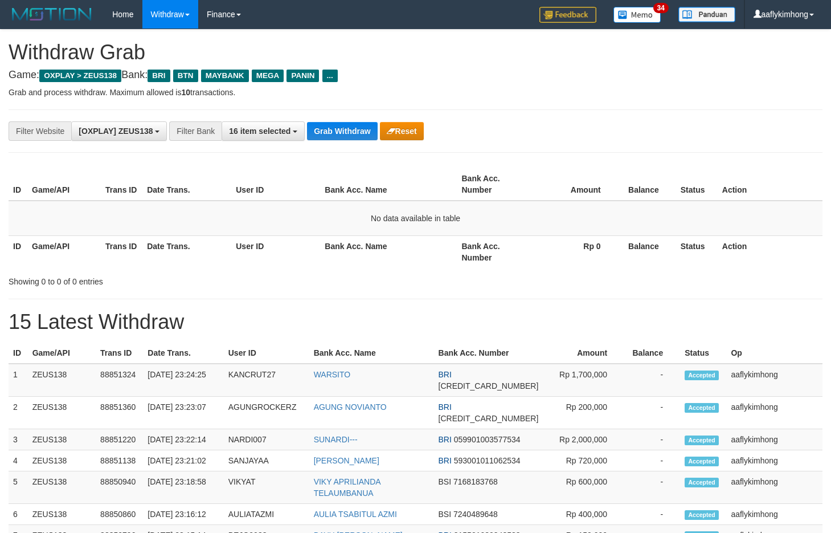
click at [341, 118] on div "**********" at bounding box center [416, 130] width 814 height 43
click at [342, 116] on div "**********" at bounding box center [416, 130] width 814 height 43
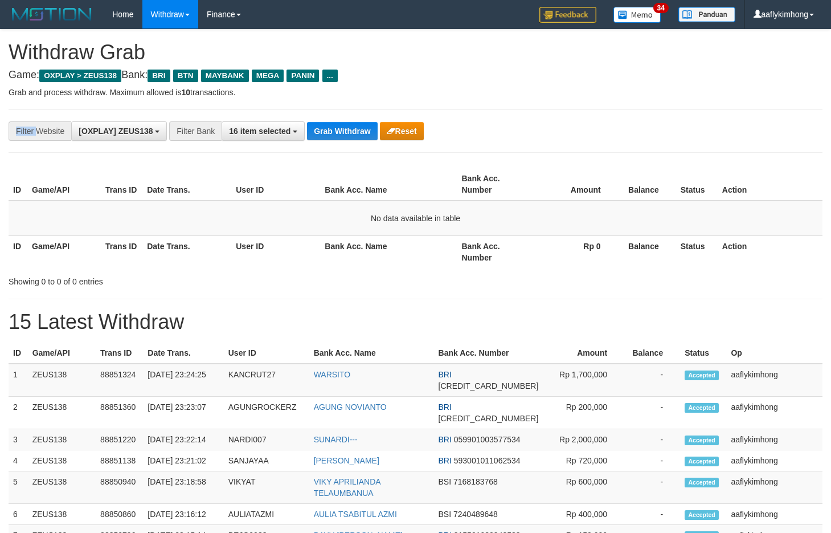
click at [342, 116] on div "**********" at bounding box center [416, 130] width 814 height 43
click at [350, 129] on button "Grab Withdraw" at bounding box center [342, 131] width 70 height 18
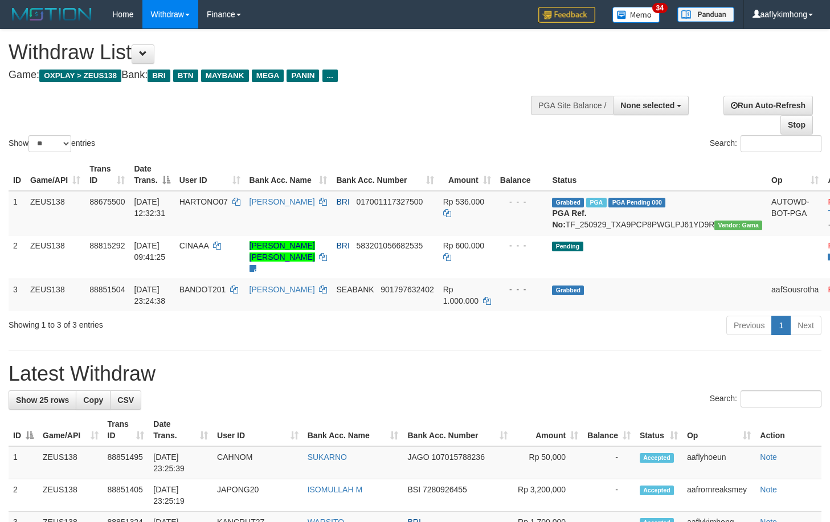
select select
select select "**"
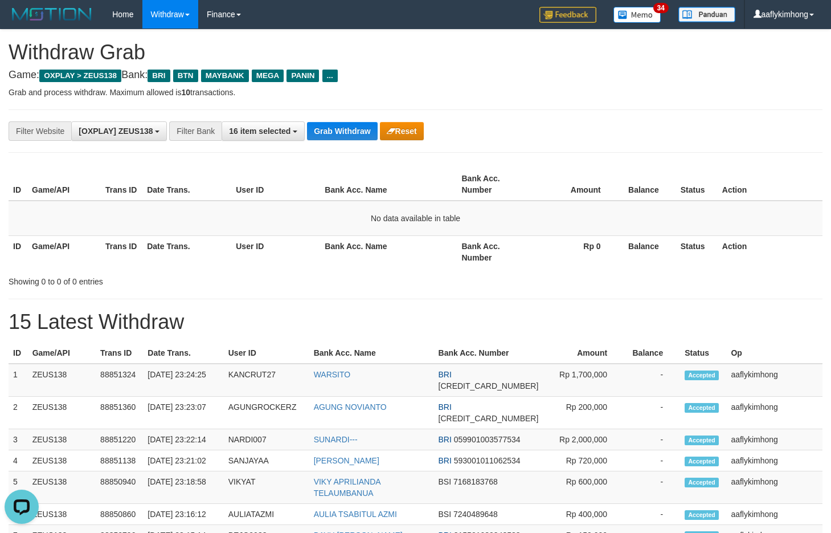
click at [325, 120] on div "**********" at bounding box center [416, 130] width 814 height 43
click at [329, 122] on button "Grab Withdraw" at bounding box center [342, 131] width 70 height 18
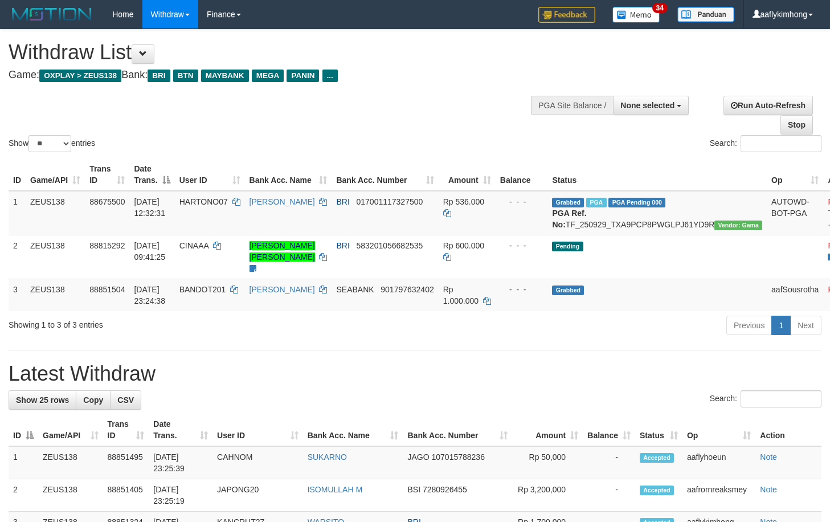
select select
select select "**"
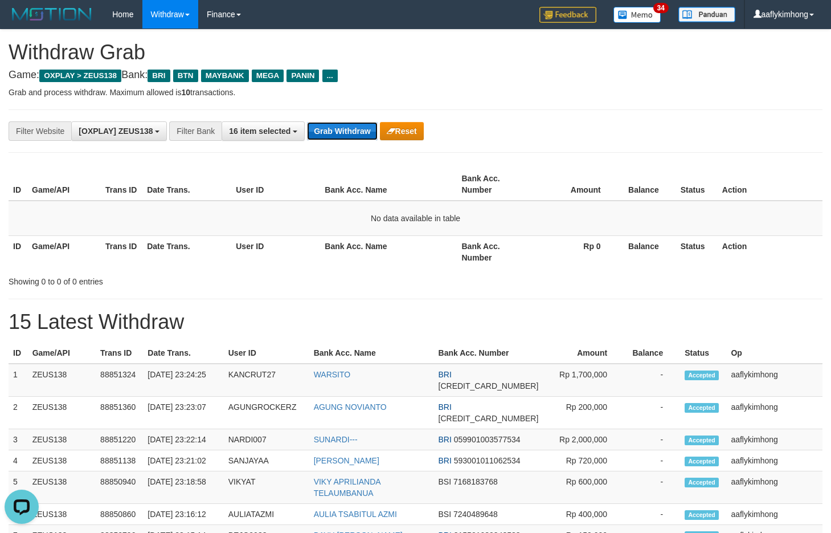
click at [365, 133] on button "Grab Withdraw" at bounding box center [342, 131] width 70 height 18
click at [341, 123] on button "Grab Withdraw" at bounding box center [342, 131] width 70 height 18
drag, startPoint x: 341, startPoint y: 123, endPoint x: 380, endPoint y: 125, distance: 39.9
click at [341, 123] on button "Grab Withdraw" at bounding box center [342, 131] width 70 height 18
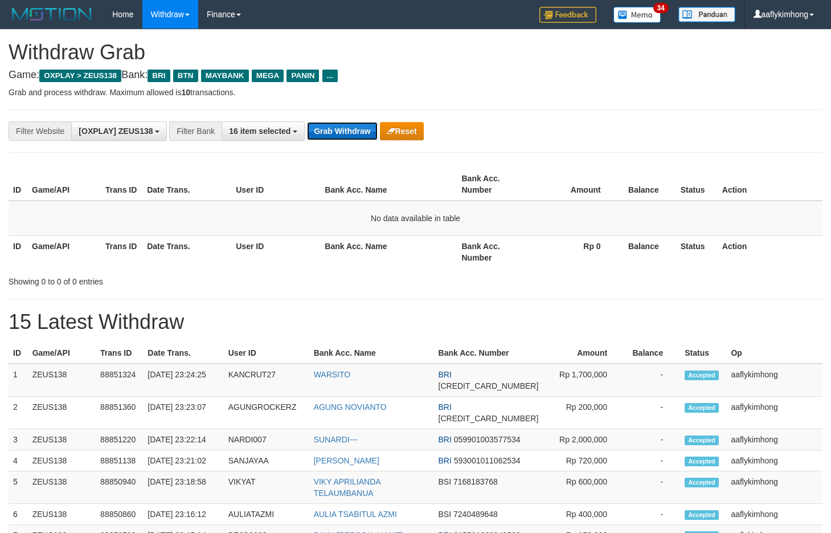
click at [350, 131] on button "Grab Withdraw" at bounding box center [342, 131] width 70 height 18
click at [350, 129] on button "Grab Withdraw" at bounding box center [342, 131] width 70 height 18
click at [333, 134] on button "Grab Withdraw" at bounding box center [342, 131] width 70 height 18
click at [333, 133] on button "Grab Withdraw" at bounding box center [342, 131] width 70 height 18
click at [349, 133] on button "Grab Withdraw" at bounding box center [342, 131] width 70 height 18
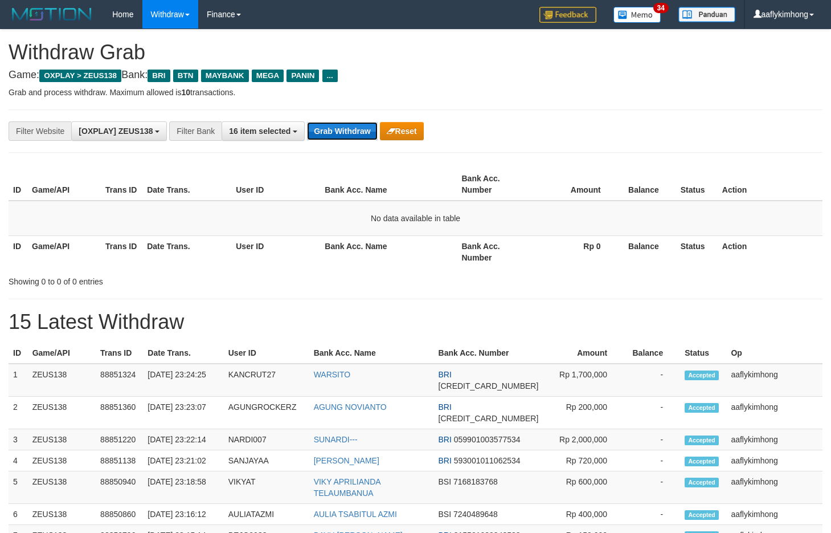
click at [349, 133] on button "Grab Withdraw" at bounding box center [342, 131] width 70 height 18
click at [361, 134] on button "Grab Withdraw" at bounding box center [342, 131] width 70 height 18
click at [360, 133] on button "Grab Withdraw" at bounding box center [342, 131] width 70 height 18
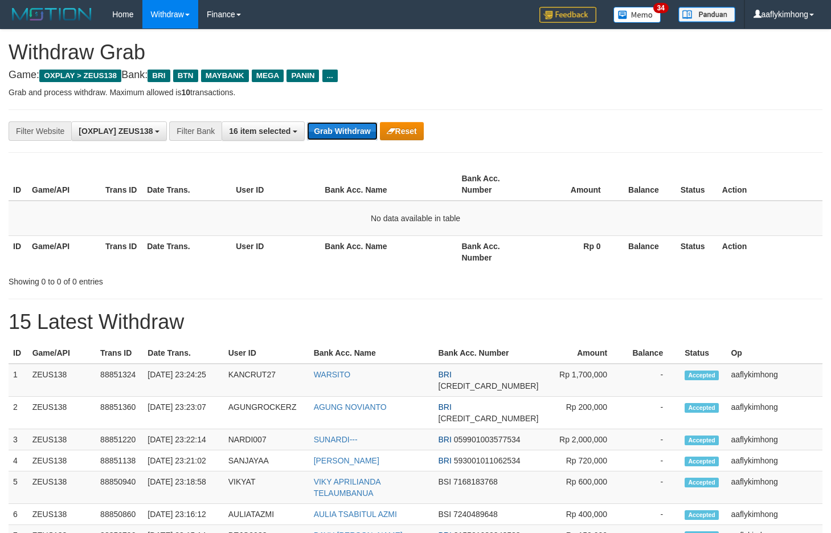
click at [335, 123] on button "Grab Withdraw" at bounding box center [342, 131] width 70 height 18
click at [332, 125] on button "Grab Withdraw" at bounding box center [342, 131] width 70 height 18
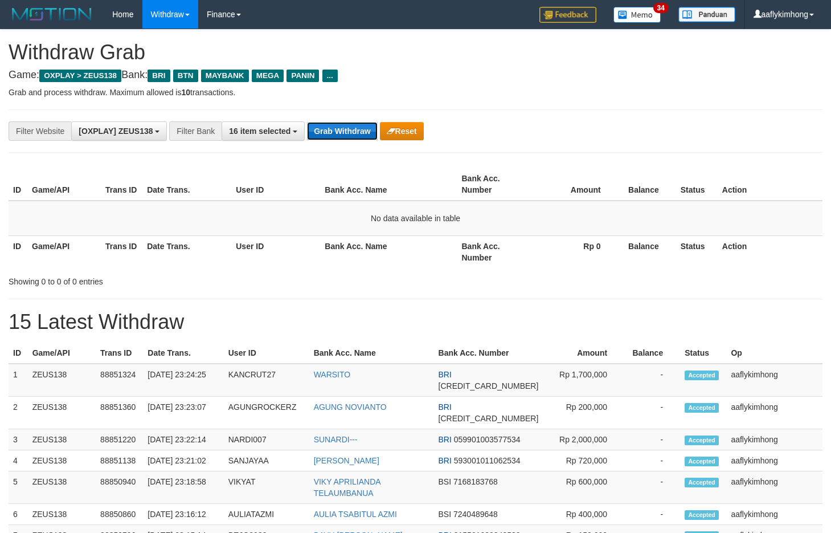
click at [332, 125] on button "Grab Withdraw" at bounding box center [342, 131] width 70 height 18
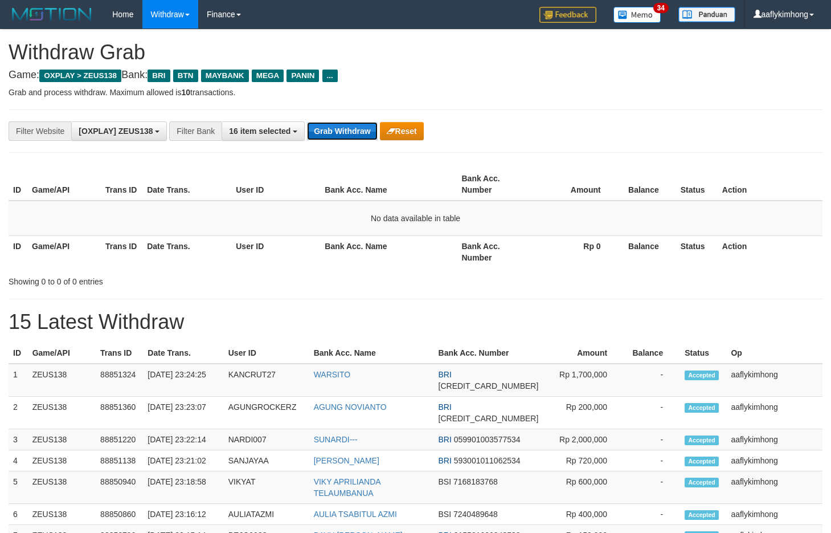
click at [340, 132] on button "Grab Withdraw" at bounding box center [342, 131] width 70 height 18
click at [378, 163] on div "**********" at bounding box center [415, 503] width 831 height 947
click at [358, 137] on button "Grab Withdraw" at bounding box center [342, 131] width 70 height 18
click at [358, 136] on button "Grab Withdraw" at bounding box center [342, 131] width 70 height 18
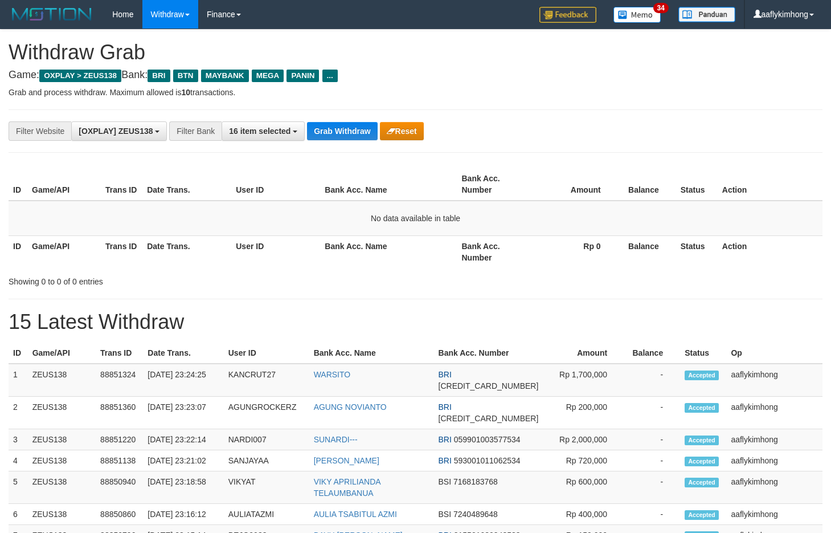
click at [382, 138] on button "Reset" at bounding box center [402, 131] width 44 height 18
click at [397, 179] on th "Bank Acc. Name" at bounding box center [388, 184] width 137 height 32
click at [344, 132] on button "Grab Withdraw" at bounding box center [342, 131] width 70 height 18
drag, startPoint x: 343, startPoint y: 131, endPoint x: 581, endPoint y: 96, distance: 240.1
click at [343, 130] on button "Grab Withdraw" at bounding box center [342, 131] width 70 height 18
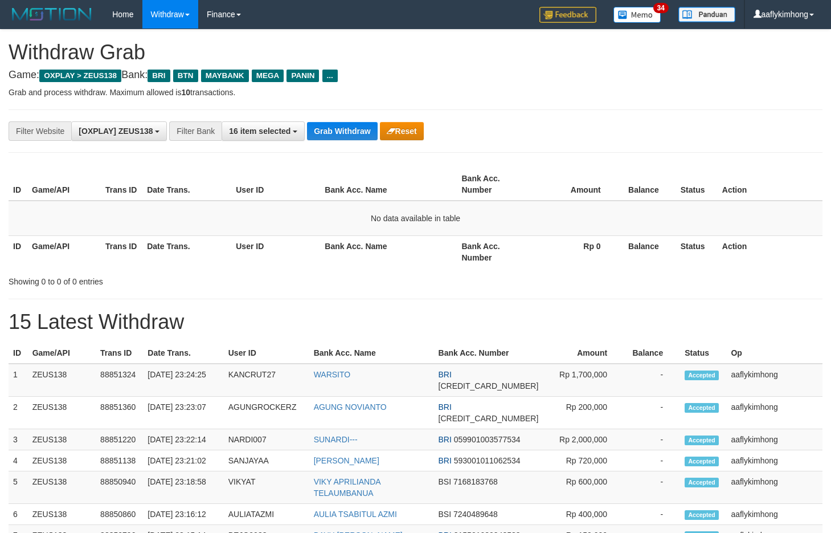
drag, startPoint x: 281, startPoint y: 179, endPoint x: 293, endPoint y: 151, distance: 30.9
click at [281, 178] on th "User ID" at bounding box center [275, 184] width 89 height 32
click at [308, 132] on button "Grab Withdraw" at bounding box center [342, 131] width 70 height 18
click at [313, 129] on button "Grab Withdraw" at bounding box center [342, 131] width 70 height 18
click at [308, 164] on div at bounding box center [208, 164] width 416 height 1
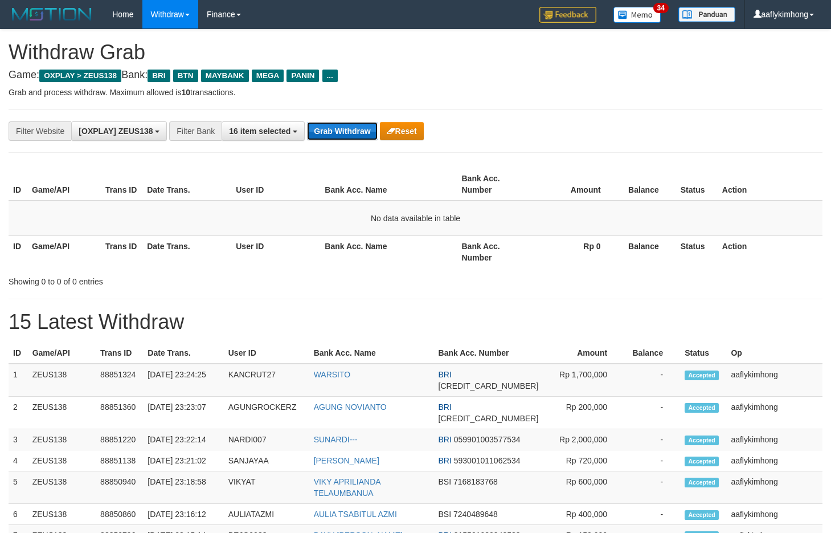
click at [329, 129] on button "Grab Withdraw" at bounding box center [342, 131] width 70 height 18
drag, startPoint x: 361, startPoint y: 204, endPoint x: 359, endPoint y: 167, distance: 37.6
click at [361, 203] on td "No data available in table" at bounding box center [416, 217] width 814 height 35
click at [354, 133] on button "Grab Withdraw" at bounding box center [342, 131] width 70 height 18
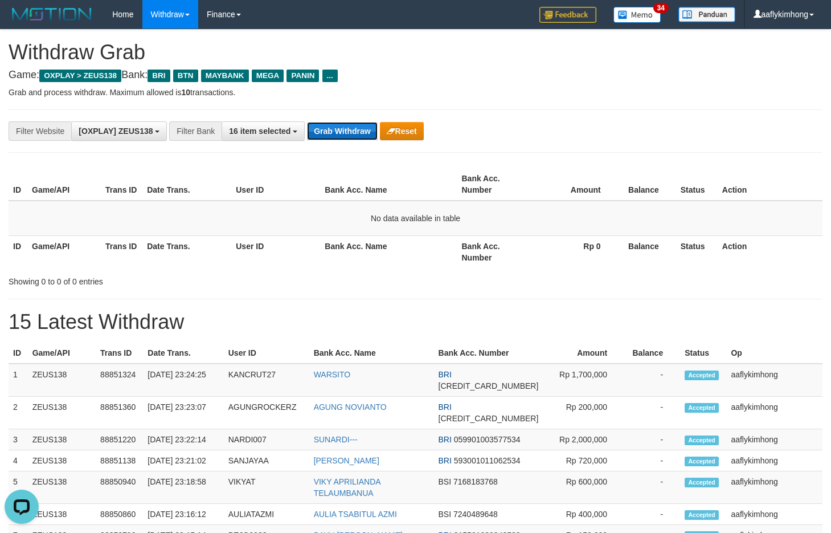
click at [354, 133] on button "Grab Withdraw" at bounding box center [342, 131] width 70 height 18
click at [325, 129] on button "Grab Withdraw" at bounding box center [342, 131] width 70 height 18
drag, startPoint x: 325, startPoint y: 129, endPoint x: 429, endPoint y: 110, distance: 105.5
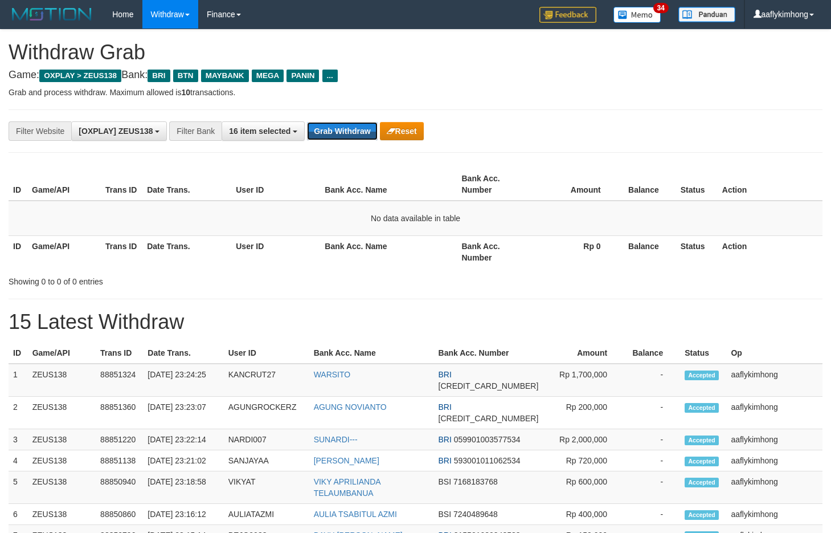
click at [326, 129] on button "Grab Withdraw" at bounding box center [342, 131] width 70 height 18
click at [331, 135] on button "Grab Withdraw" at bounding box center [342, 131] width 70 height 18
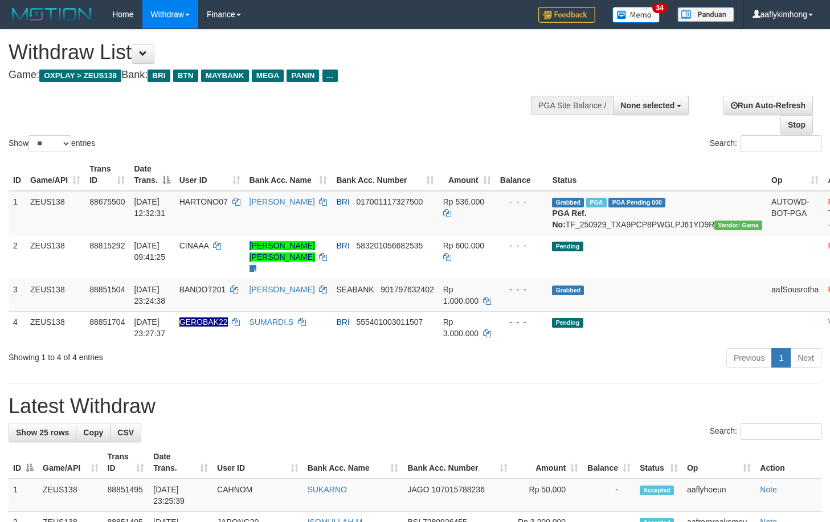
select select
select select "**"
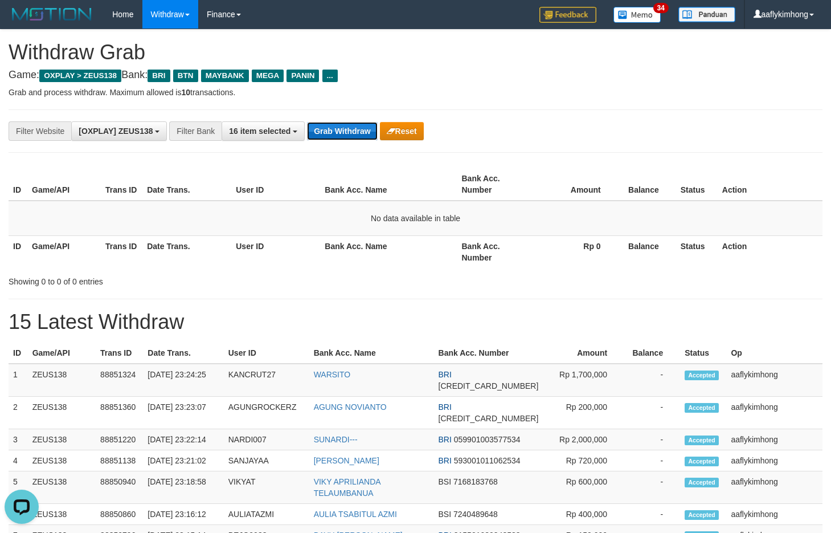
click at [357, 134] on button "Grab Withdraw" at bounding box center [342, 131] width 70 height 18
click at [357, 133] on button "Grab Withdraw" at bounding box center [342, 131] width 70 height 18
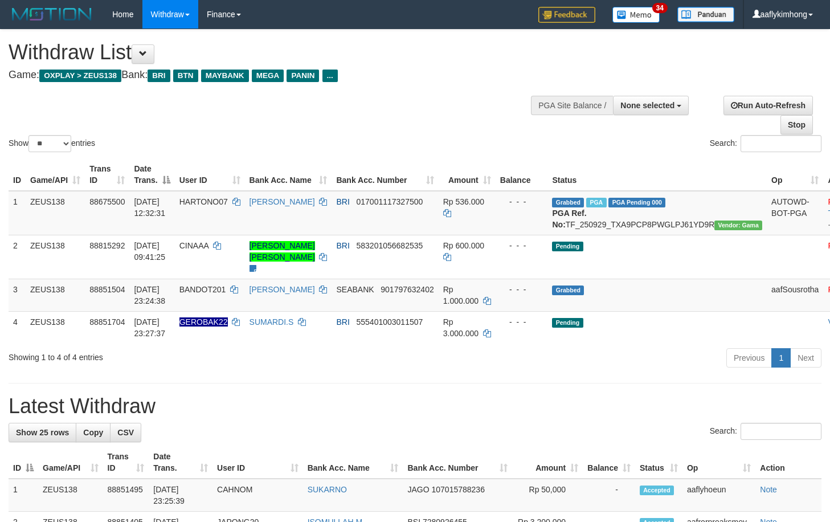
select select
select select "**"
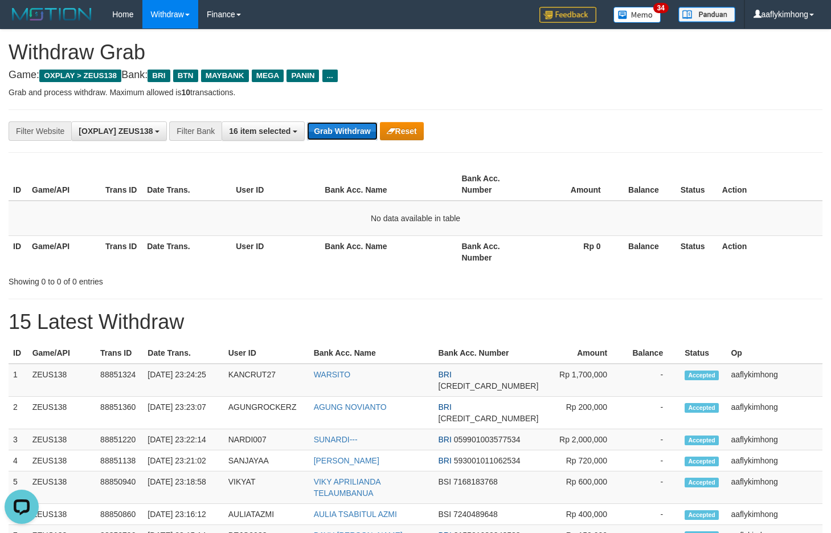
click at [322, 132] on button "Grab Withdraw" at bounding box center [342, 131] width 70 height 18
click at [377, 132] on div "Grab Withdraw Reset" at bounding box center [365, 131] width 116 height 18
click at [376, 131] on button "Grab Withdraw" at bounding box center [342, 131] width 70 height 18
click at [362, 130] on button "Grab Withdraw" at bounding box center [342, 131] width 70 height 18
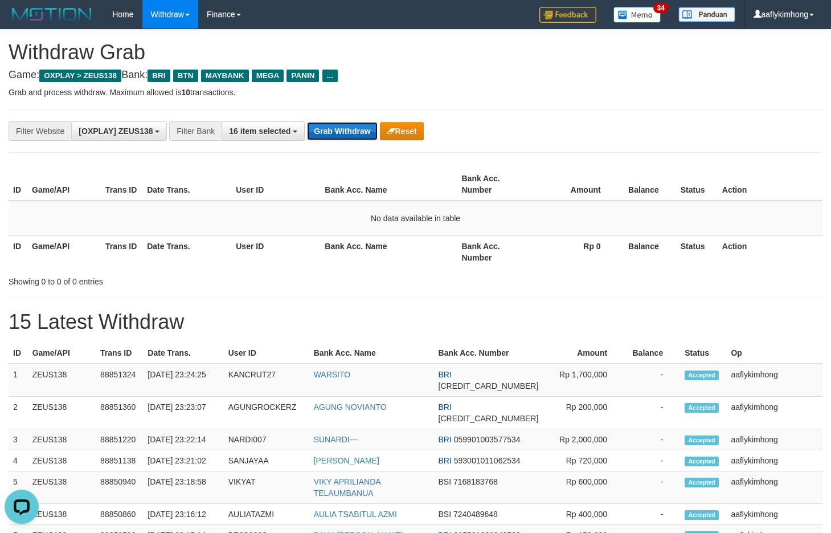
click at [362, 130] on button "Grab Withdraw" at bounding box center [342, 131] width 70 height 18
click at [330, 127] on button "Grab Withdraw" at bounding box center [342, 131] width 70 height 18
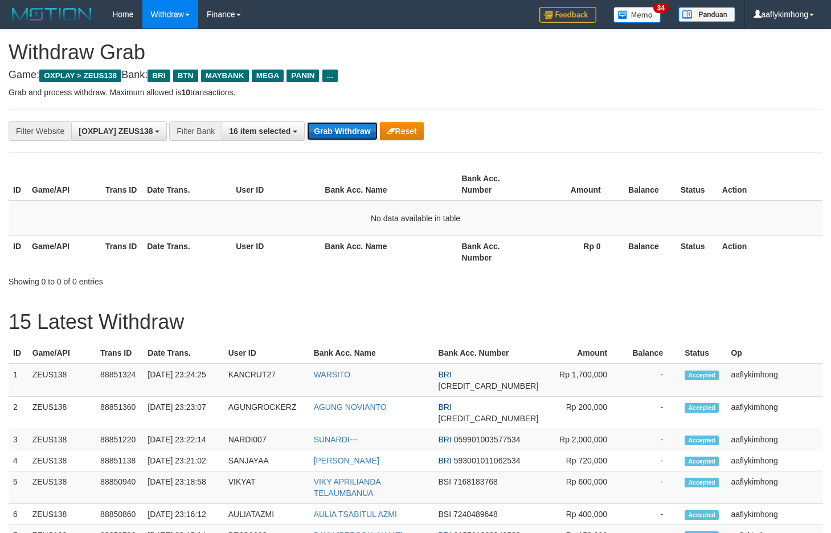
click at [345, 128] on button "Grab Withdraw" at bounding box center [342, 131] width 70 height 18
click at [341, 128] on button "Grab Withdraw" at bounding box center [342, 131] width 70 height 18
click at [338, 128] on button "Grab Withdraw" at bounding box center [342, 131] width 70 height 18
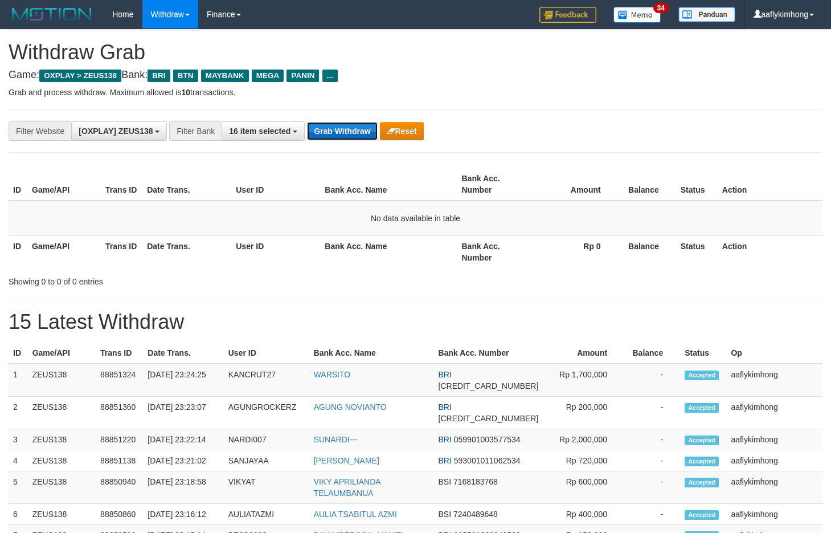
click at [338, 128] on button "Grab Withdraw" at bounding box center [342, 131] width 70 height 18
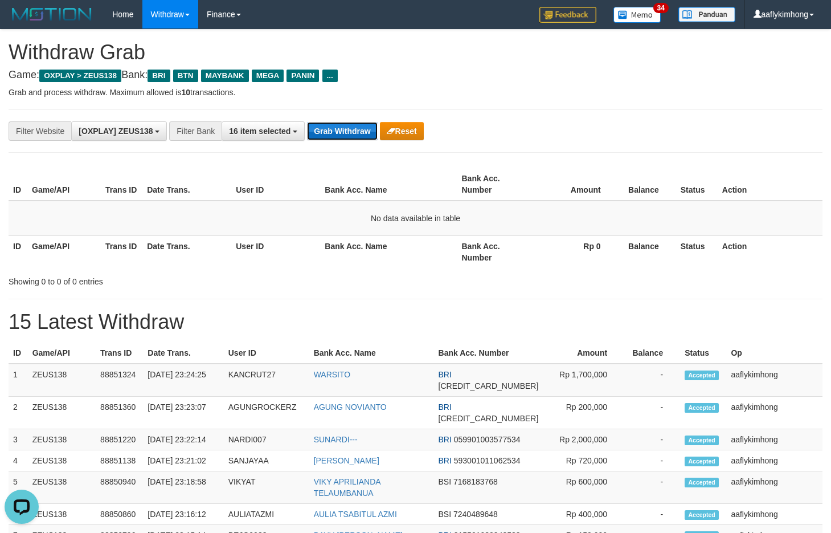
click at [338, 128] on button "Grab Withdraw" at bounding box center [342, 131] width 70 height 18
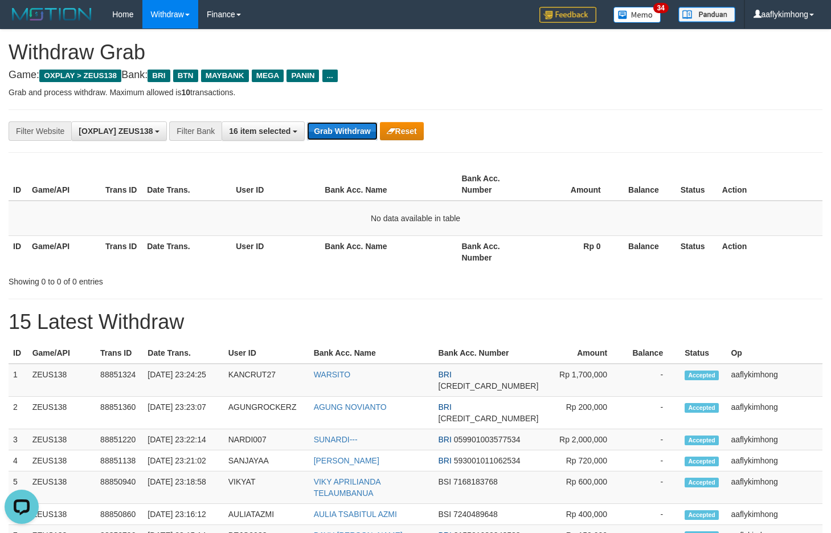
click at [338, 128] on button "Grab Withdraw" at bounding box center [342, 131] width 70 height 18
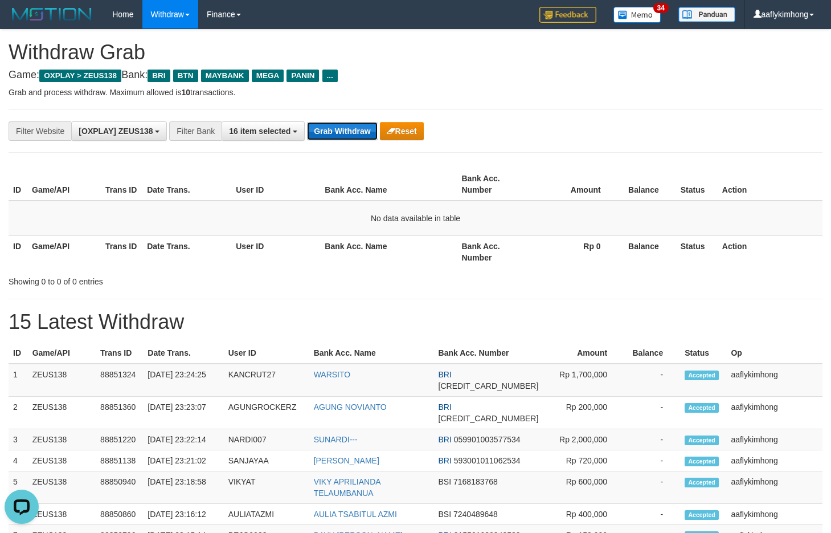
click at [338, 128] on button "Grab Withdraw" at bounding box center [342, 131] width 70 height 18
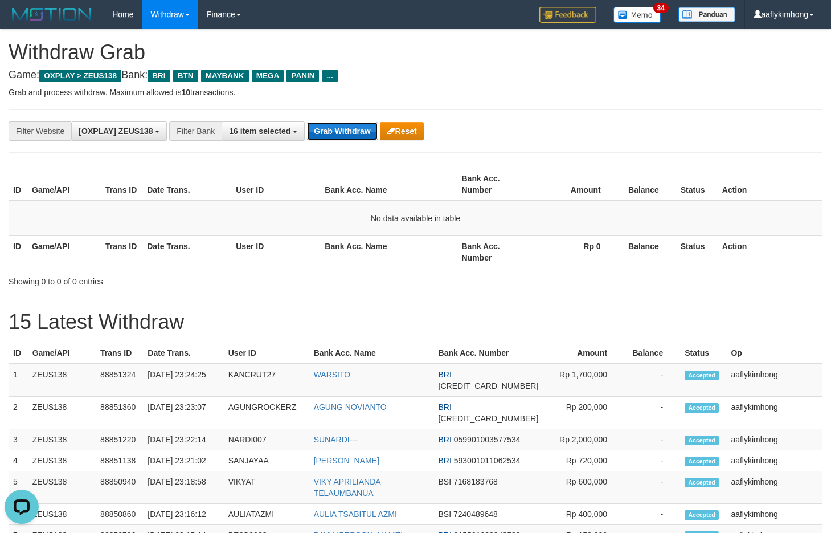
click at [337, 128] on button "Grab Withdraw" at bounding box center [342, 131] width 70 height 18
click at [337, 127] on button "Grab Withdraw" at bounding box center [342, 131] width 70 height 18
click at [336, 127] on button "Grab Withdraw" at bounding box center [342, 131] width 70 height 18
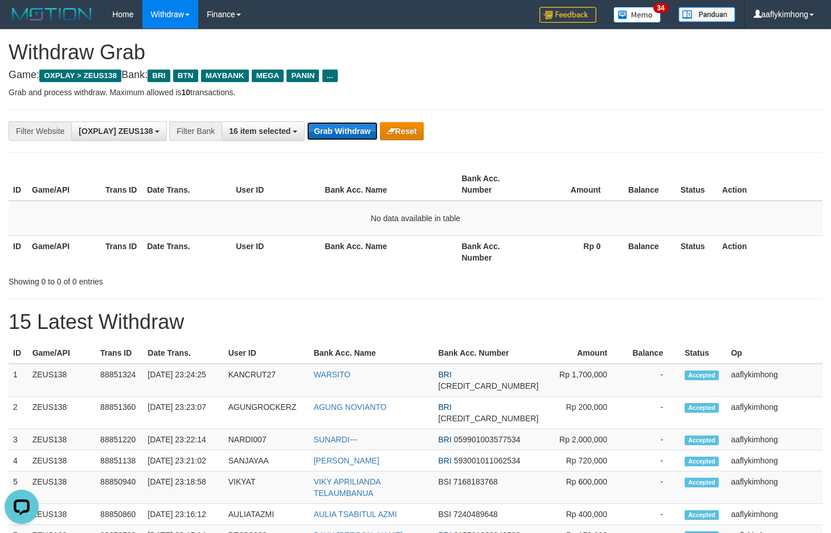
click at [336, 127] on button "Grab Withdraw" at bounding box center [342, 131] width 70 height 18
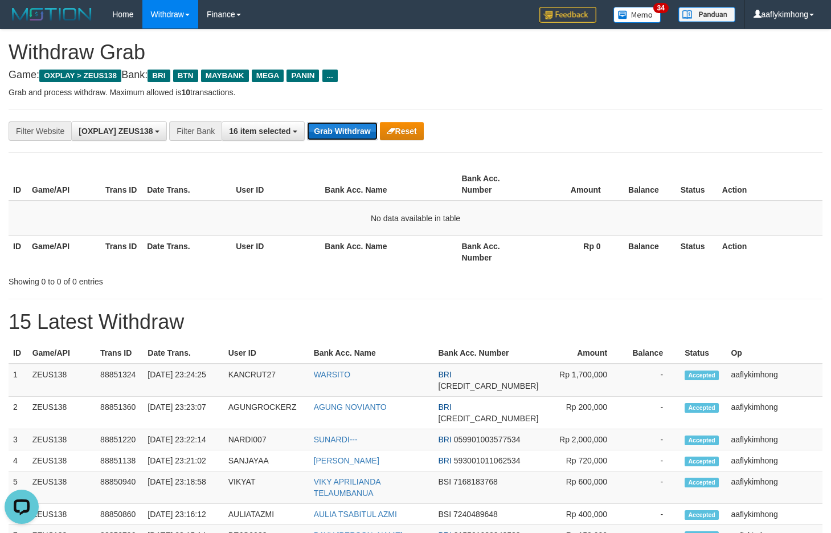
click at [336, 127] on button "Grab Withdraw" at bounding box center [342, 131] width 70 height 18
click at [335, 127] on button "Grab Withdraw" at bounding box center [342, 131] width 70 height 18
click at [335, 126] on button "Grab Withdraw" at bounding box center [342, 131] width 70 height 18
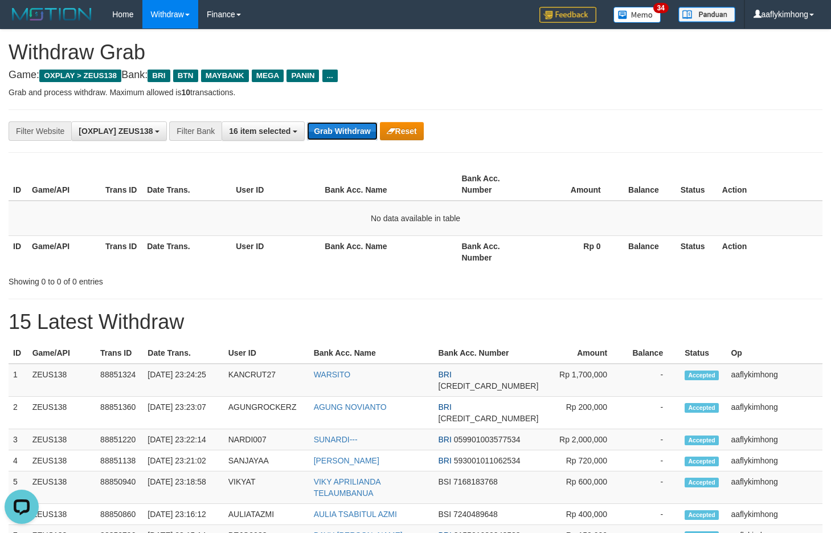
click at [335, 126] on button "Grab Withdraw" at bounding box center [342, 131] width 70 height 18
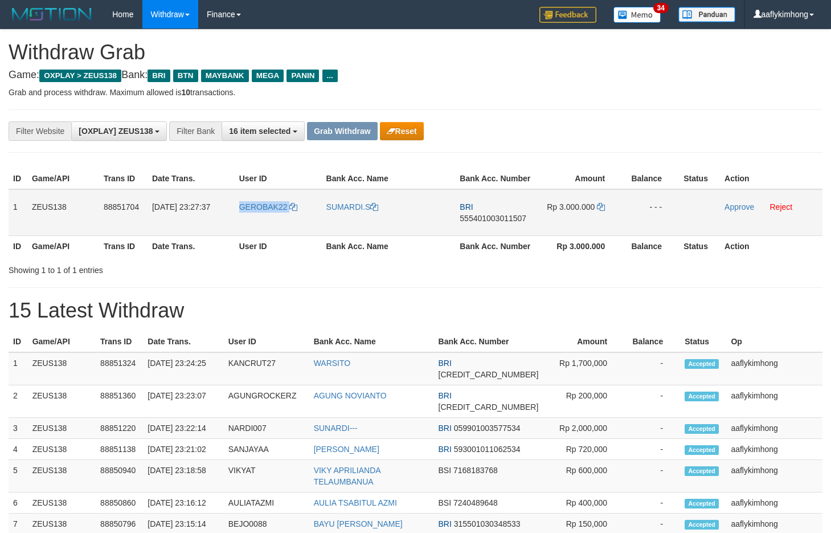
drag, startPoint x: 230, startPoint y: 211, endPoint x: 306, endPoint y: 216, distance: 77.1
click at [297, 217] on tr "1 ZEUS138 88851704 [DATE] 23:27:37 GEROBAK22 SUMARDI.S BRI 555401003011507 Rp 3…" at bounding box center [416, 212] width 814 height 47
copy tr "GEROBAK22"
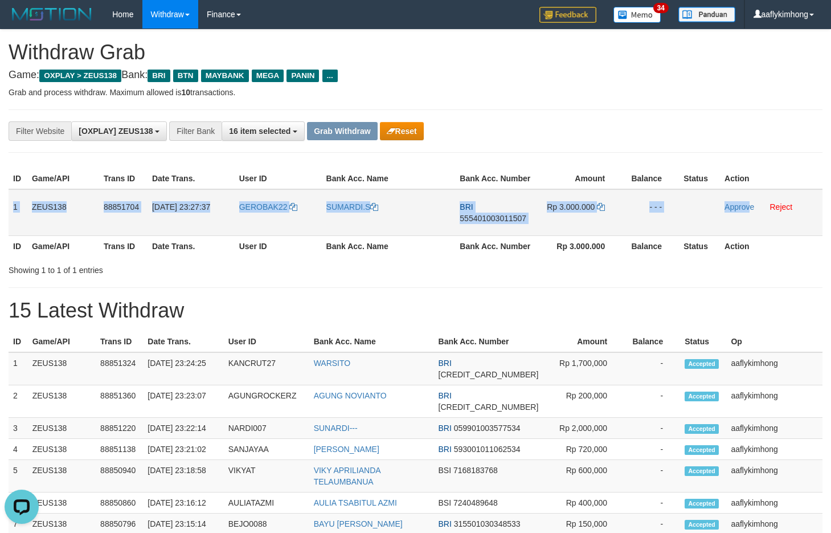
copy tr "1 ZEUS138 88851704 [DATE] 23:27:37 GEROBAK22 SUMARDI.S BRI 555401003011507 Rp 3…"
drag, startPoint x: 12, startPoint y: 205, endPoint x: 759, endPoint y: 218, distance: 746.8
click at [759, 218] on tr "1 ZEUS138 88851704 [DATE] 23:27:37 GEROBAK22 SUMARDI.S BRI 555401003011507 Rp 3…" at bounding box center [416, 212] width 814 height 47
copy tr "1 ZEUS138 88851704 [DATE] 23:27:37 GEROBAK22 SUMARDI.S BRI 555401003011507 Rp 3…"
click at [495, 221] on span "555401003011507" at bounding box center [493, 218] width 67 height 9
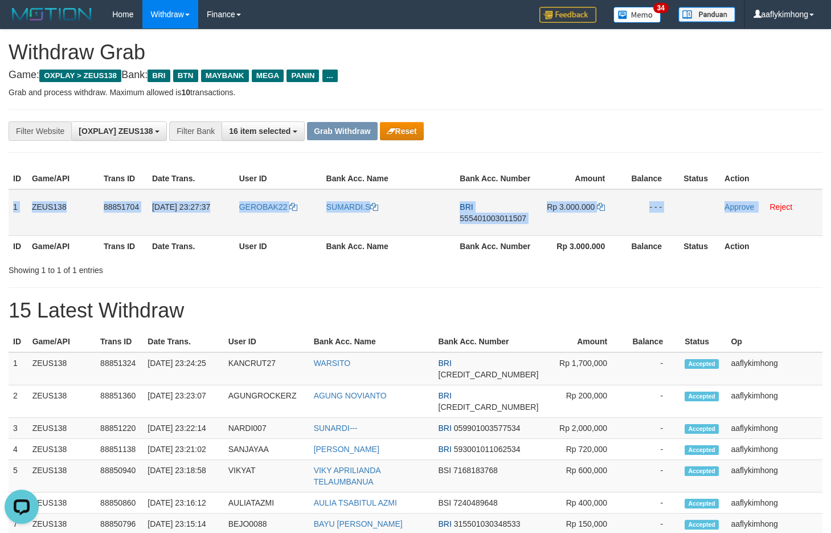
copy tr "1 ZEUS138 88851704 30/09/2025 23:27:37 GEROBAK22 SUMARDI.S BRI 555401003011507 …"
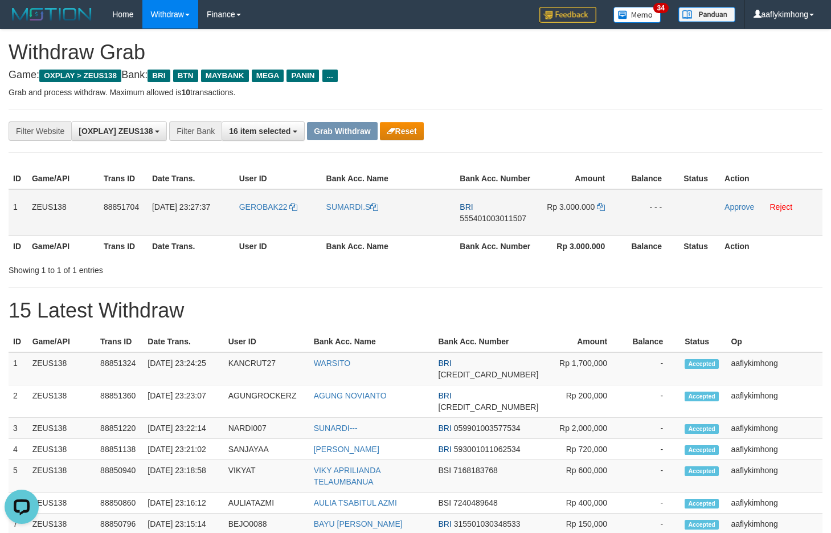
click at [495, 221] on span "555401003011507" at bounding box center [493, 218] width 67 height 9
click at [603, 208] on icon at bounding box center [601, 207] width 8 height 8
click at [602, 206] on icon at bounding box center [601, 207] width 8 height 8
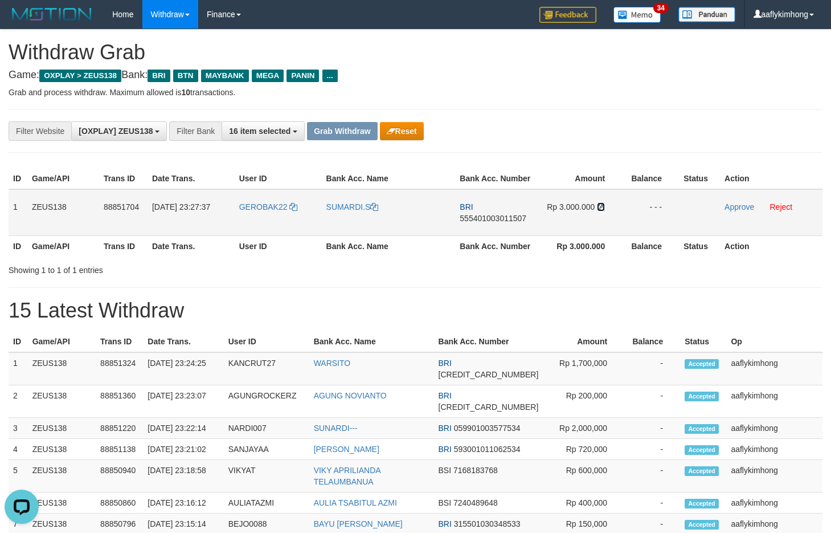
click at [602, 206] on icon at bounding box center [601, 207] width 8 height 8
drag, startPoint x: 730, startPoint y: 204, endPoint x: 476, endPoint y: 120, distance: 268.2
click at [730, 204] on link "Approve" at bounding box center [740, 206] width 30 height 9
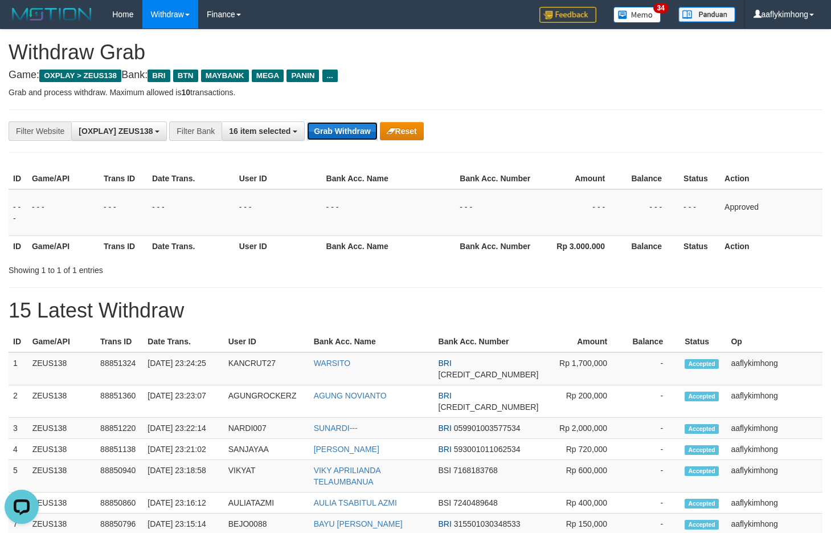
click at [321, 129] on button "Grab Withdraw" at bounding box center [342, 131] width 70 height 18
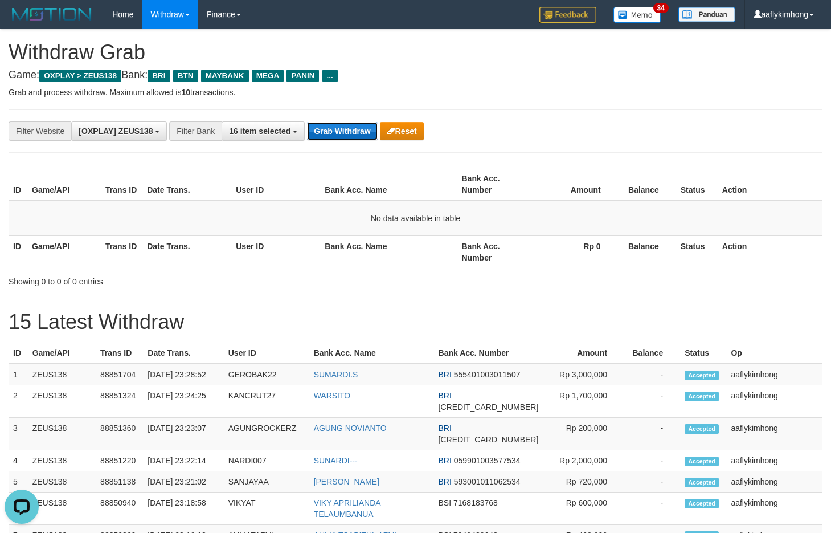
click at [342, 138] on button "Grab Withdraw" at bounding box center [342, 131] width 70 height 18
click at [341, 138] on button "Grab Withdraw" at bounding box center [342, 131] width 70 height 18
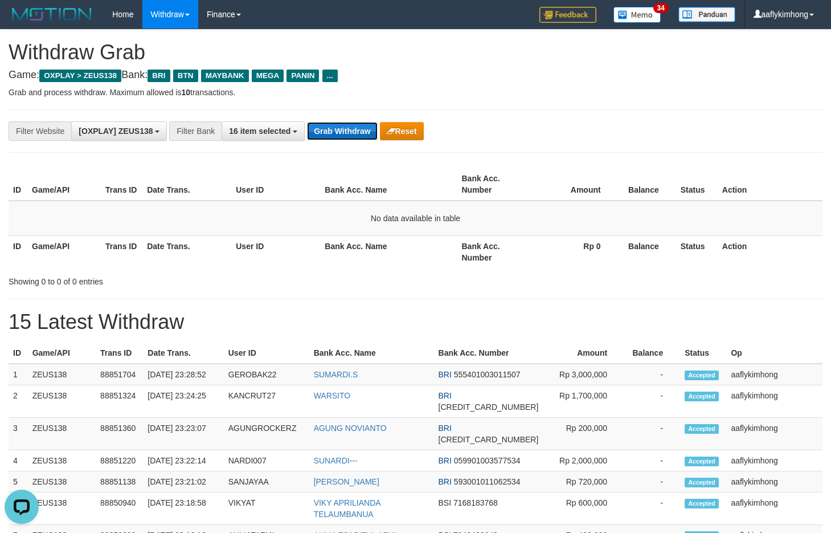
click at [341, 137] on button "Grab Withdraw" at bounding box center [342, 131] width 70 height 18
click at [353, 123] on button "Grab Withdraw" at bounding box center [342, 131] width 70 height 18
click at [353, 126] on button "Grab Withdraw" at bounding box center [342, 131] width 70 height 18
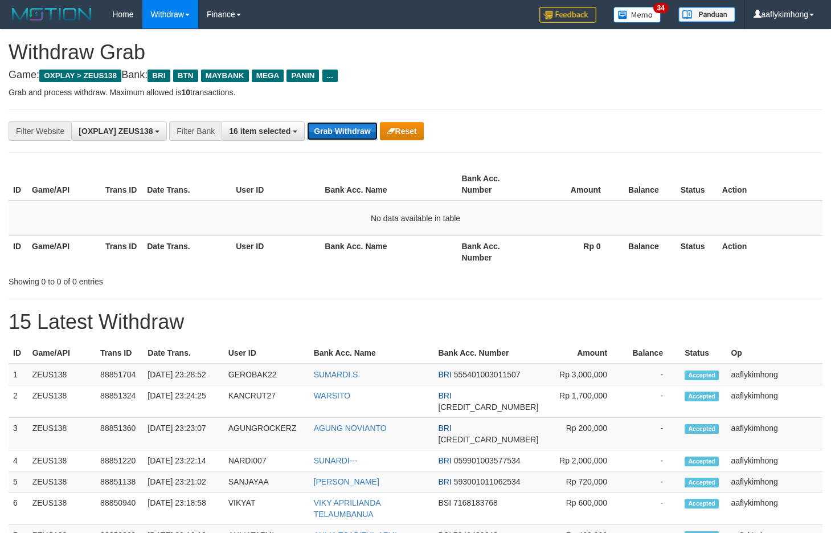
click at [352, 124] on button "Grab Withdraw" at bounding box center [342, 131] width 70 height 18
click at [352, 122] on button "Grab Withdraw" at bounding box center [342, 131] width 70 height 18
click at [322, 126] on button "Grab Withdraw" at bounding box center [342, 131] width 70 height 18
click at [324, 125] on button "Grab Withdraw" at bounding box center [342, 131] width 70 height 18
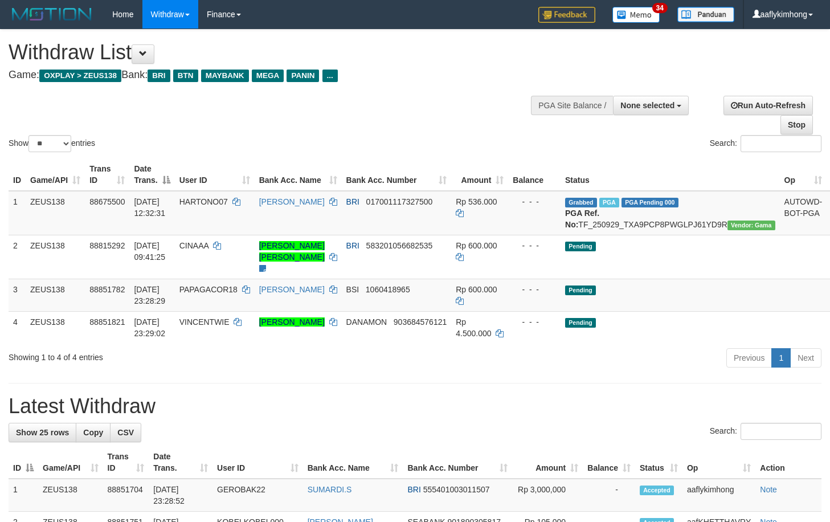
select select
select select "**"
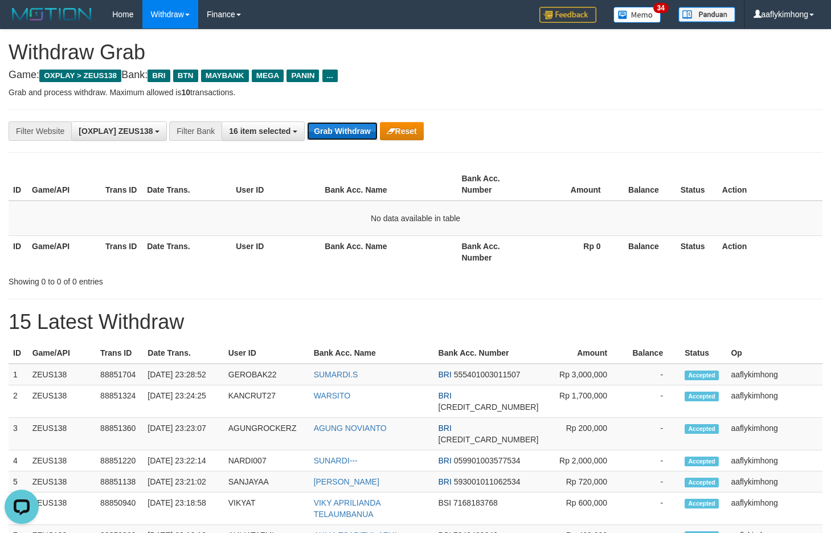
click at [343, 140] on button "Grab Withdraw" at bounding box center [342, 131] width 70 height 18
click at [342, 135] on button "Grab Withdraw" at bounding box center [342, 131] width 70 height 18
click at [361, 138] on button "Grab Withdraw" at bounding box center [342, 131] width 70 height 18
click at [321, 126] on button "Grab Withdraw" at bounding box center [342, 131] width 70 height 18
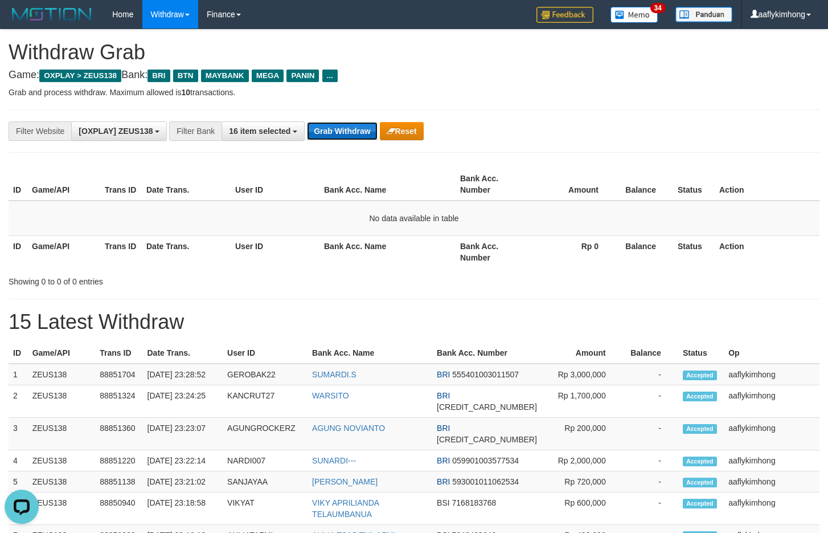
click at [321, 126] on button "Grab Withdraw" at bounding box center [342, 131] width 70 height 18
click at [320, 125] on button "Grab Withdraw" at bounding box center [342, 131] width 70 height 18
click at [319, 125] on button "Grab Withdraw" at bounding box center [342, 131] width 70 height 18
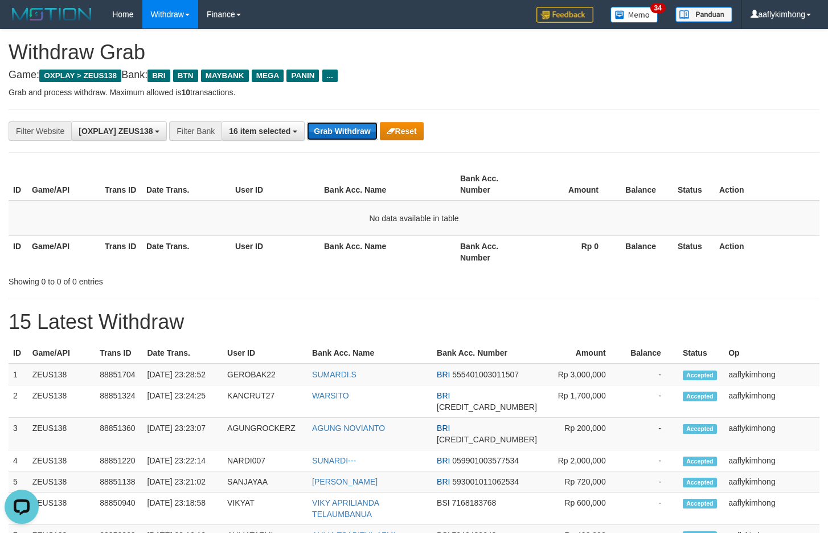
click at [319, 125] on button "Grab Withdraw" at bounding box center [342, 131] width 70 height 18
click at [314, 122] on button "Grab Withdraw" at bounding box center [342, 131] width 70 height 18
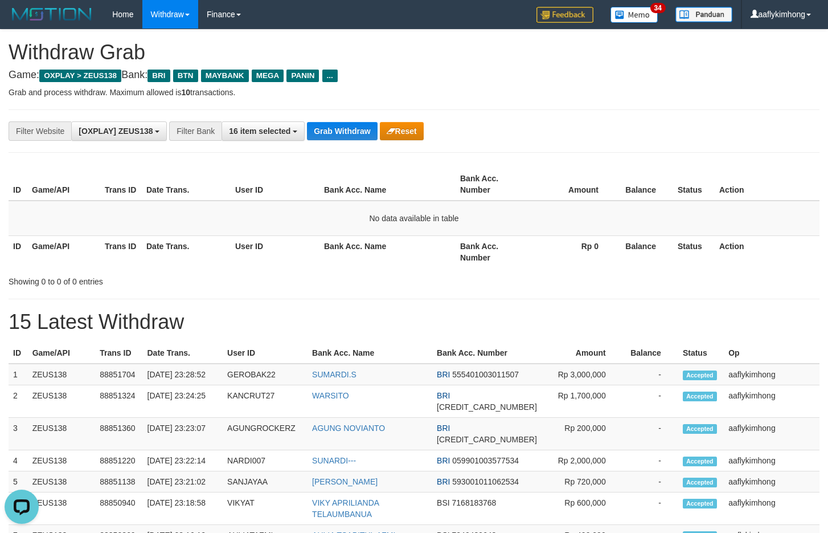
click at [361, 142] on div "**********" at bounding box center [414, 130] width 811 height 43
click at [359, 138] on button "Grab Withdraw" at bounding box center [342, 131] width 70 height 18
click at [357, 136] on button "Grab Withdraw" at bounding box center [342, 131] width 70 height 18
click at [362, 133] on button "Grab Withdraw" at bounding box center [342, 131] width 70 height 18
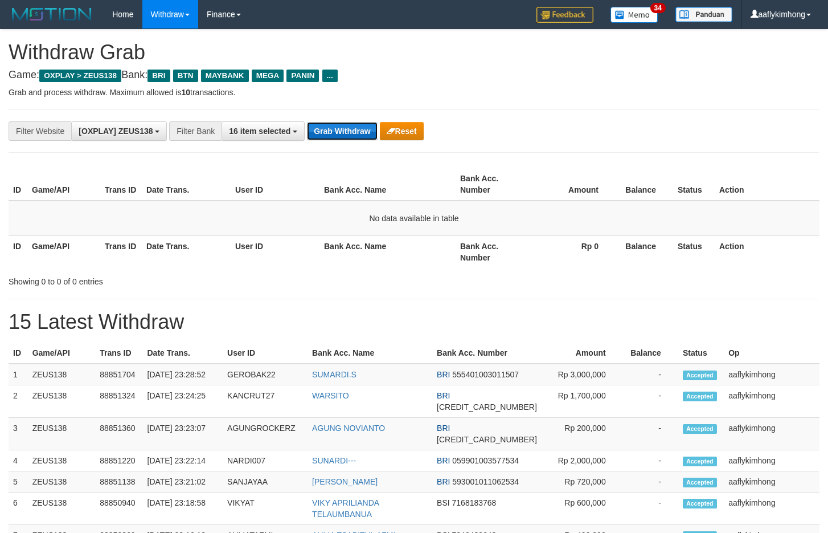
click at [362, 133] on button "Grab Withdraw" at bounding box center [342, 131] width 70 height 18
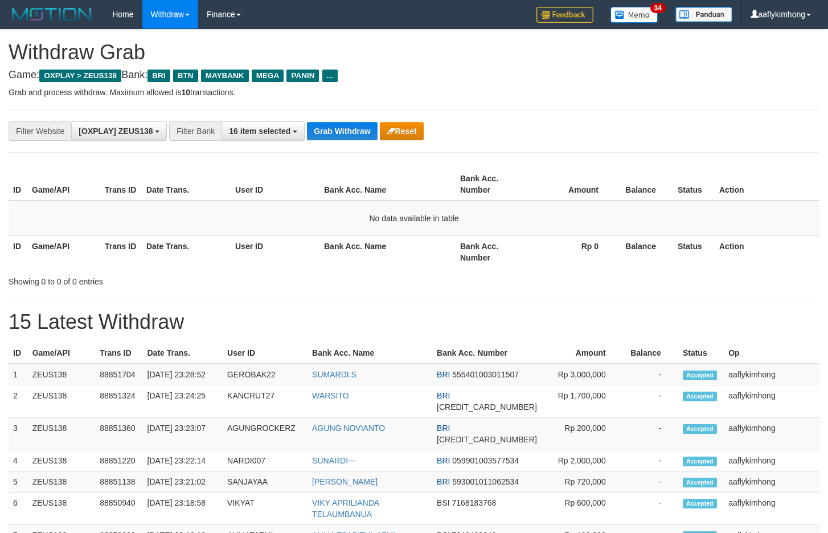
click at [362, 133] on button "Grab Withdraw" at bounding box center [342, 131] width 70 height 18
click at [361, 133] on button "Grab Withdraw" at bounding box center [342, 131] width 70 height 18
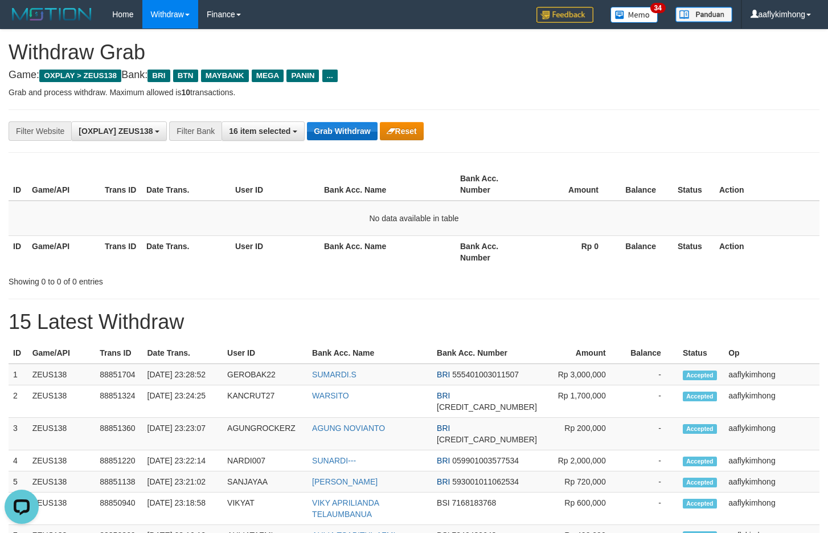
click at [361, 133] on button "Grab Withdraw" at bounding box center [342, 131] width 70 height 18
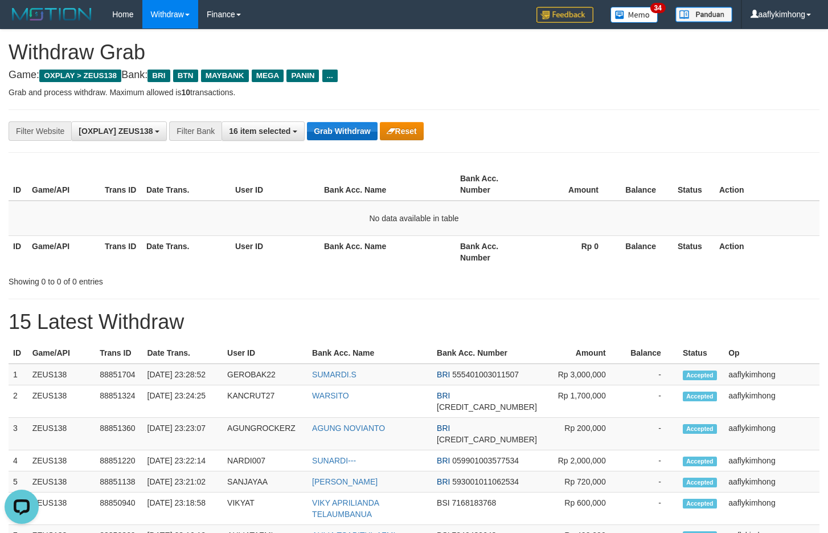
click at [361, 133] on button "Grab Withdraw" at bounding box center [342, 131] width 70 height 18
click at [360, 133] on button "Grab Withdraw" at bounding box center [342, 131] width 70 height 18
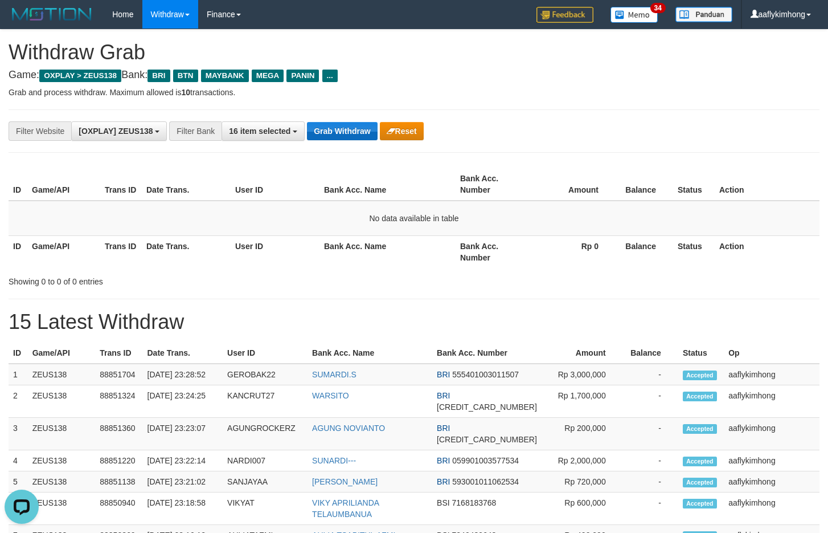
click at [358, 133] on button "Grab Withdraw" at bounding box center [342, 131] width 70 height 18
click at [357, 133] on button "Grab Withdraw" at bounding box center [342, 131] width 70 height 18
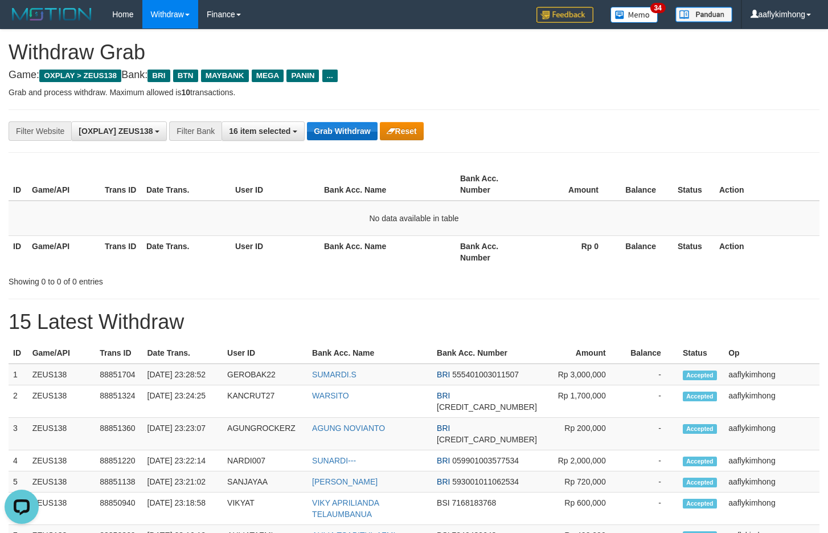
click at [357, 133] on button "Grab Withdraw" at bounding box center [342, 131] width 70 height 18
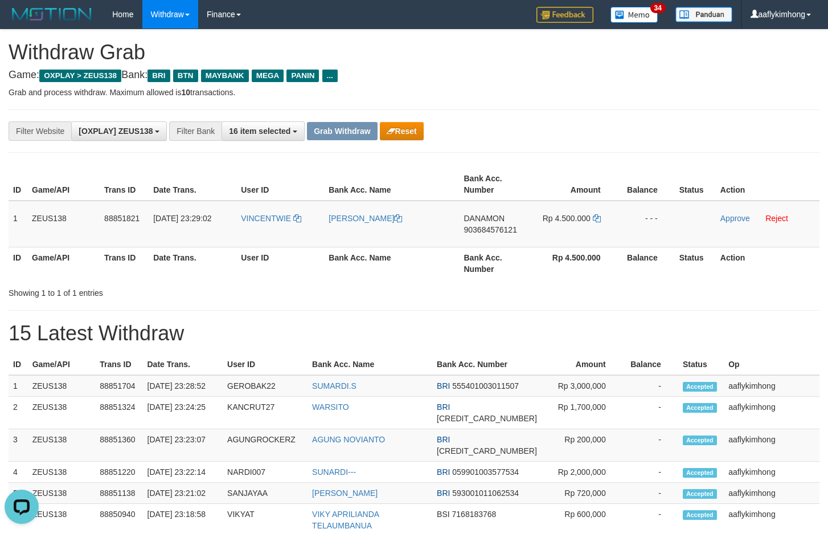
click at [378, 137] on div "Grab Withdraw Reset" at bounding box center [365, 131] width 116 height 18
click at [390, 128] on icon "button" at bounding box center [391, 131] width 9 height 8
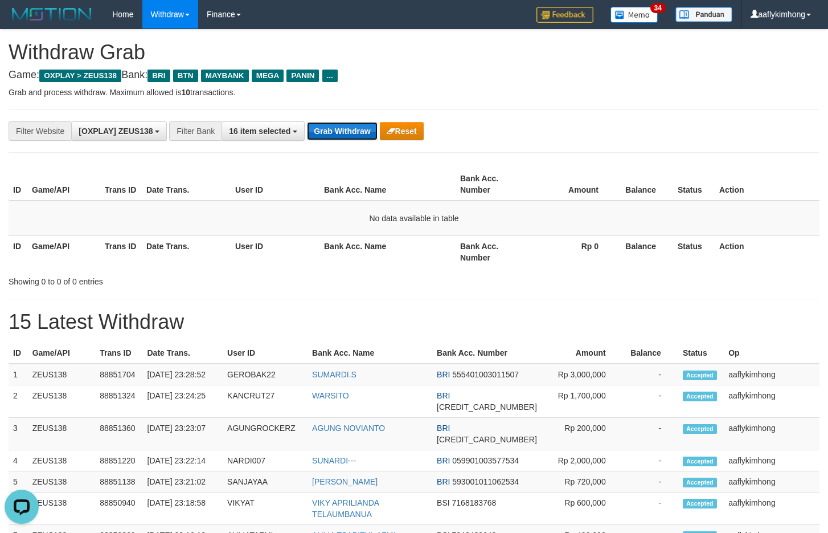
click at [339, 126] on button "Grab Withdraw" at bounding box center [342, 131] width 70 height 18
click at [338, 126] on button "Grab Withdraw" at bounding box center [342, 131] width 70 height 18
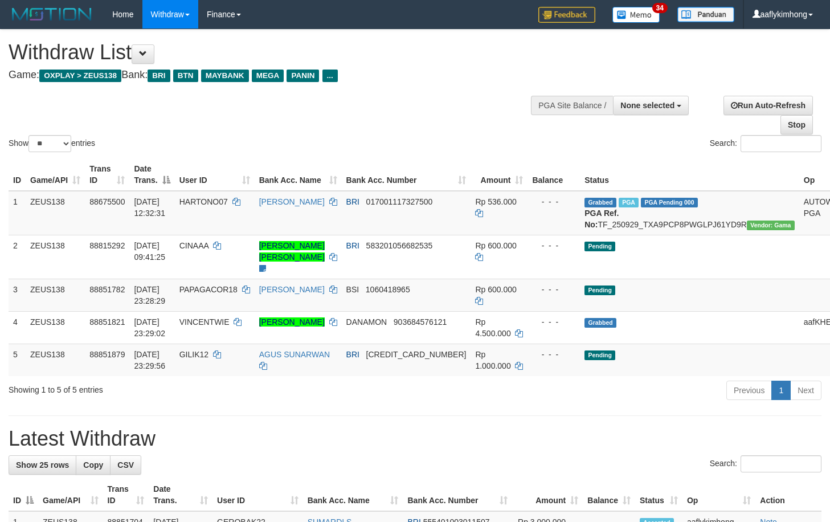
select select
select select "**"
select select
select select "**"
select select
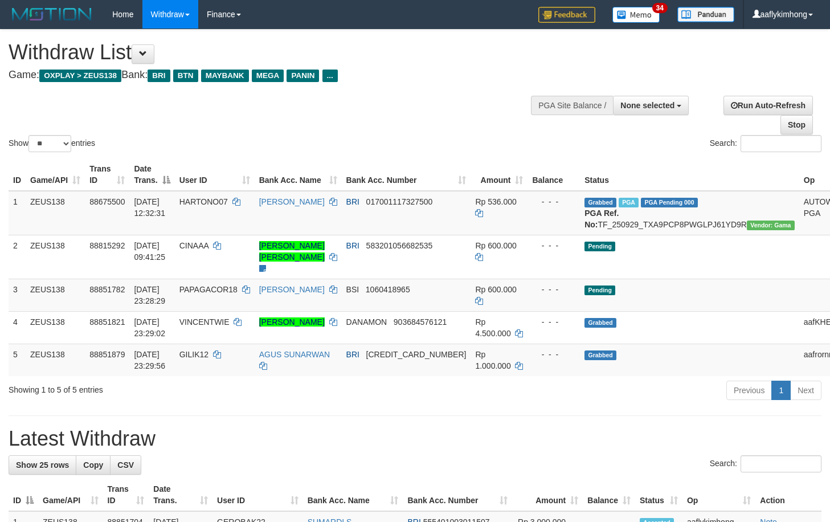
select select "**"
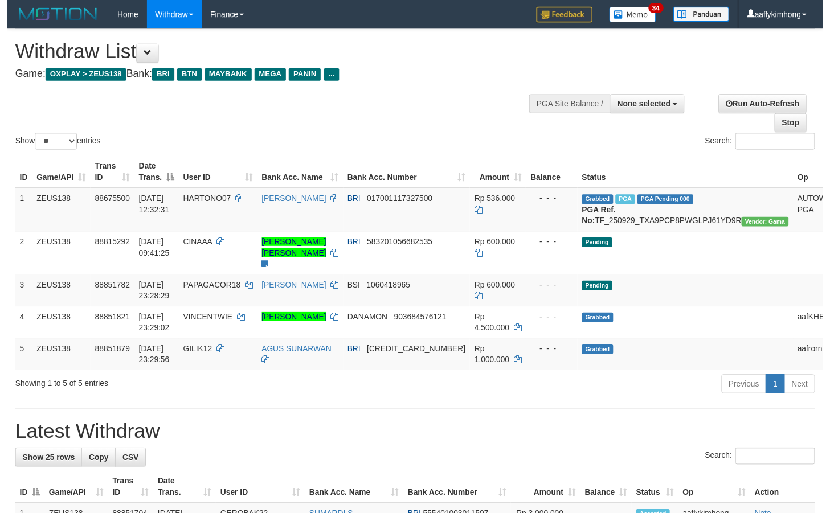
scroll to position [56, 0]
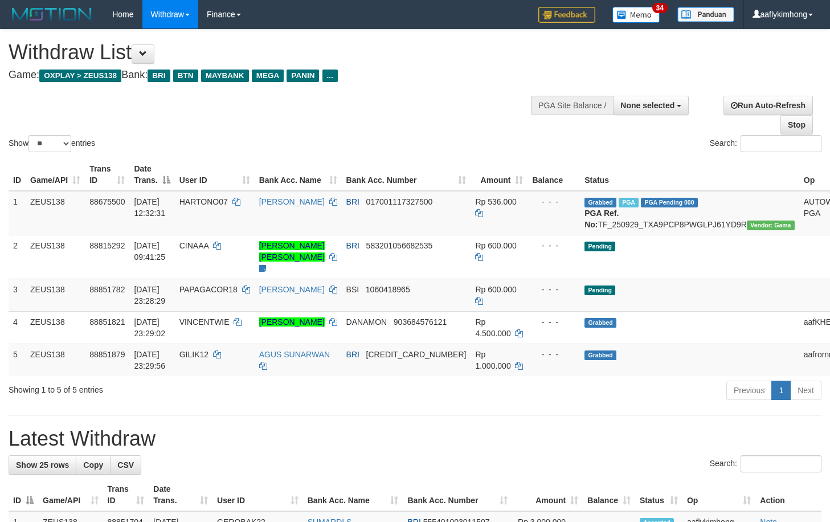
select select
select select "**"
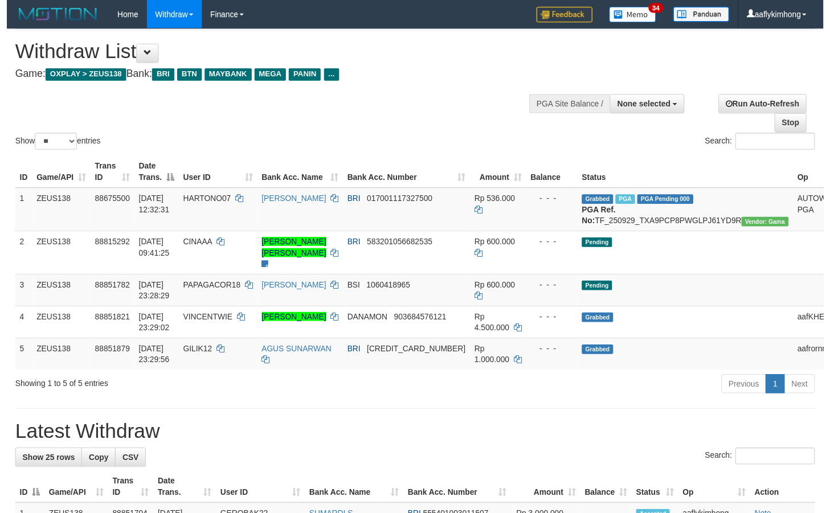
scroll to position [57, 0]
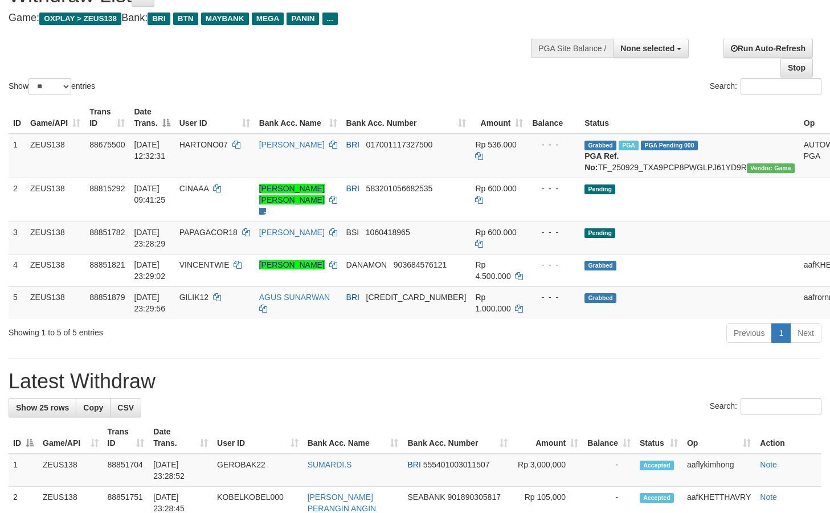
drag, startPoint x: 157, startPoint y: 386, endPoint x: 157, endPoint y: 378, distance: 7.4
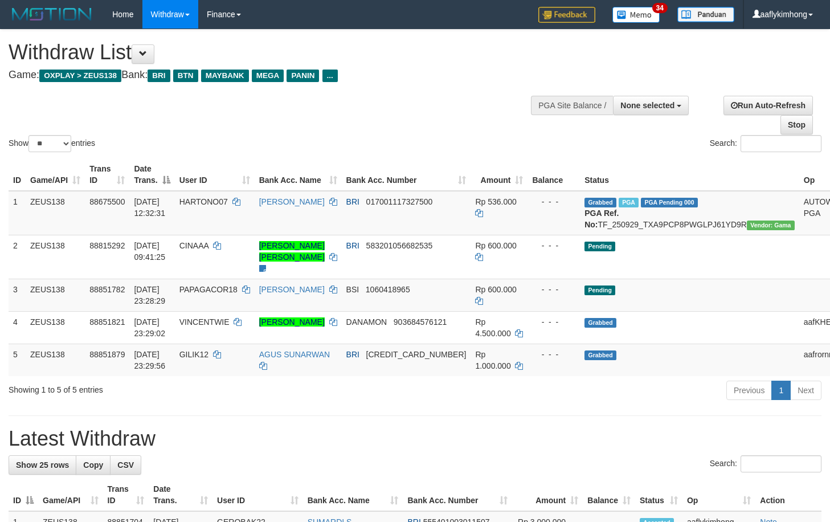
select select
select select "**"
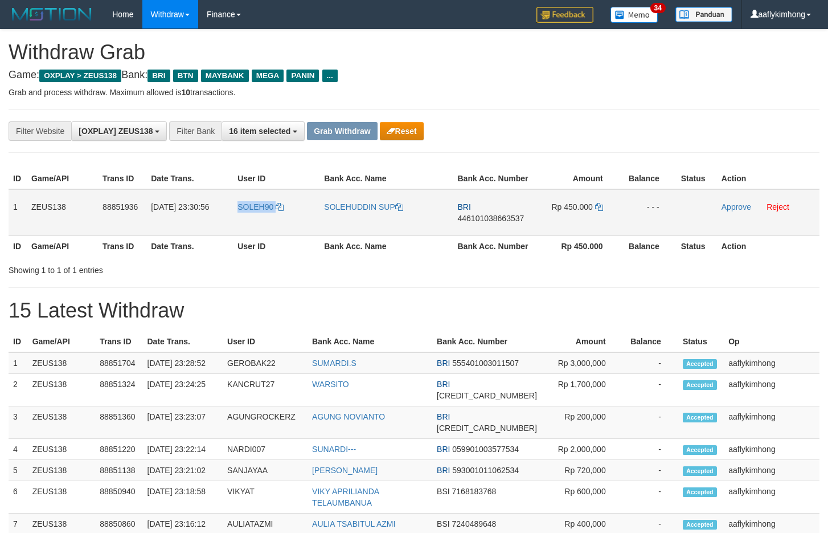
drag, startPoint x: 0, startPoint y: 0, endPoint x: 277, endPoint y: 214, distance: 350.0
click at [277, 214] on tr "1 ZEUS138 88851936 30/09/2025 23:30:56 SOLEH90 SOLEHUDDIN SUP BRI 4461010386635…" at bounding box center [414, 212] width 811 height 47
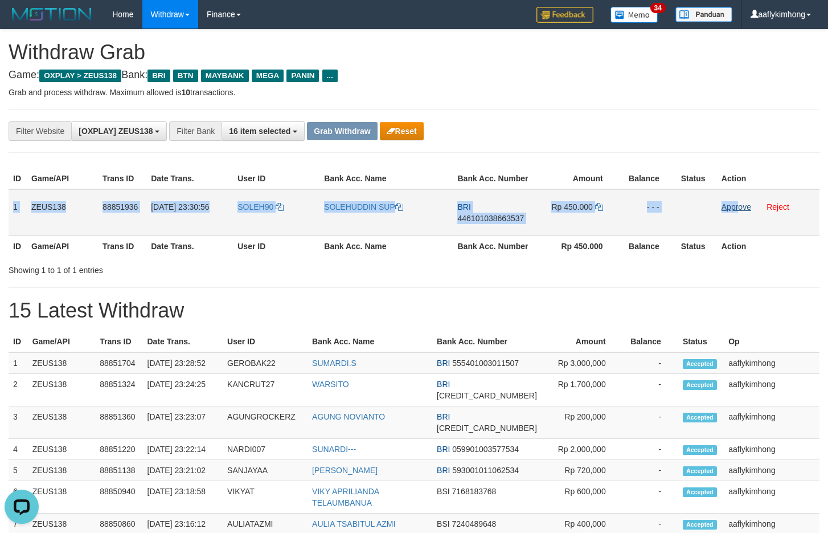
copy tr "1 ZEUS138 88851936 30/09/2025 23:30:56 SOLEH90 SOLEHUDDIN SUP BRI 4461010386635…"
drag, startPoint x: 11, startPoint y: 206, endPoint x: 738, endPoint y: 202, distance: 726.8
click at [738, 202] on tr "1 ZEUS138 88851936 30/09/2025 23:30:56 SOLEH90 SOLEHUDDIN SUP BRI 4461010386635…" at bounding box center [414, 212] width 811 height 47
click at [480, 215] on span "446101038663537" at bounding box center [490, 218] width 67 height 9
copy tr "1 ZEUS138 88851936 30/09/2025 23:30:56 SOLEH90 SOLEHUDDIN SUP BRI 4461010386635…"
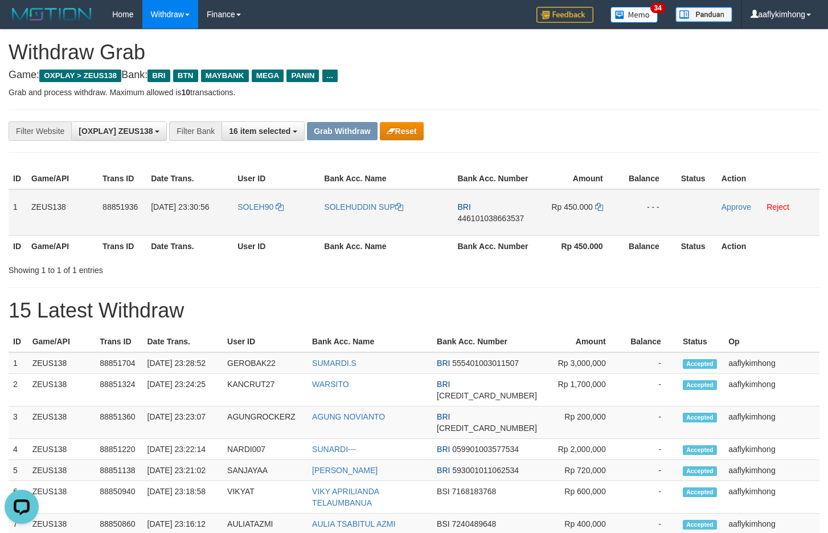
click at [480, 215] on span "446101038663537" at bounding box center [490, 218] width 67 height 9
click at [601, 197] on td "Rp 450.000" at bounding box center [577, 212] width 85 height 47
click at [598, 208] on icon at bounding box center [599, 207] width 8 height 8
click at [598, 204] on icon at bounding box center [599, 207] width 8 height 8
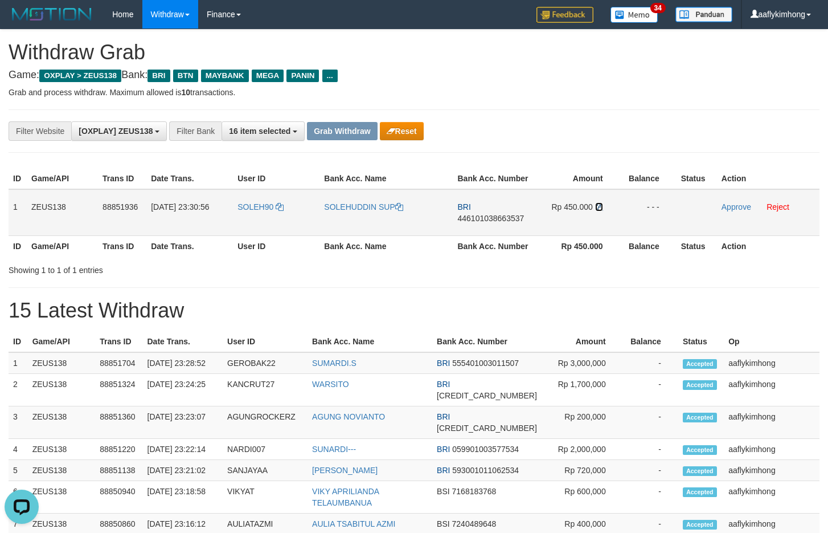
click at [598, 204] on icon at bounding box center [599, 207] width 8 height 8
click at [596, 144] on div "**********" at bounding box center [414, 130] width 811 height 43
click at [725, 203] on link "Approve" at bounding box center [737, 206] width 30 height 9
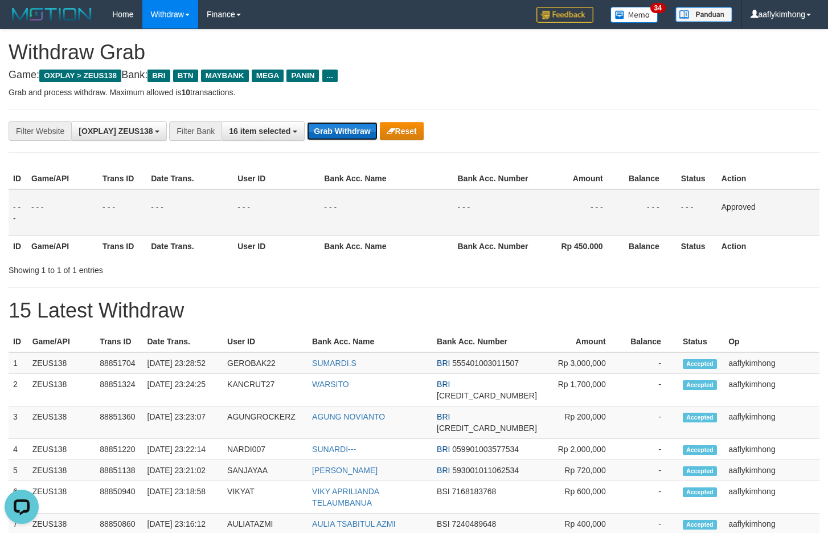
click at [336, 122] on button "Grab Withdraw" at bounding box center [342, 131] width 70 height 18
click at [336, 121] on div "**********" at bounding box center [345, 130] width 690 height 19
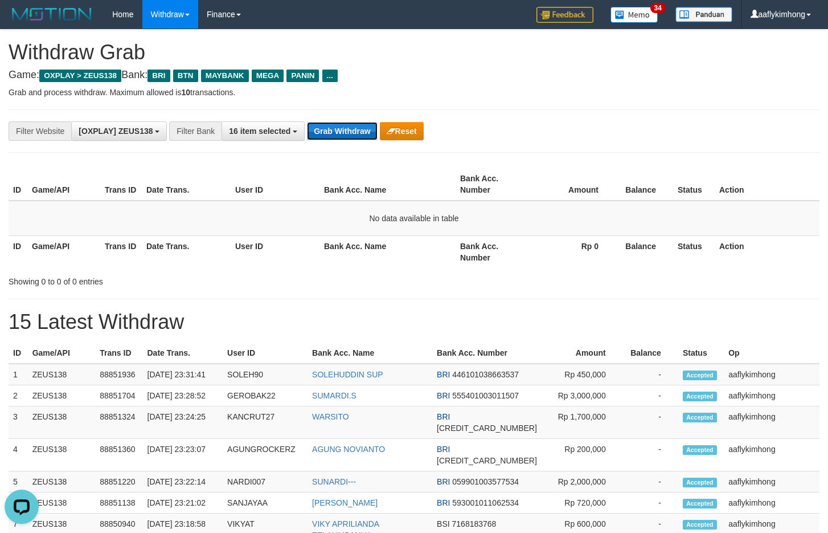
click at [341, 130] on button "Grab Withdraw" at bounding box center [342, 131] width 70 height 18
click at [339, 129] on button "Grab Withdraw" at bounding box center [342, 131] width 70 height 18
click at [339, 130] on button "Grab Withdraw" at bounding box center [342, 131] width 70 height 18
click at [337, 130] on button "Grab Withdraw" at bounding box center [342, 131] width 70 height 18
